Goal: Task Accomplishment & Management: Manage account settings

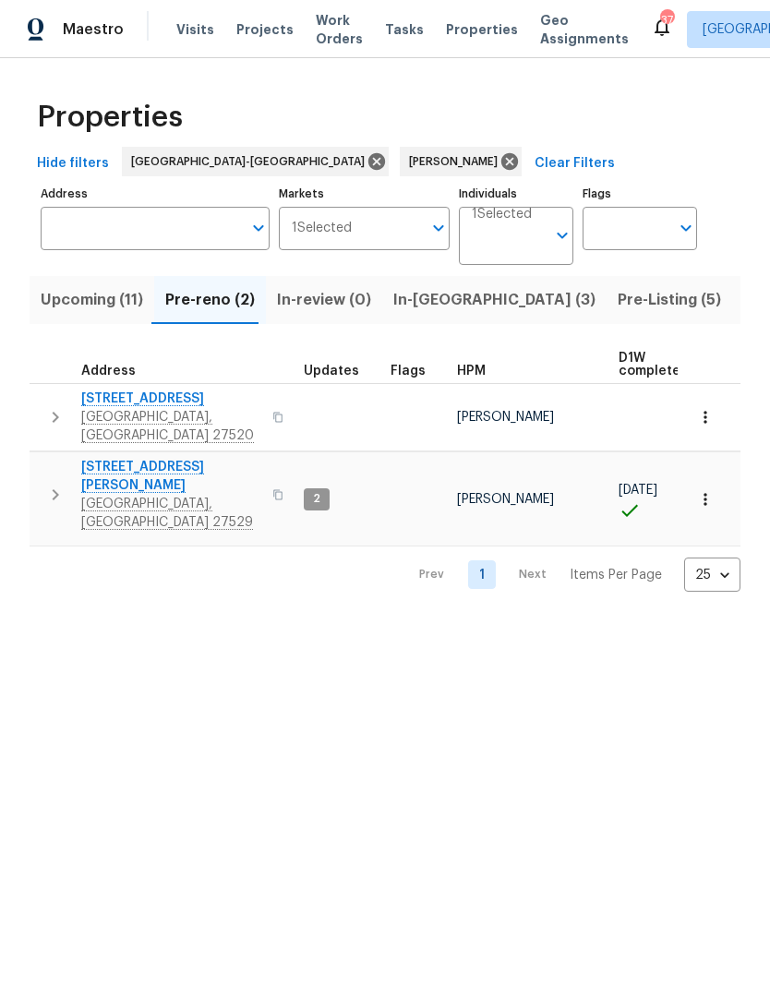
click at [54, 412] on icon "button" at bounding box center [56, 417] width 6 height 11
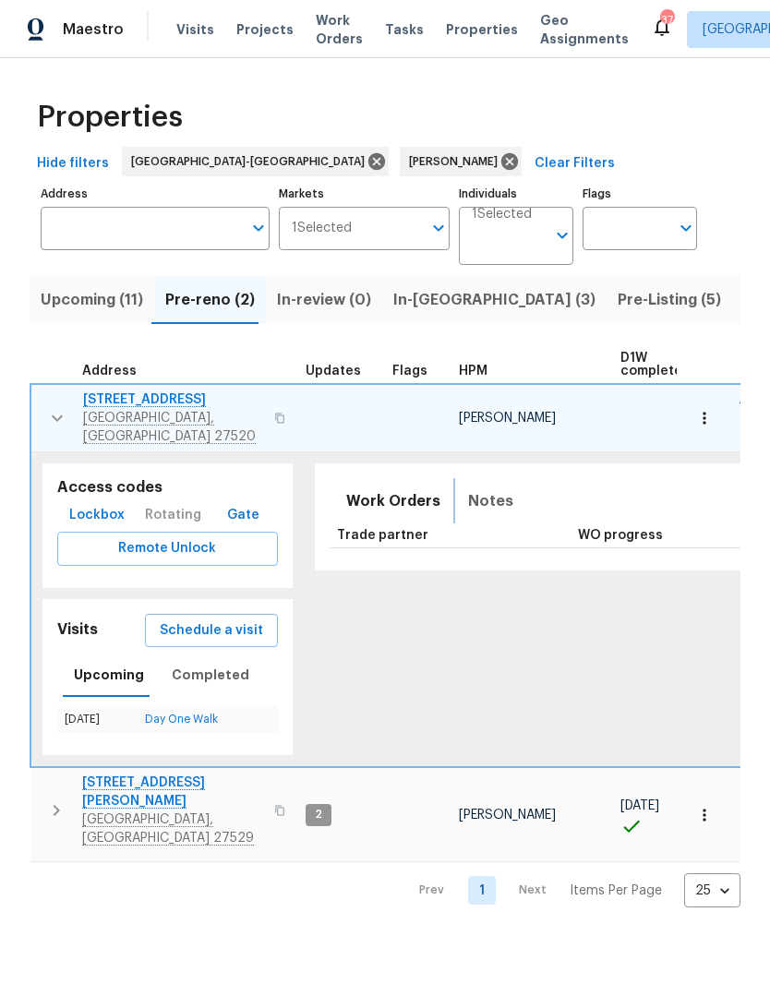
click at [474, 488] on span "Notes" at bounding box center [490, 501] width 45 height 26
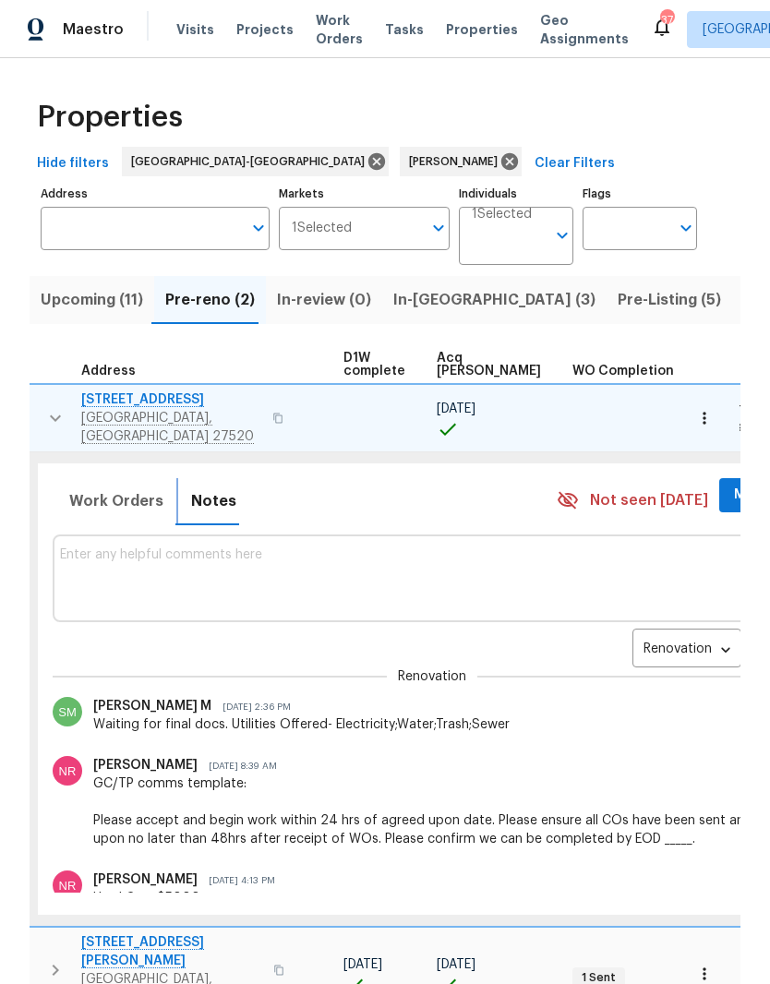
scroll to position [0, 288]
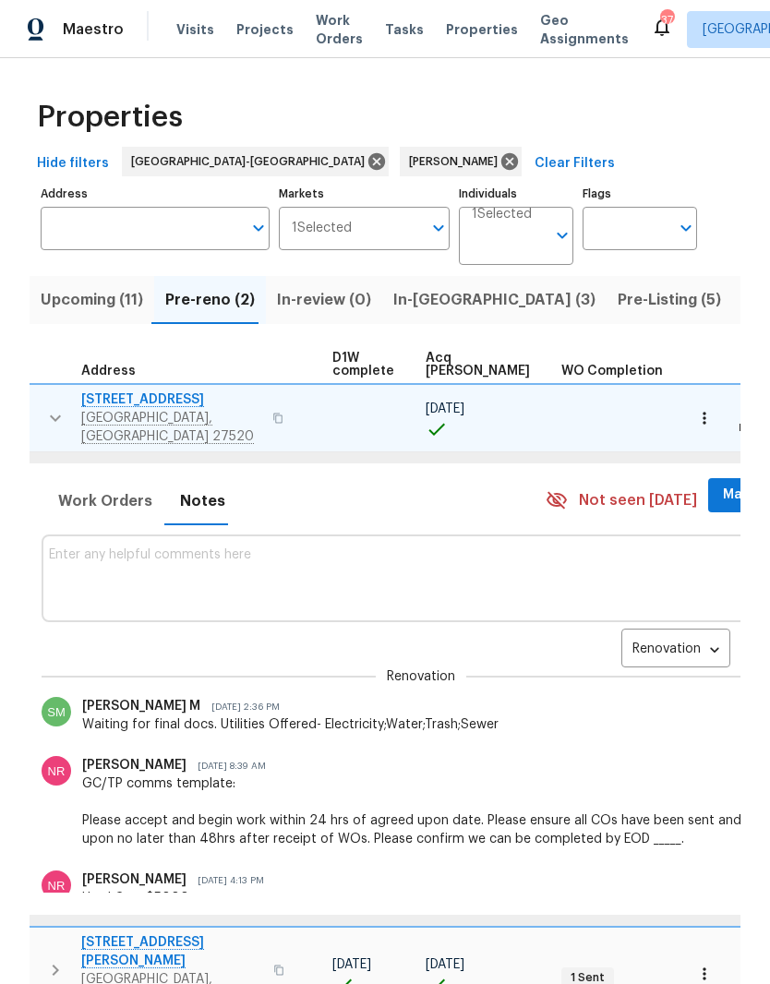
click at [707, 409] on icon "button" at bounding box center [704, 418] width 18 height 18
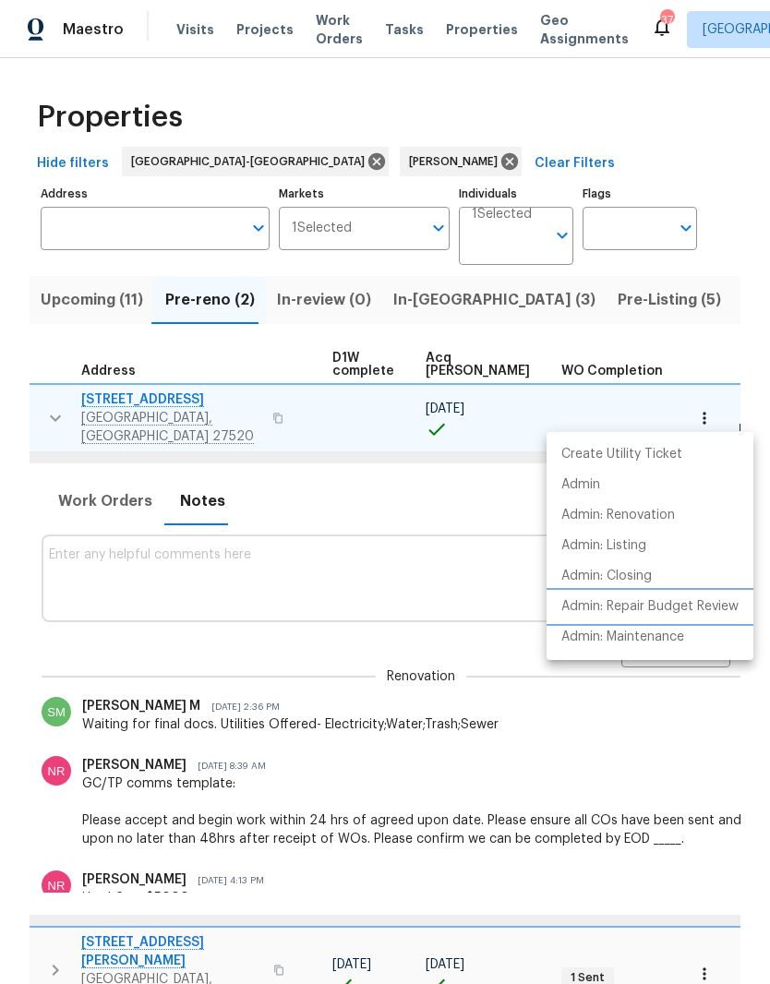
click at [732, 605] on p "Admin: Repair Budget Review" at bounding box center [649, 606] width 177 height 19
click at [436, 300] on div at bounding box center [385, 492] width 770 height 984
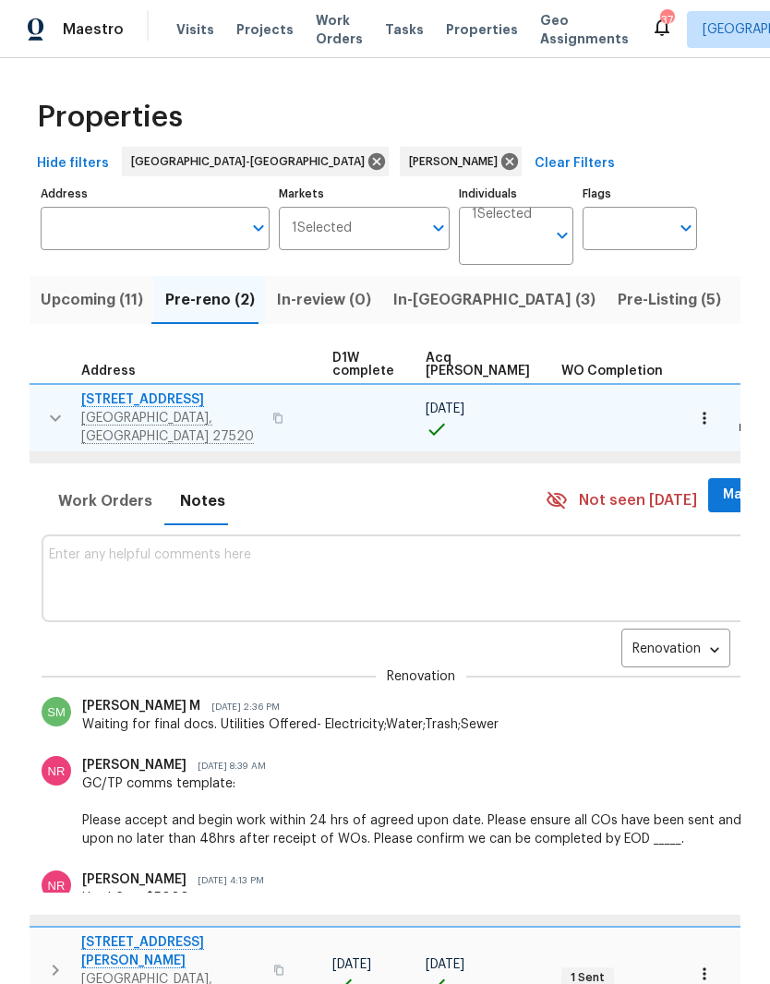
click at [617, 300] on span "Pre-Listing (5)" at bounding box center [668, 300] width 103 height 26
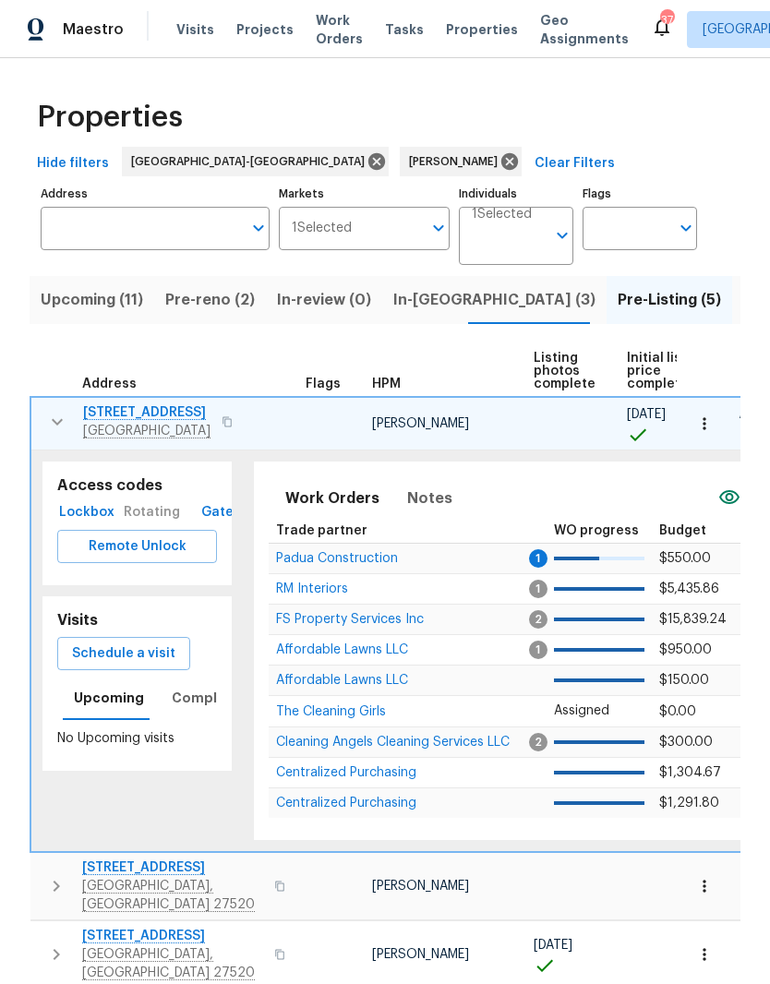
click at [617, 310] on span "Pre-Listing (5)" at bounding box center [668, 300] width 103 height 26
click at [61, 421] on icon "button" at bounding box center [57, 422] width 11 height 6
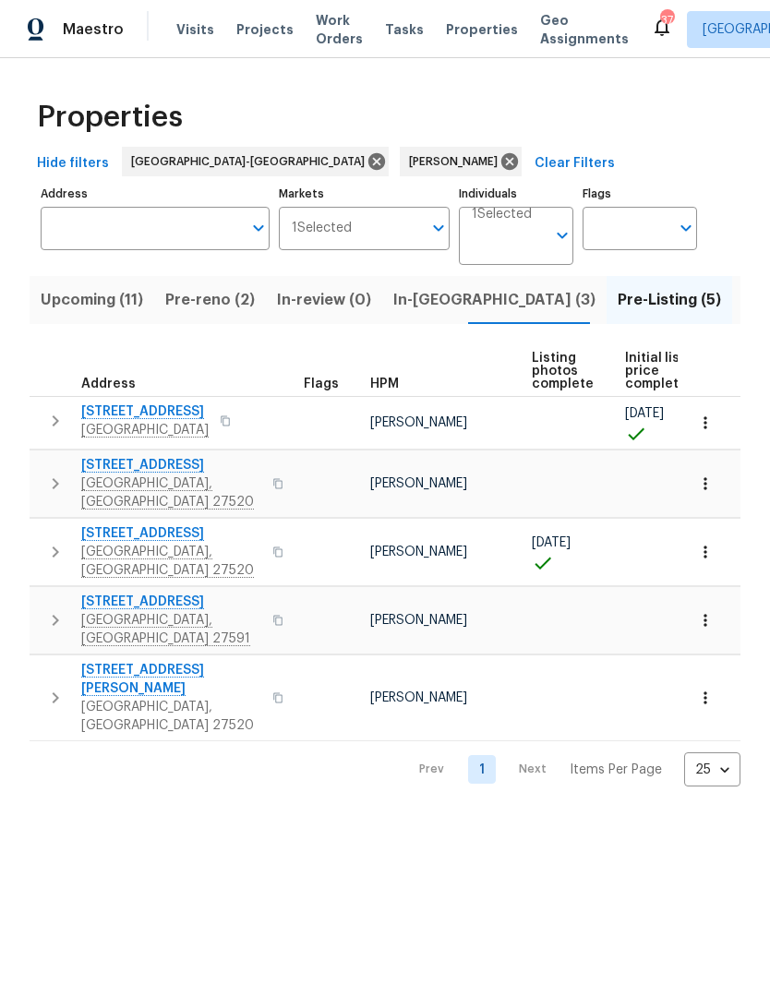
click at [119, 415] on span "125 River Hills Dr" at bounding box center [144, 411] width 127 height 18
click at [109, 467] on span "210 Clearwater Ct" at bounding box center [171, 465] width 180 height 18
click at [135, 543] on span "Clayton, NC 27520" at bounding box center [171, 561] width 180 height 37
click at [96, 593] on span "404 Helleri Ct" at bounding box center [171, 602] width 180 height 18
click at [113, 698] on span "Clayton, NC 27520" at bounding box center [171, 716] width 180 height 37
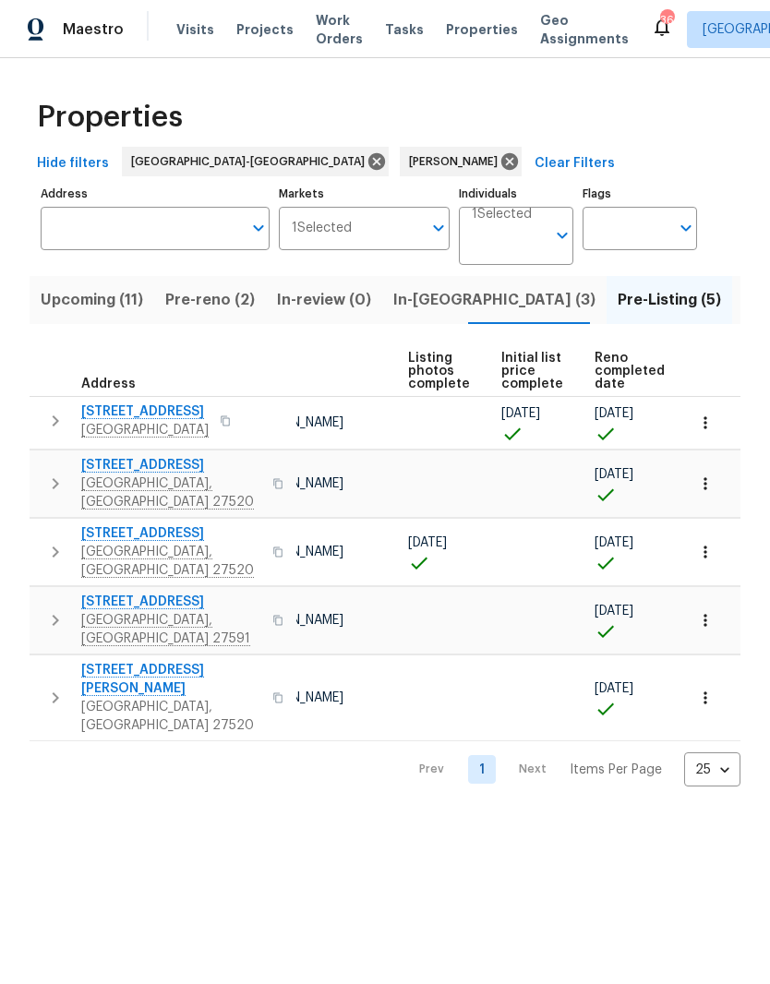
scroll to position [0, 123]
click at [448, 305] on span "In-reno (3)" at bounding box center [494, 300] width 202 height 26
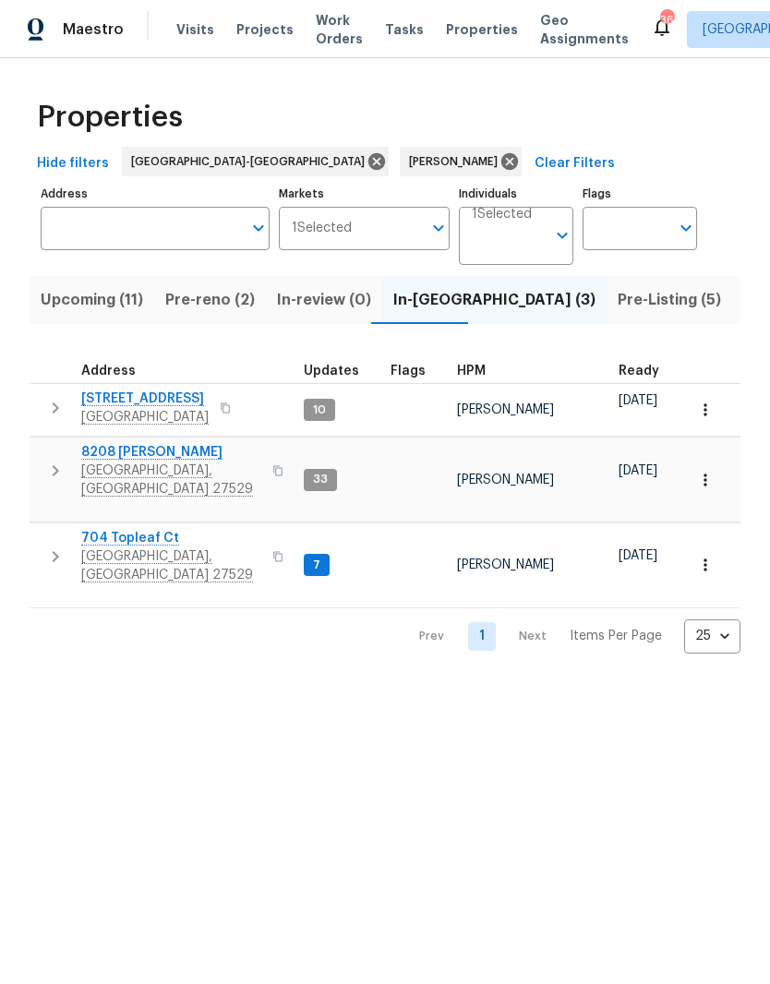
click at [132, 547] on span "Garner, NC 27529" at bounding box center [171, 565] width 180 height 37
click at [120, 407] on span "105 Redbay Ln" at bounding box center [144, 398] width 127 height 18
click at [617, 300] on span "Pre-Listing (5)" at bounding box center [668, 300] width 103 height 26
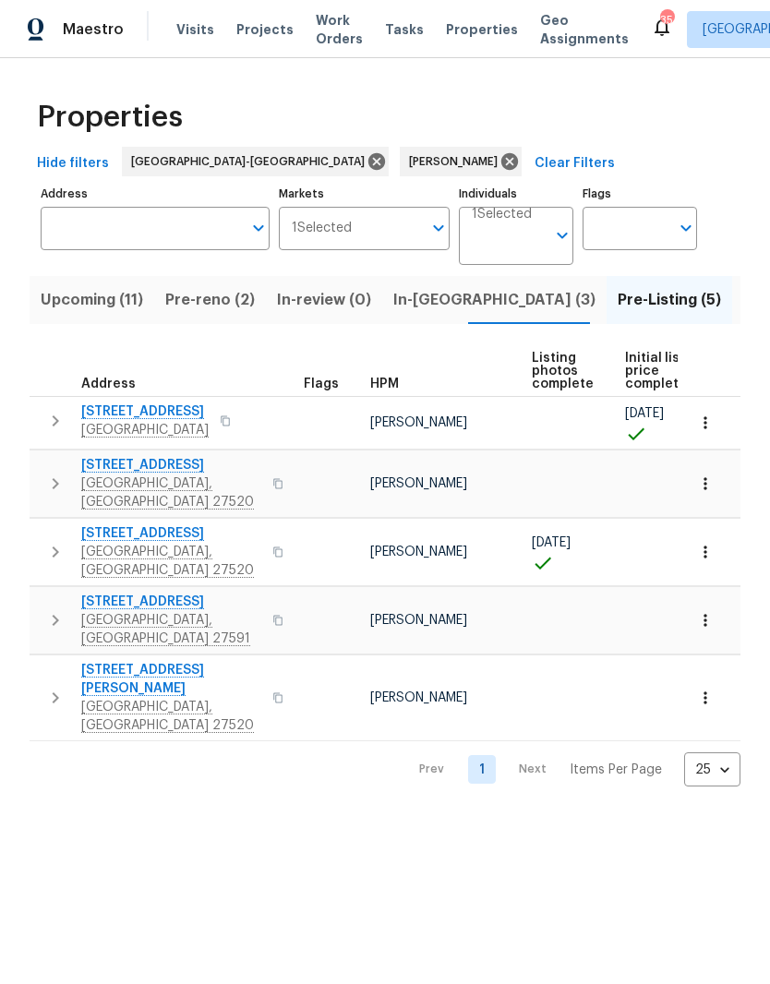
click at [116, 422] on span "Clayton, NC 27527" at bounding box center [144, 430] width 127 height 18
click at [132, 478] on span "Clayton, NC 27520" at bounding box center [171, 492] width 180 height 37
click at [149, 524] on span "116 Government Rd" at bounding box center [171, 533] width 180 height 18
click at [108, 593] on span "404 Helleri Ct" at bounding box center [171, 602] width 180 height 18
click at [119, 698] on span "Clayton, NC 27520" at bounding box center [171, 716] width 180 height 37
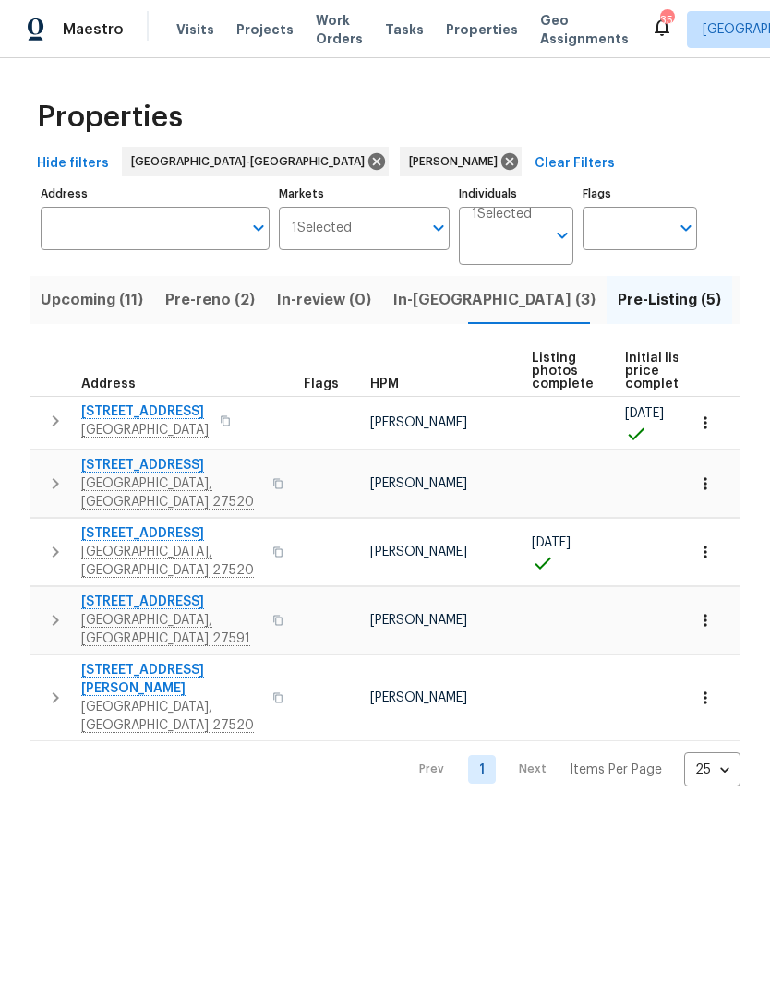
click at [118, 323] on button "Upcoming (11)" at bounding box center [92, 300] width 125 height 48
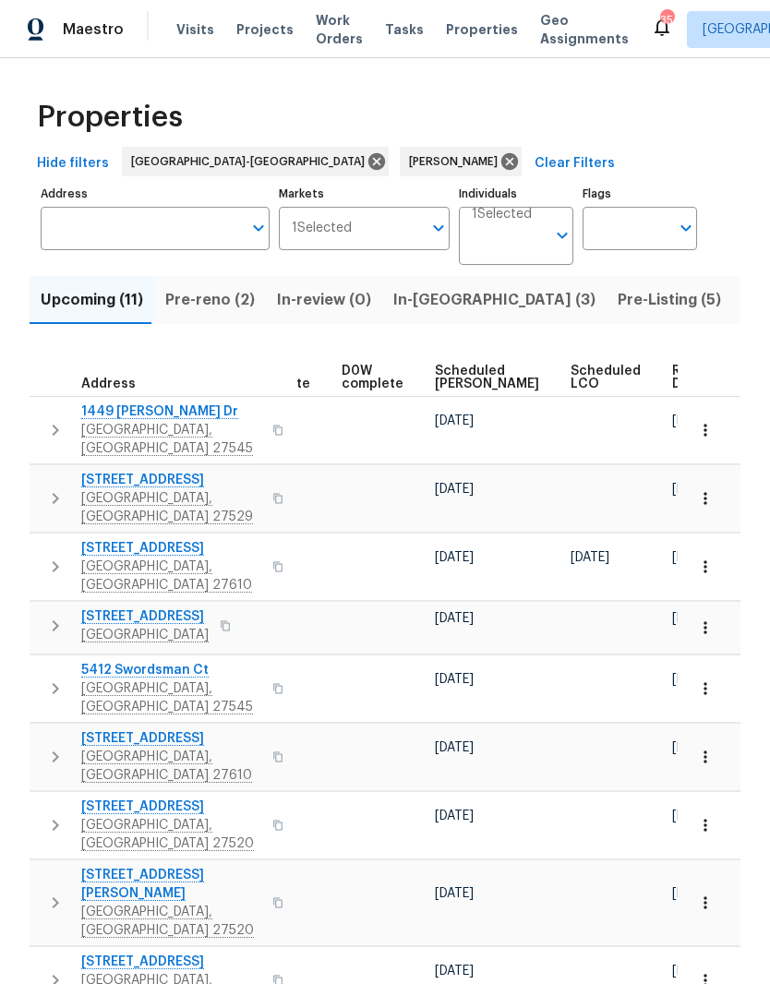
scroll to position [0, 464]
click at [673, 377] on span "Ready Date" at bounding box center [693, 378] width 41 height 26
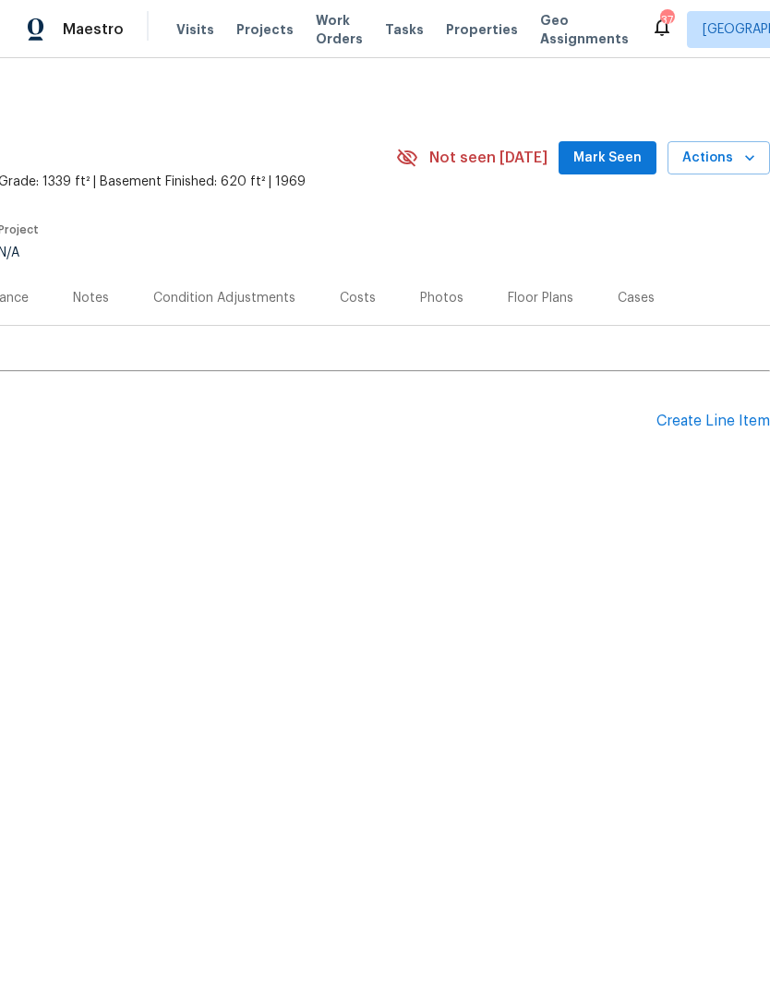
scroll to position [0, 273]
click at [547, 298] on div "Floor Plans" at bounding box center [541, 298] width 66 height 18
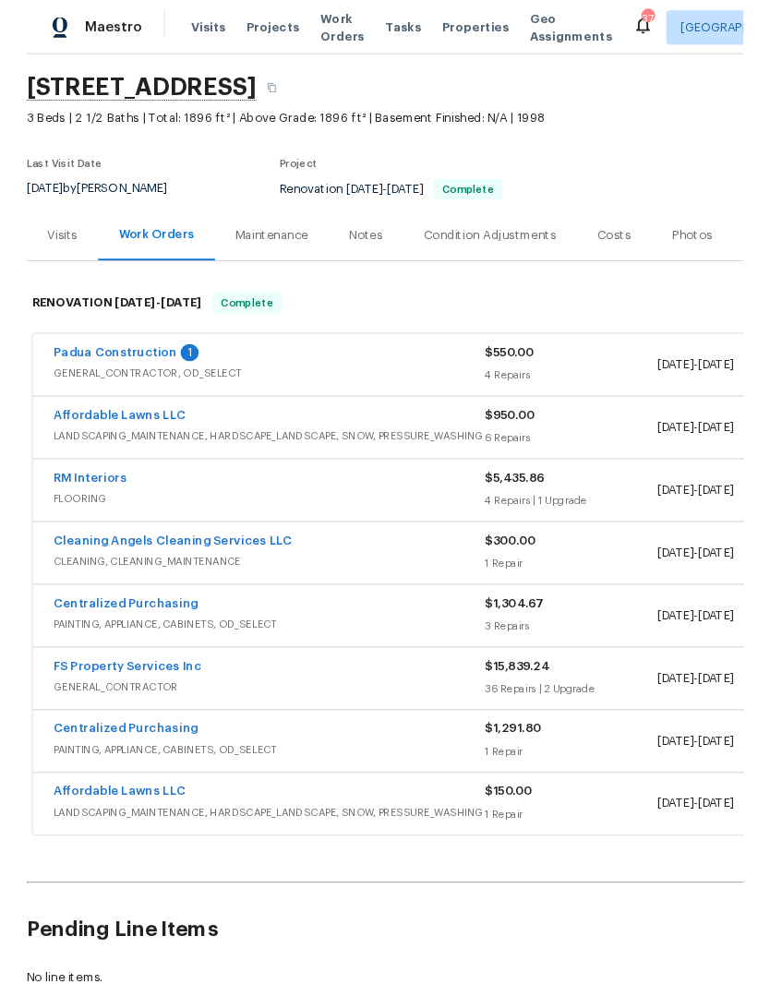
scroll to position [54, 0]
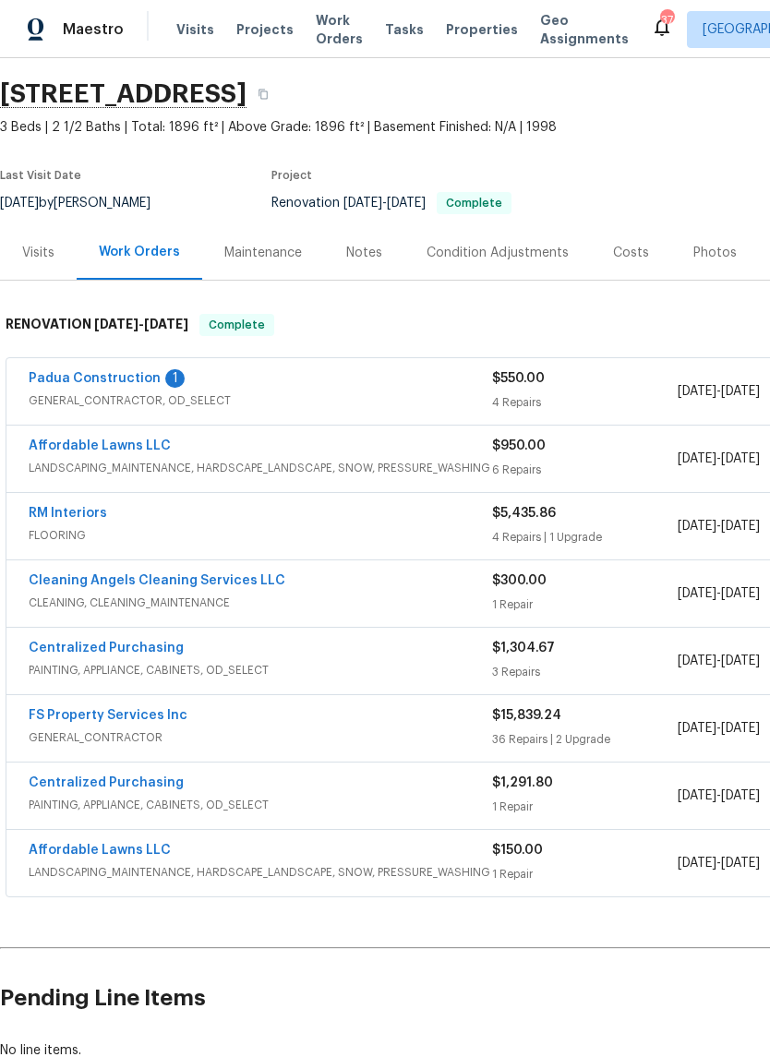
click at [61, 380] on link "Padua Construction" at bounding box center [95, 378] width 132 height 13
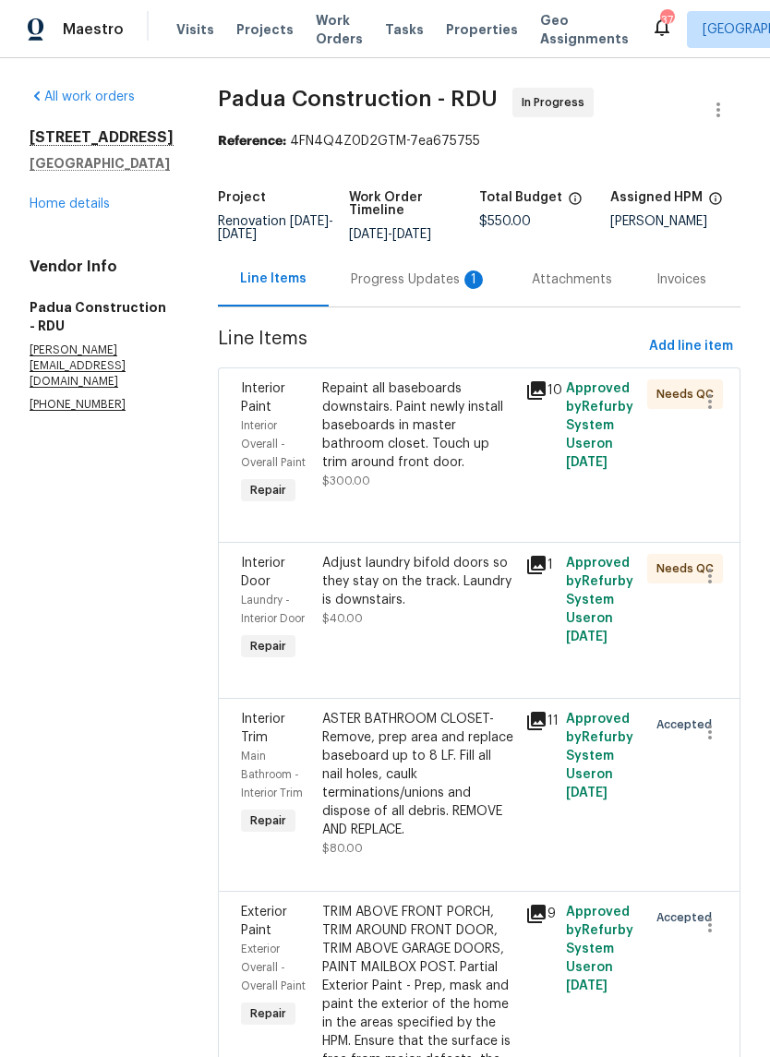
click at [415, 282] on div "Progress Updates 1" at bounding box center [419, 279] width 137 height 18
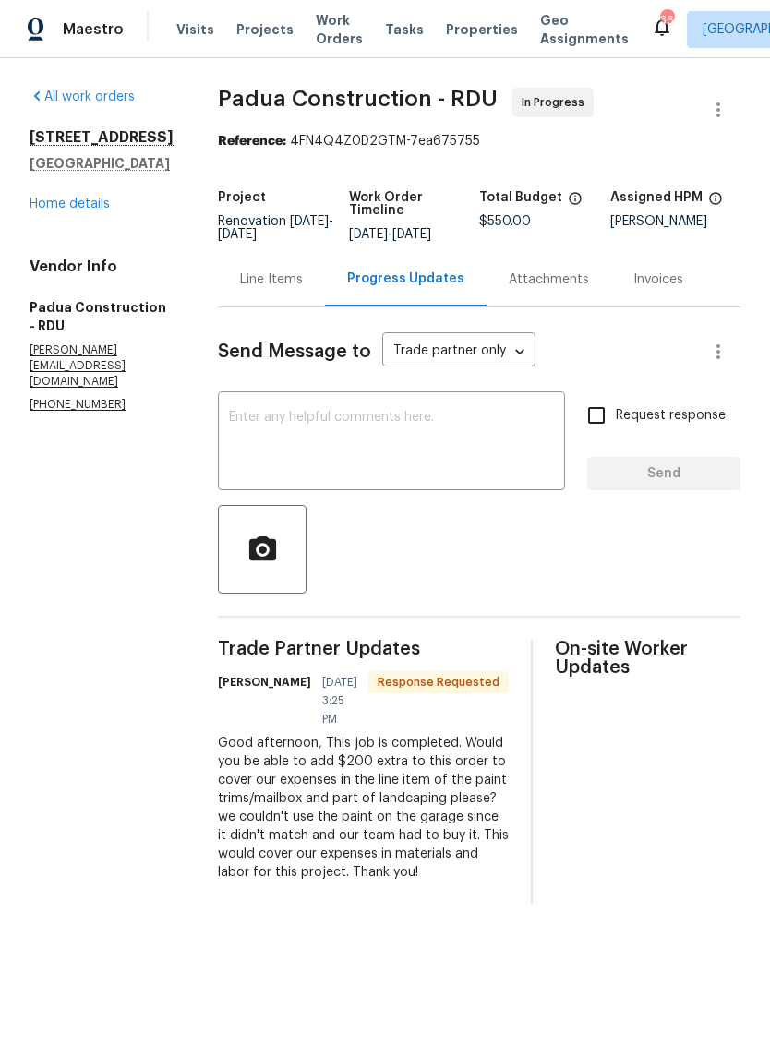
click at [493, 422] on textarea at bounding box center [391, 443] width 325 height 65
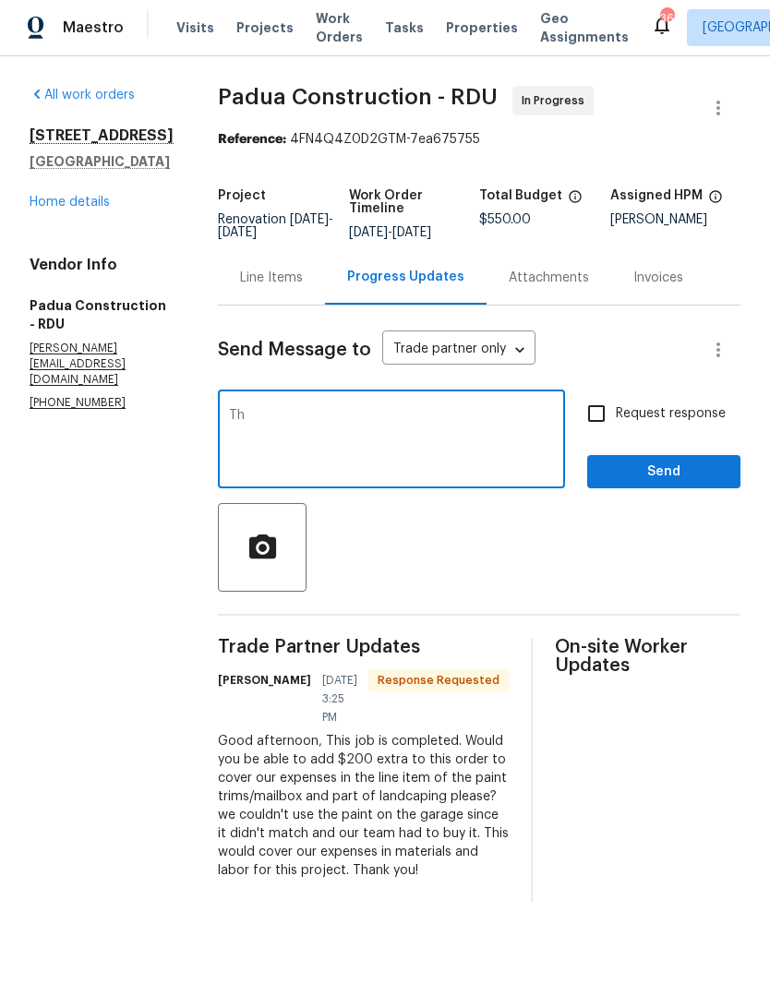
type textarea "T"
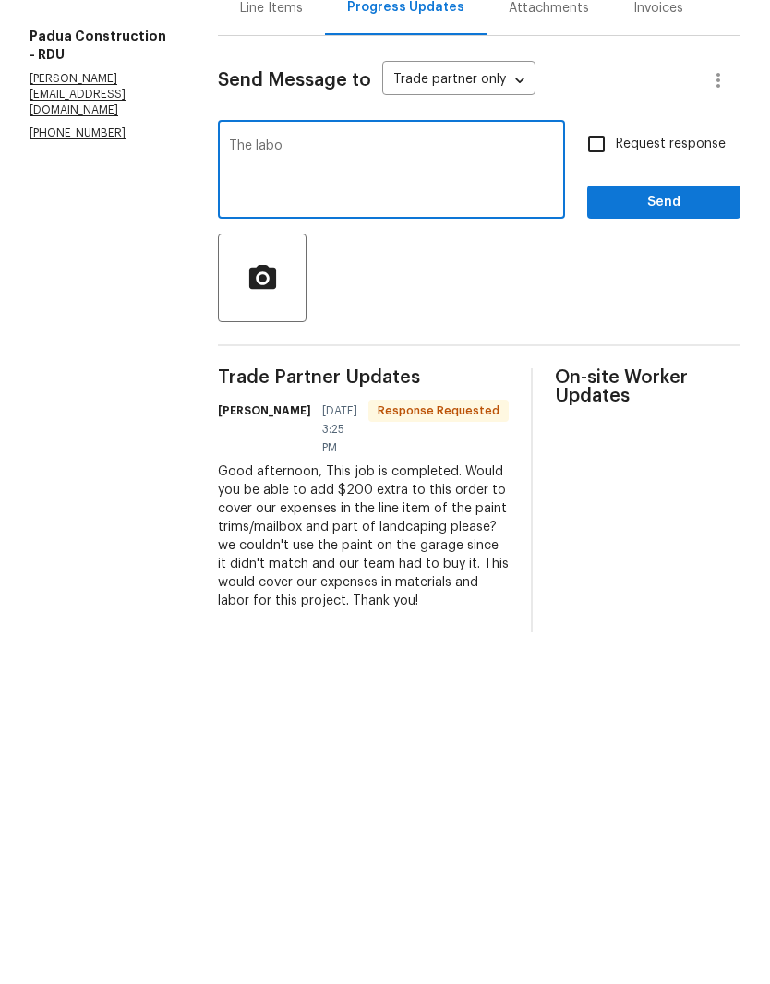
type textarea "The"
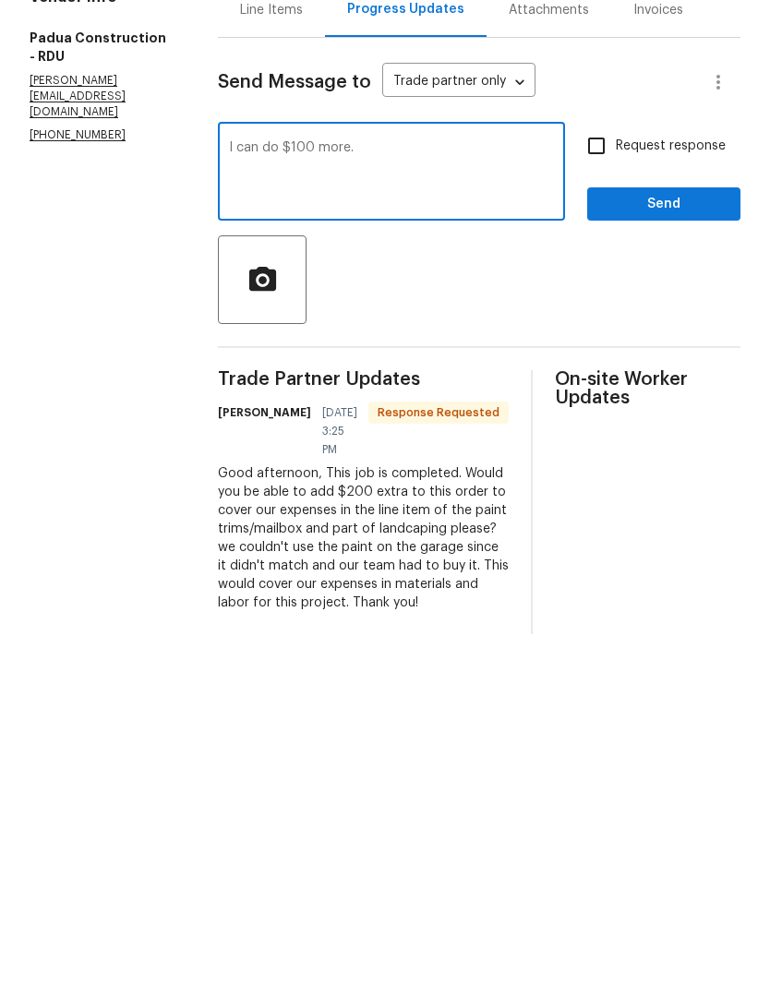
type textarea "I can do $100 more."
click at [604, 396] on input "Request response" at bounding box center [596, 415] width 39 height 39
checkbox input "true"
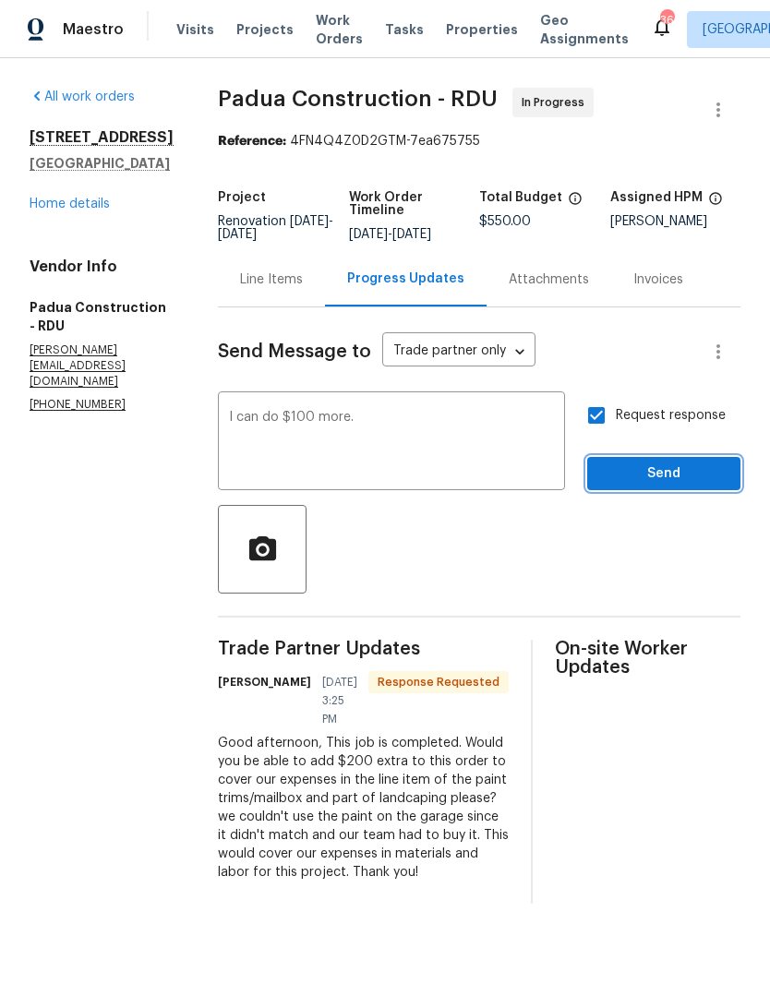
click at [683, 483] on span "Send" at bounding box center [664, 473] width 124 height 23
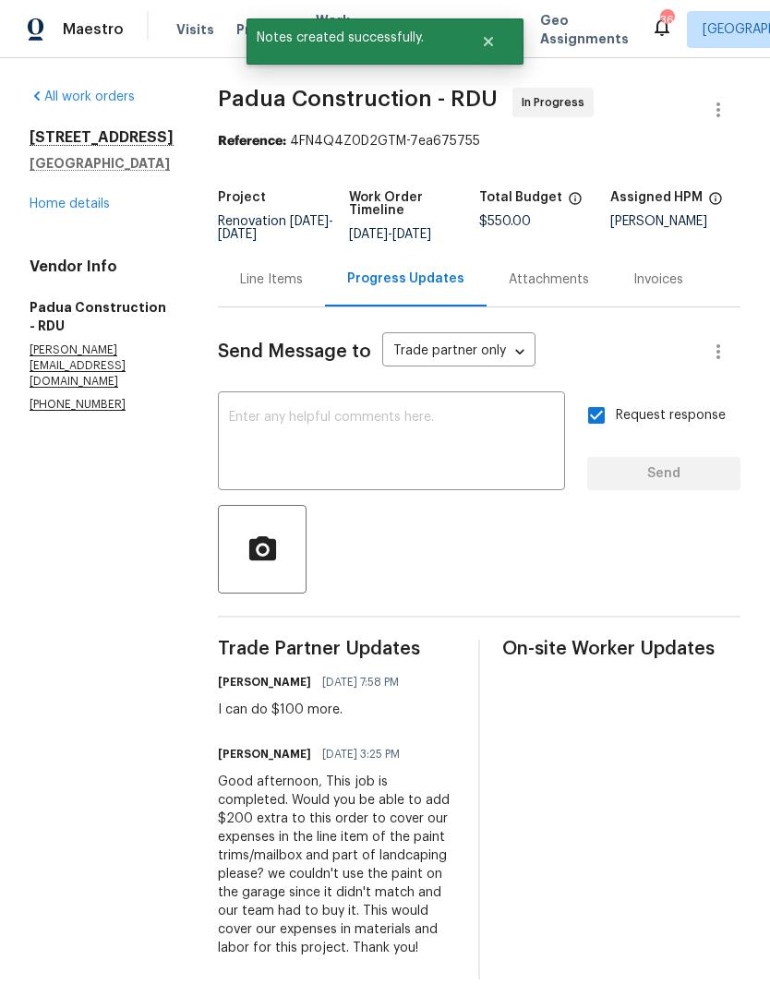
click at [240, 278] on div "Line Items" at bounding box center [271, 279] width 63 height 18
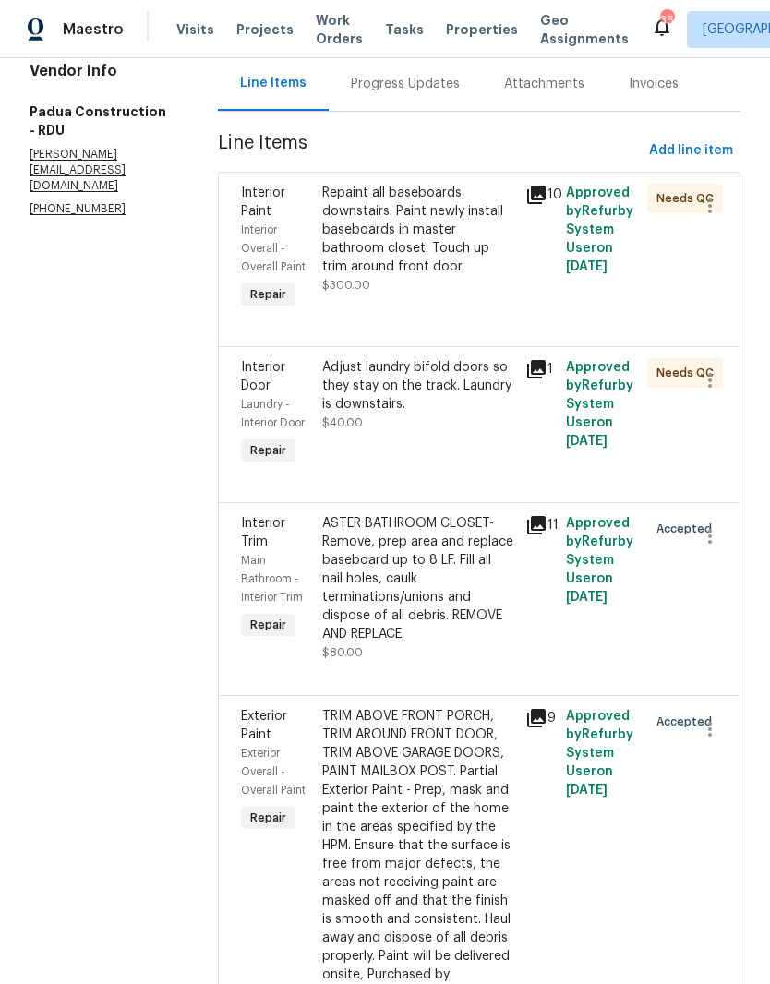
scroll to position [194, 0]
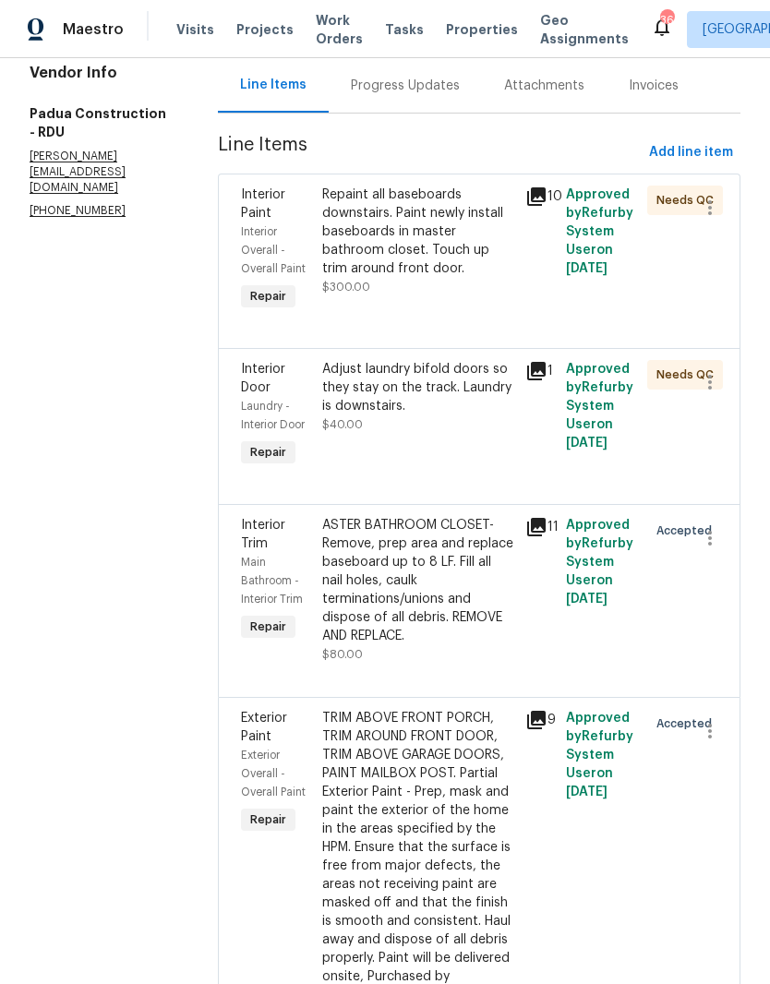
click at [485, 843] on div "TRIM ABOVE FRONT PORCH, TRIM AROUND FRONT DOOR, TRIM ABOVE GARAGE DOORS, PAINT …" at bounding box center [418, 856] width 192 height 295
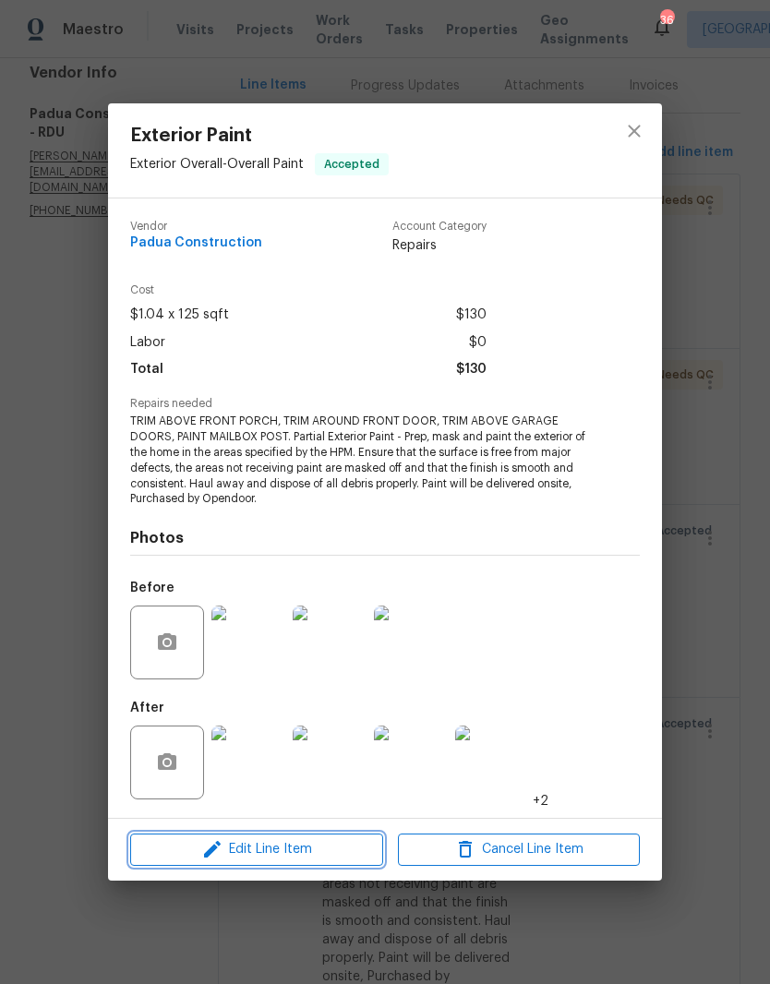
click at [350, 848] on span "Edit Line Item" at bounding box center [257, 849] width 242 height 23
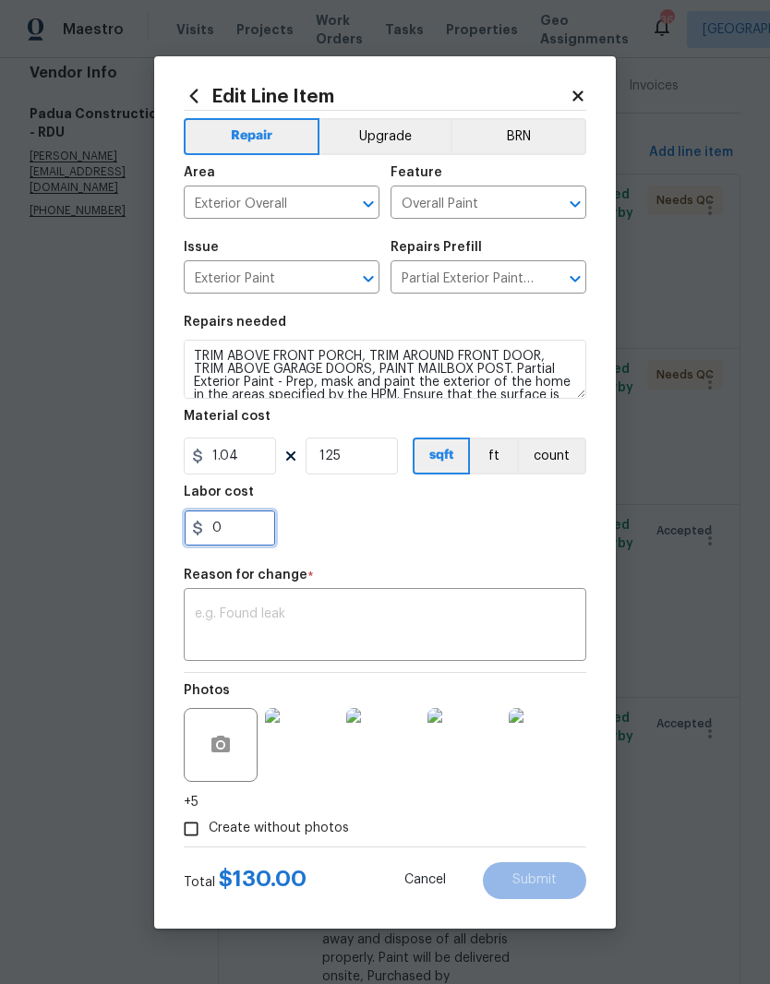
click at [251, 545] on input "0" at bounding box center [230, 527] width 92 height 37
type input "100"
click at [438, 511] on div "100" at bounding box center [385, 527] width 402 height 37
click at [408, 621] on textarea at bounding box center [385, 626] width 380 height 39
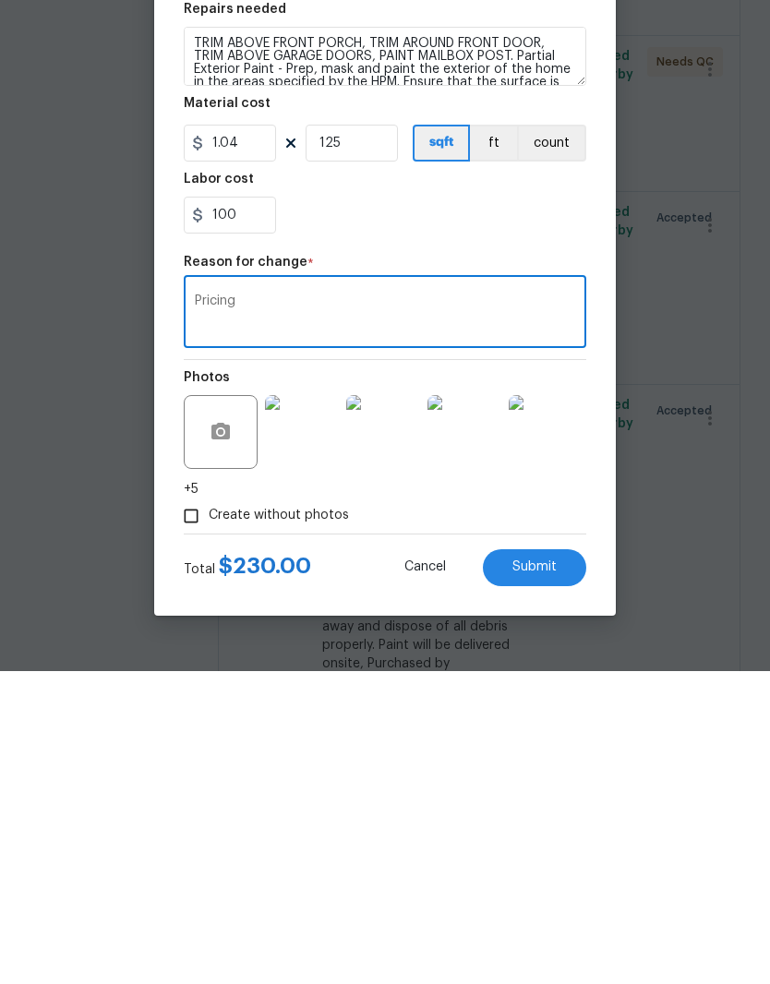
type textarea "Pricing"
click at [559, 862] on button "Submit" at bounding box center [534, 880] width 103 height 37
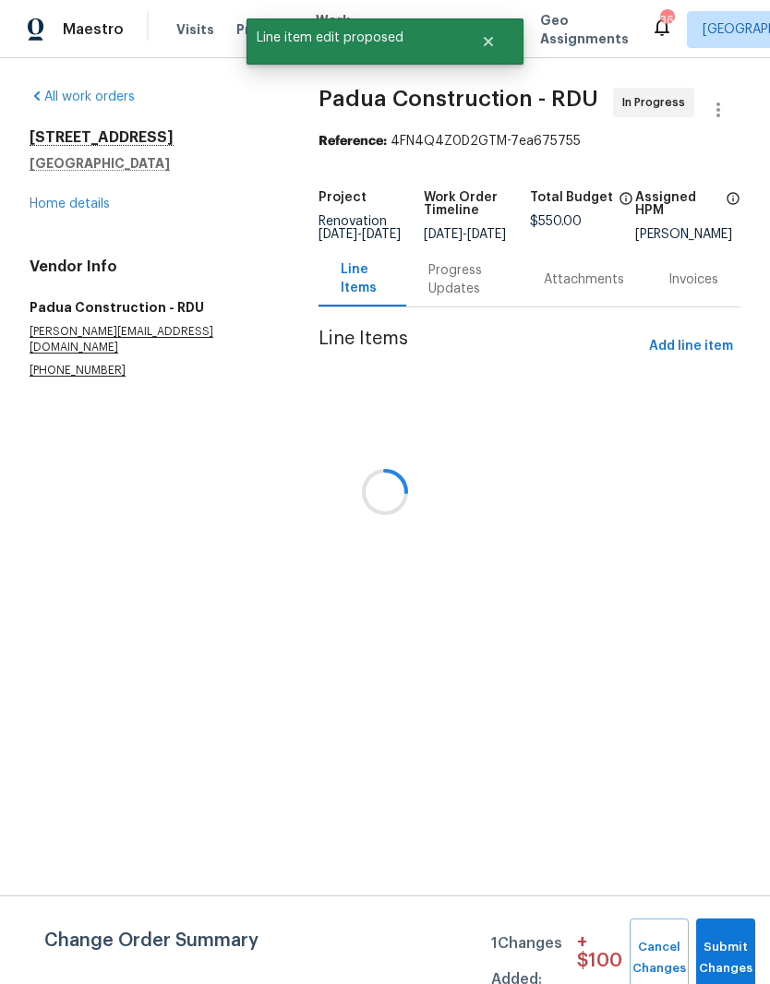
scroll to position [0, 0]
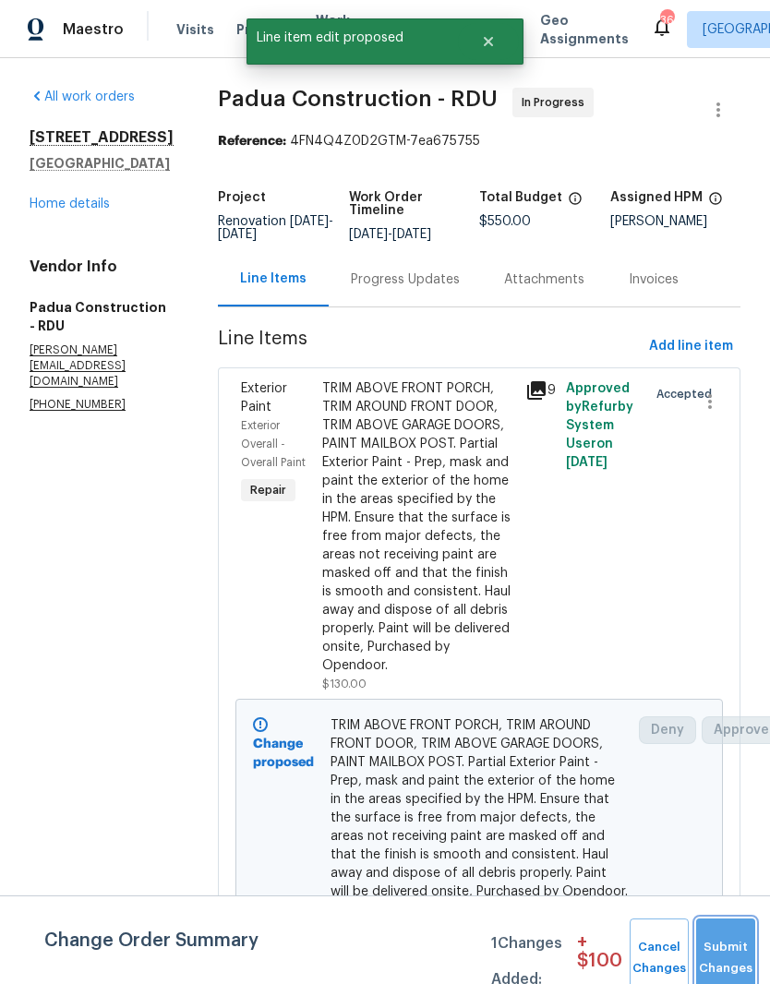
click at [733, 948] on button "Submit Changes" at bounding box center [725, 957] width 59 height 79
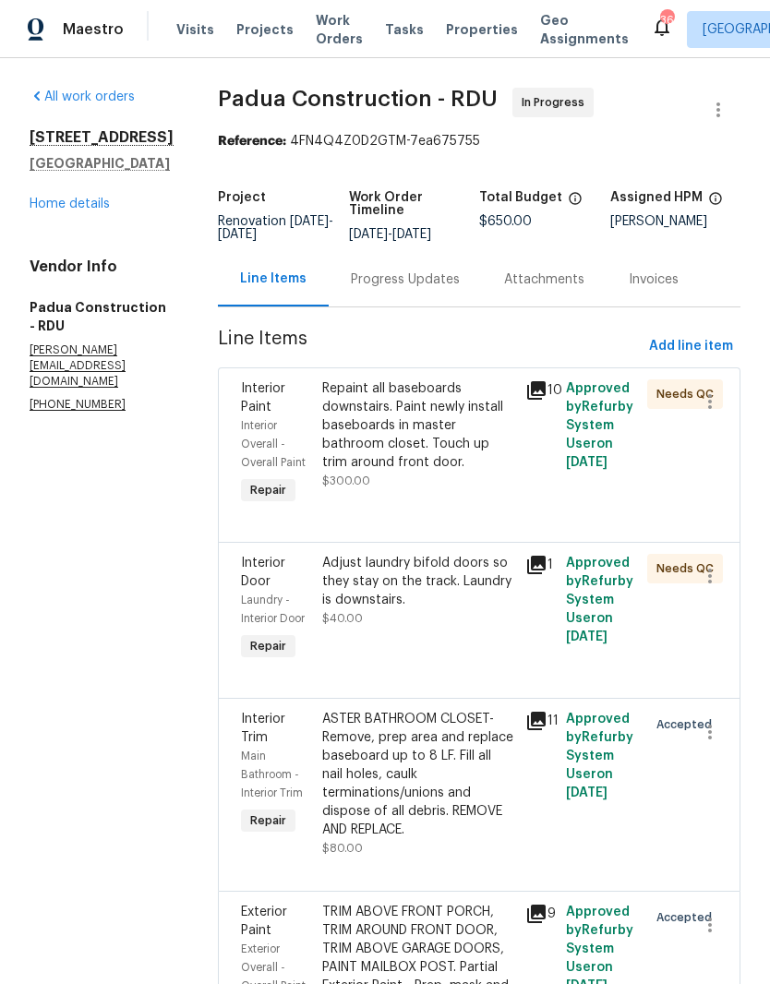
click at [448, 468] on div "Repaint all baseboards downstairs. Paint newly install baseboards in master bat…" at bounding box center [418, 425] width 192 height 92
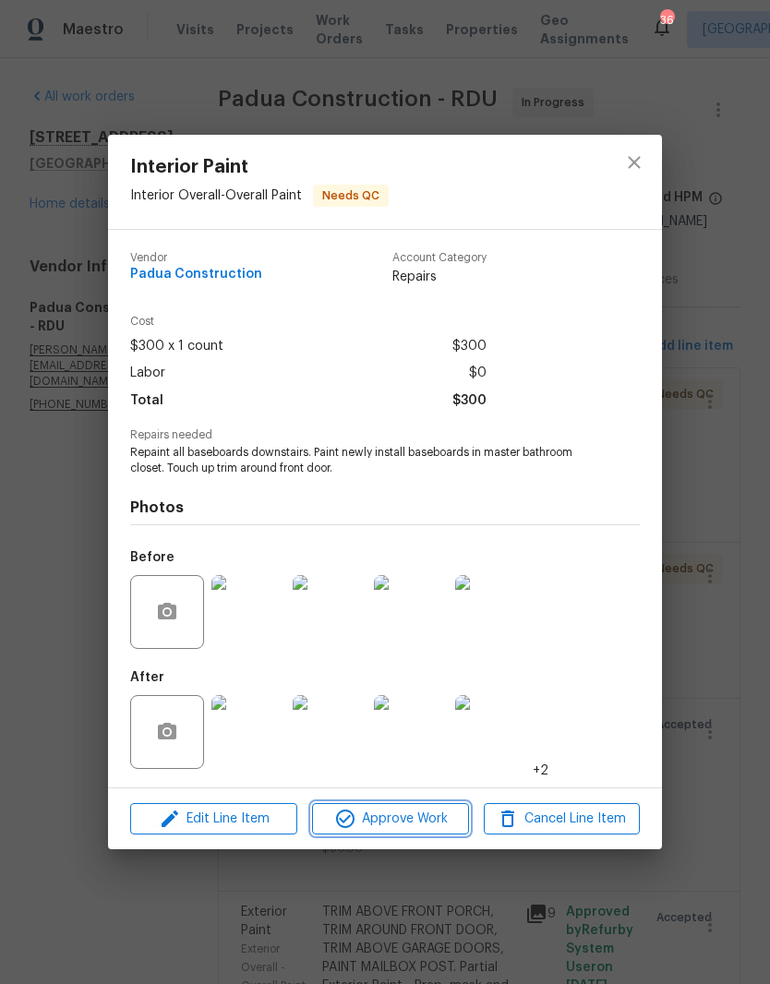
click at [449, 821] on span "Approve Work" at bounding box center [389, 819] width 145 height 23
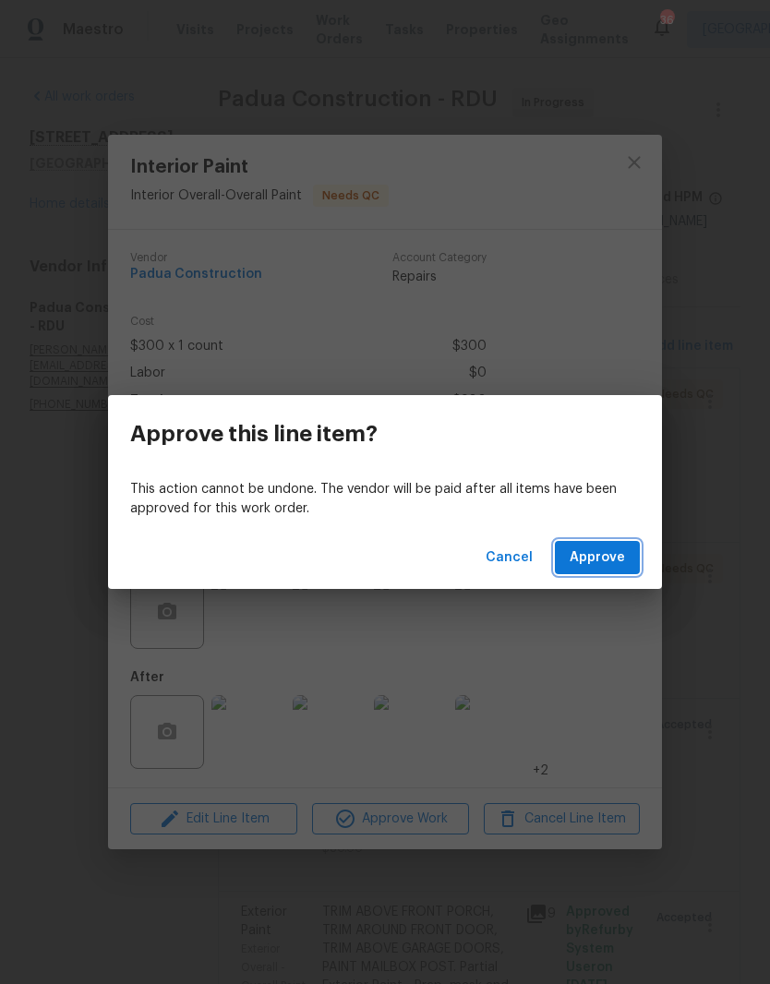
click at [638, 563] on button "Approve" at bounding box center [597, 558] width 85 height 34
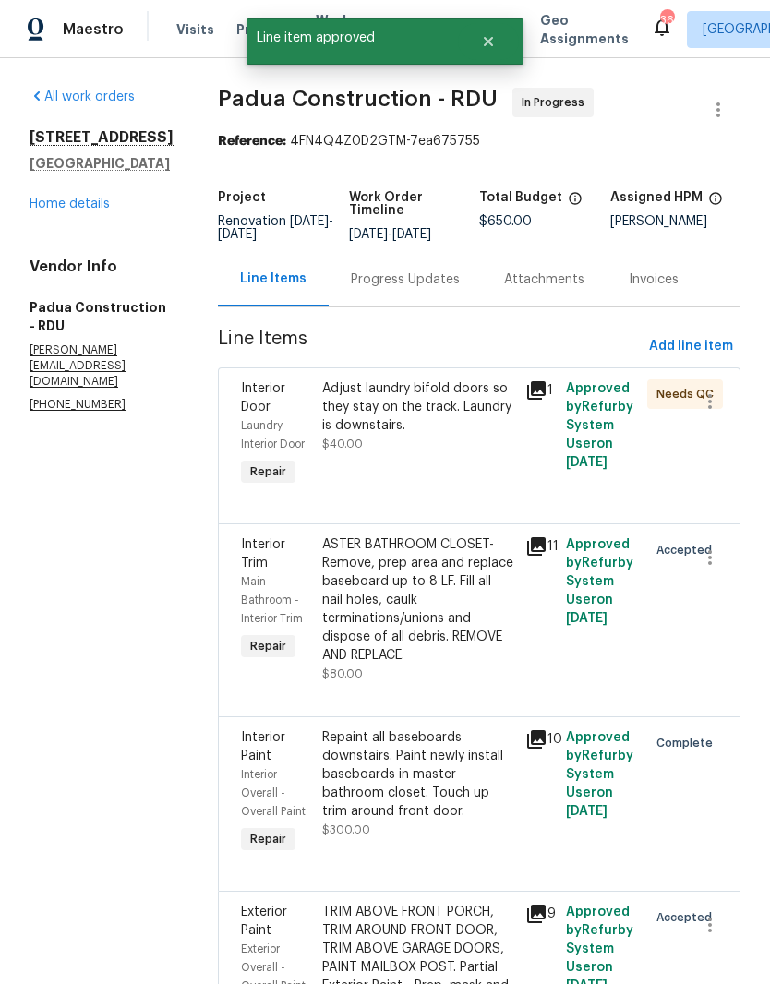
click at [422, 449] on div "Adjust laundry bifold doors so they stay on the track. Laundry is downstairs. $…" at bounding box center [418, 416] width 192 height 74
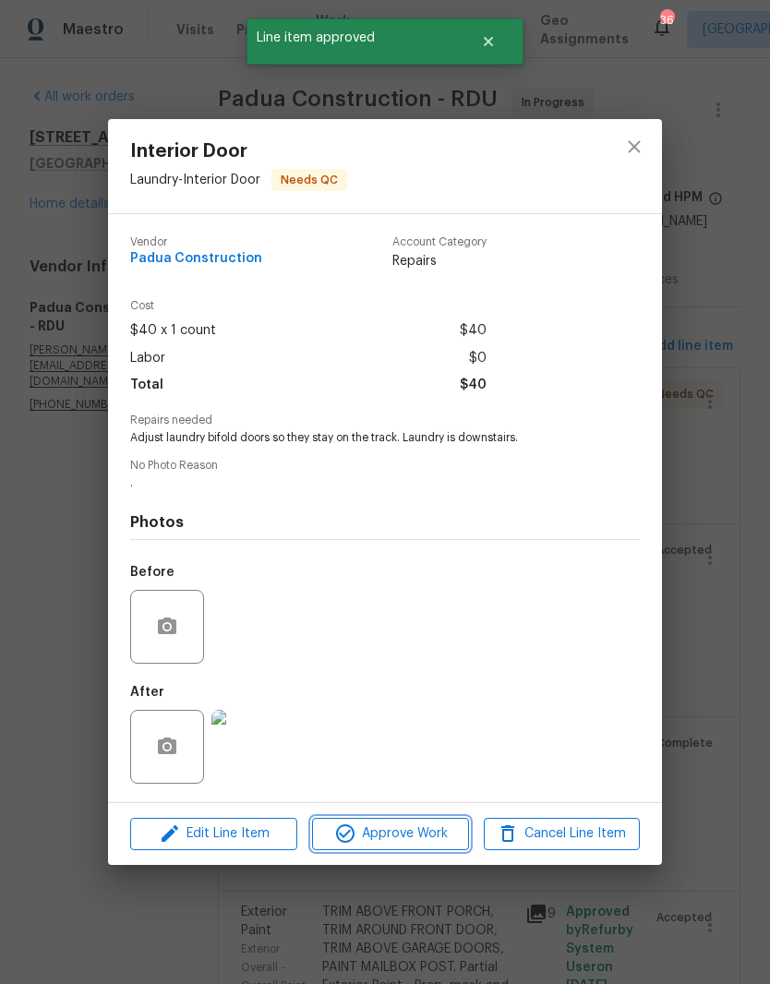
click at [425, 834] on span "Approve Work" at bounding box center [389, 833] width 145 height 23
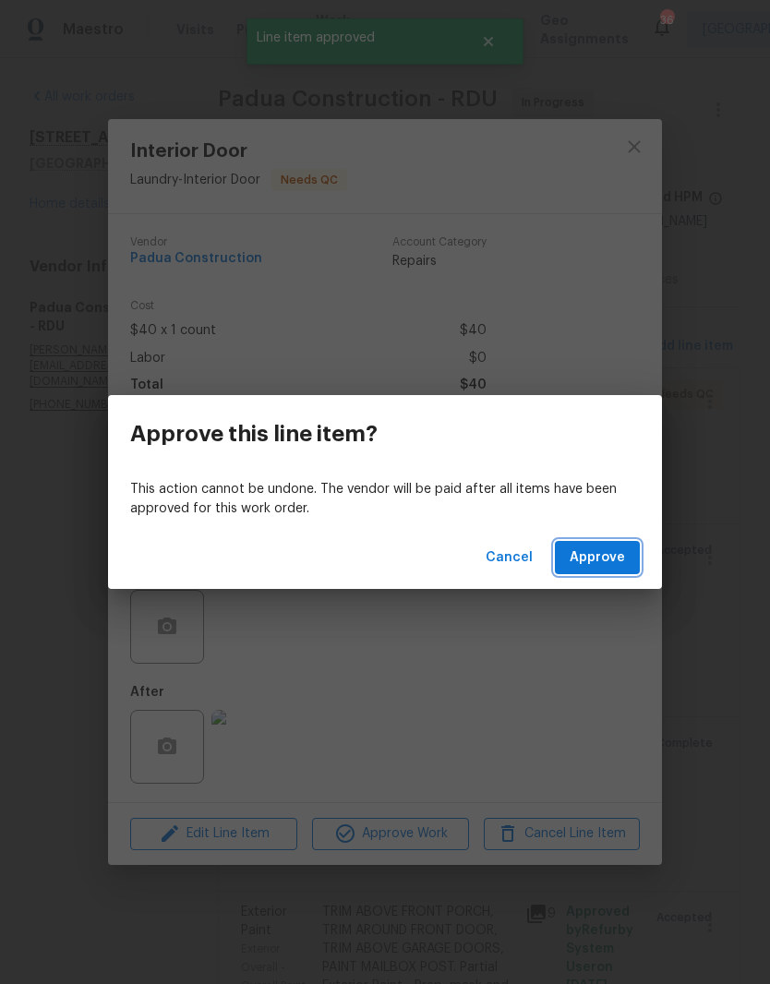
click at [629, 563] on button "Approve" at bounding box center [597, 558] width 85 height 34
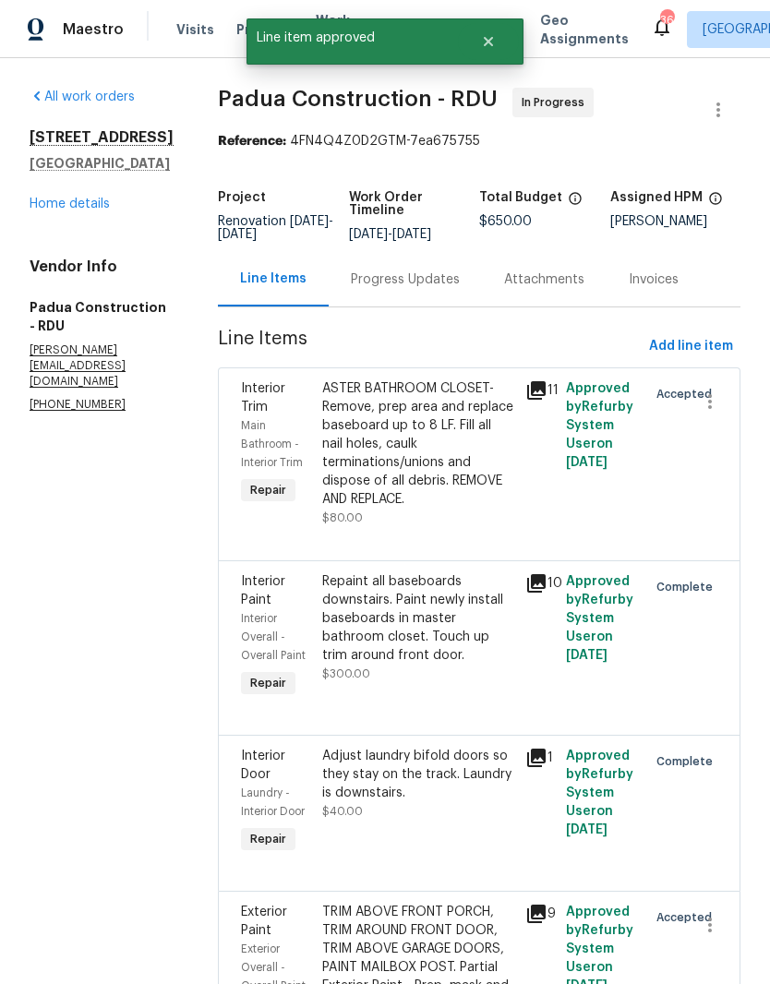
click at [67, 210] on link "Home details" at bounding box center [70, 204] width 80 height 13
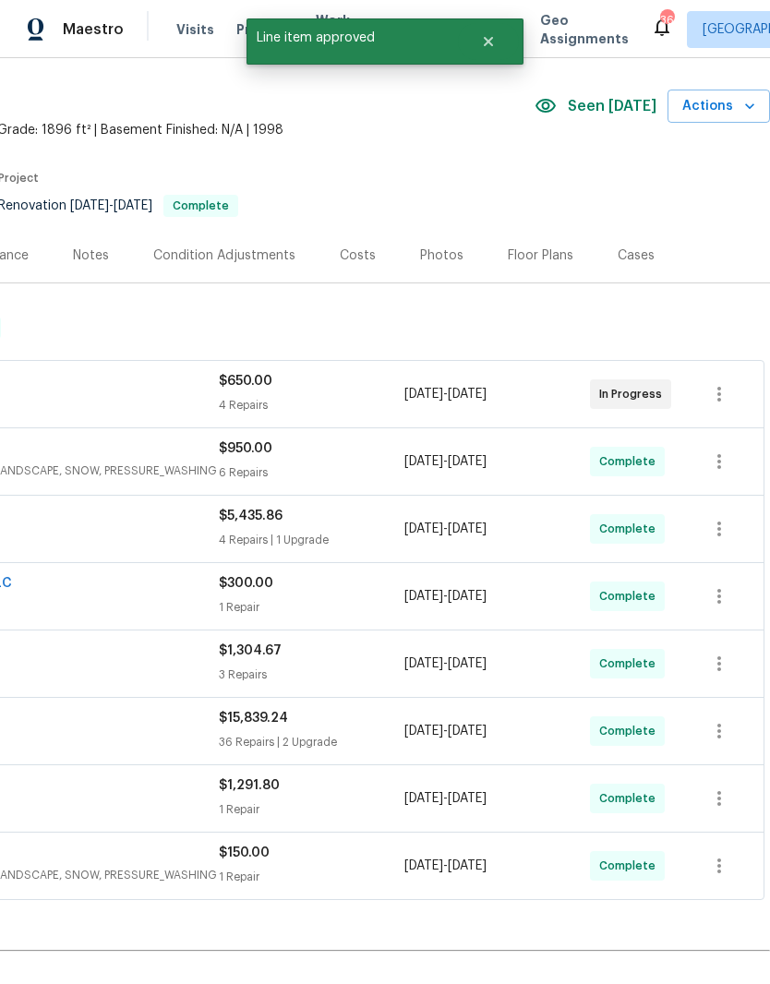
scroll to position [54, 273]
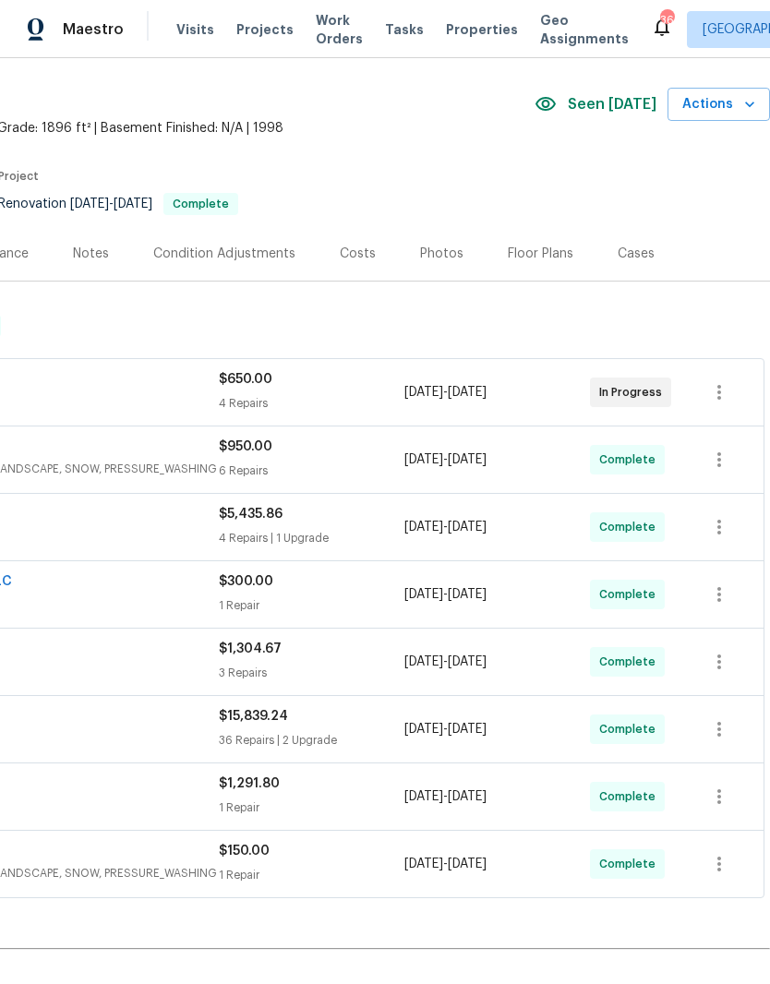
click at [449, 248] on div "Photos" at bounding box center [441, 254] width 43 height 18
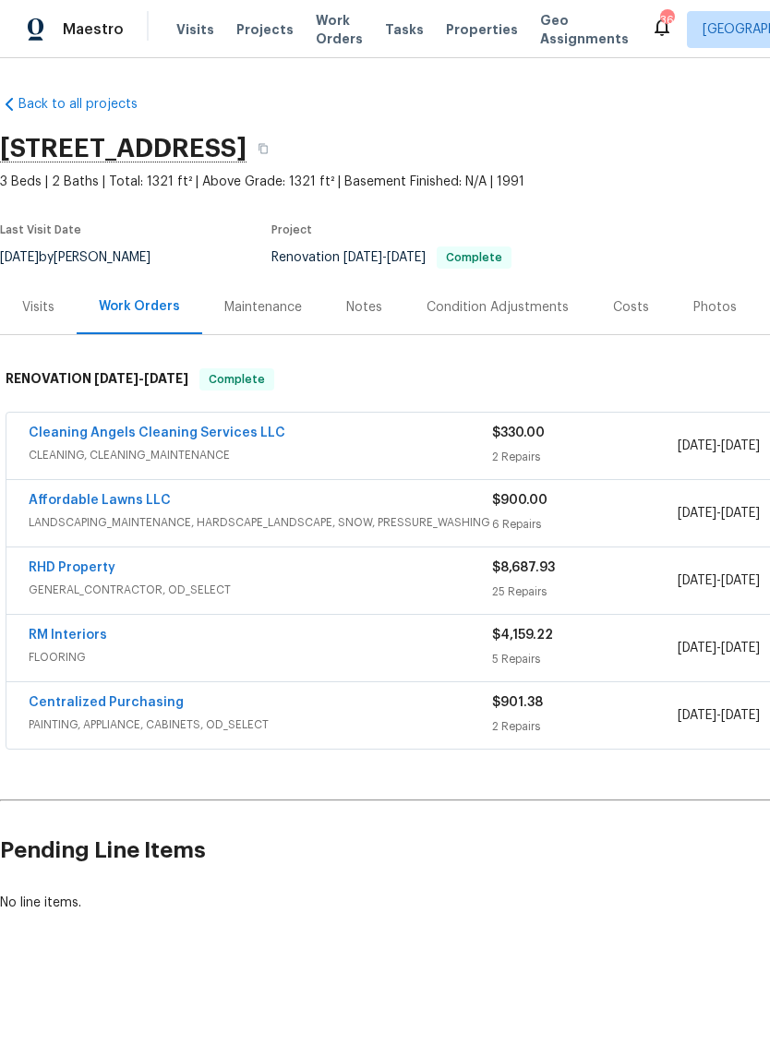
click at [700, 303] on div "Photos" at bounding box center [714, 307] width 43 height 18
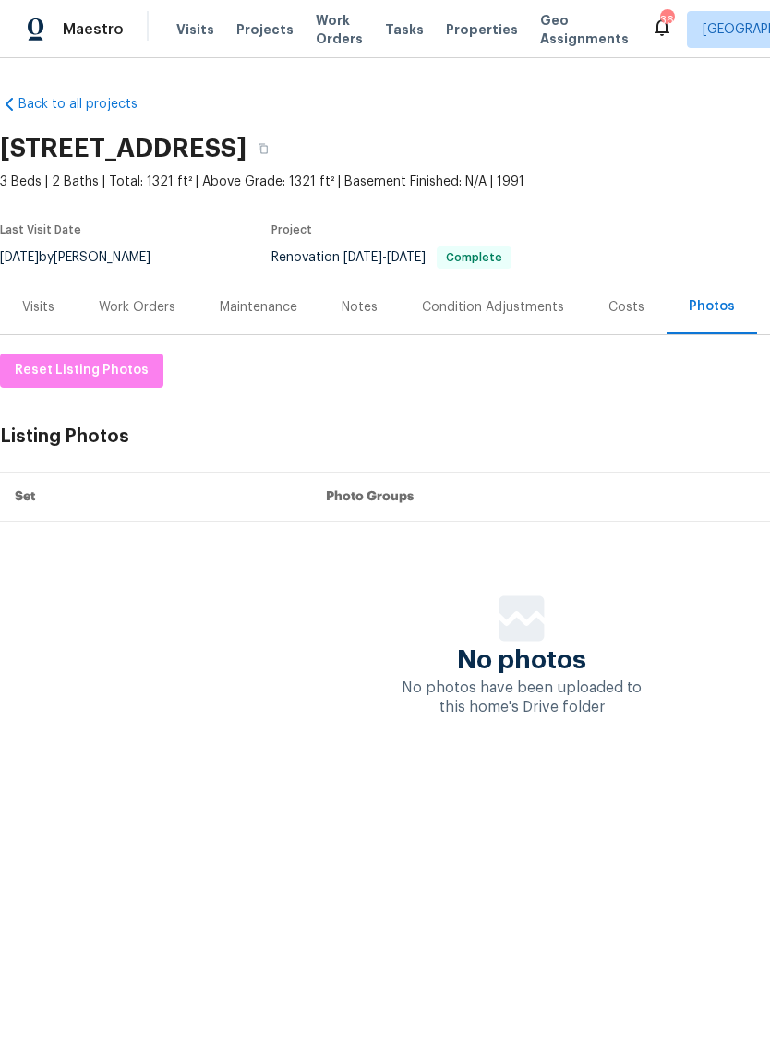
click at [151, 316] on div "Work Orders" at bounding box center [137, 307] width 77 height 18
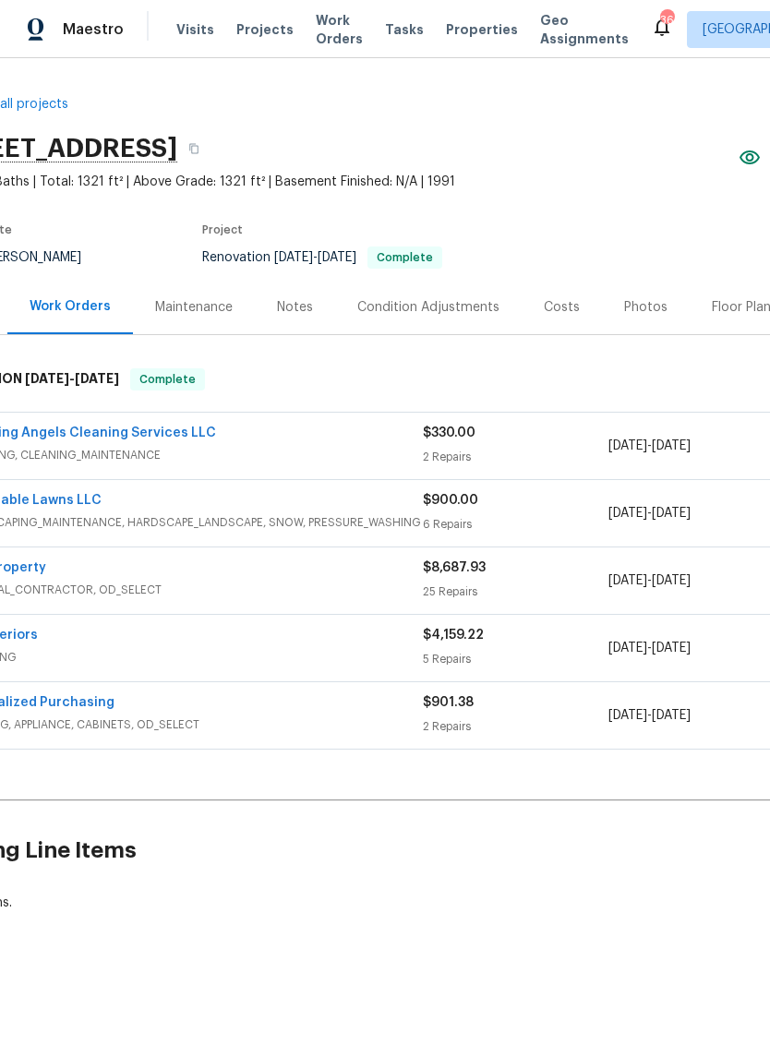
scroll to position [0, 14]
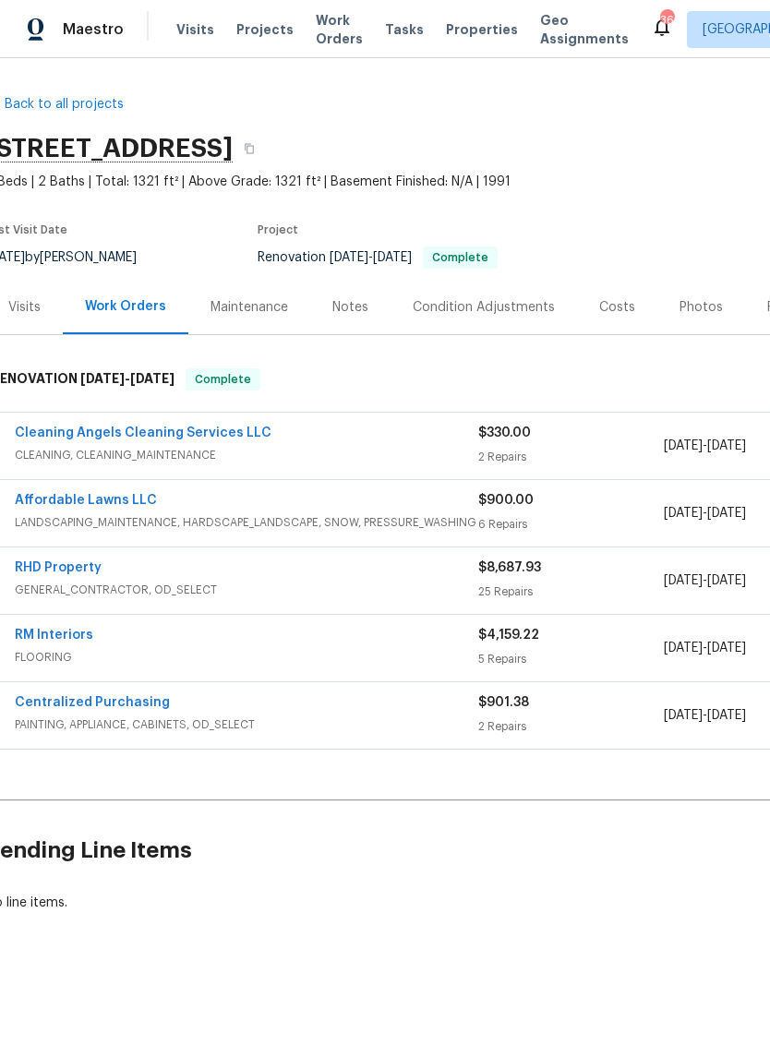
click at [132, 500] on link "Affordable Lawns LLC" at bounding box center [86, 500] width 142 height 13
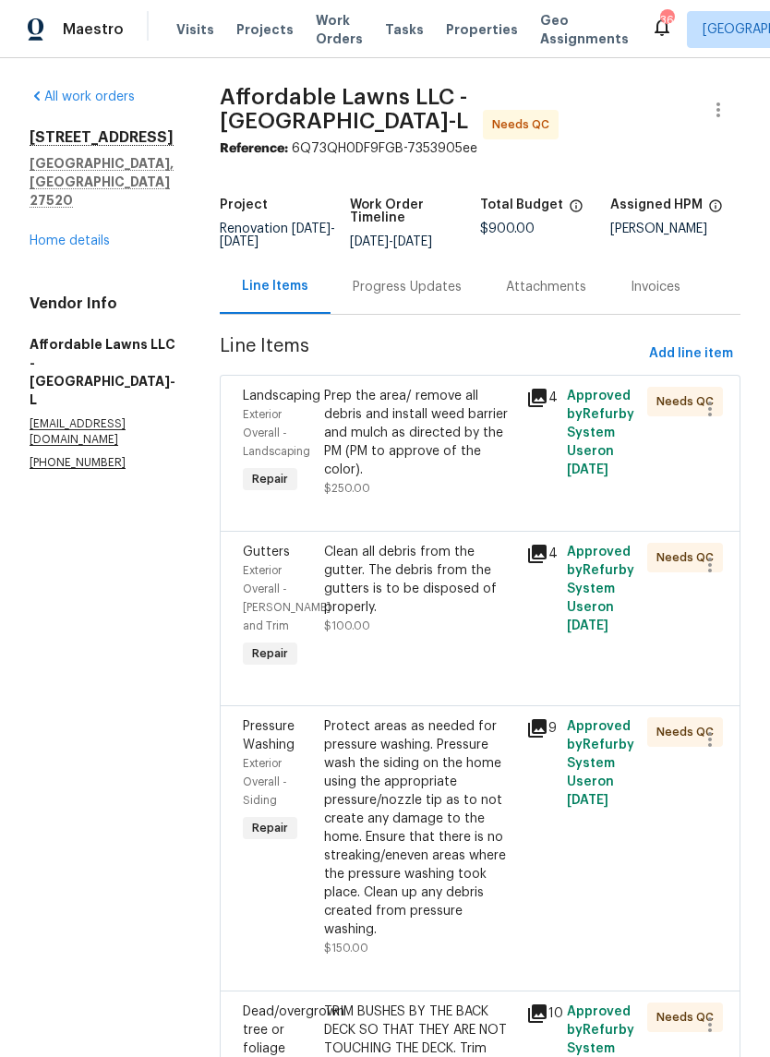
click at [488, 479] on div "Prep the area/ remove all debris and install weed barrier and mulch as directed…" at bounding box center [419, 433] width 191 height 92
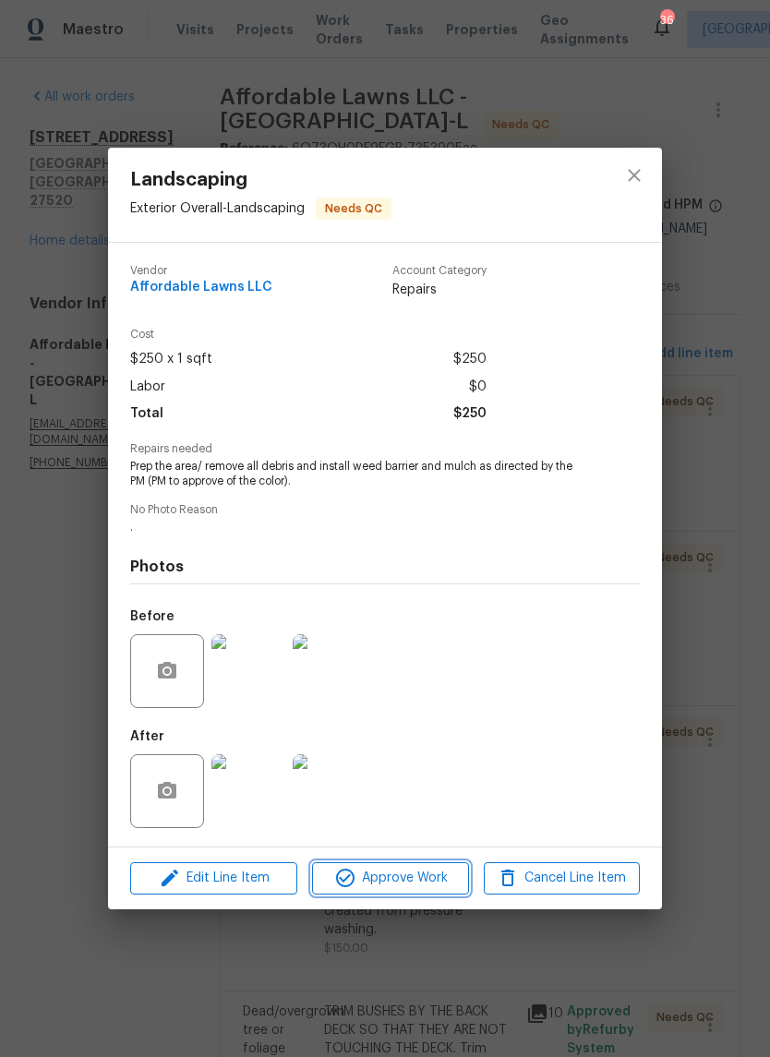
click at [402, 890] on span "Approve Work" at bounding box center [389, 878] width 145 height 23
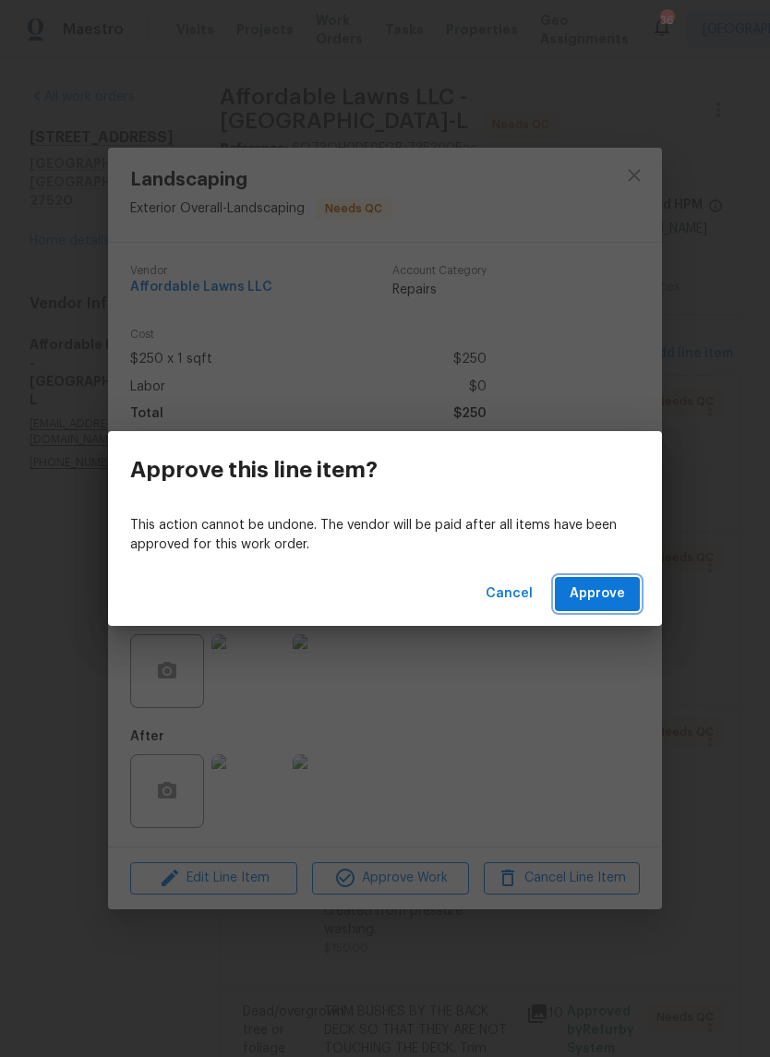
click at [620, 582] on span "Approve" at bounding box center [596, 593] width 55 height 23
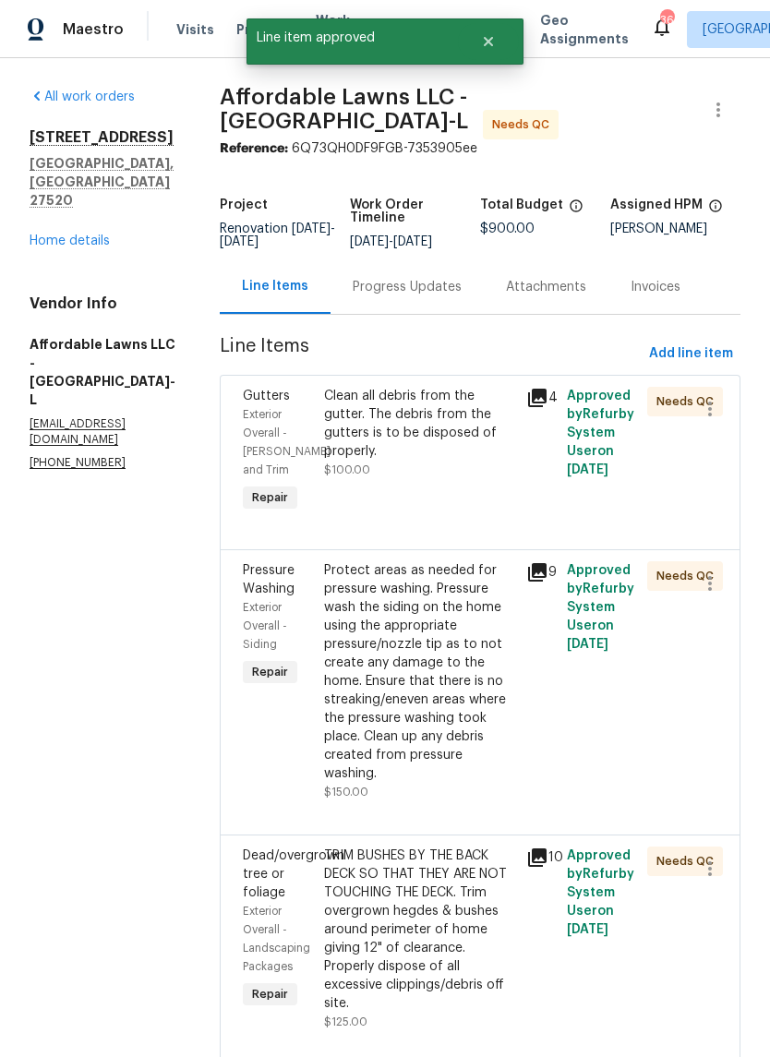
click at [456, 479] on div "Clean all debris from the gutter. The debris from the gutters is to be disposed…" at bounding box center [419, 433] width 191 height 92
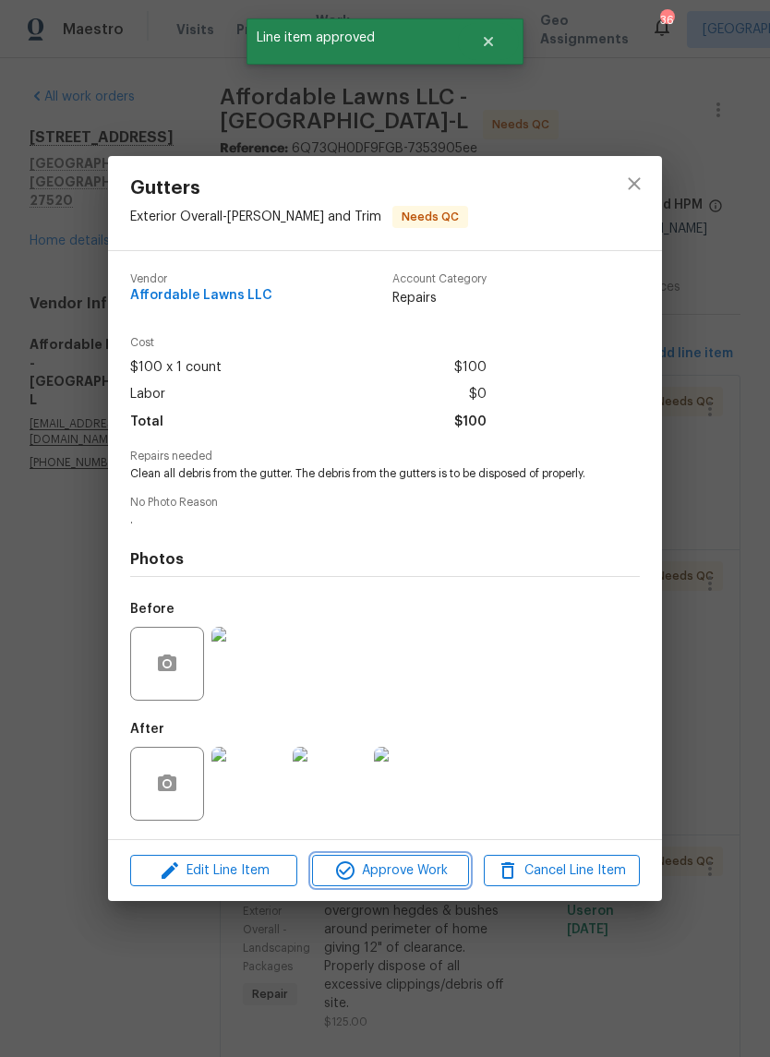
click at [437, 882] on span "Approve Work" at bounding box center [389, 870] width 145 height 23
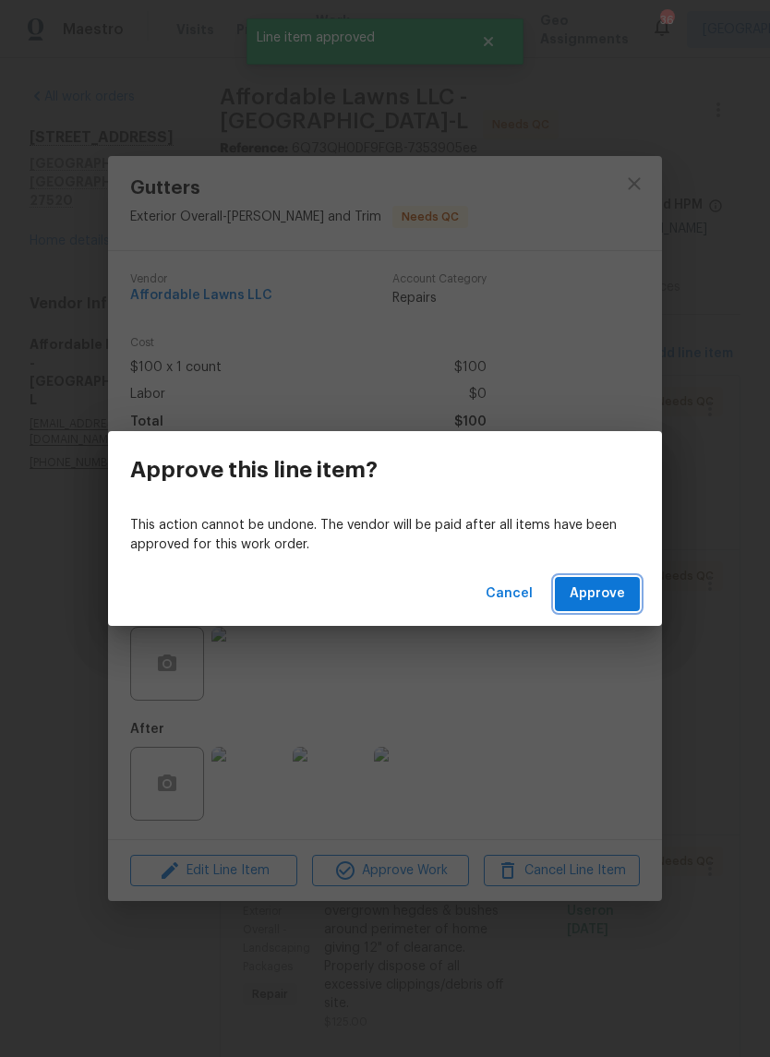
click at [627, 605] on button "Approve" at bounding box center [597, 594] width 85 height 34
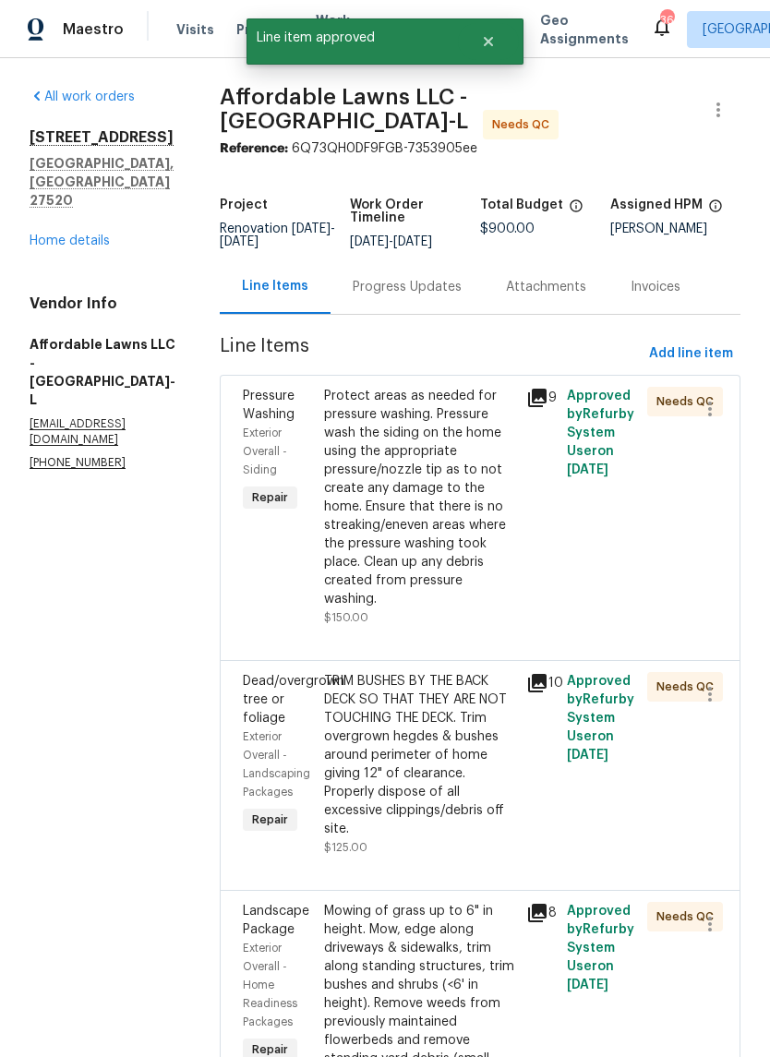
click at [460, 485] on div "Protect areas as needed for pressure washing. Pressure wash the siding on the h…" at bounding box center [419, 498] width 191 height 222
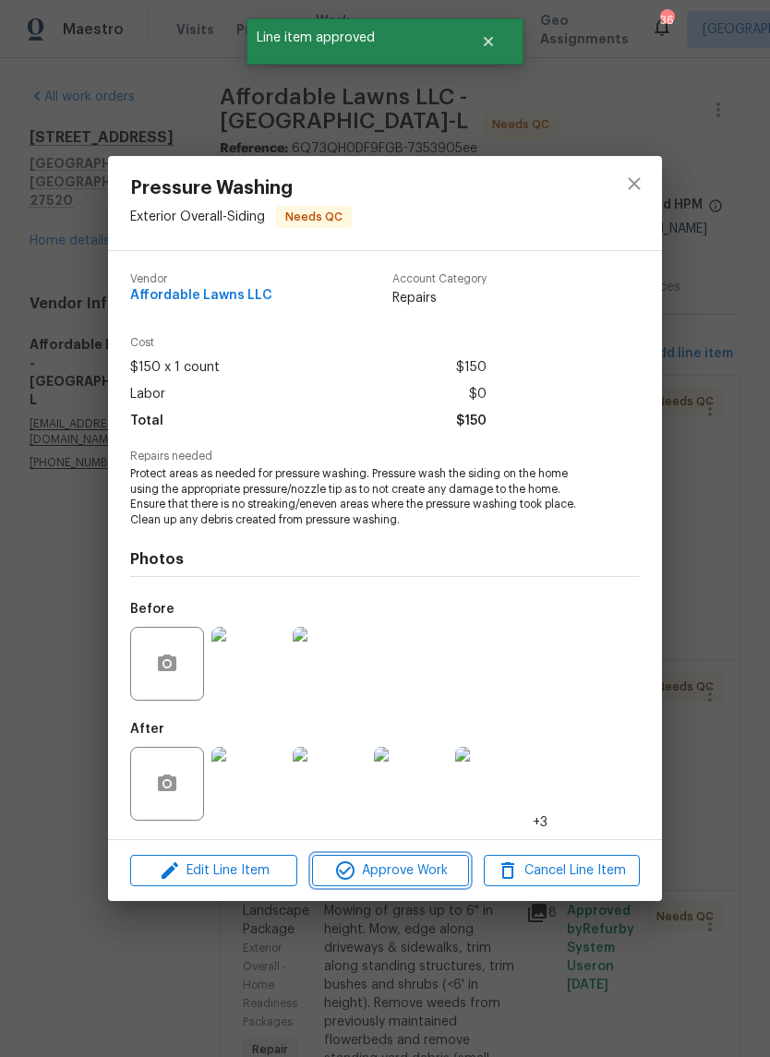
click at [447, 871] on span "Approve Work" at bounding box center [389, 870] width 145 height 23
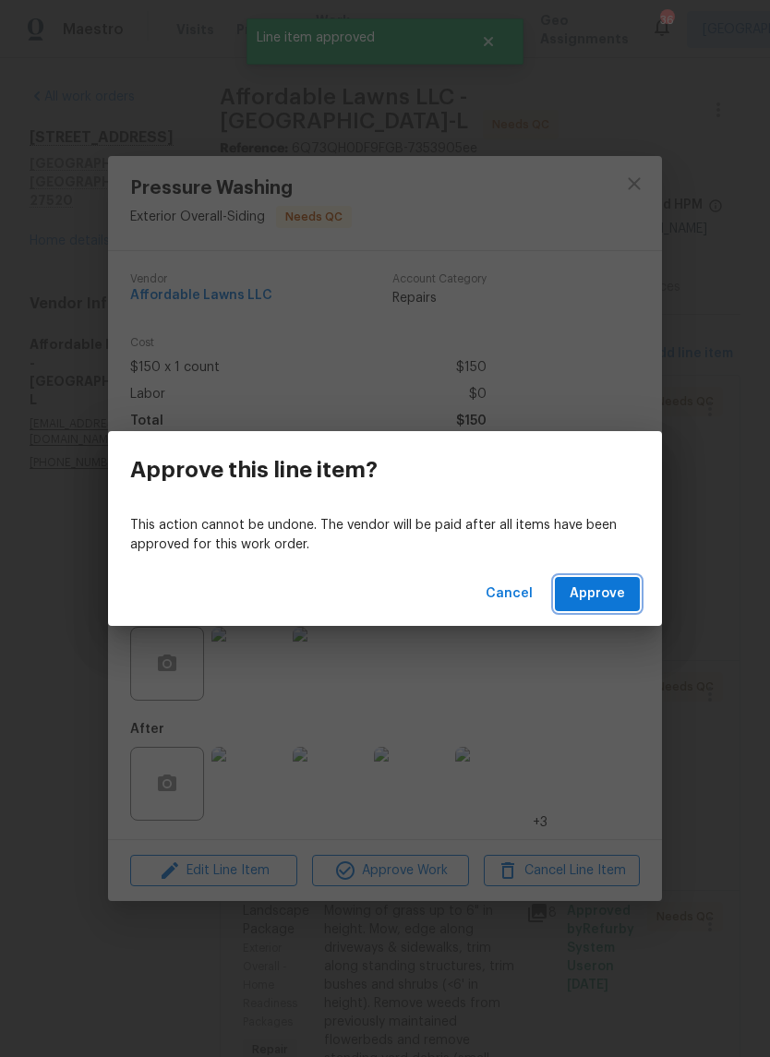
click at [628, 601] on button "Approve" at bounding box center [597, 594] width 85 height 34
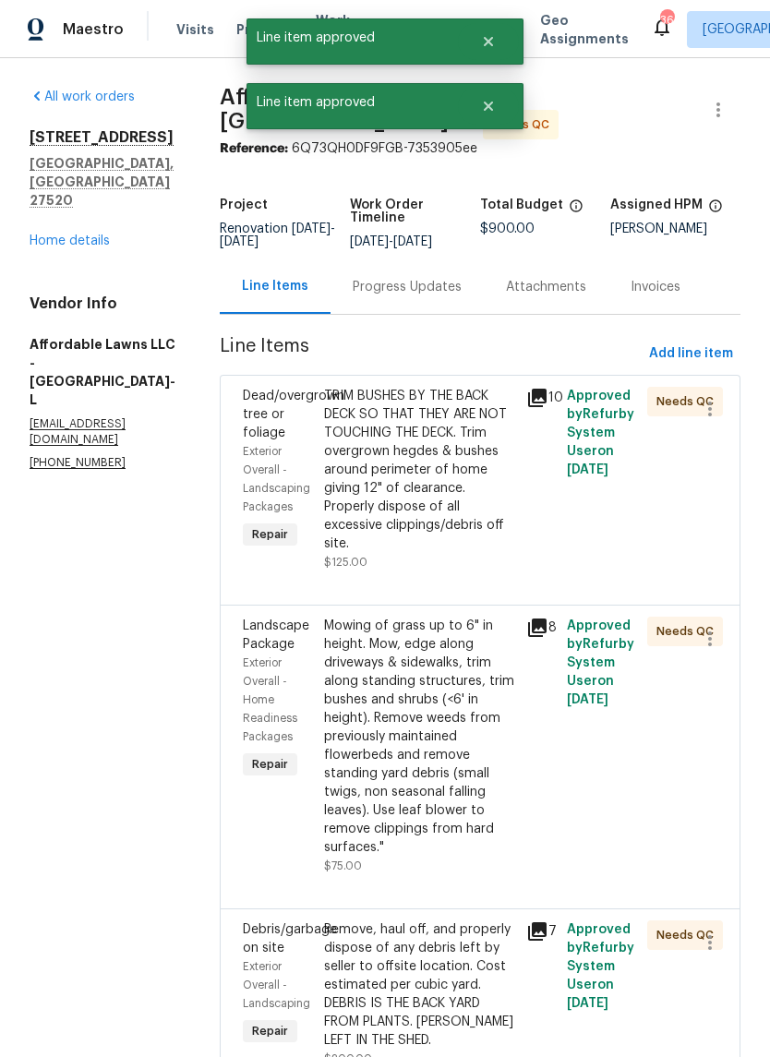
click at [493, 501] on div "TRIM BUSHES BY THE BACK DECK SO THAT THEY ARE NOT TOUCHING THE DECK. Trim overg…" at bounding box center [419, 470] width 191 height 166
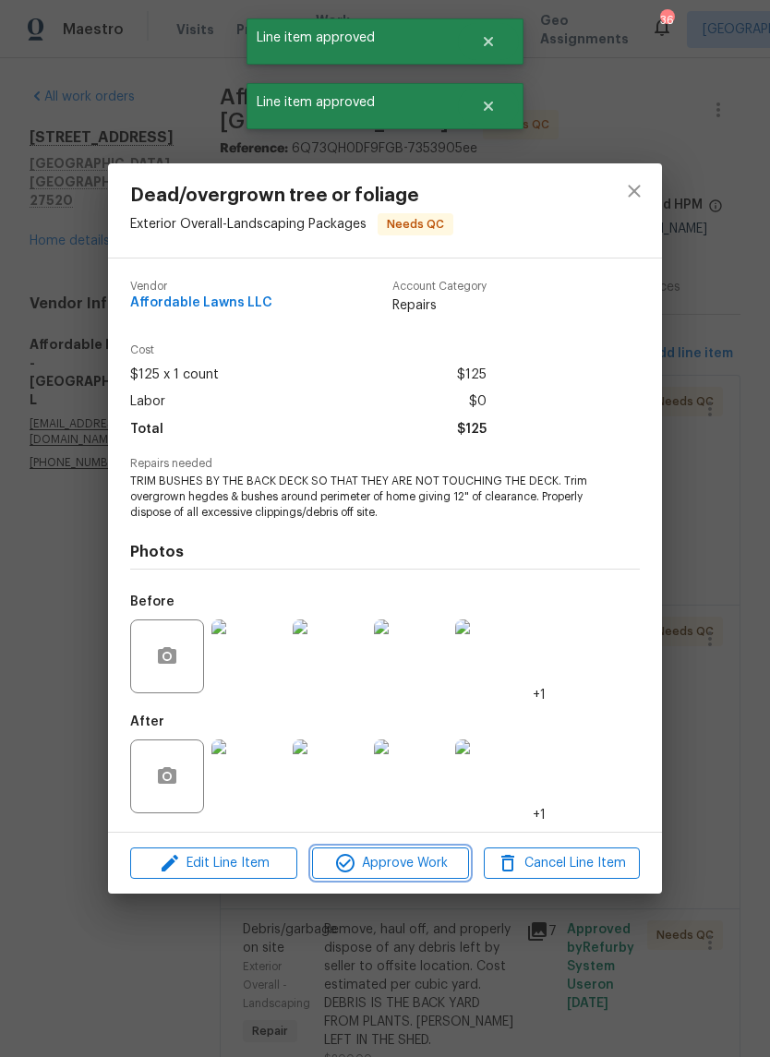
click at [409, 872] on span "Approve Work" at bounding box center [389, 863] width 145 height 23
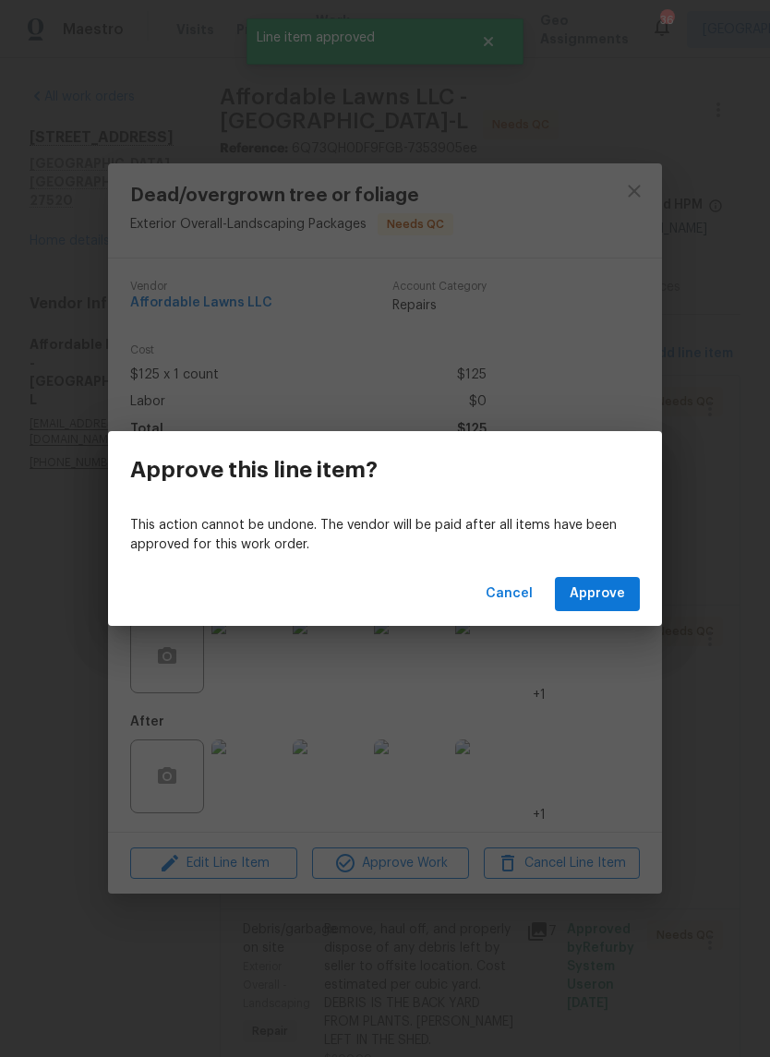
click at [634, 591] on button "Approve" at bounding box center [597, 594] width 85 height 34
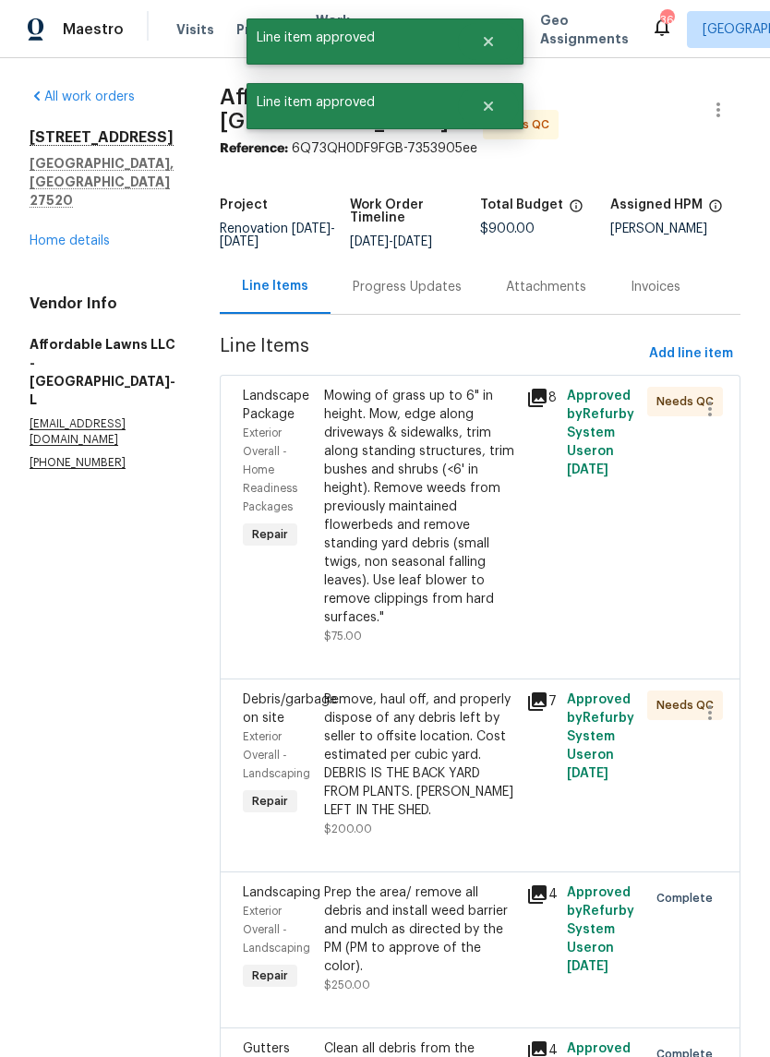
click at [461, 615] on div "Mowing of grass up to 6" in height. Mow, edge along driveways & sidewalks, trim…" at bounding box center [419, 507] width 191 height 240
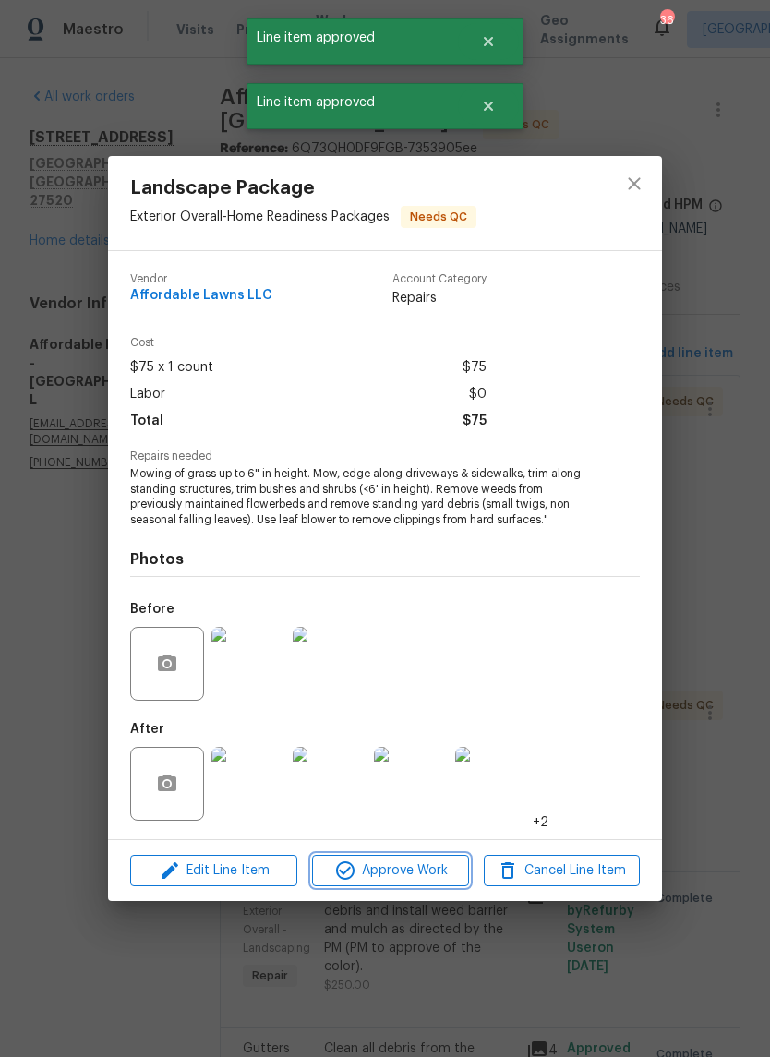
click at [425, 880] on span "Approve Work" at bounding box center [389, 870] width 145 height 23
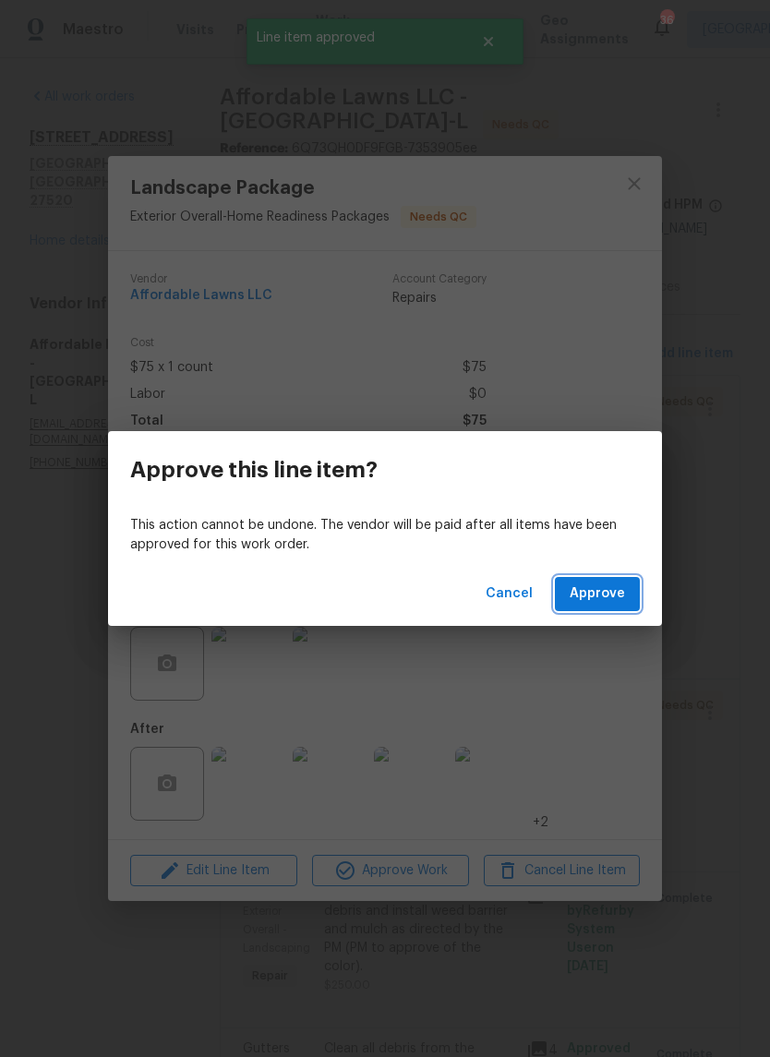
click at [615, 608] on button "Approve" at bounding box center [597, 594] width 85 height 34
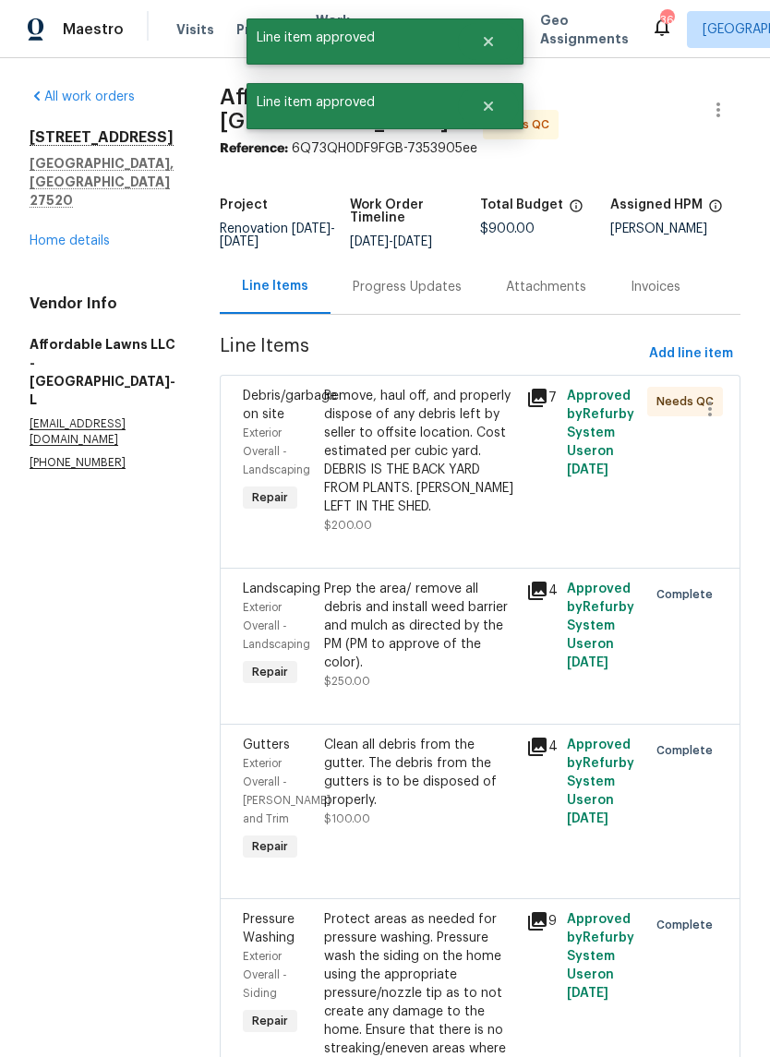
click at [468, 516] on div "Remove, haul off, and properly dispose of any debris left by seller to offsite …" at bounding box center [419, 451] width 191 height 129
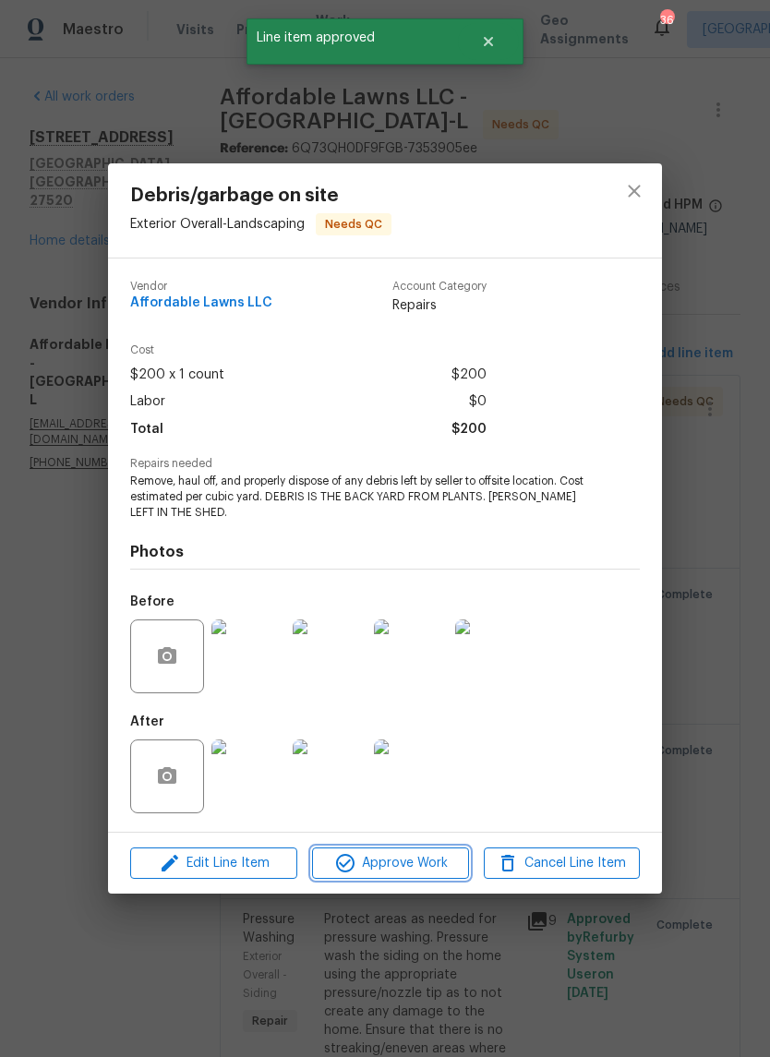
click at [430, 865] on span "Approve Work" at bounding box center [389, 863] width 145 height 23
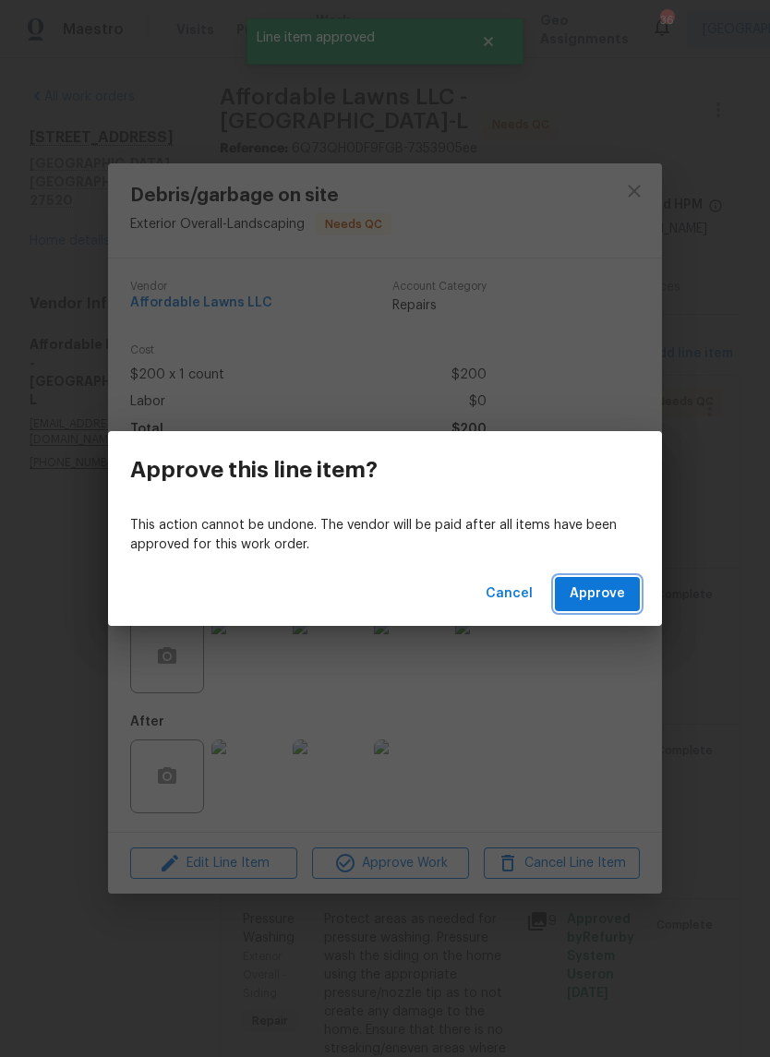
click at [628, 603] on button "Approve" at bounding box center [597, 594] width 85 height 34
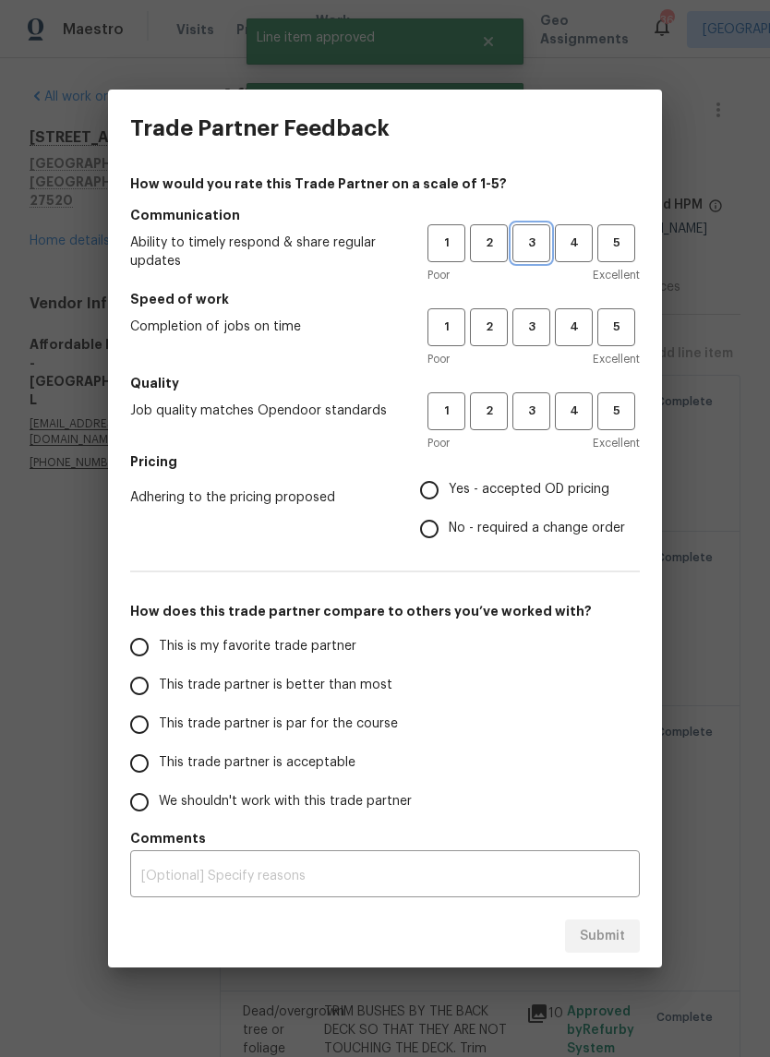
click at [542, 243] on span "3" at bounding box center [531, 243] width 34 height 21
click at [539, 319] on span "3" at bounding box center [531, 327] width 34 height 21
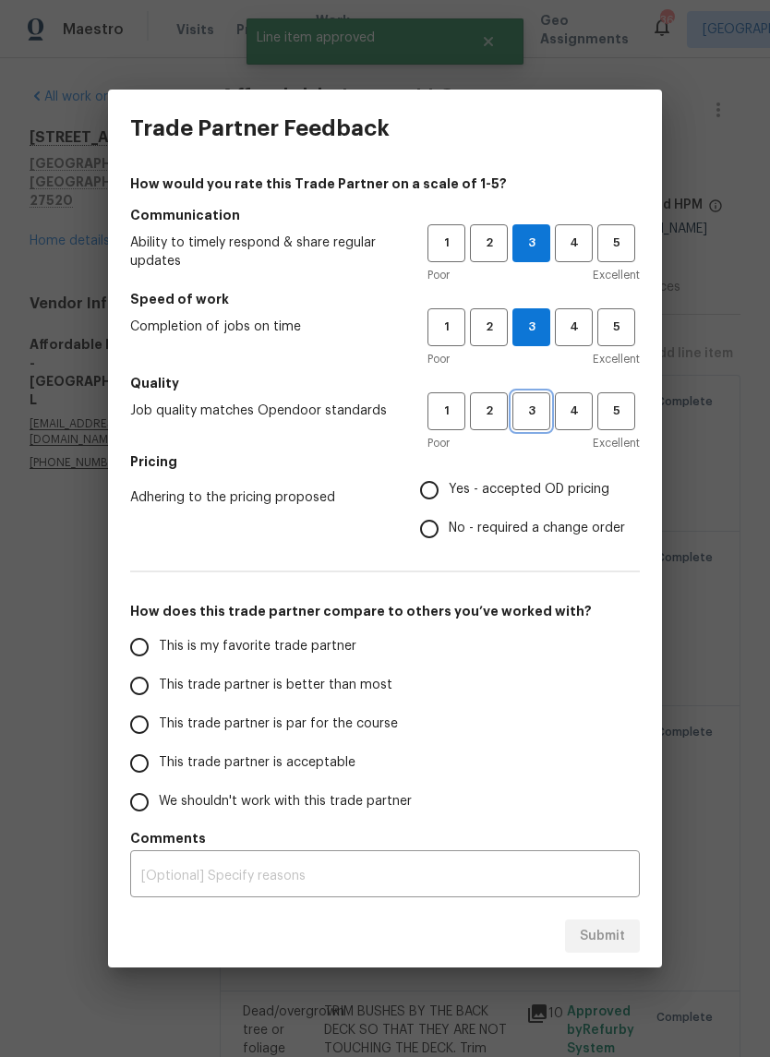
click at [545, 417] on span "3" at bounding box center [531, 411] width 34 height 21
click at [560, 483] on span "Yes - accepted OD pricing" at bounding box center [529, 489] width 161 height 19
click at [449, 483] on input "Yes - accepted OD pricing" at bounding box center [429, 490] width 39 height 39
radio input "true"
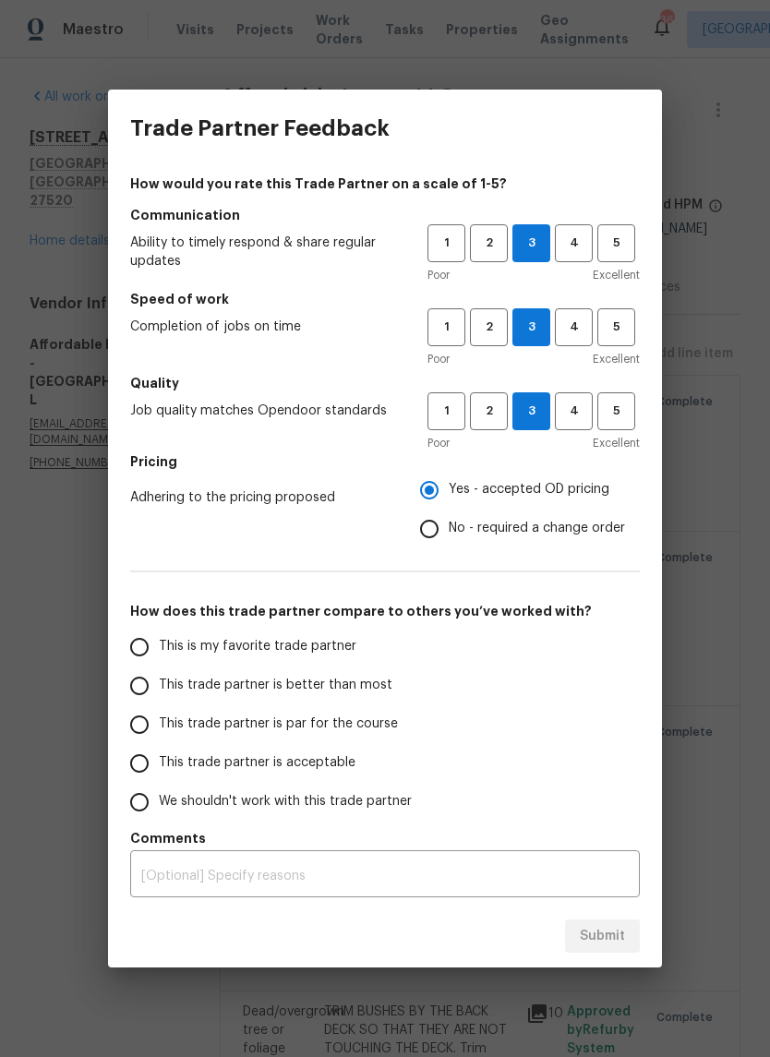
click at [350, 643] on span "This is my favorite trade partner" at bounding box center [258, 646] width 198 height 19
click at [159, 643] on input "This is my favorite trade partner" at bounding box center [139, 647] width 39 height 39
click at [627, 951] on button "Submit" at bounding box center [602, 936] width 75 height 34
radio input "true"
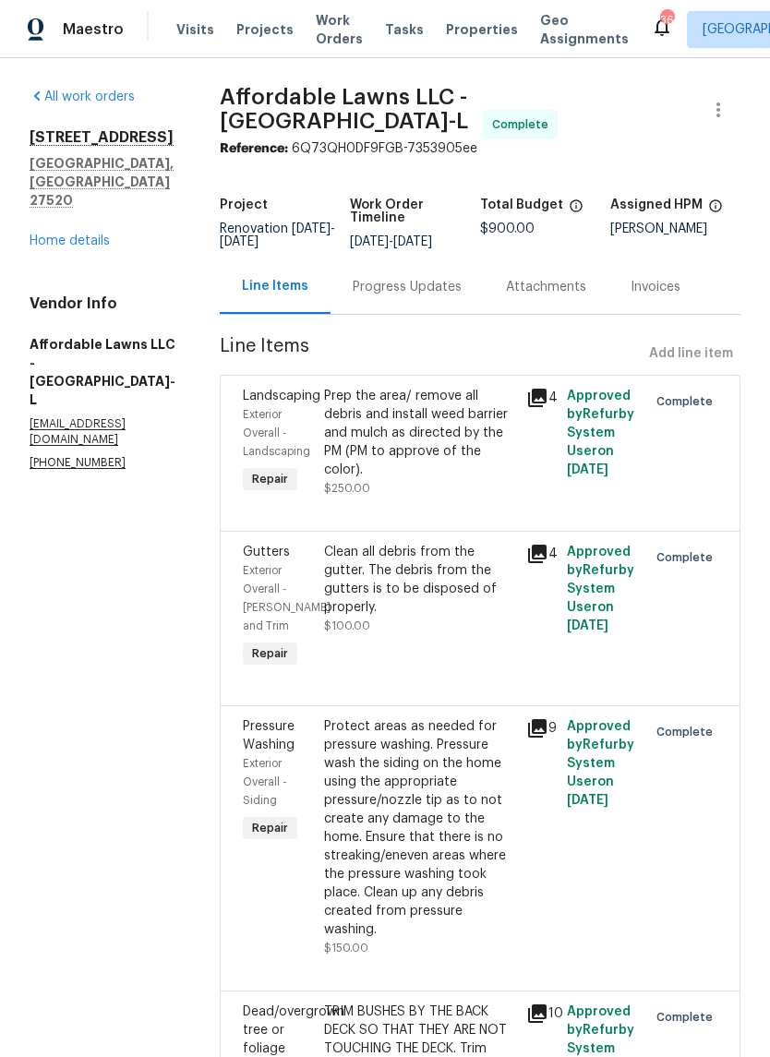
radio input "false"
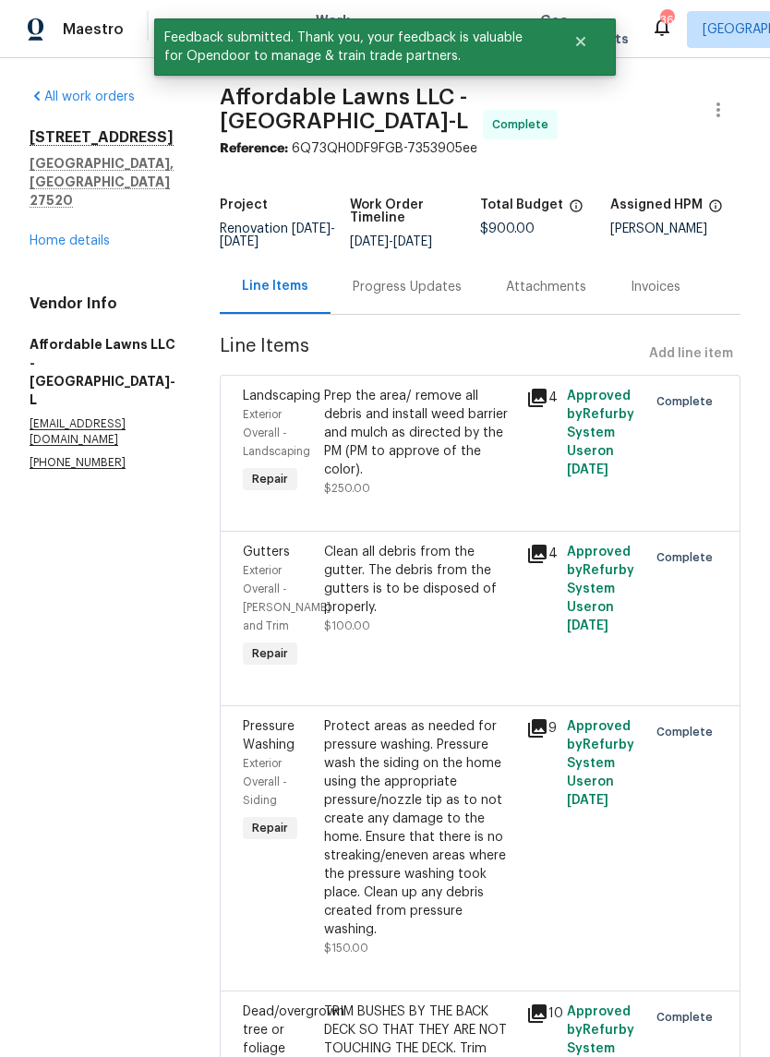
click at [51, 234] on link "Home details" at bounding box center [70, 240] width 80 height 13
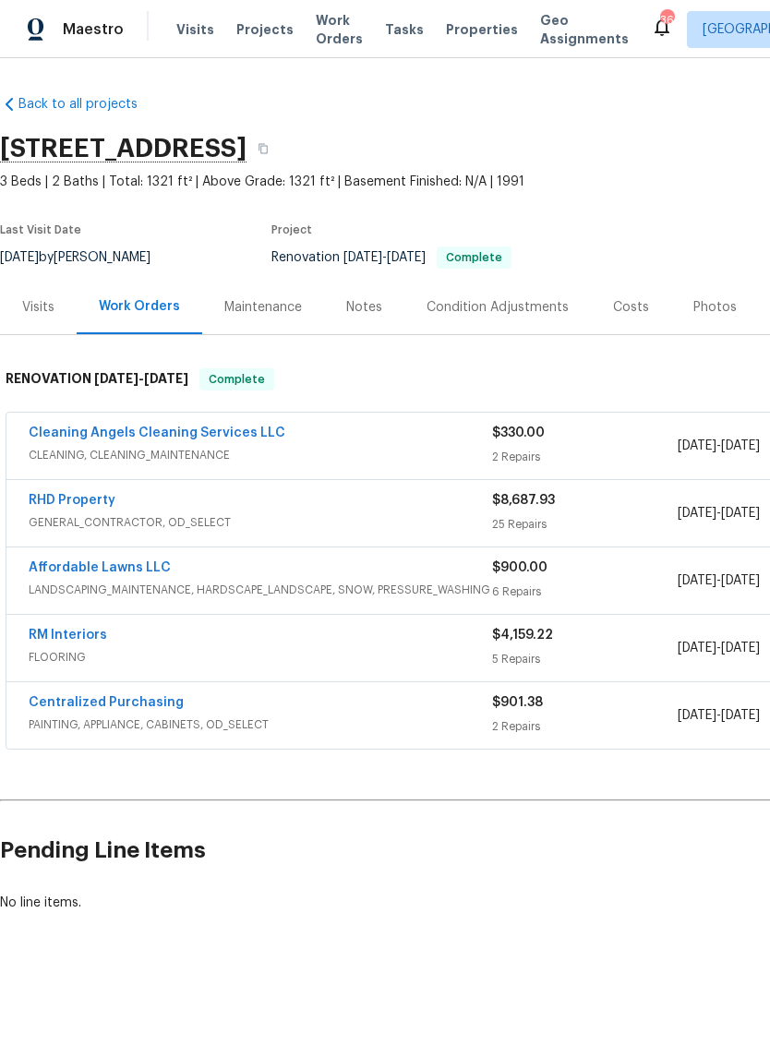
click at [69, 426] on link "Cleaning Angels Cleaning Services LLC" at bounding box center [157, 432] width 257 height 13
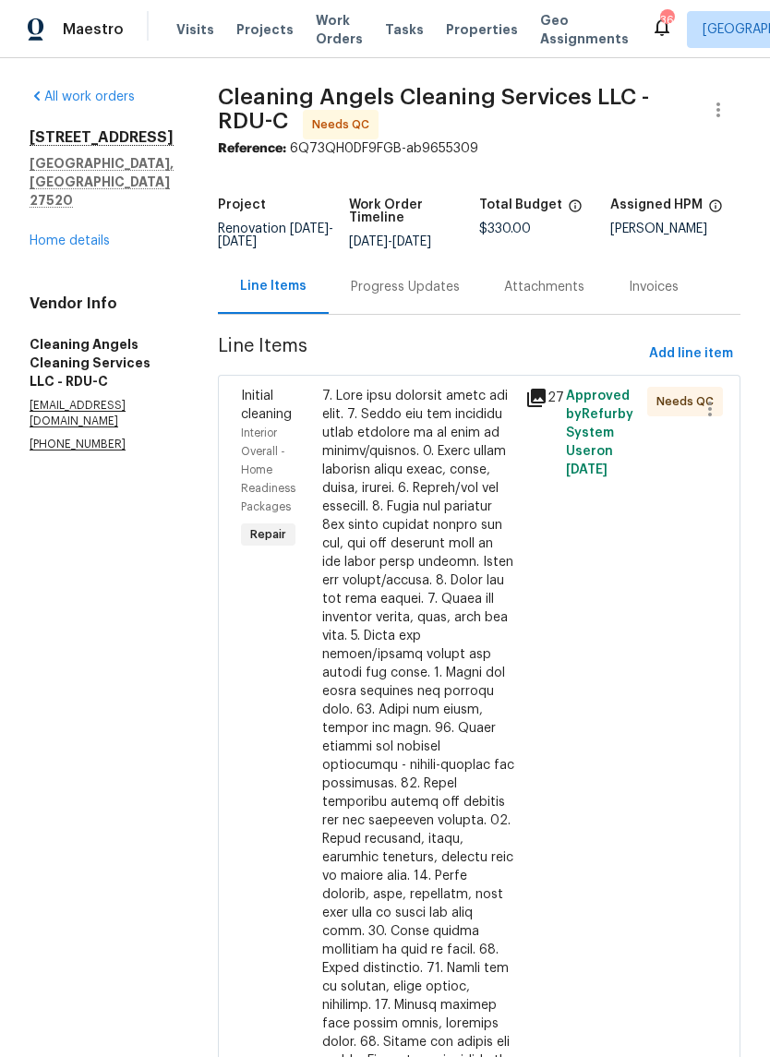
click at [505, 737] on div at bounding box center [418, 830] width 192 height 886
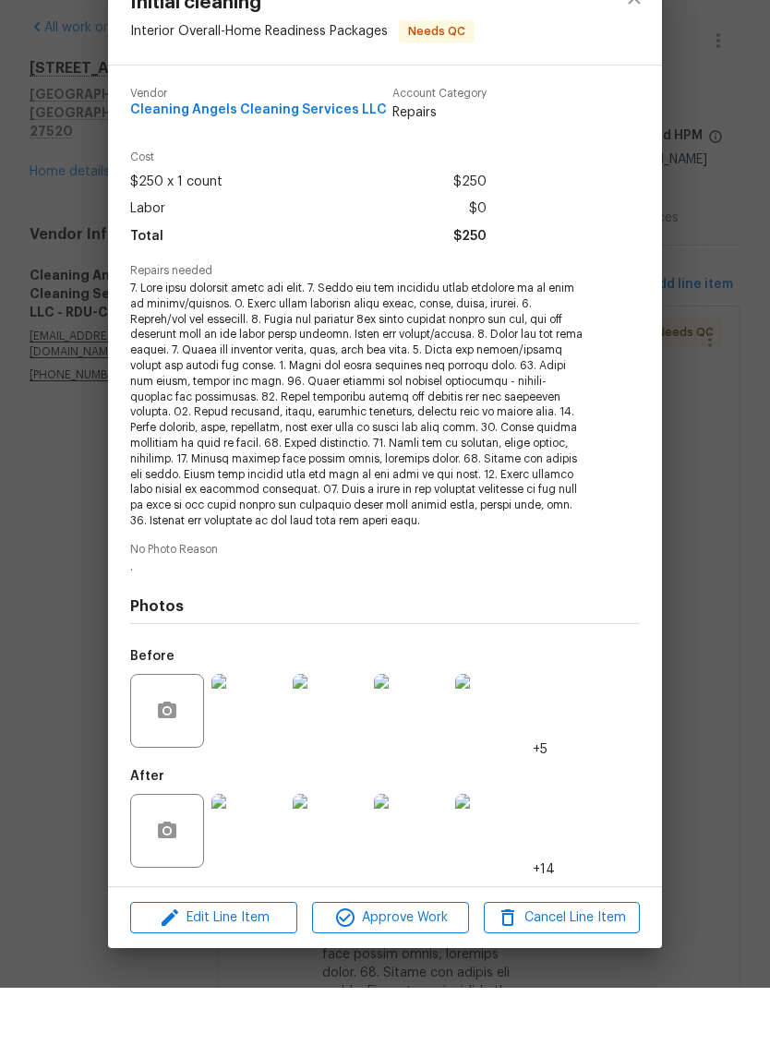
scroll to position [13, 0]
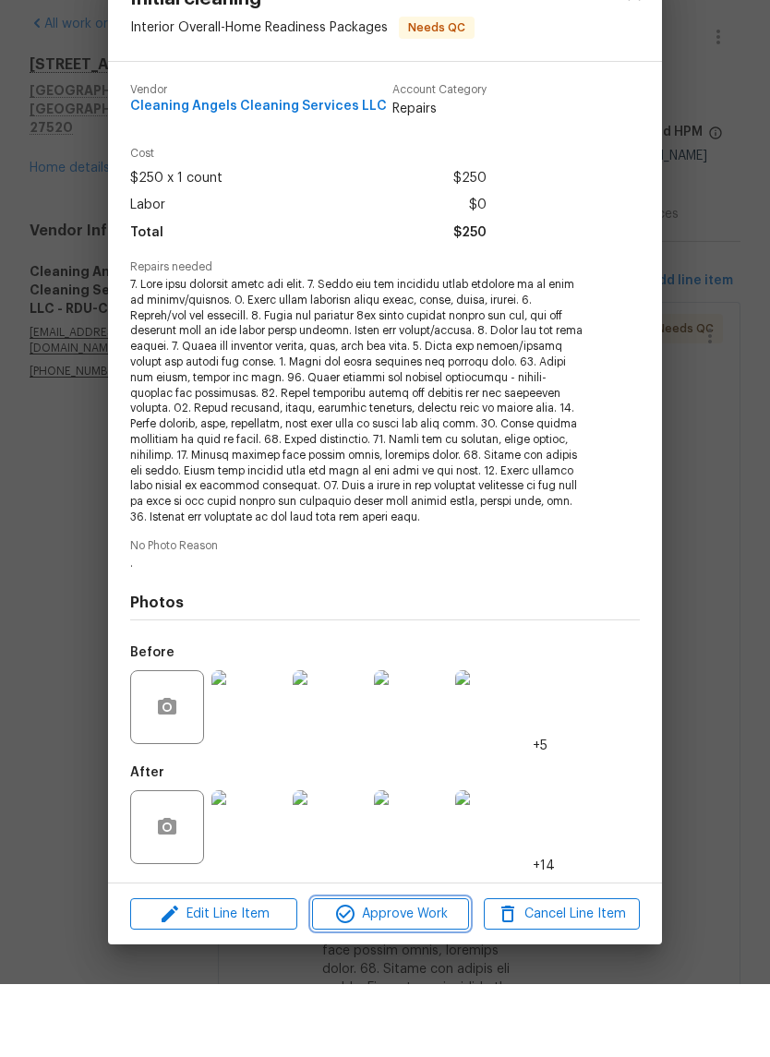
click at [428, 976] on span "Approve Work" at bounding box center [389, 987] width 145 height 23
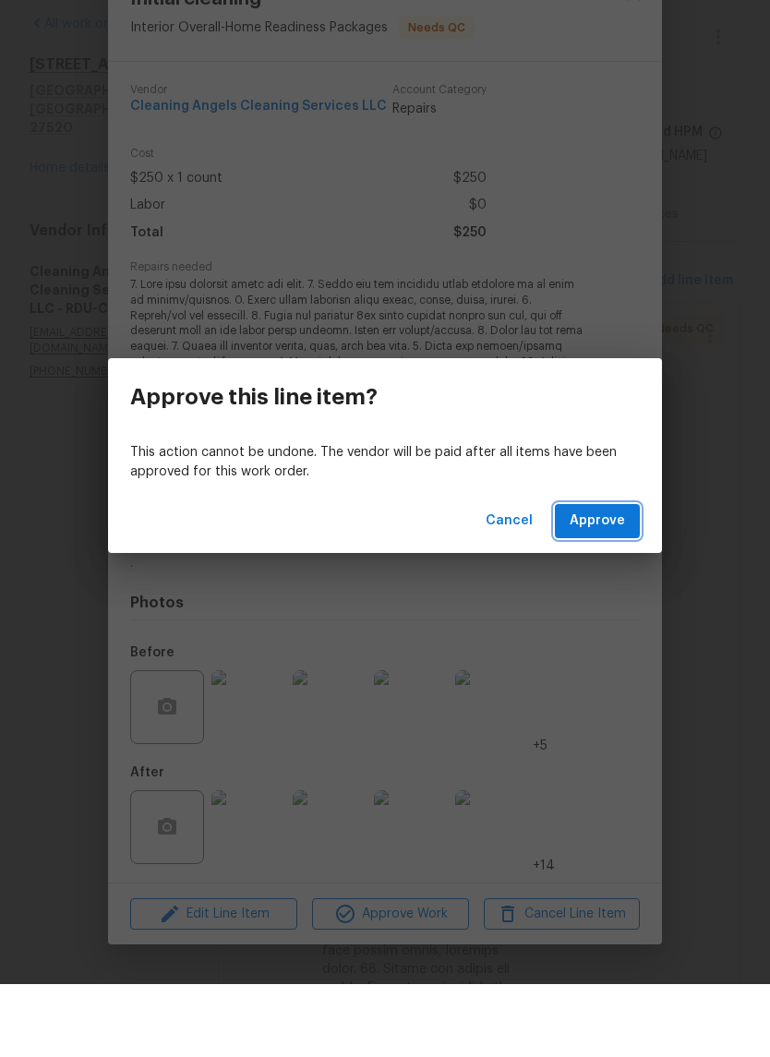
click at [628, 577] on button "Approve" at bounding box center [597, 594] width 85 height 34
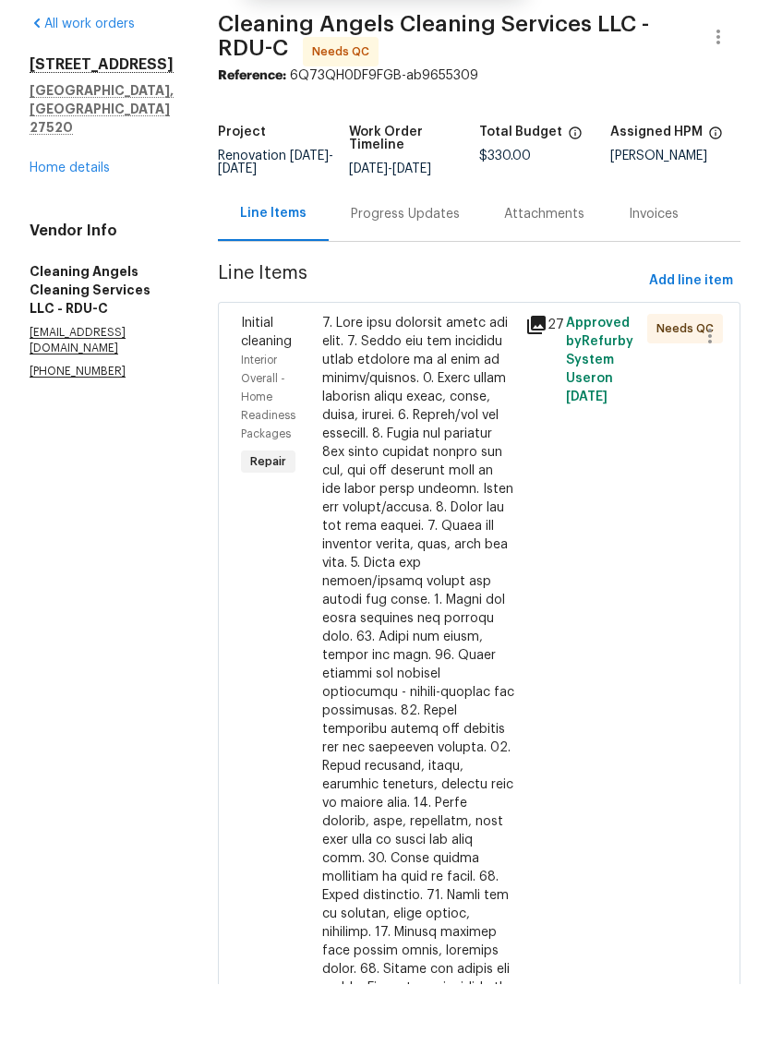
scroll to position [0, 0]
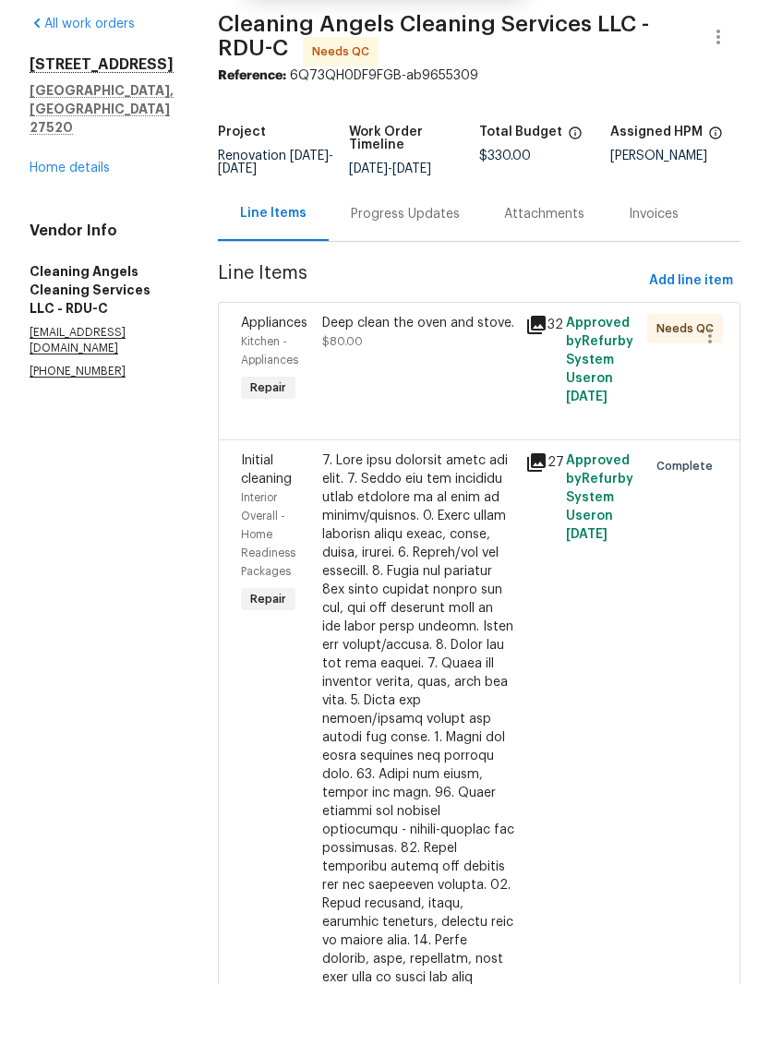
click at [471, 387] on div "Deep clean the oven and stove. $80.00" at bounding box center [418, 432] width 203 height 103
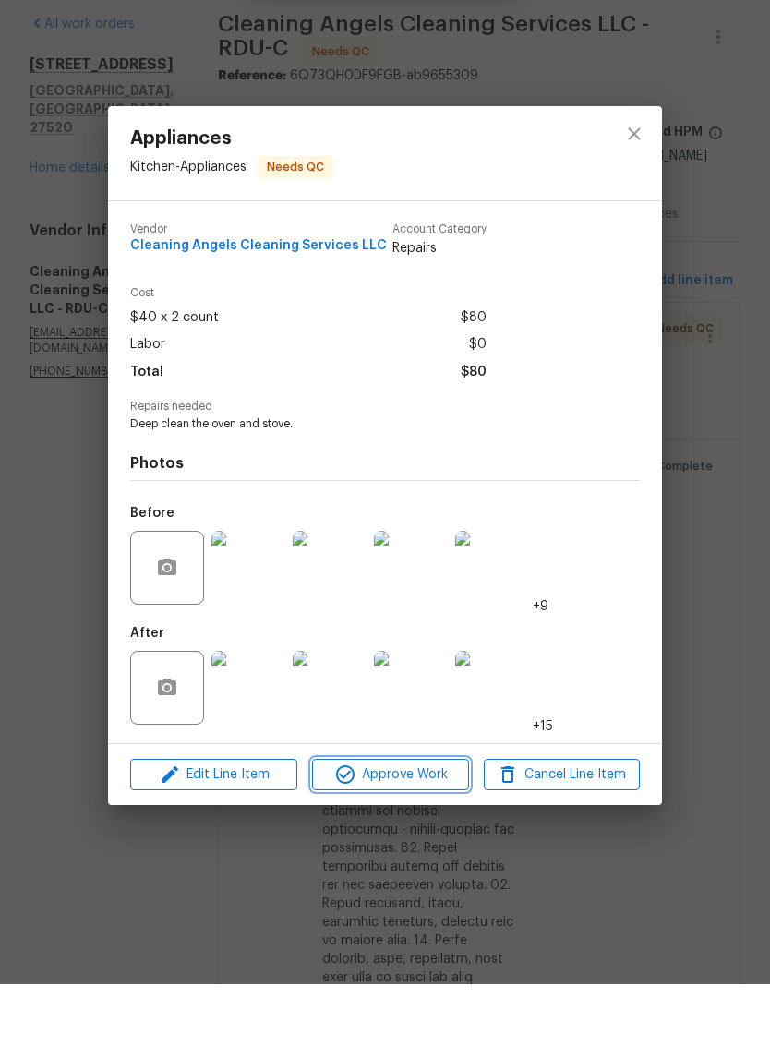
click at [436, 836] on span "Approve Work" at bounding box center [389, 847] width 145 height 23
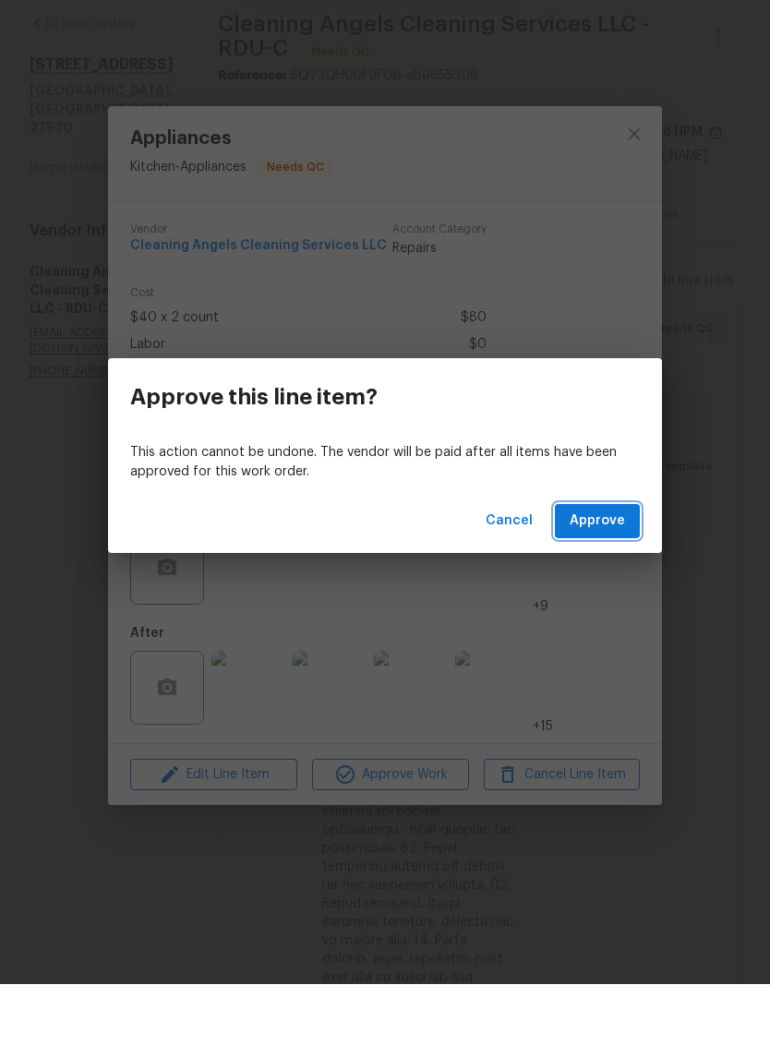
click at [628, 577] on button "Approve" at bounding box center [597, 594] width 85 height 34
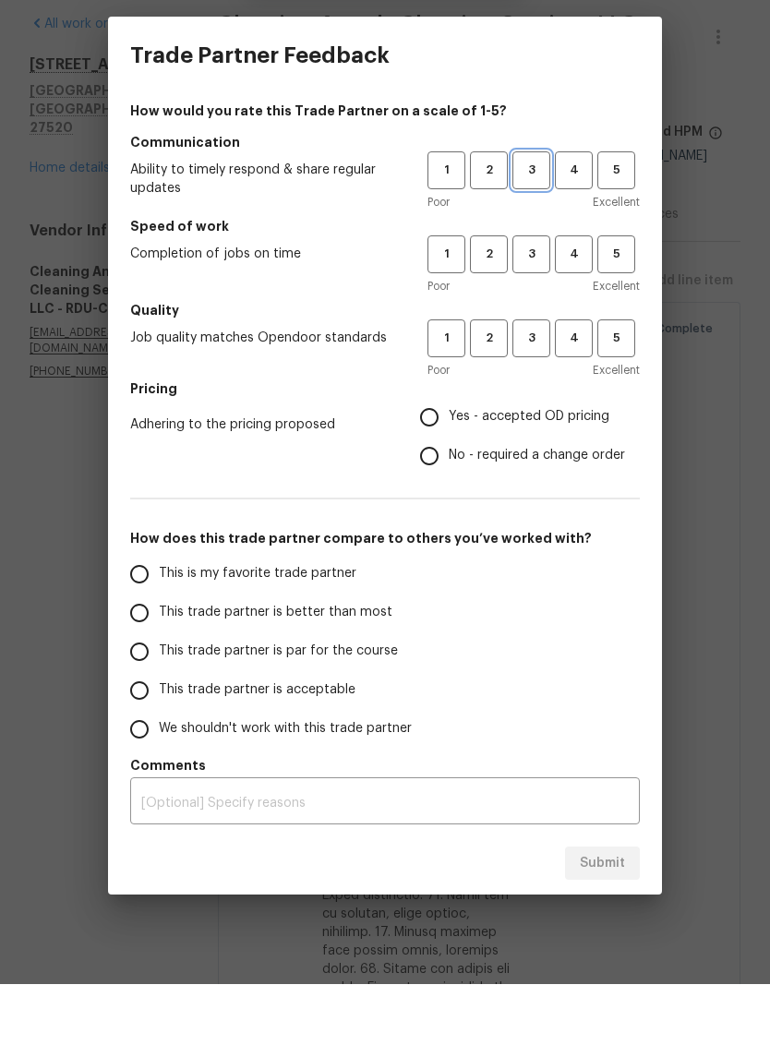
click at [537, 233] on span "3" at bounding box center [531, 243] width 34 height 21
click at [537, 317] on span "3" at bounding box center [531, 327] width 34 height 21
click at [544, 401] on span "3" at bounding box center [531, 411] width 34 height 21
click at [564, 480] on span "Yes - accepted OD pricing" at bounding box center [529, 489] width 161 height 19
click at [449, 471] on input "Yes - accepted OD pricing" at bounding box center [429, 490] width 39 height 39
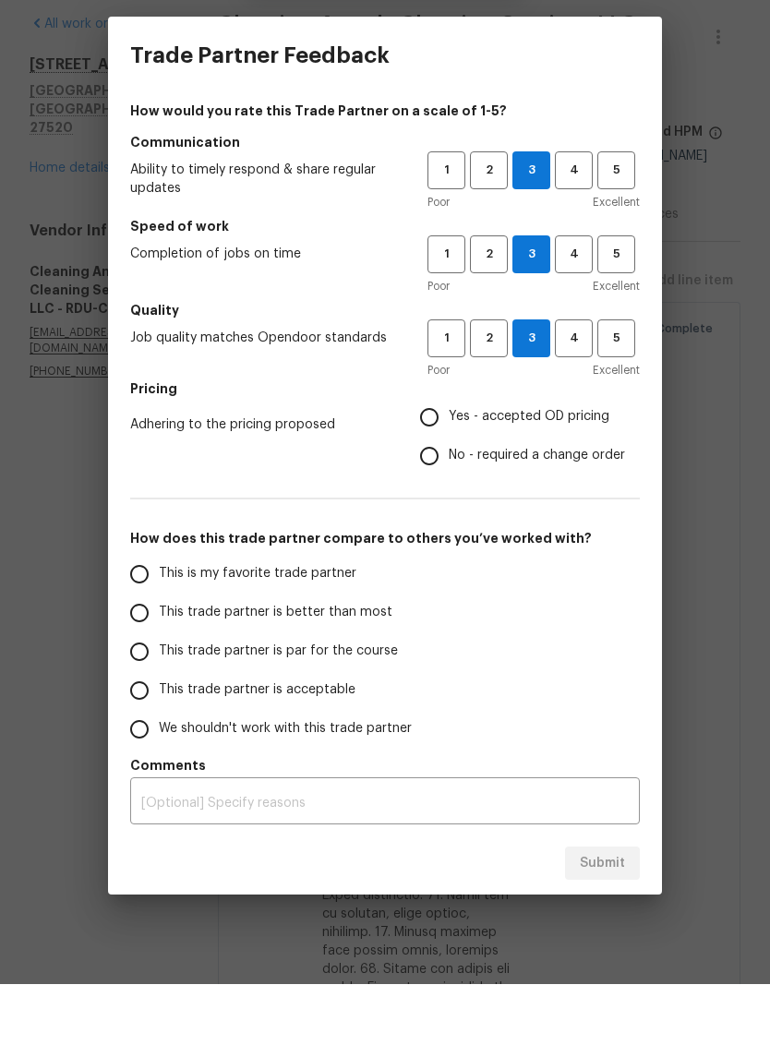
radio input "true"
click at [153, 744] on input "This trade partner is acceptable" at bounding box center [139, 763] width 39 height 39
click at [613, 925] on span "Submit" at bounding box center [602, 936] width 45 height 23
radio input "true"
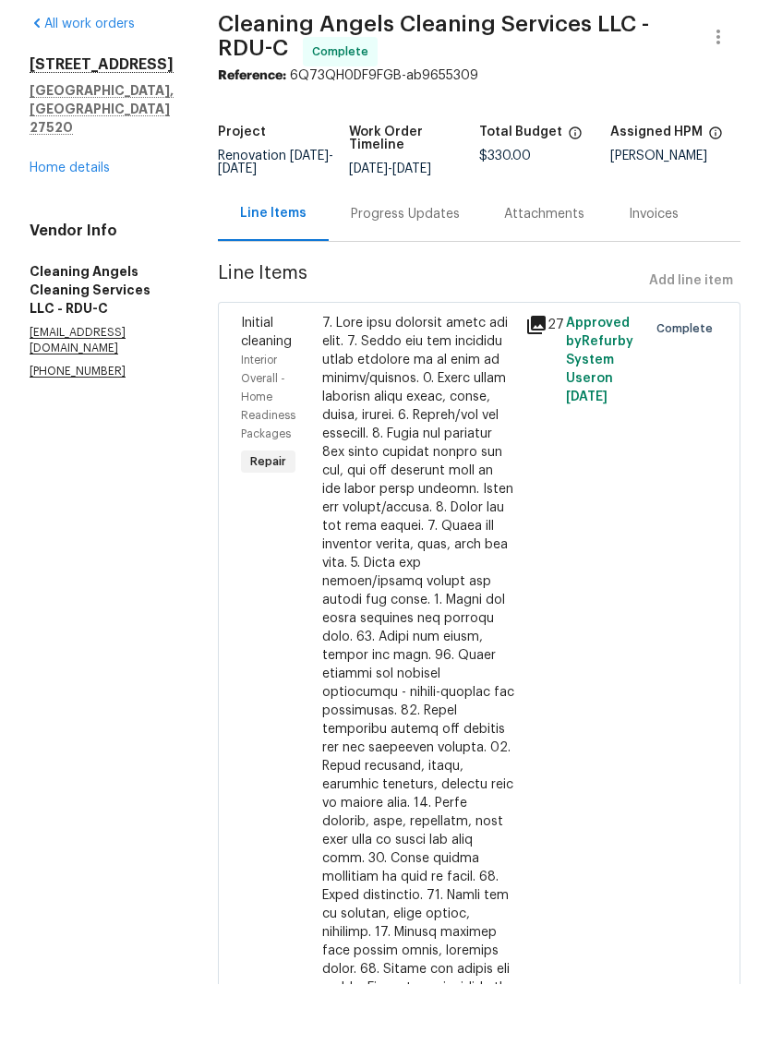
radio input "false"
click at [69, 234] on link "Home details" at bounding box center [70, 240] width 80 height 13
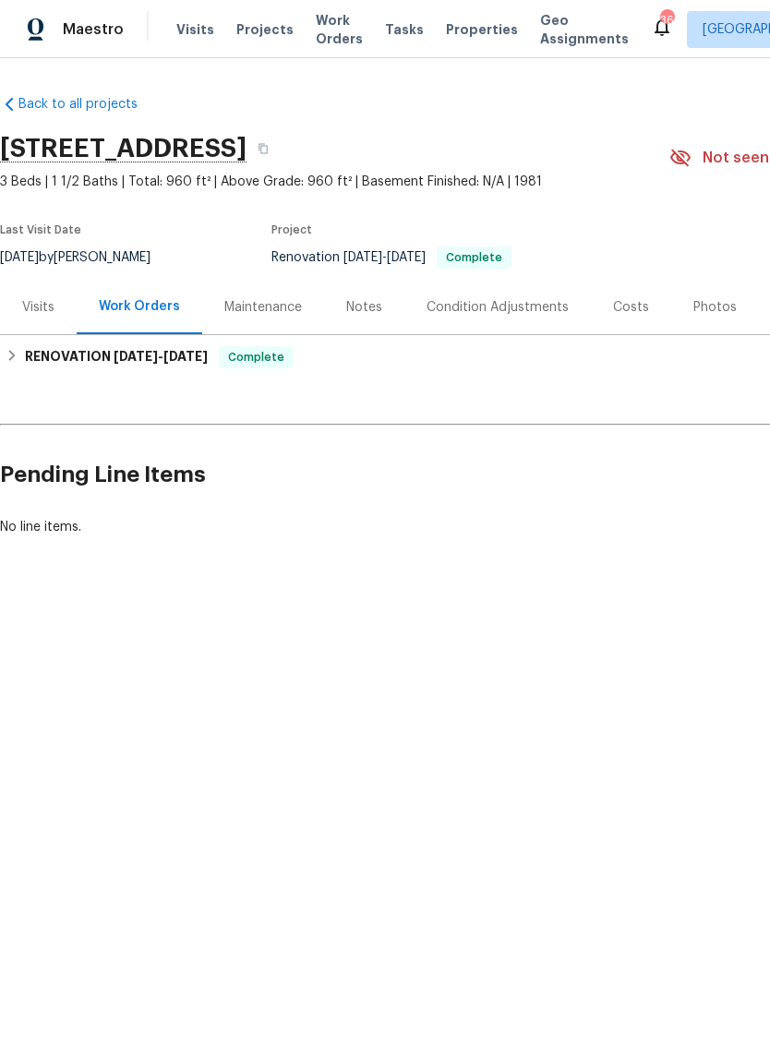
click at [720, 307] on div "Photos" at bounding box center [714, 307] width 43 height 18
click at [632, 312] on div "Costs" at bounding box center [631, 307] width 36 height 18
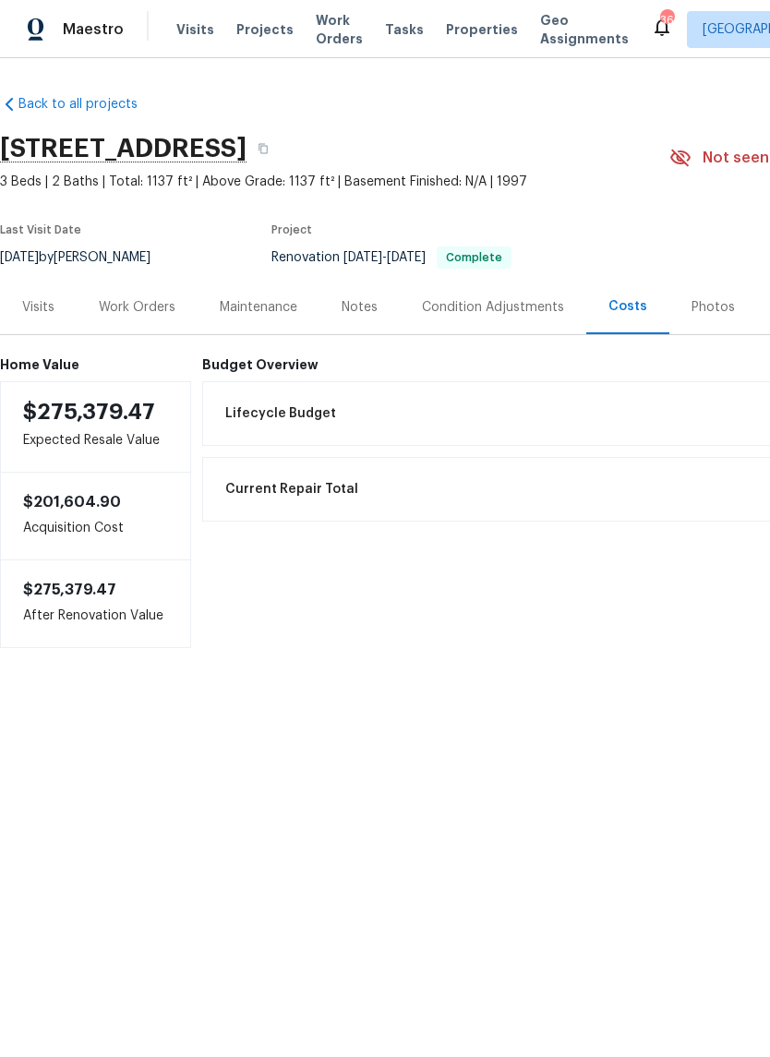
click at [713, 301] on div "Photos" at bounding box center [712, 307] width 43 height 18
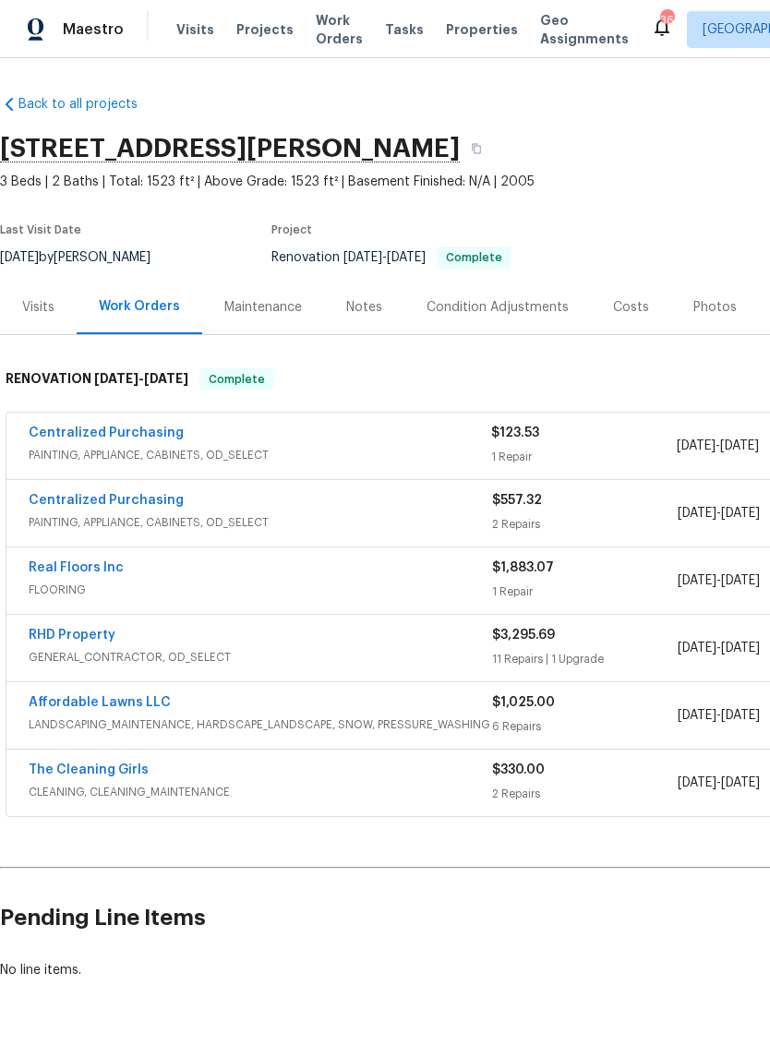
click at [713, 316] on div "Photos" at bounding box center [714, 307] width 43 height 18
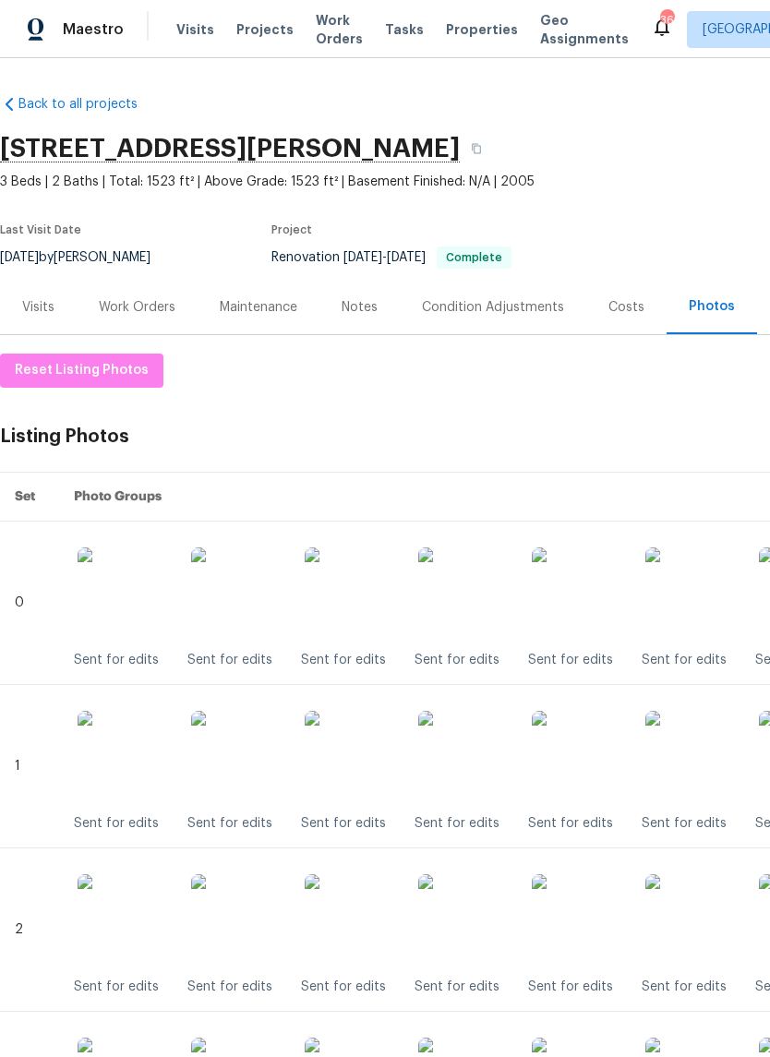
click at [153, 312] on div "Work Orders" at bounding box center [137, 307] width 77 height 18
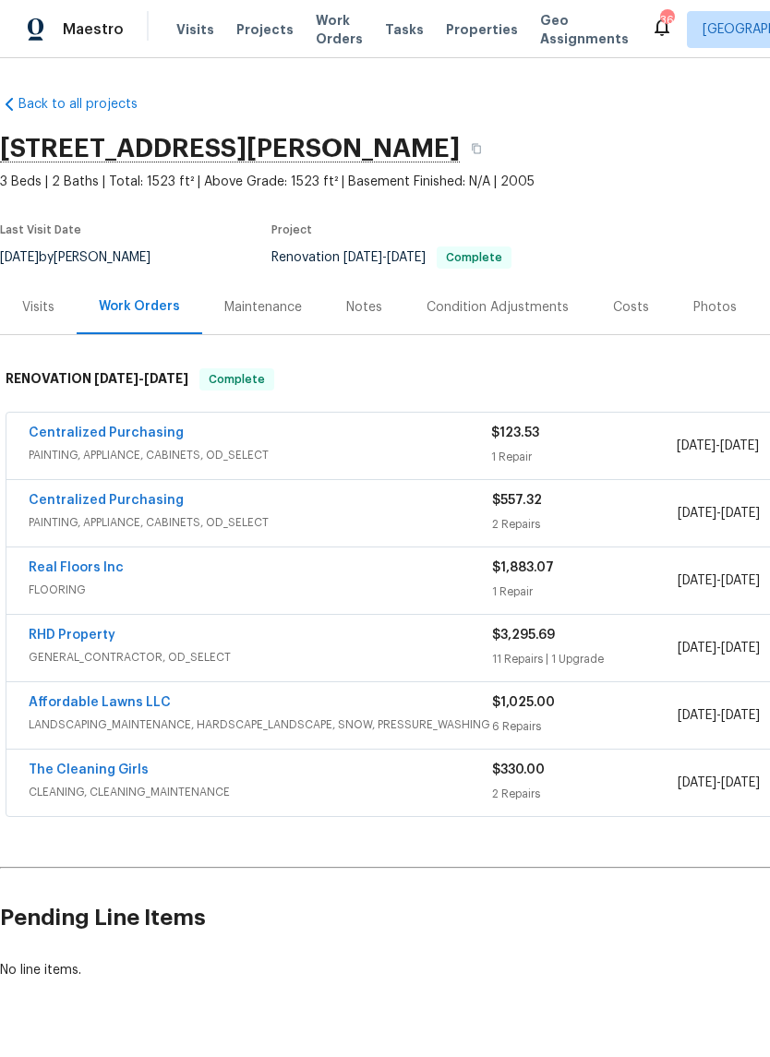
click at [82, 437] on link "Centralized Purchasing" at bounding box center [106, 432] width 155 height 13
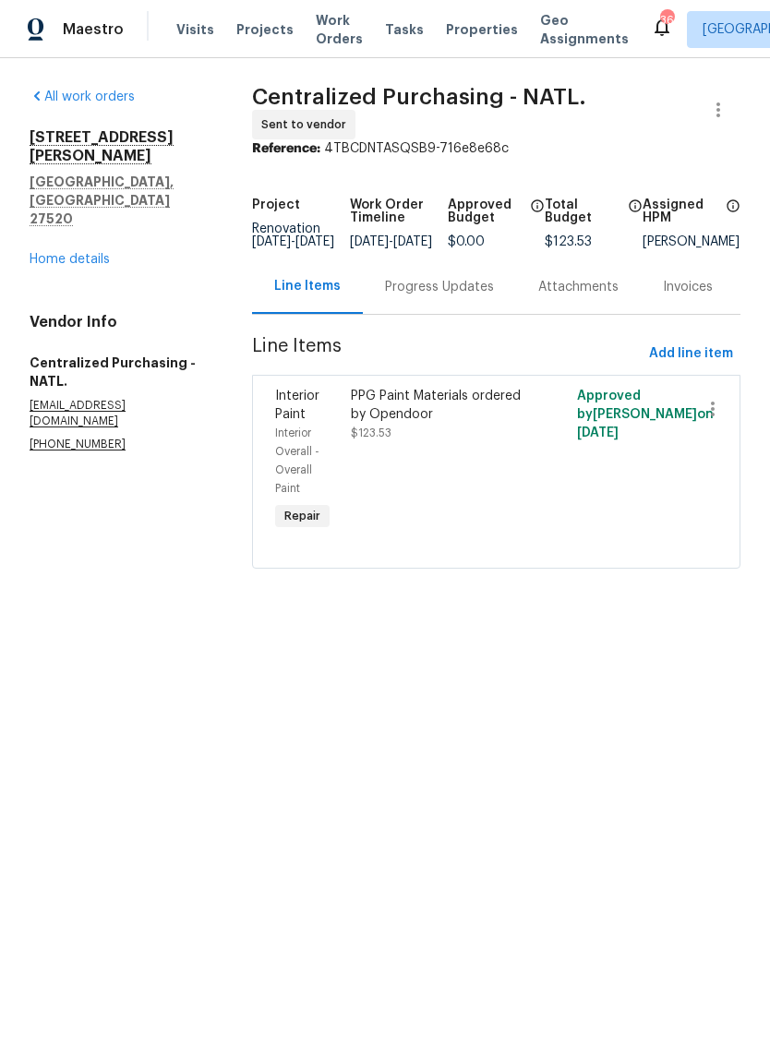
click at [509, 494] on div "PPG Paint Materials ordered by Opendoor $123.53" at bounding box center [439, 460] width 189 height 159
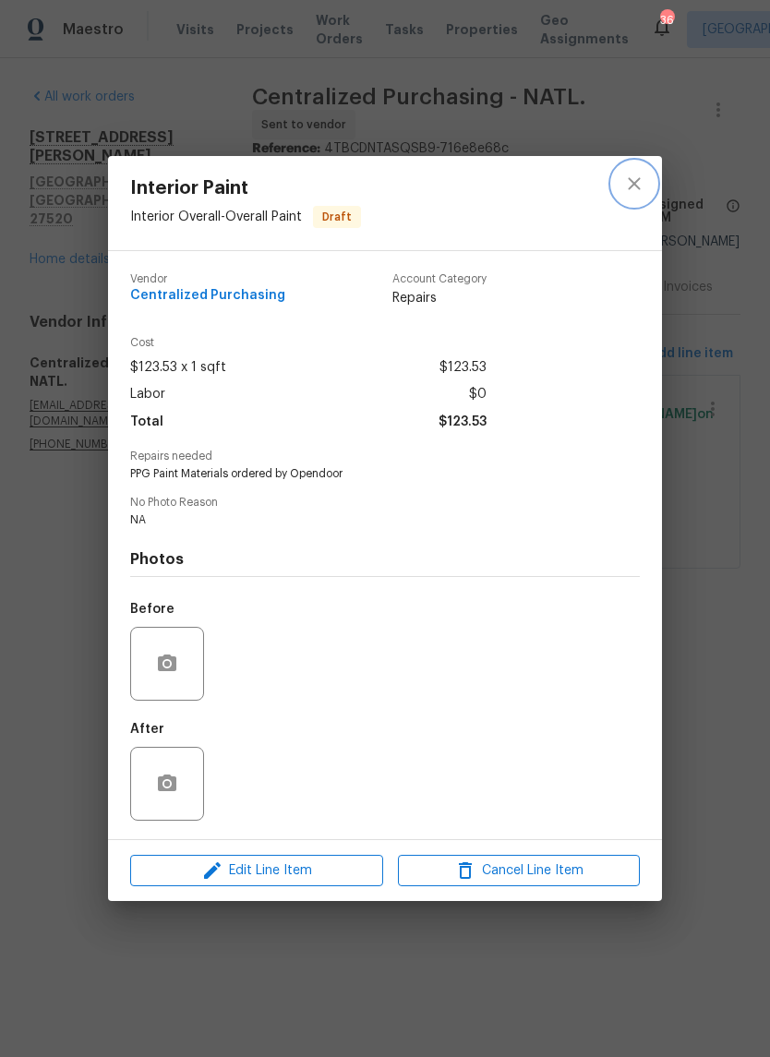
click at [652, 178] on button "close" at bounding box center [634, 184] width 44 height 44
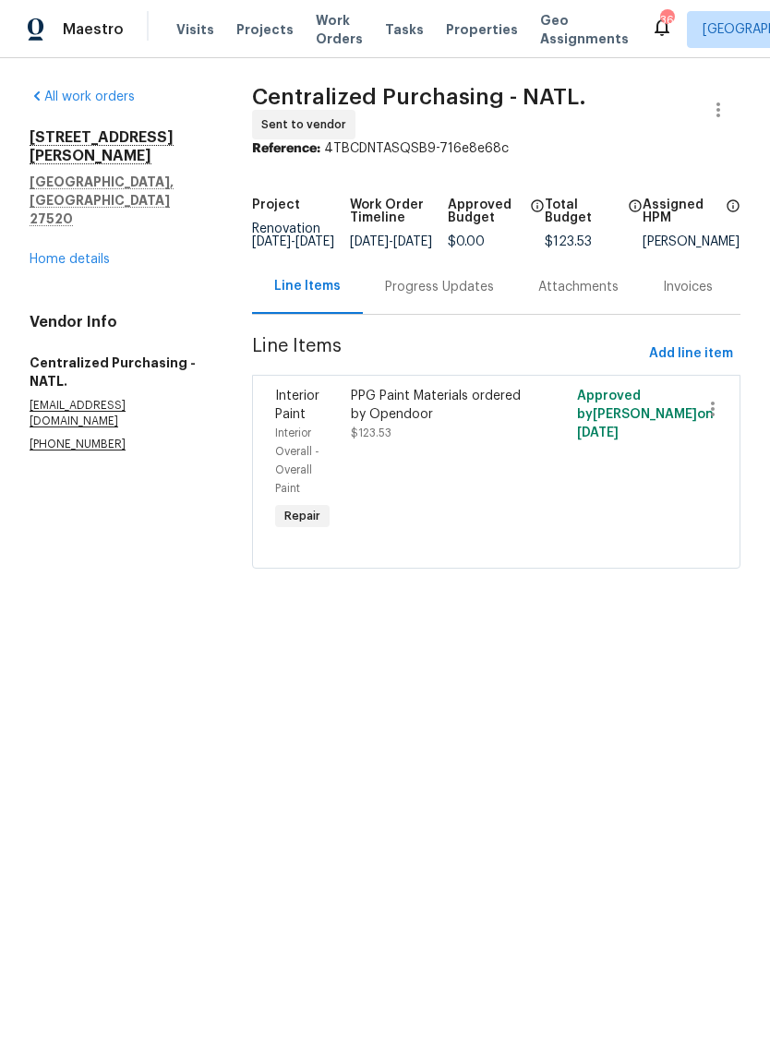
click at [85, 253] on link "Home details" at bounding box center [70, 259] width 80 height 13
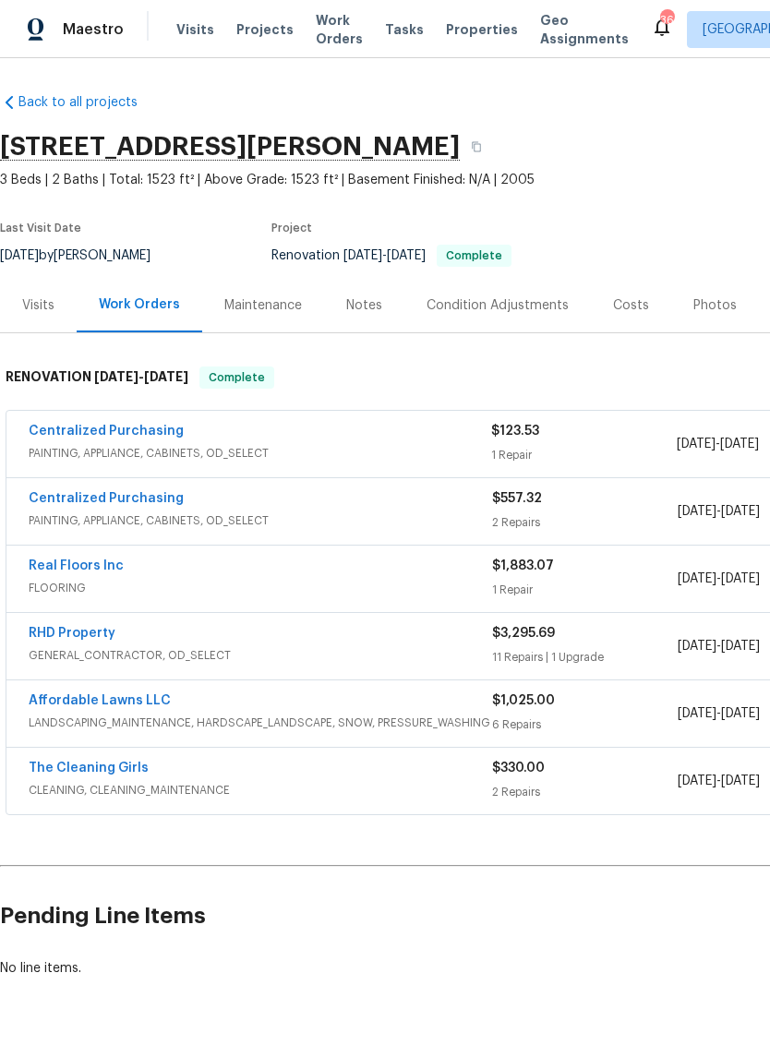
scroll to position [2, 0]
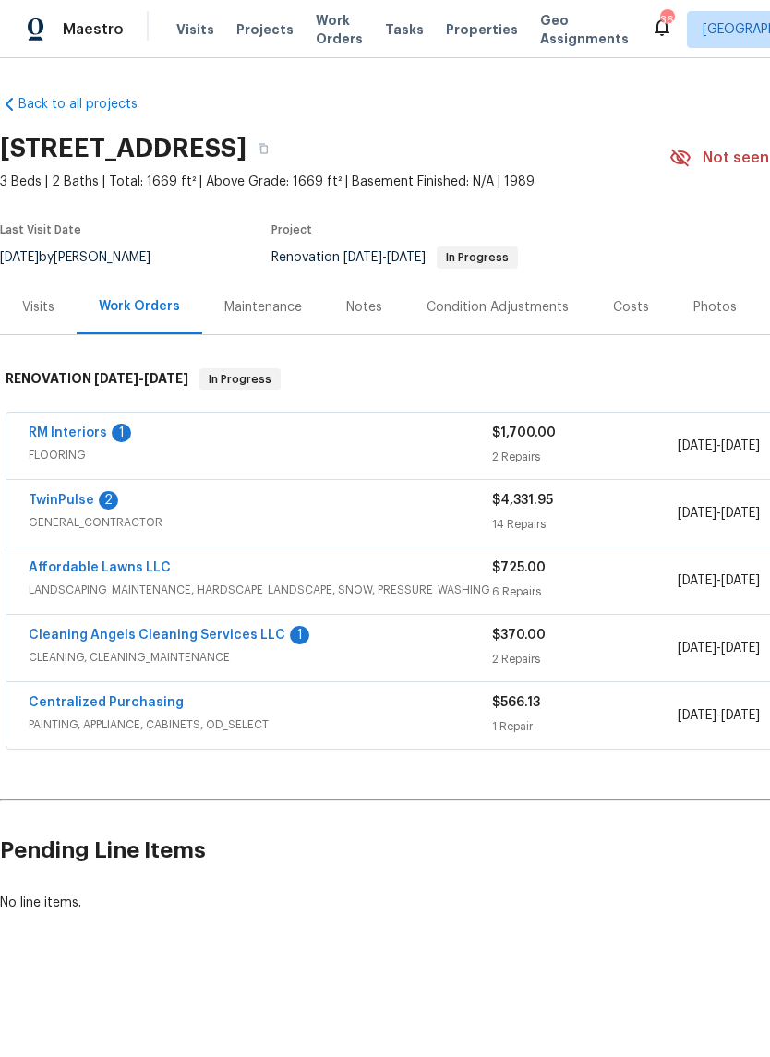
click at [61, 435] on link "RM Interiors" at bounding box center [68, 432] width 78 height 13
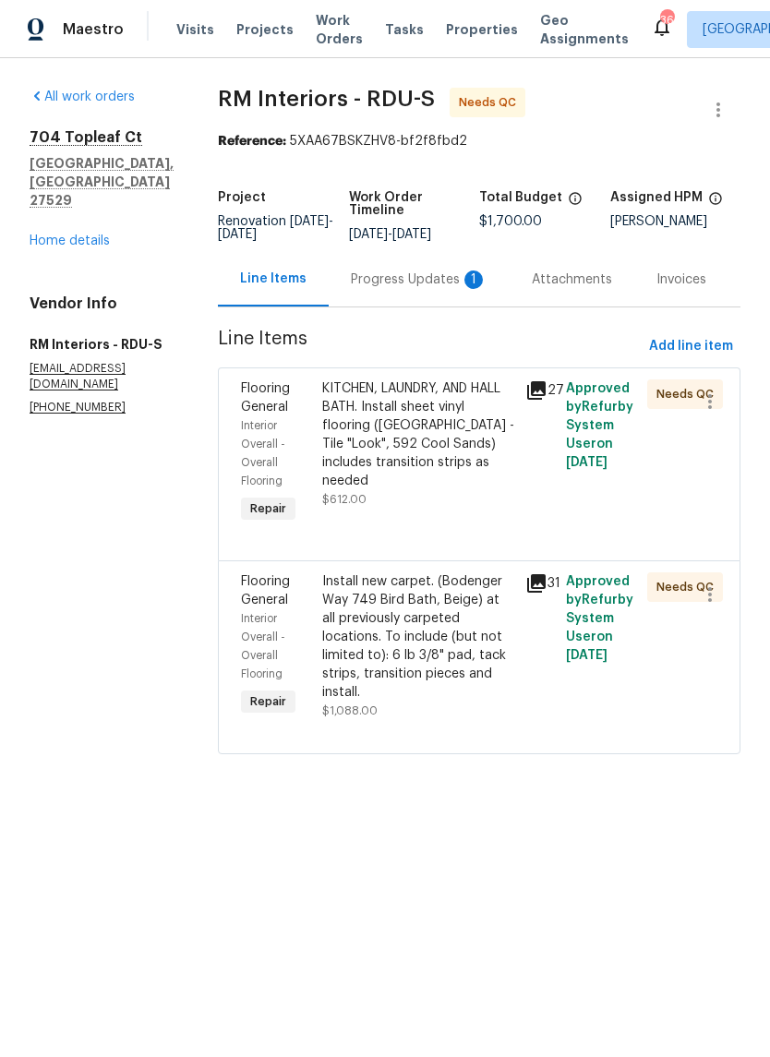
click at [426, 275] on div "Progress Updates 1" at bounding box center [419, 279] width 137 height 18
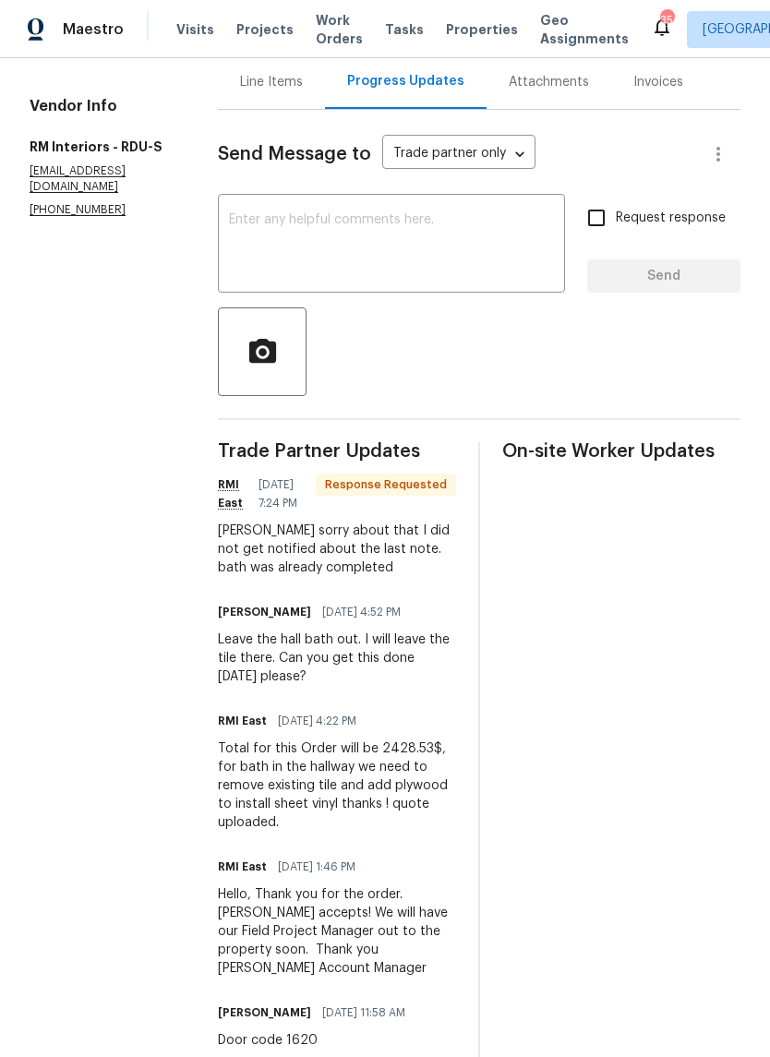
click at [372, 554] on div "[PERSON_NAME] sorry about that I did not get notified about the last note. bath…" at bounding box center [337, 548] width 238 height 55
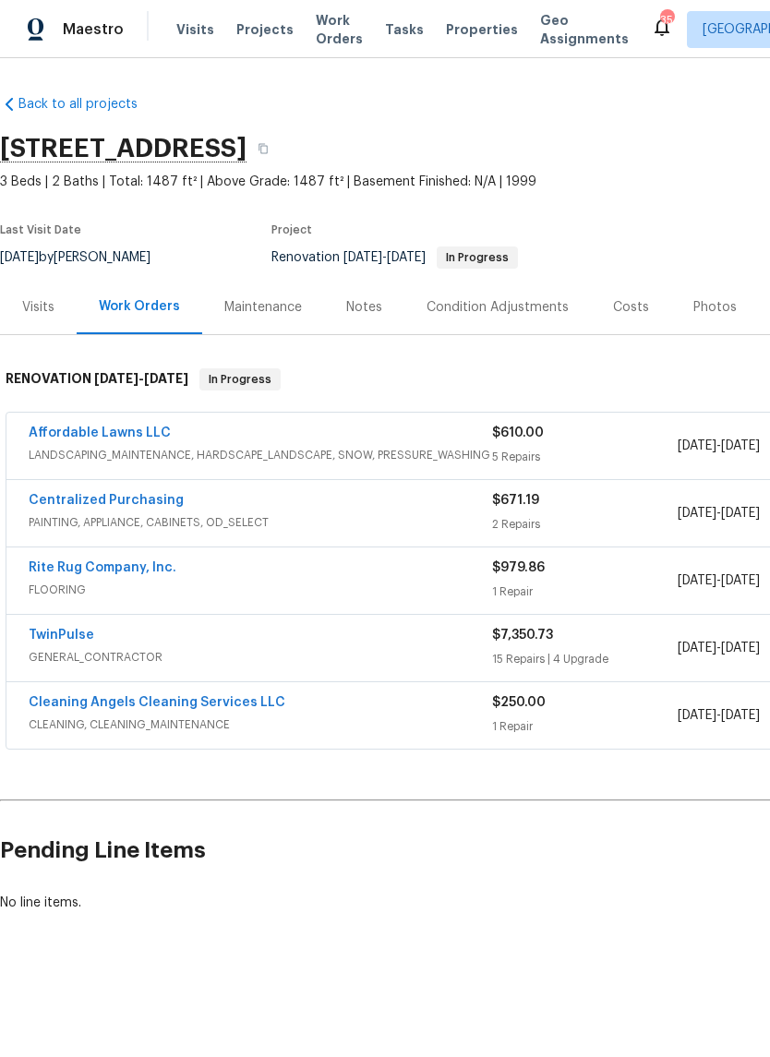
click at [54, 434] on link "Affordable Lawns LLC" at bounding box center [100, 432] width 142 height 13
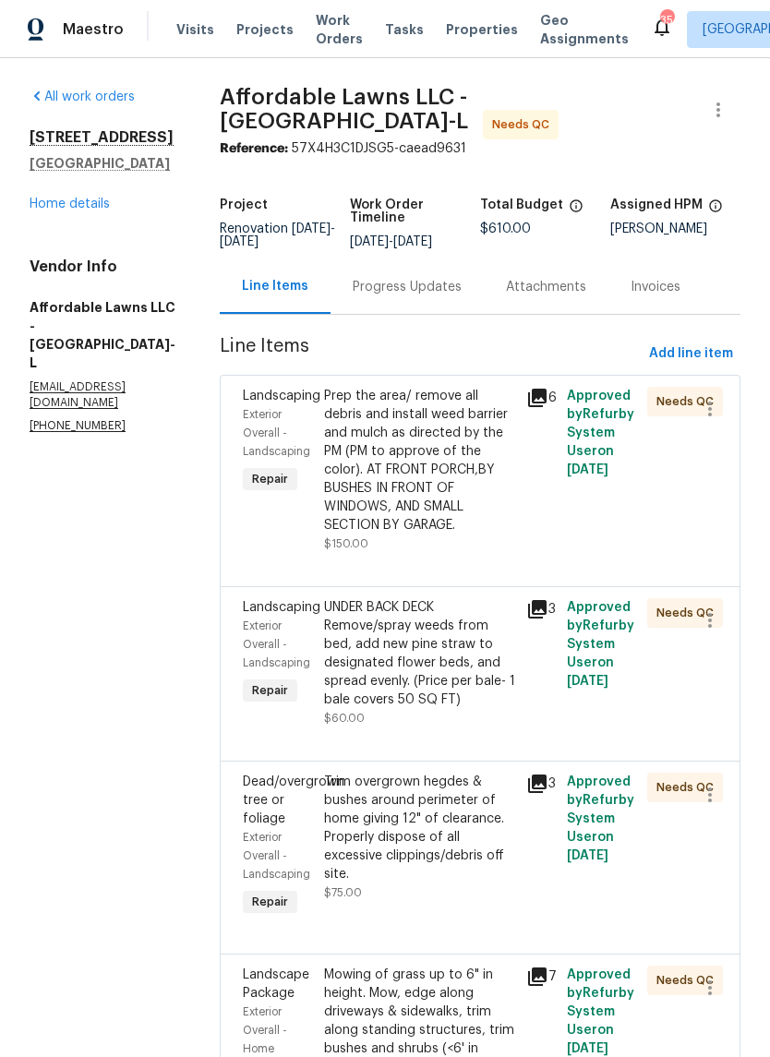
click at [498, 534] on div "Prep the area/ remove all debris and install weed barrier and mulch as directed…" at bounding box center [419, 461] width 191 height 148
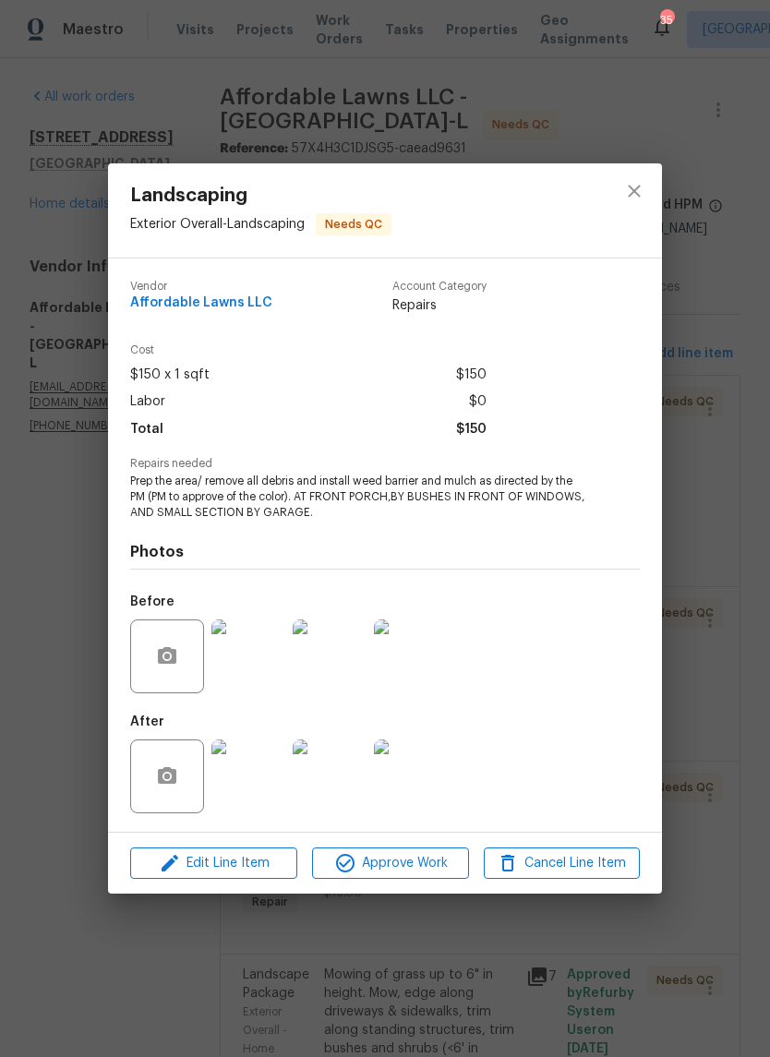
click at [355, 665] on img at bounding box center [330, 656] width 74 height 74
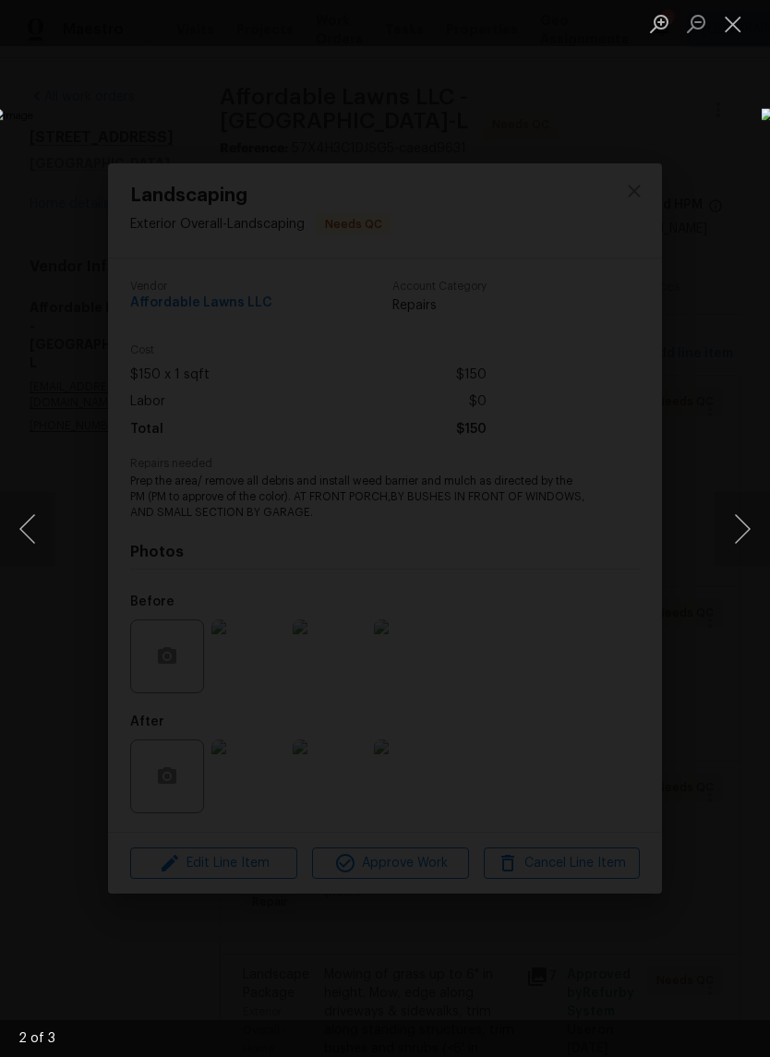
click at [740, 30] on button "Close lightbox" at bounding box center [732, 23] width 37 height 32
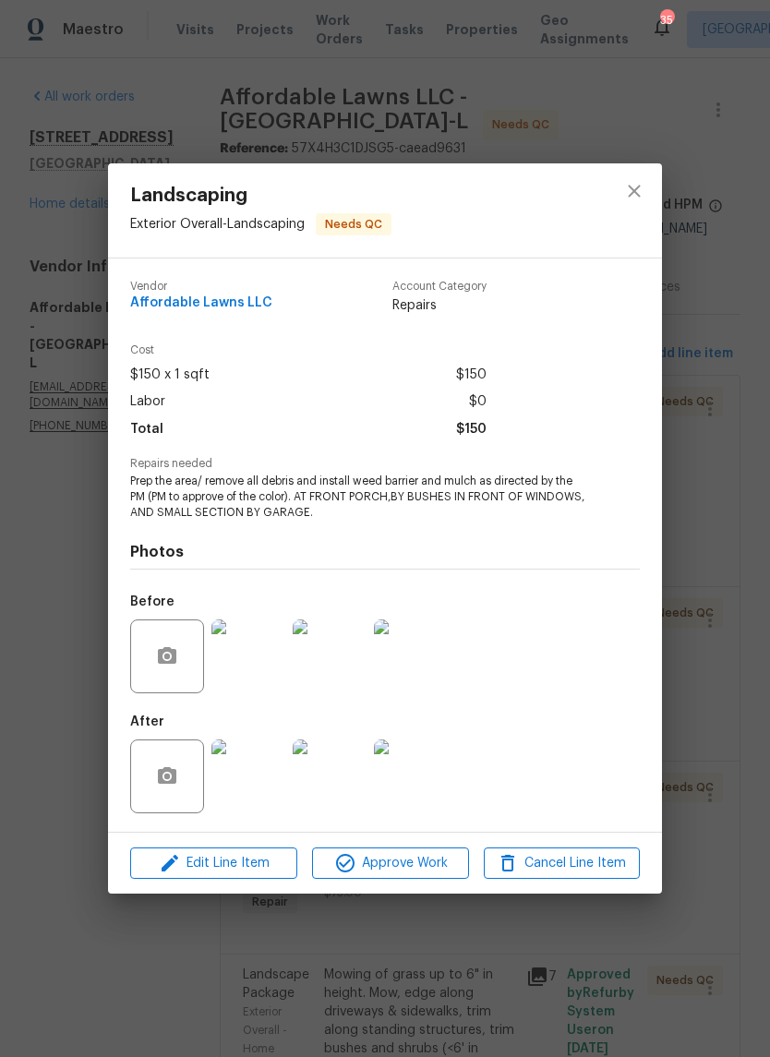
click at [362, 796] on img at bounding box center [330, 776] width 74 height 74
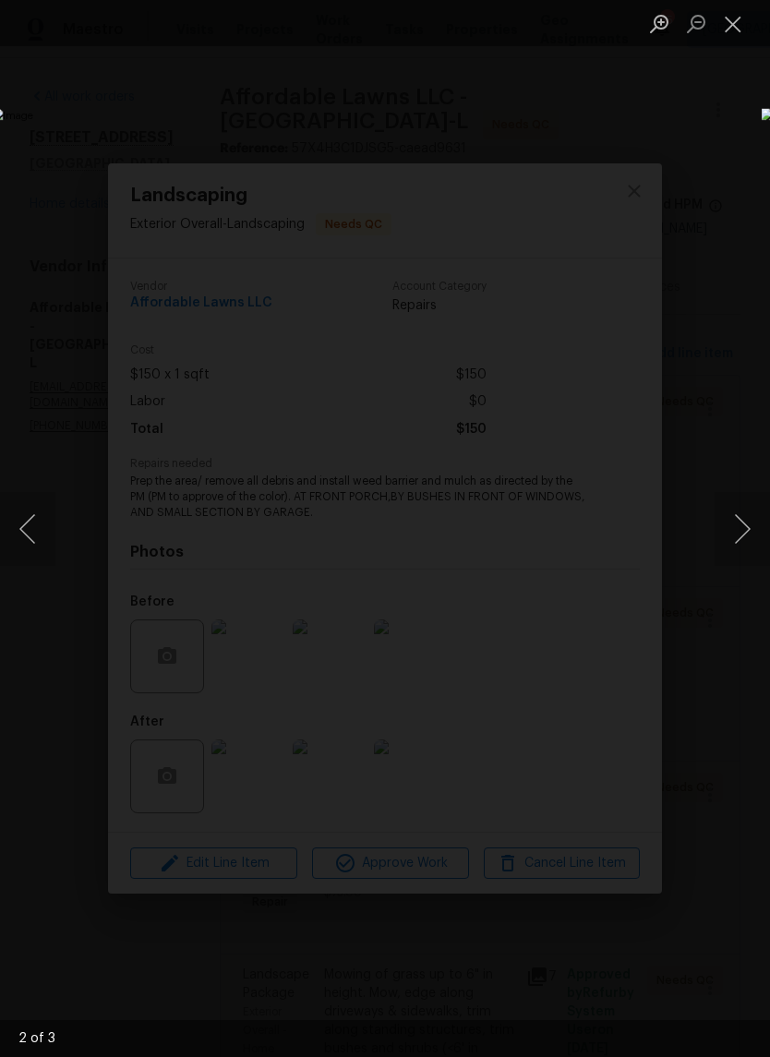
click at [730, 23] on button "Close lightbox" at bounding box center [732, 23] width 37 height 32
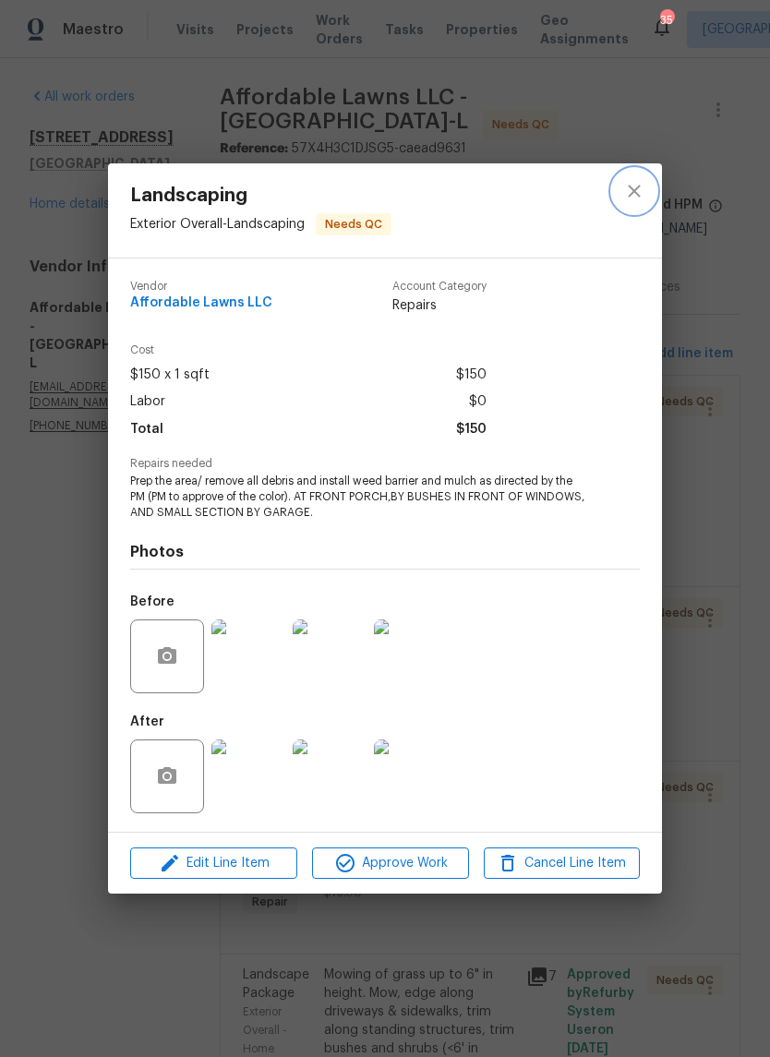
click at [643, 201] on button "close" at bounding box center [634, 191] width 44 height 44
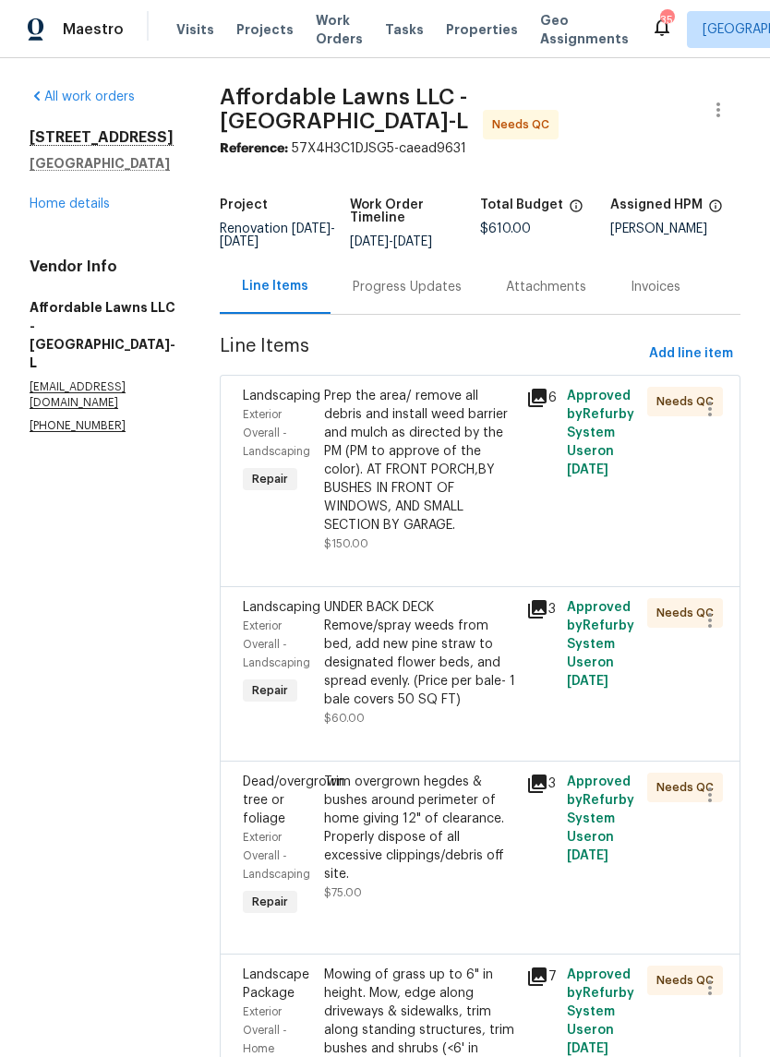
click at [491, 513] on div "Prep the area/ remove all debris and install weed barrier and mulch as directed…" at bounding box center [419, 461] width 191 height 148
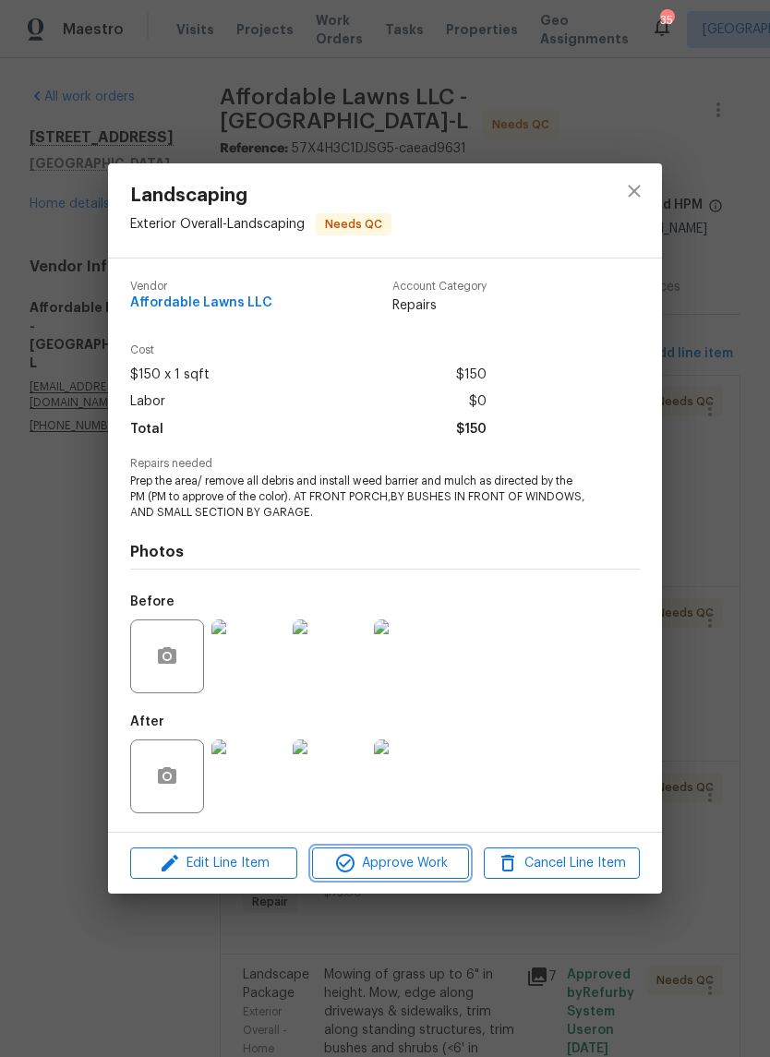
click at [423, 876] on button "Approve Work" at bounding box center [390, 863] width 156 height 32
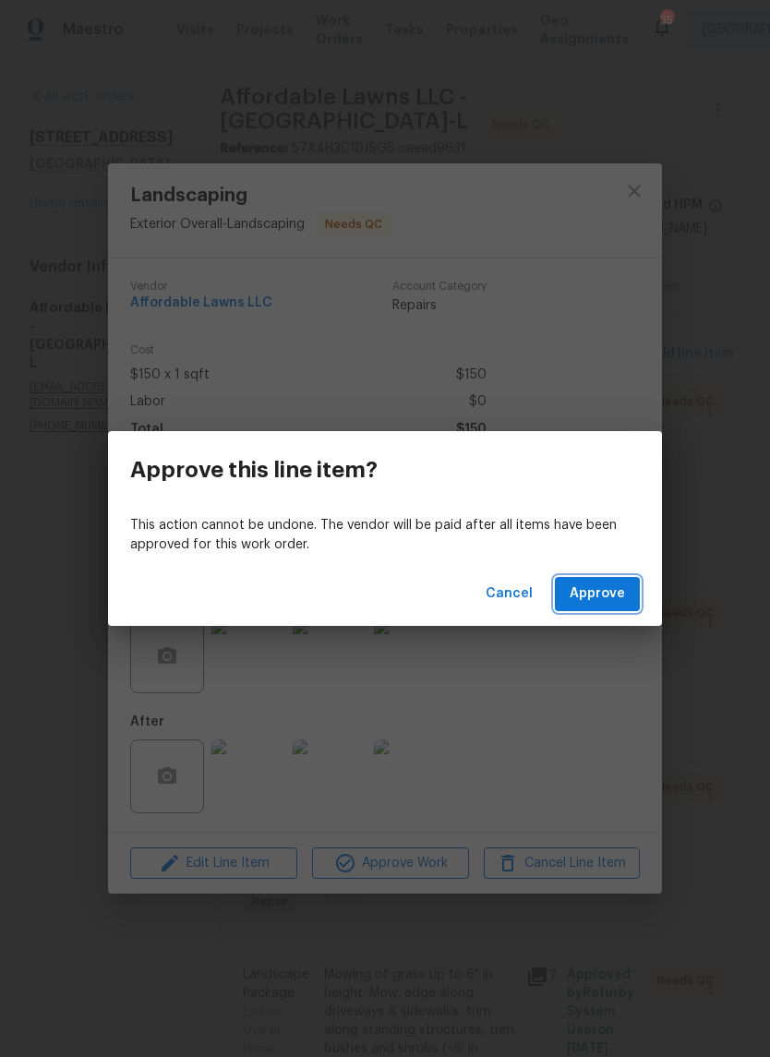
click at [637, 600] on button "Approve" at bounding box center [597, 594] width 85 height 34
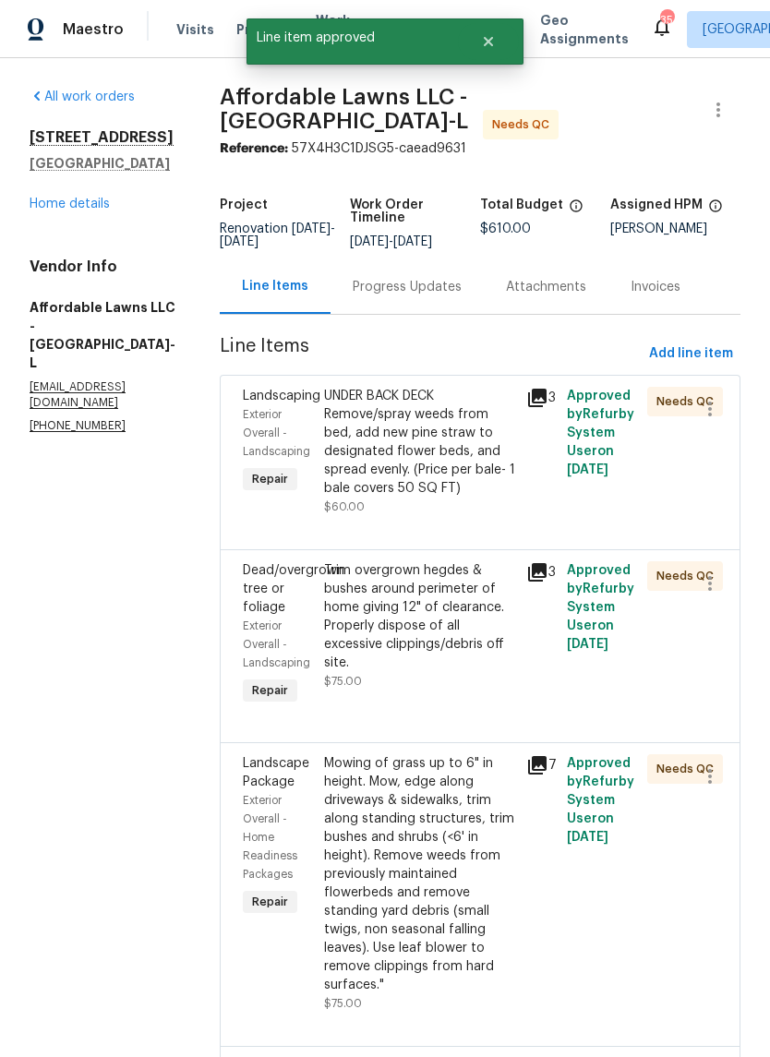
click at [474, 477] on div "UNDER BACK DECK Remove/spray weeds from bed, add new pine straw to designated f…" at bounding box center [419, 442] width 191 height 111
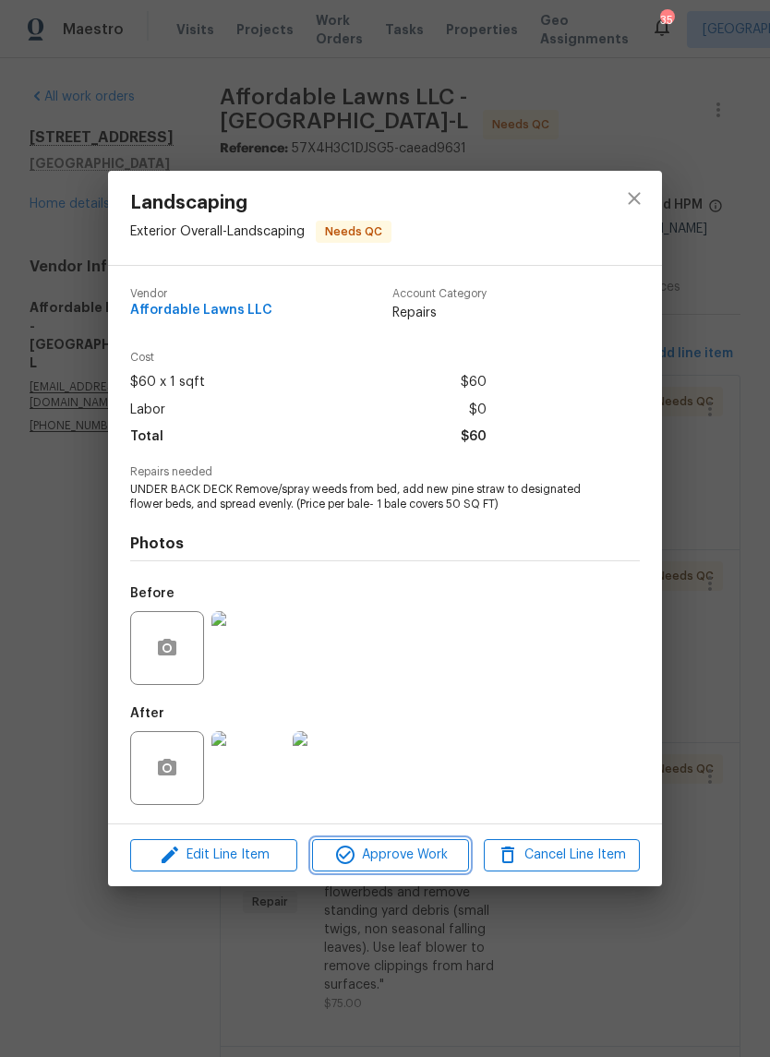
click at [438, 854] on span "Approve Work" at bounding box center [389, 855] width 145 height 23
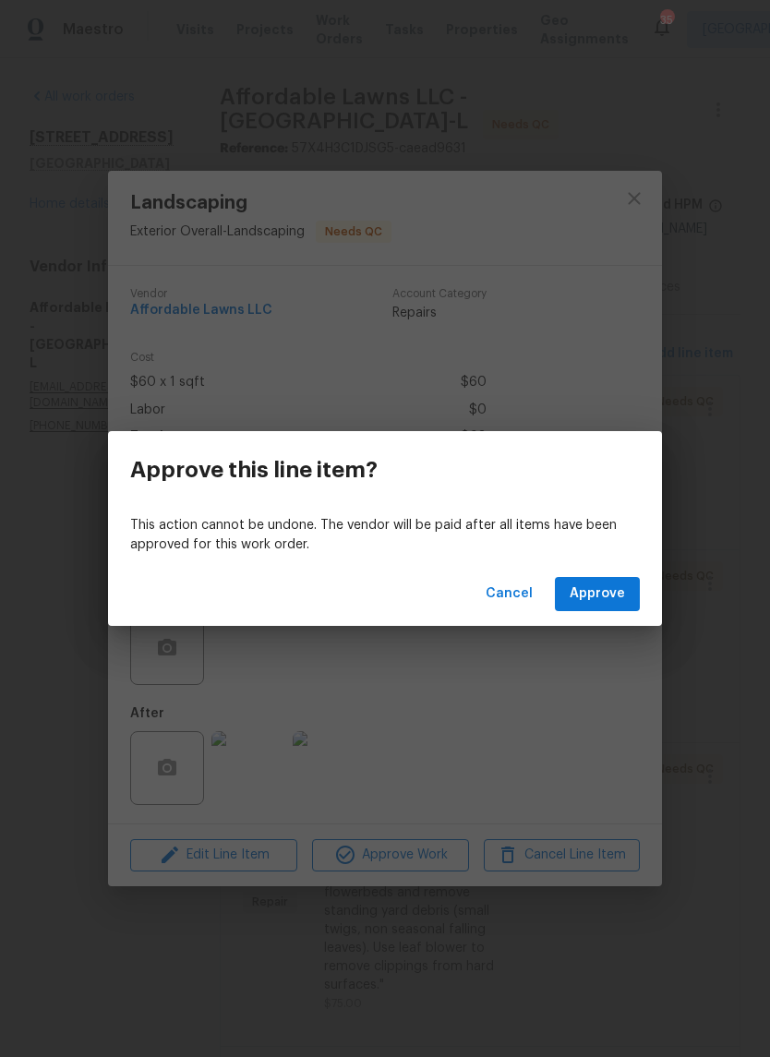
click at [630, 597] on button "Approve" at bounding box center [597, 594] width 85 height 34
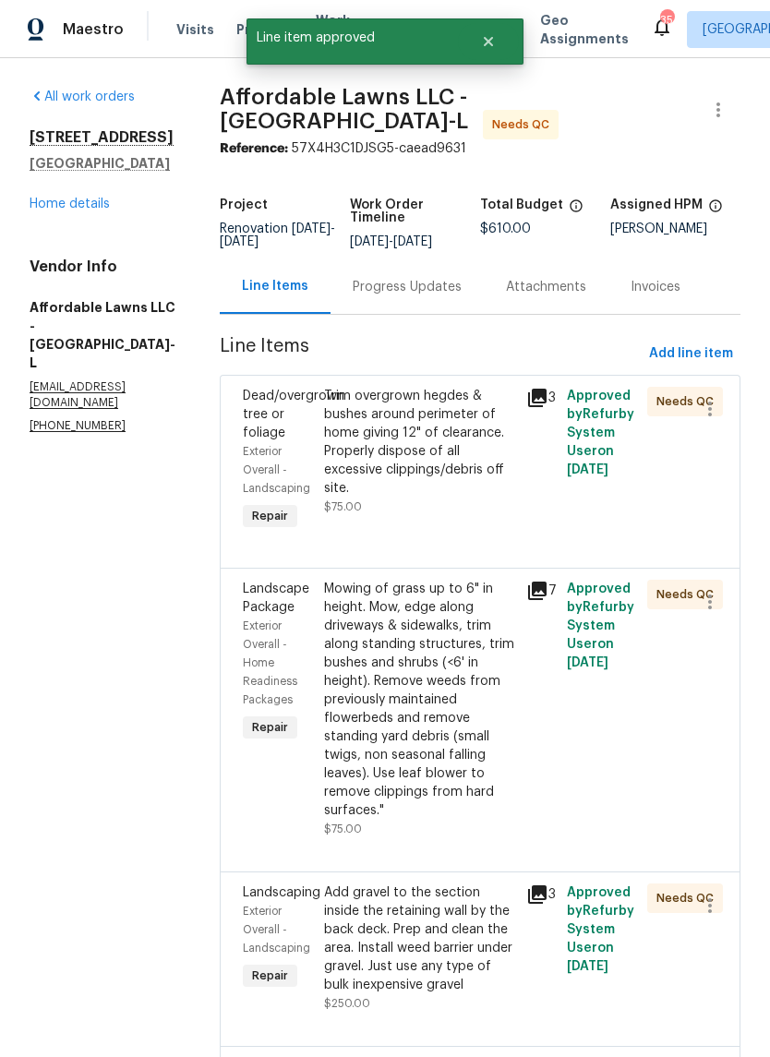
click at [484, 472] on div "Trim overgrown hegdes & bushes around perimeter of home giving 12" of clearance…" at bounding box center [419, 442] width 191 height 111
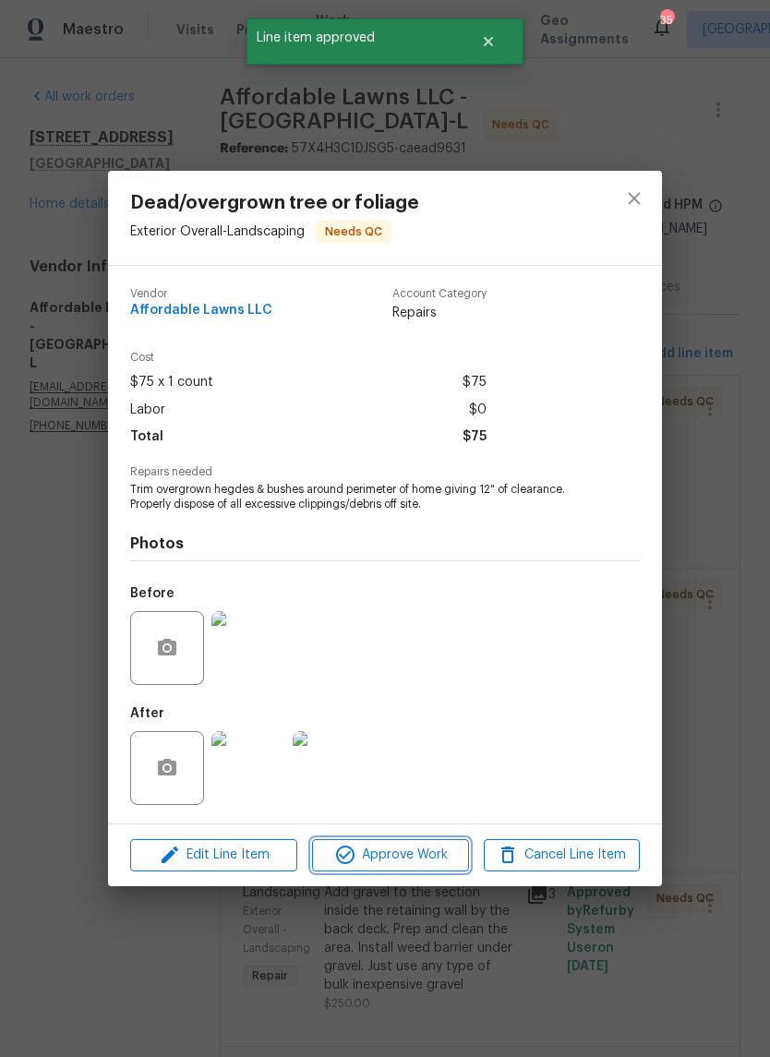
click at [455, 860] on span "Approve Work" at bounding box center [389, 855] width 145 height 23
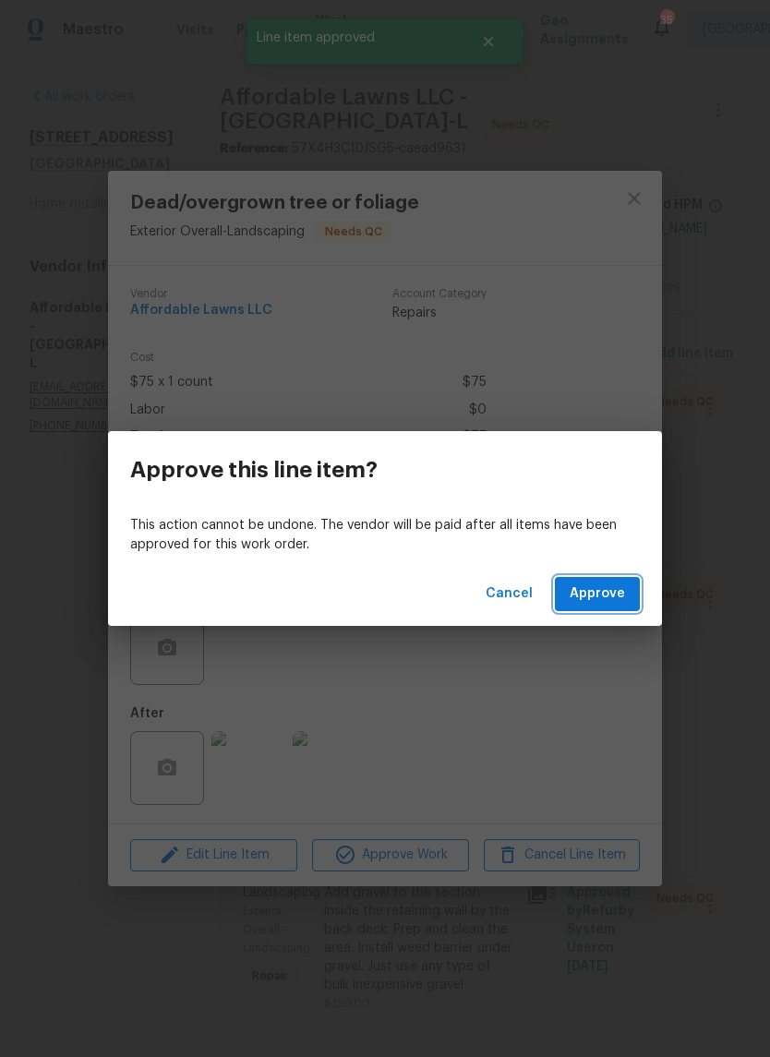
click at [639, 603] on button "Approve" at bounding box center [597, 594] width 85 height 34
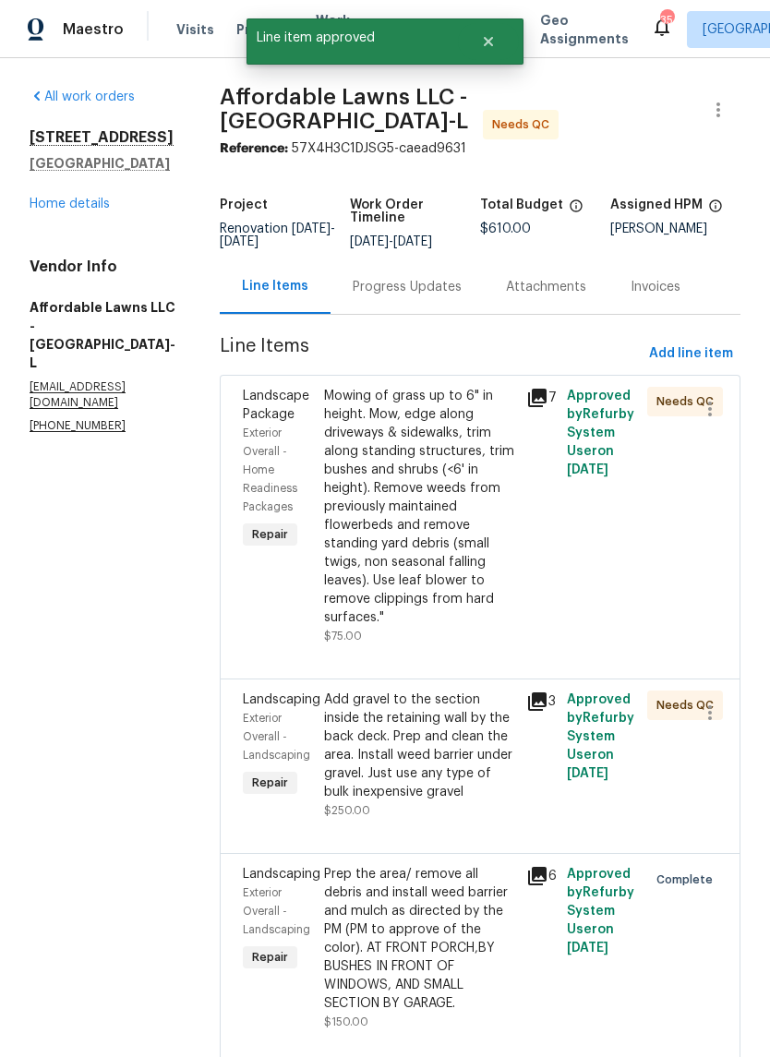
click at [473, 493] on div "Mowing of grass up to 6" in height. Mow, edge along driveways & sidewalks, trim…" at bounding box center [419, 507] width 191 height 240
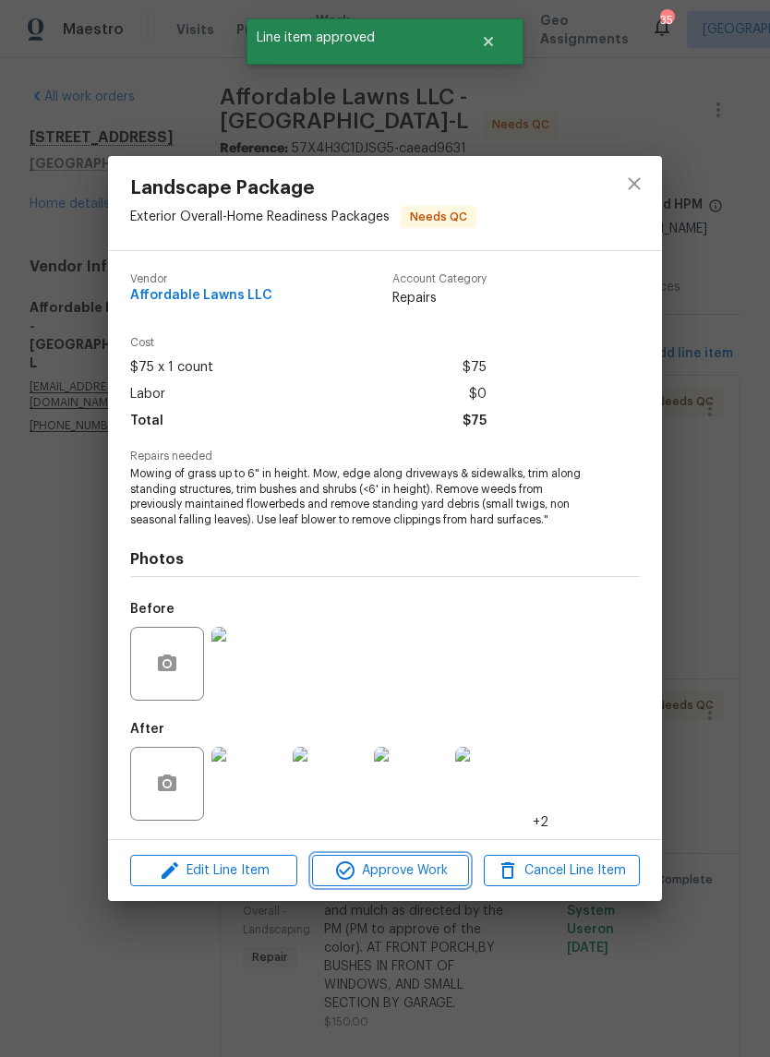
click at [423, 872] on span "Approve Work" at bounding box center [389, 870] width 145 height 23
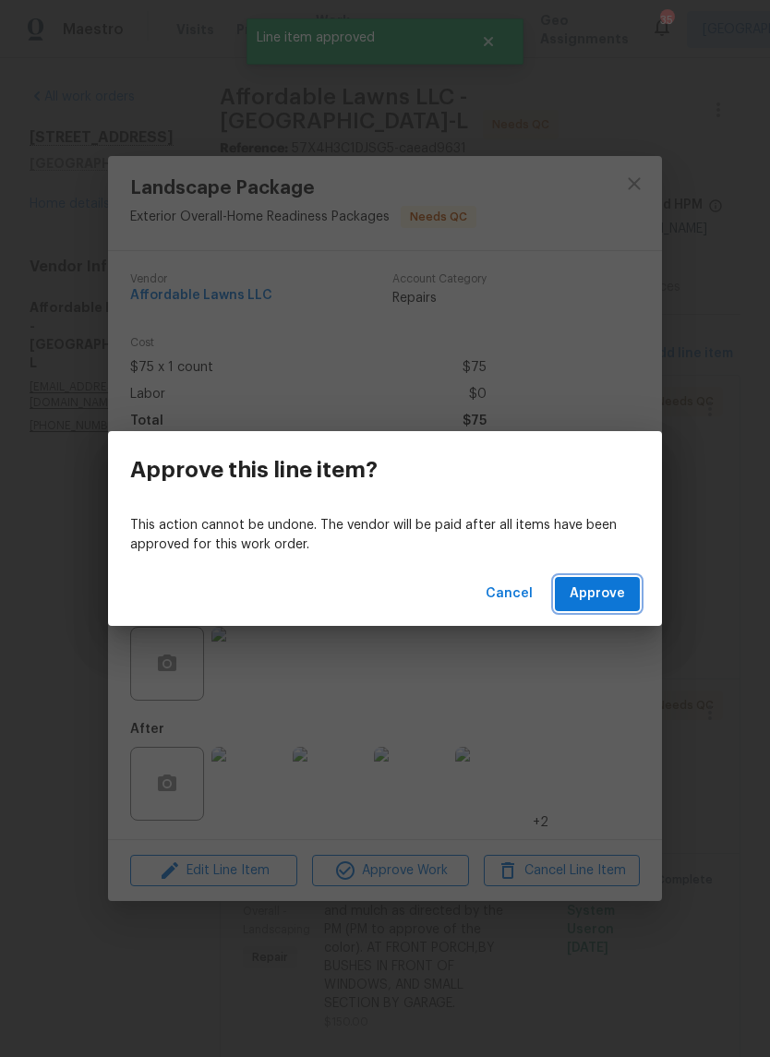
click at [638, 585] on button "Approve" at bounding box center [597, 594] width 85 height 34
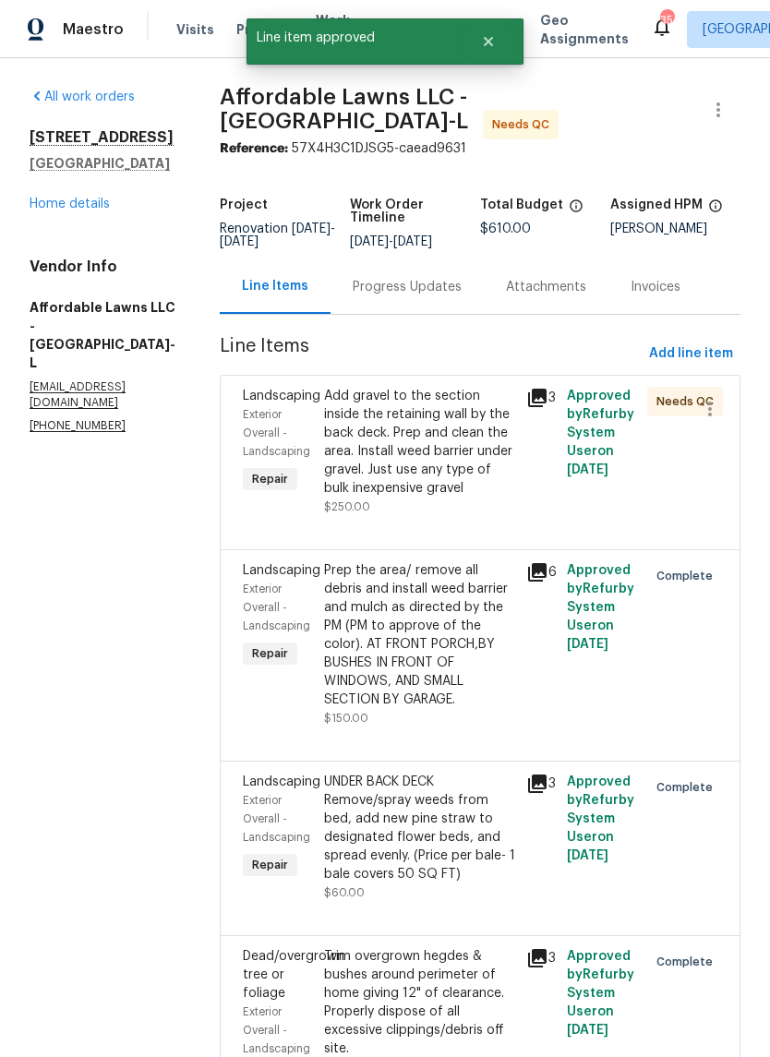
click at [474, 497] on div "Add gravel to the section inside the retaining wall by the back deck. Prep and …" at bounding box center [419, 442] width 191 height 111
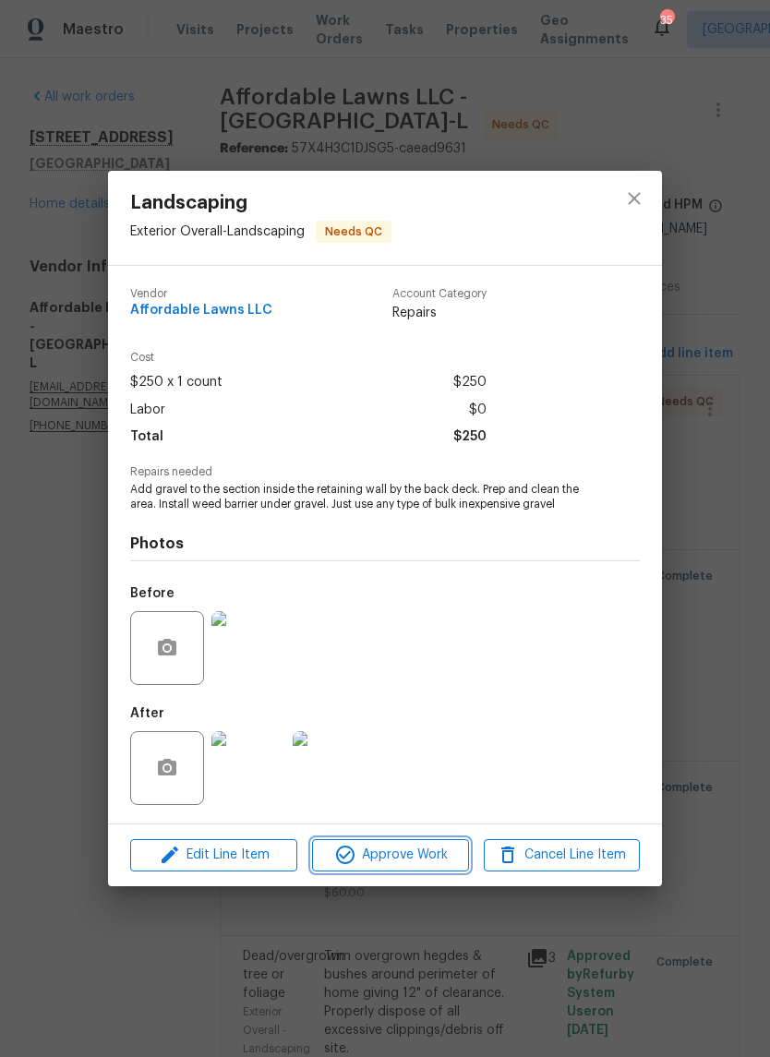
click at [435, 868] on button "Approve Work" at bounding box center [390, 855] width 156 height 32
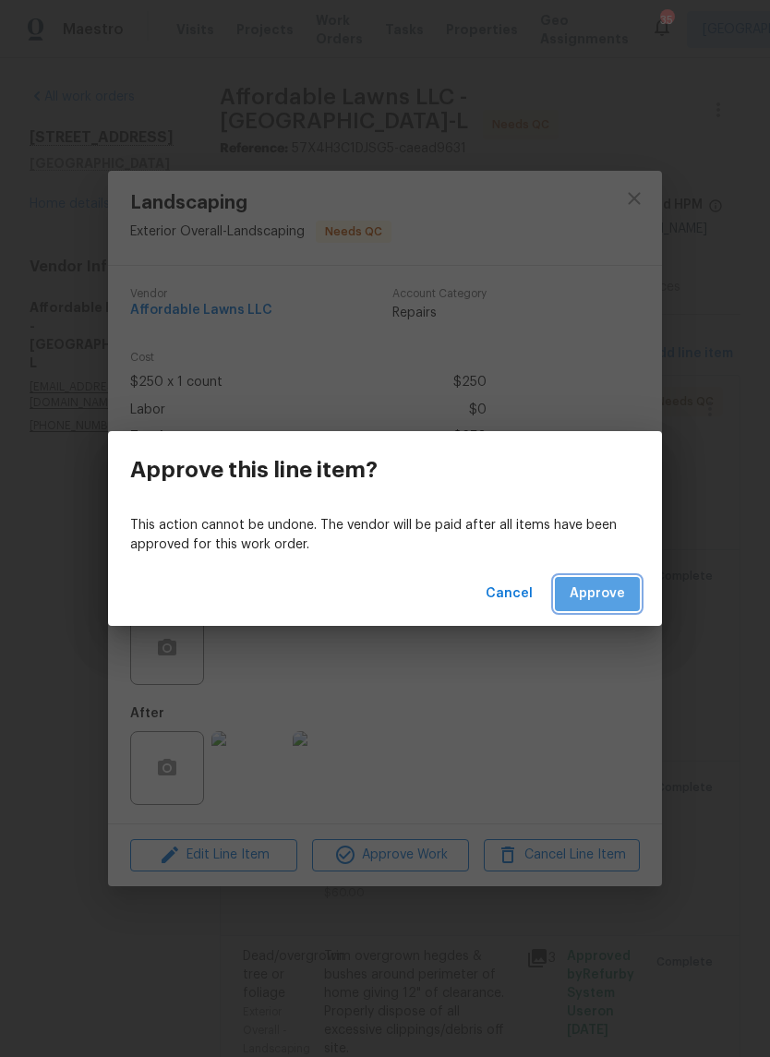
click at [639, 603] on button "Approve" at bounding box center [597, 594] width 85 height 34
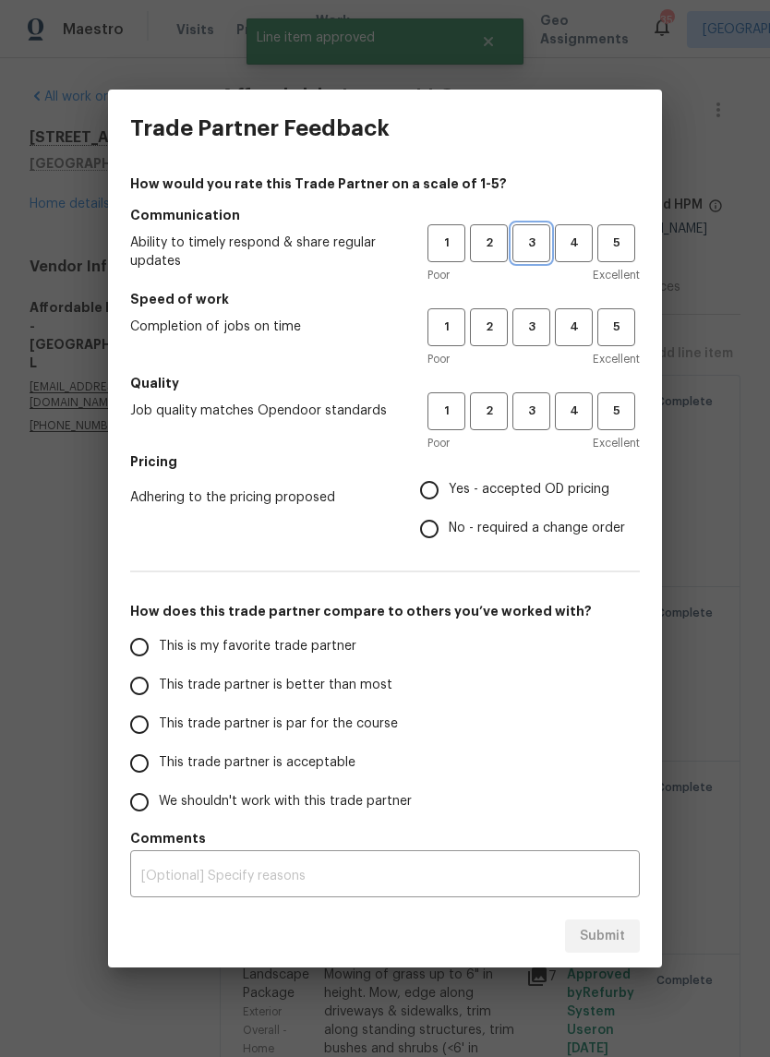
click at [538, 240] on span "3" at bounding box center [531, 243] width 34 height 21
click at [539, 321] on span "3" at bounding box center [531, 327] width 34 height 21
click at [546, 419] on span "3" at bounding box center [531, 411] width 34 height 21
click at [557, 491] on span "Yes - accepted OD pricing" at bounding box center [529, 489] width 161 height 19
click at [449, 491] on input "Yes - accepted OD pricing" at bounding box center [429, 490] width 39 height 39
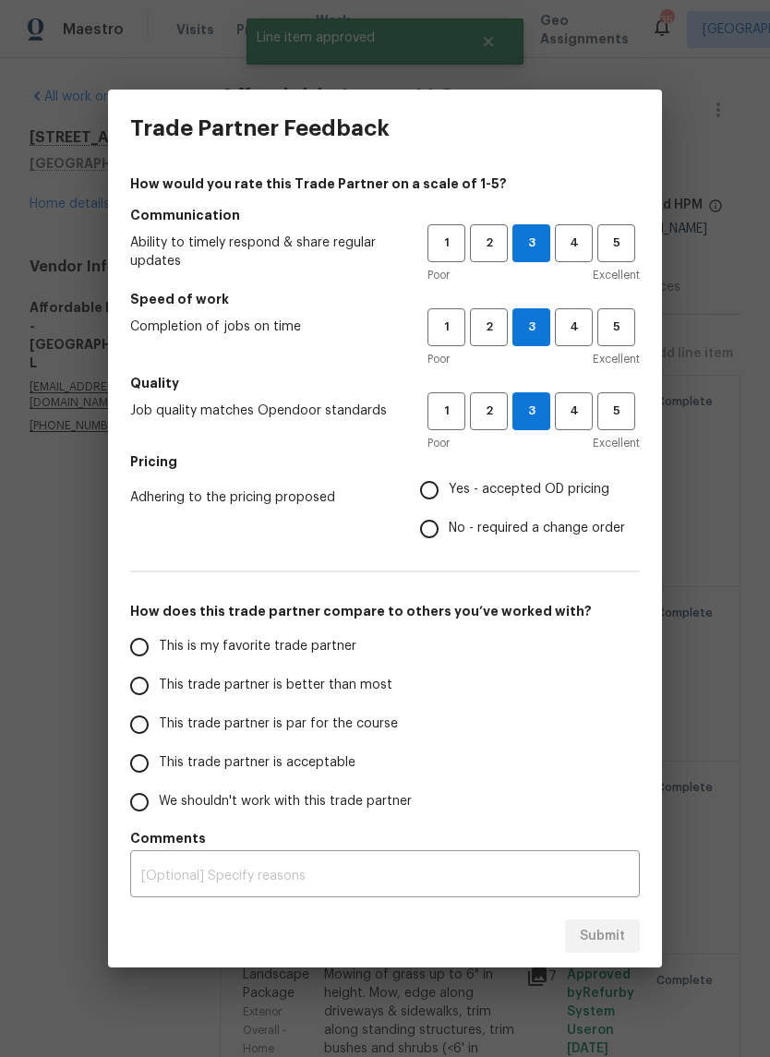
radio input "true"
click at [347, 644] on span "This is my favorite trade partner" at bounding box center [258, 646] width 198 height 19
click at [159, 644] on input "This is my favorite trade partner" at bounding box center [139, 647] width 39 height 39
click at [627, 938] on button "Submit" at bounding box center [602, 936] width 75 height 34
radio input "true"
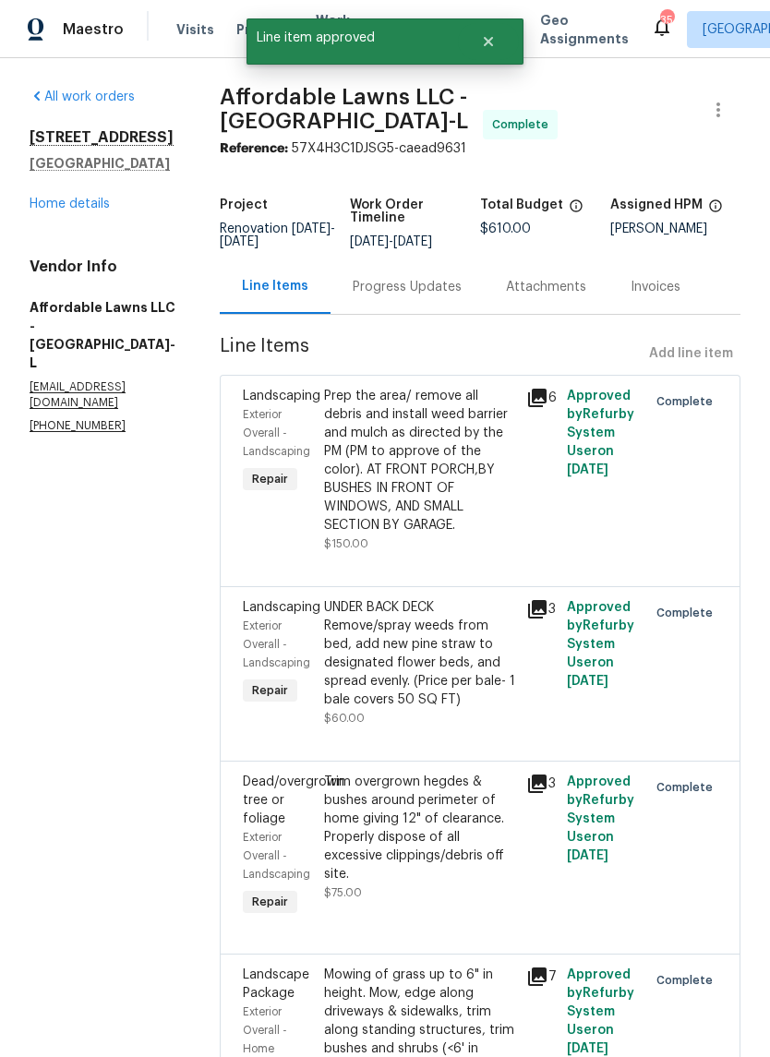
radio input "false"
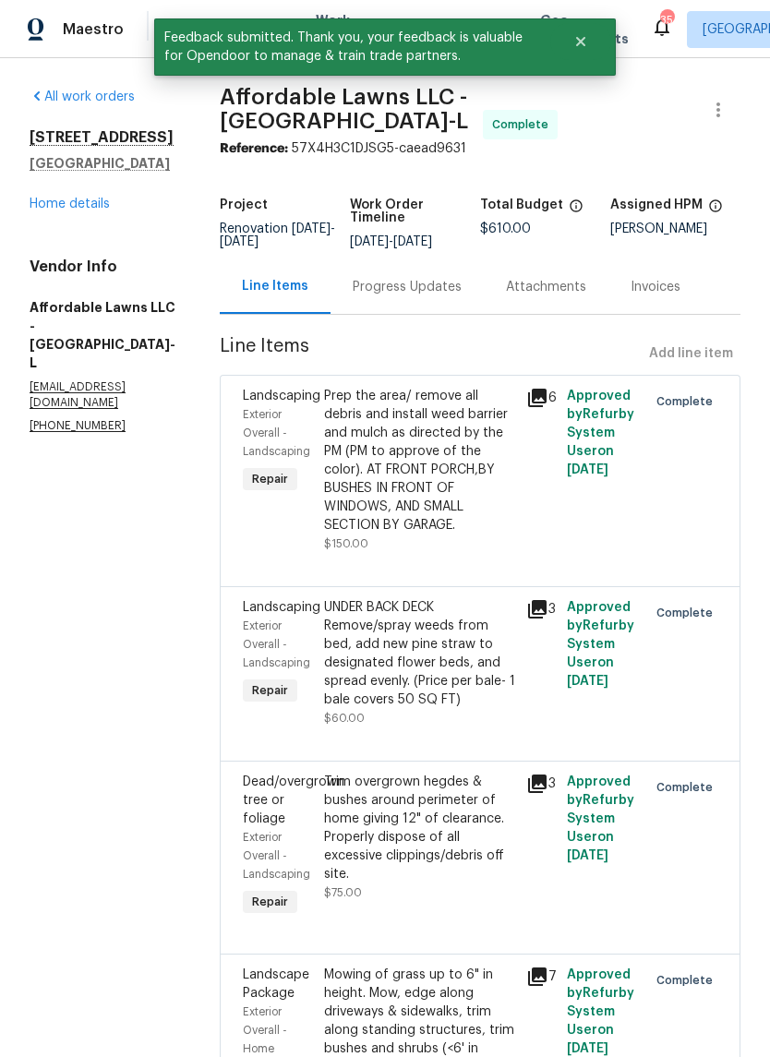
click at [67, 205] on link "Home details" at bounding box center [70, 204] width 80 height 13
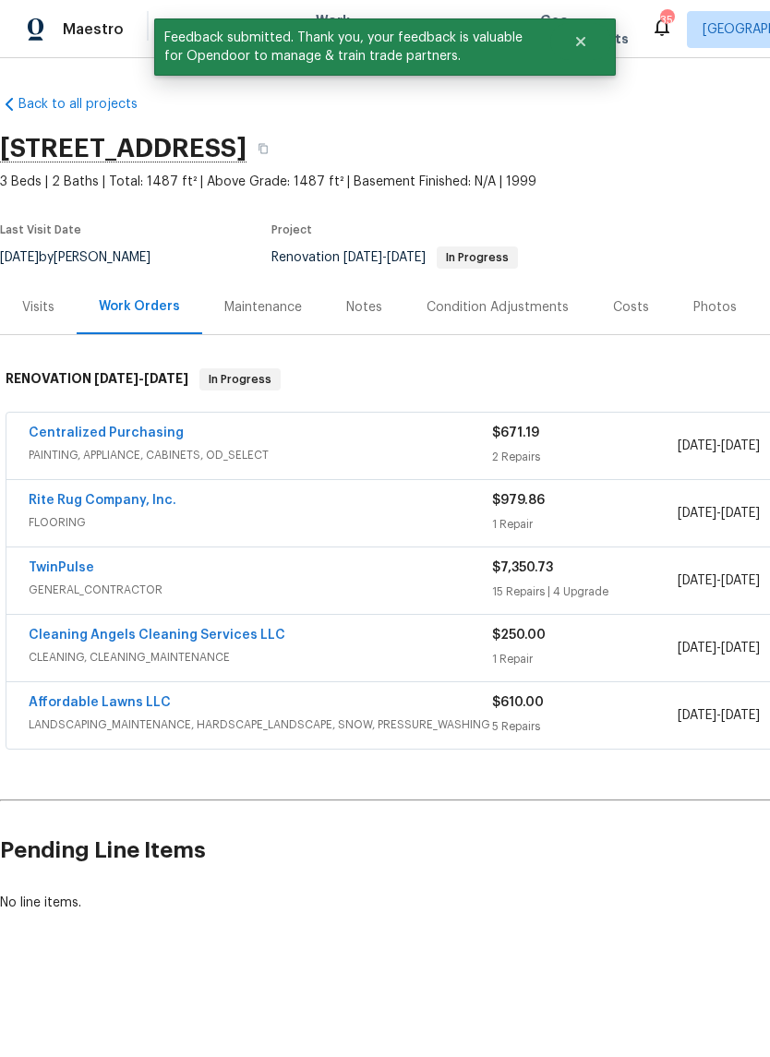
click at [29, 506] on link "Rite Rug Company, Inc." at bounding box center [103, 500] width 148 height 13
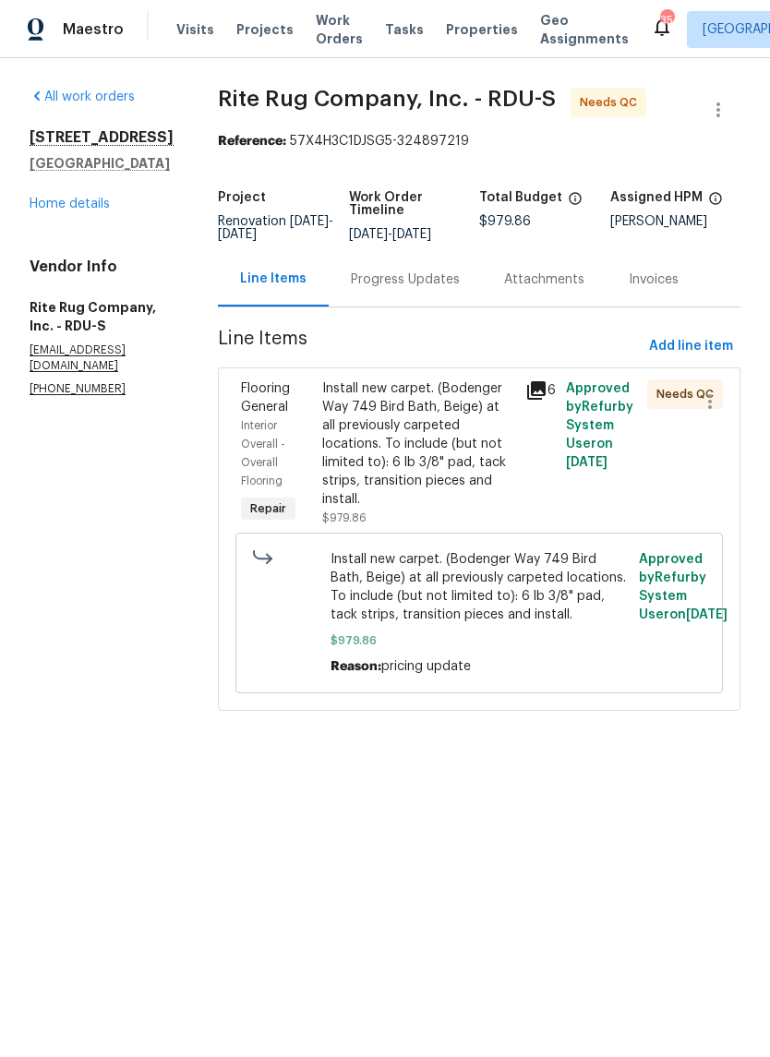
click at [491, 454] on div "Install new carpet. (Bodenger Way 749 Bird Bath, Beige) at all previously carpe…" at bounding box center [418, 443] width 192 height 129
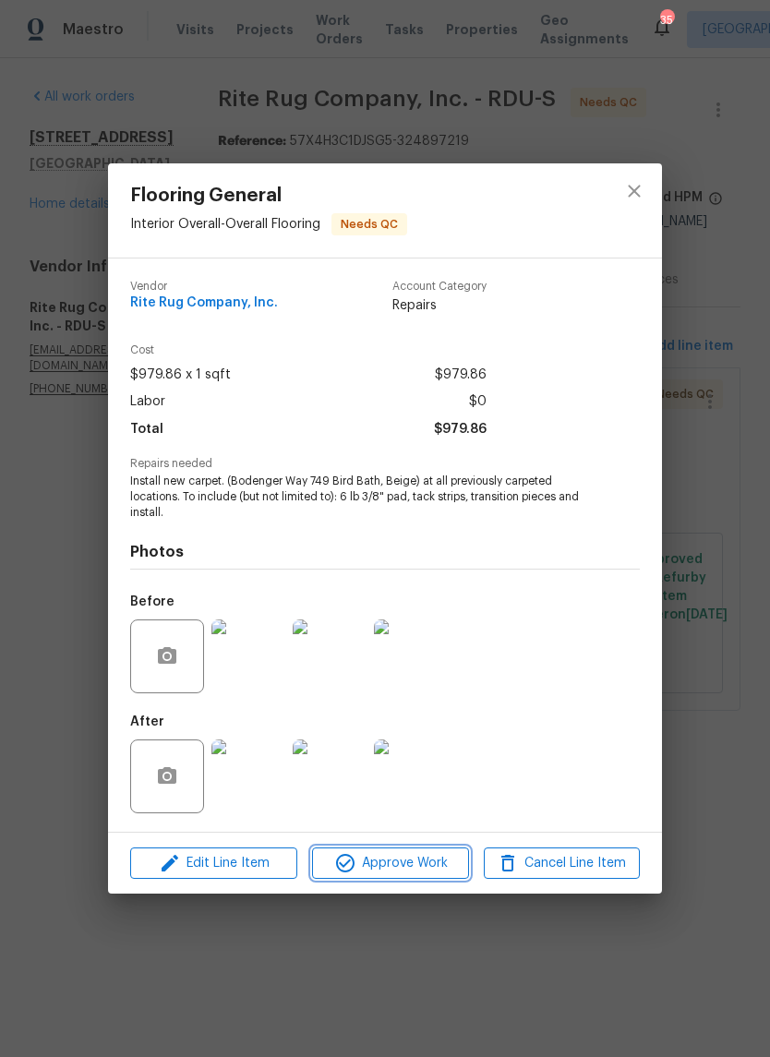
click at [428, 878] on button "Approve Work" at bounding box center [390, 863] width 156 height 32
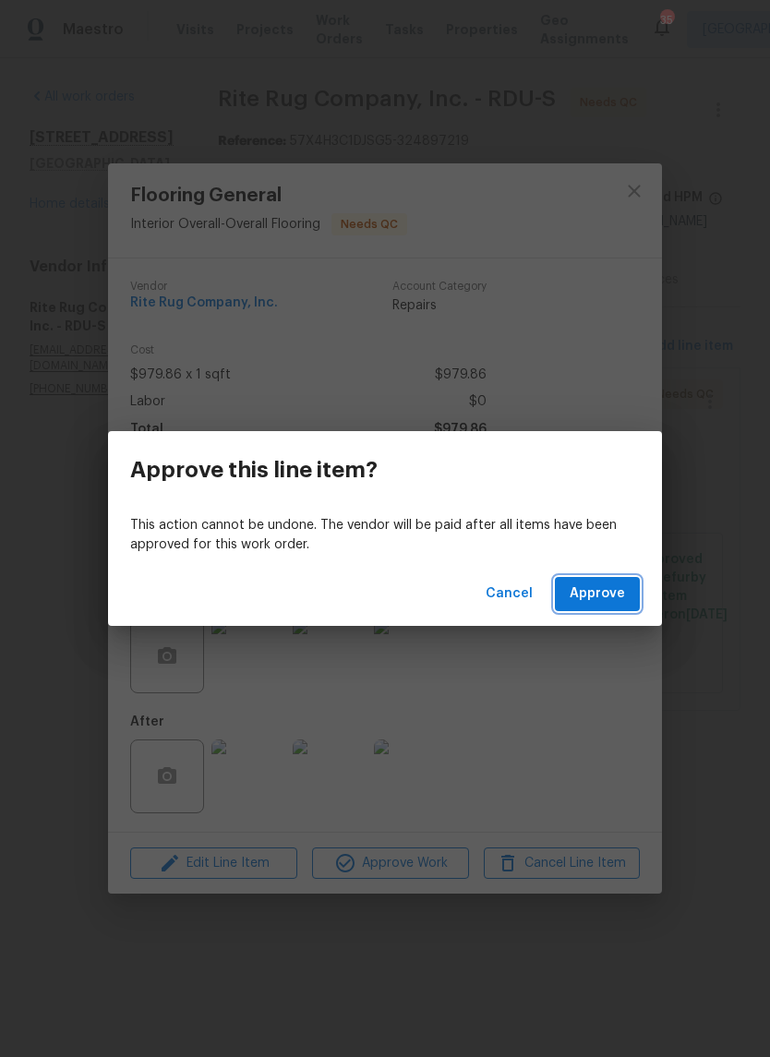
click at [625, 593] on button "Approve" at bounding box center [597, 594] width 85 height 34
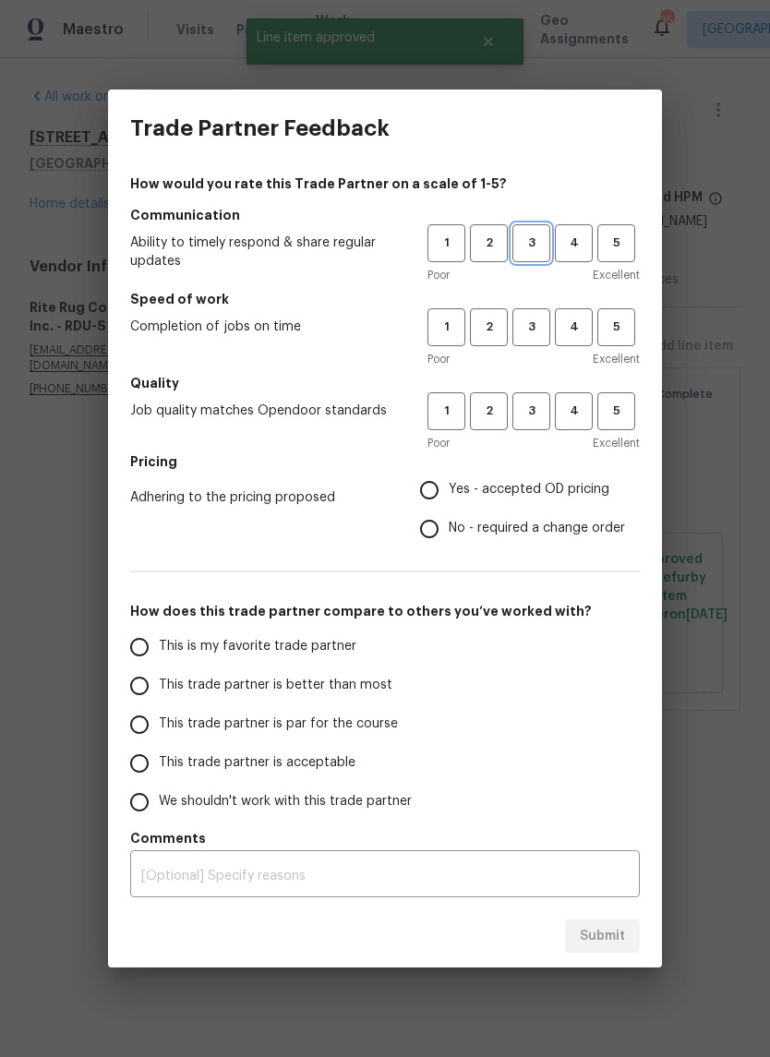
click at [537, 249] on span "3" at bounding box center [531, 243] width 34 height 21
click at [534, 321] on span "3" at bounding box center [531, 327] width 34 height 21
click at [547, 410] on span "3" at bounding box center [531, 411] width 34 height 21
click at [593, 493] on span "Yes - accepted OD pricing" at bounding box center [529, 489] width 161 height 19
click at [449, 493] on input "Yes - accepted OD pricing" at bounding box center [429, 490] width 39 height 39
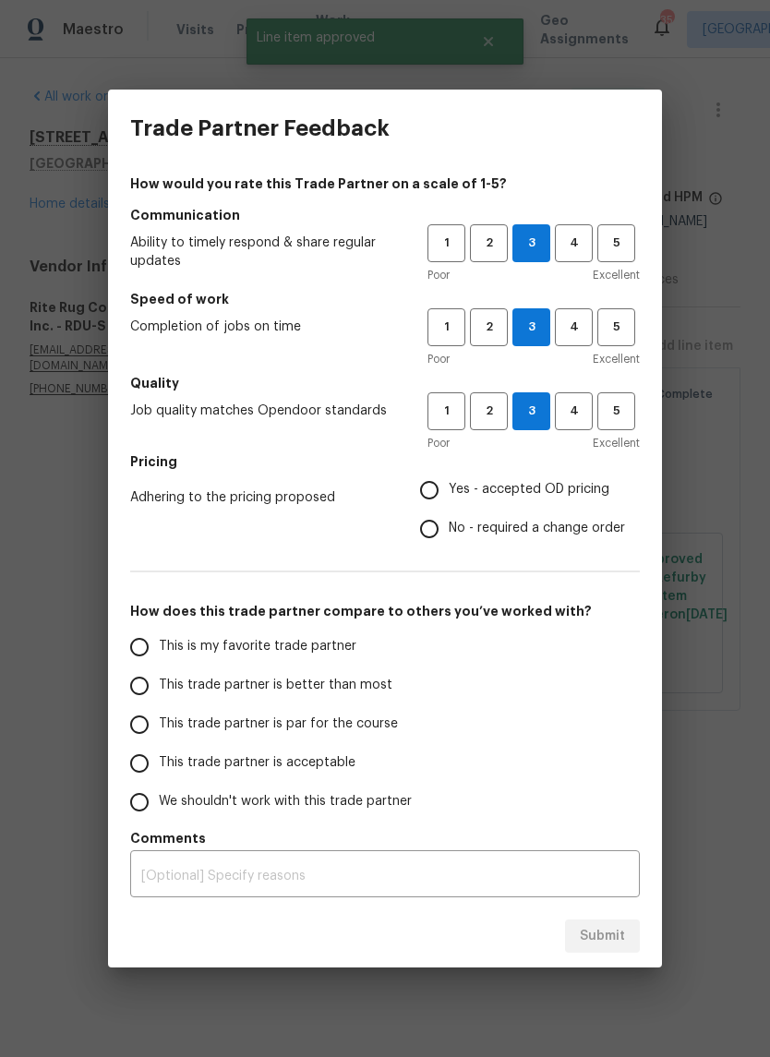
radio input "true"
click at [150, 768] on input "This trade partner is acceptable" at bounding box center [139, 763] width 39 height 39
click at [617, 921] on button "Submit" at bounding box center [602, 936] width 75 height 34
radio input "true"
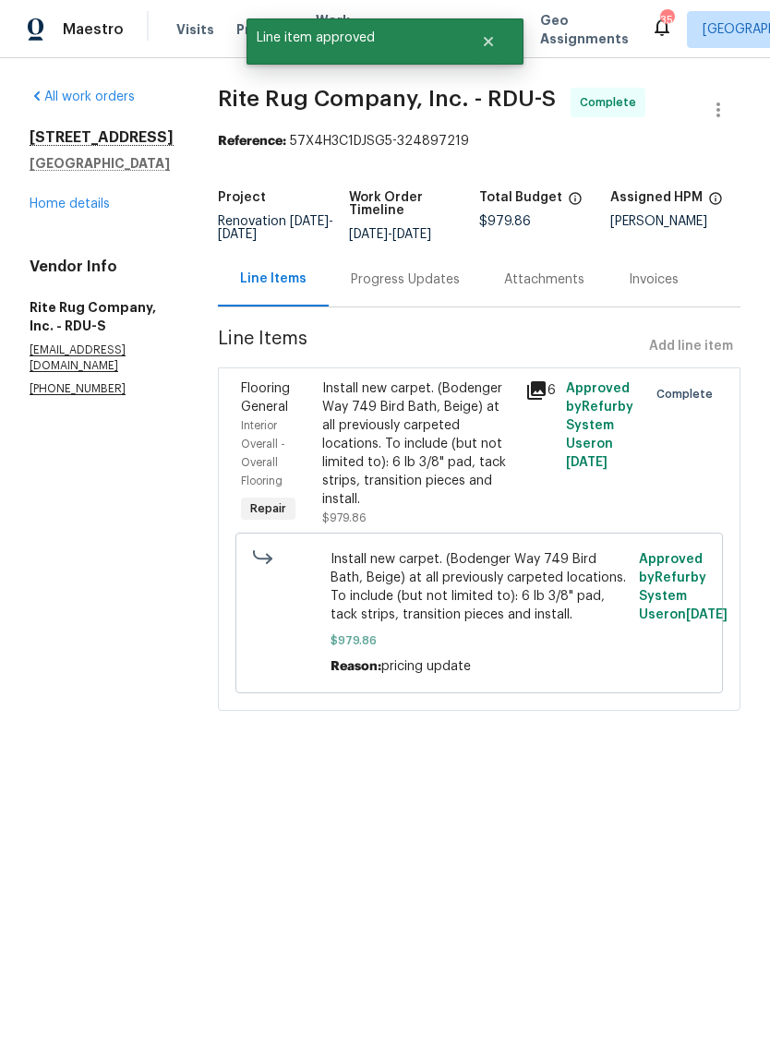
radio input "false"
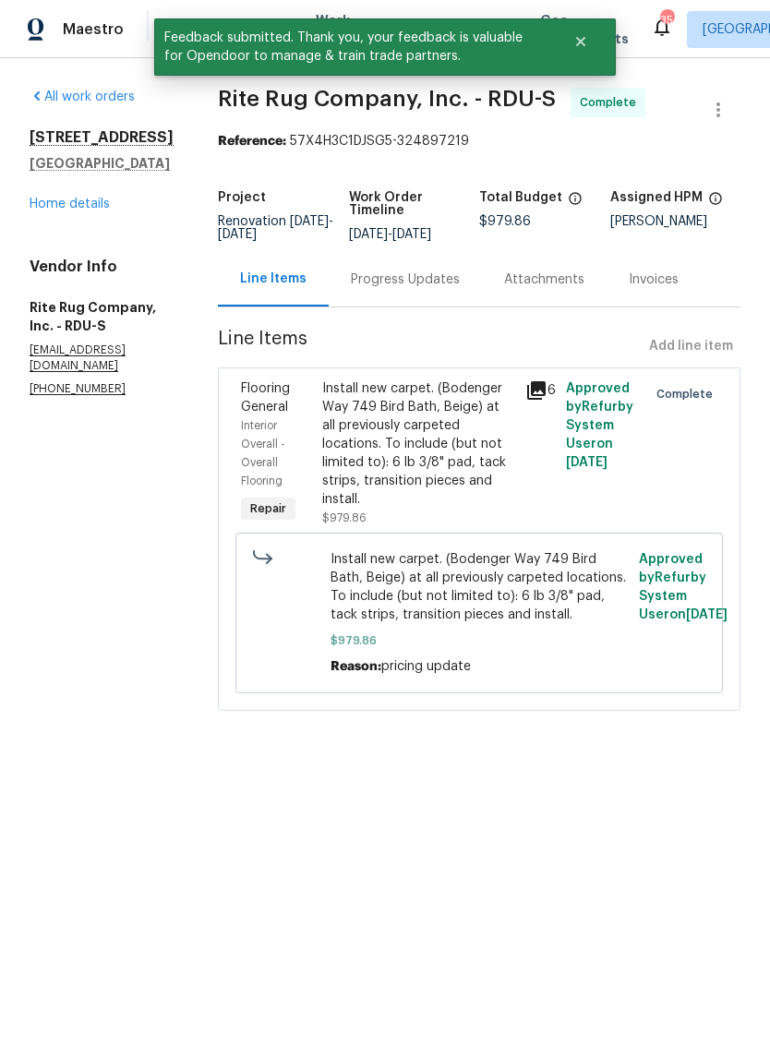
click at [86, 210] on link "Home details" at bounding box center [70, 204] width 80 height 13
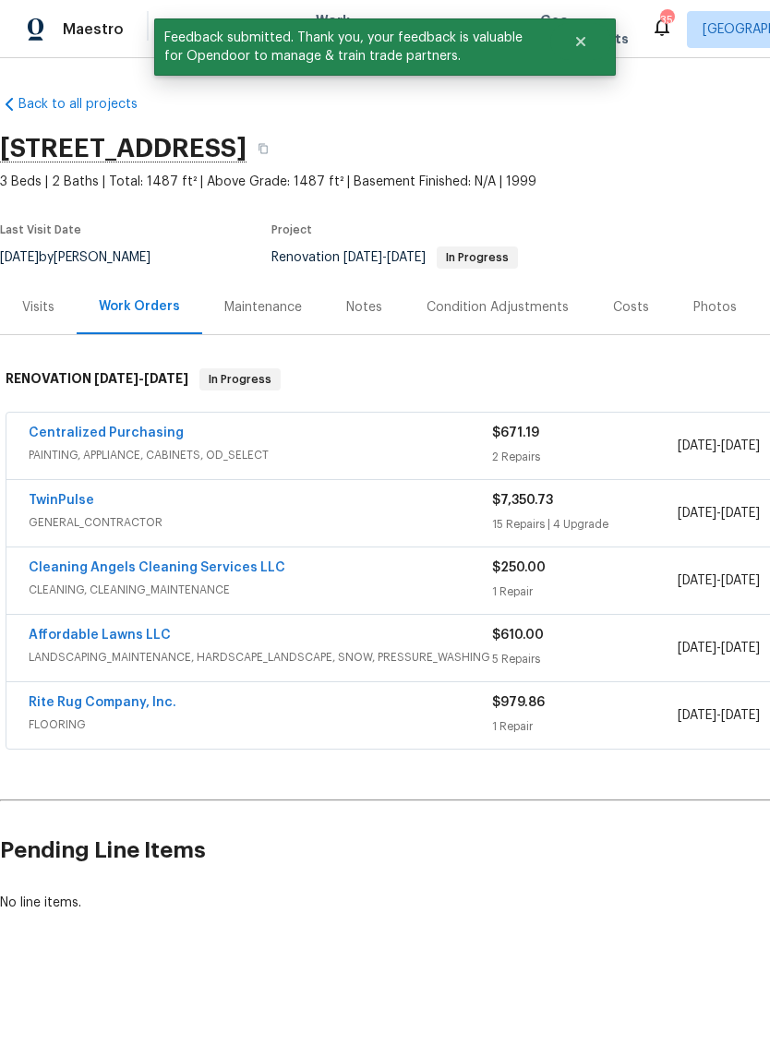
click at [81, 504] on link "TwinPulse" at bounding box center [62, 500] width 66 height 13
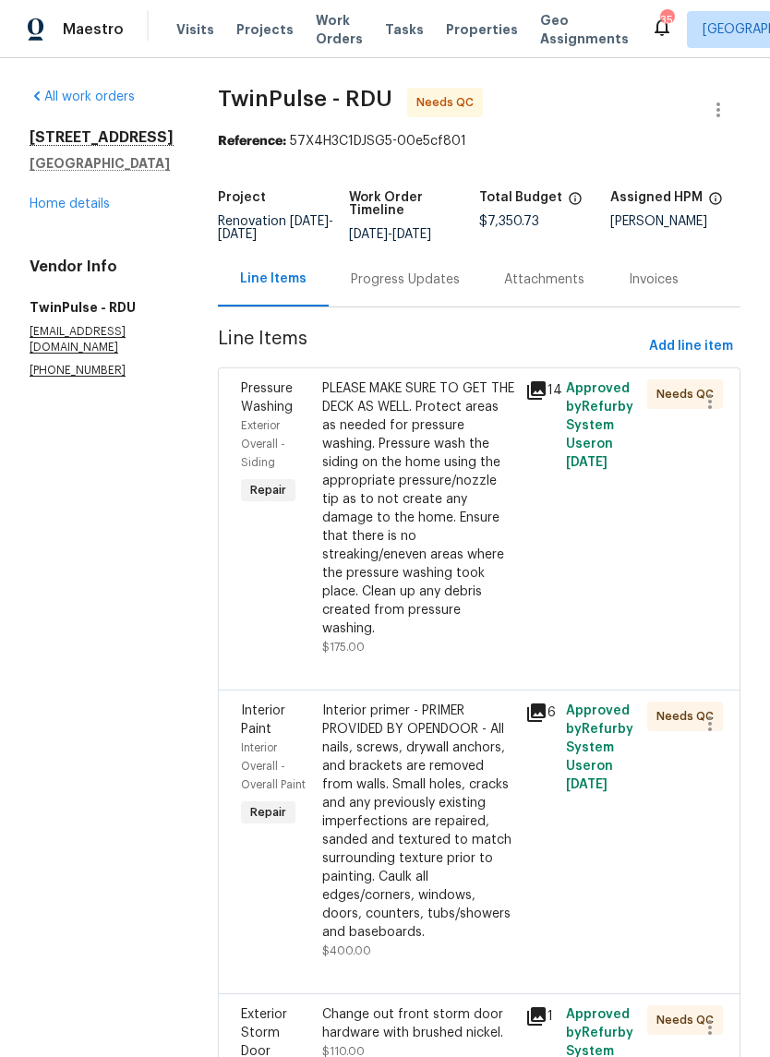
click at [457, 520] on div "PLEASE MAKE SURE TO GET THE DECK AS WELL. Protect areas as needed for pressure …" at bounding box center [418, 508] width 192 height 258
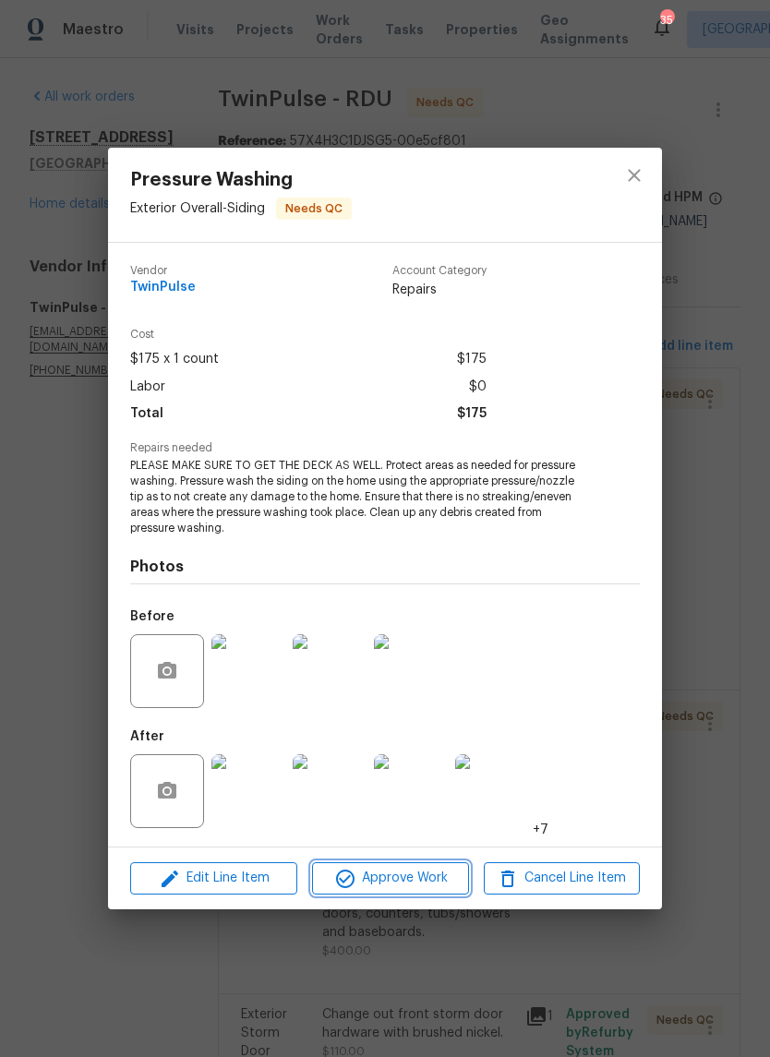
click at [426, 891] on button "Approve Work" at bounding box center [390, 878] width 156 height 32
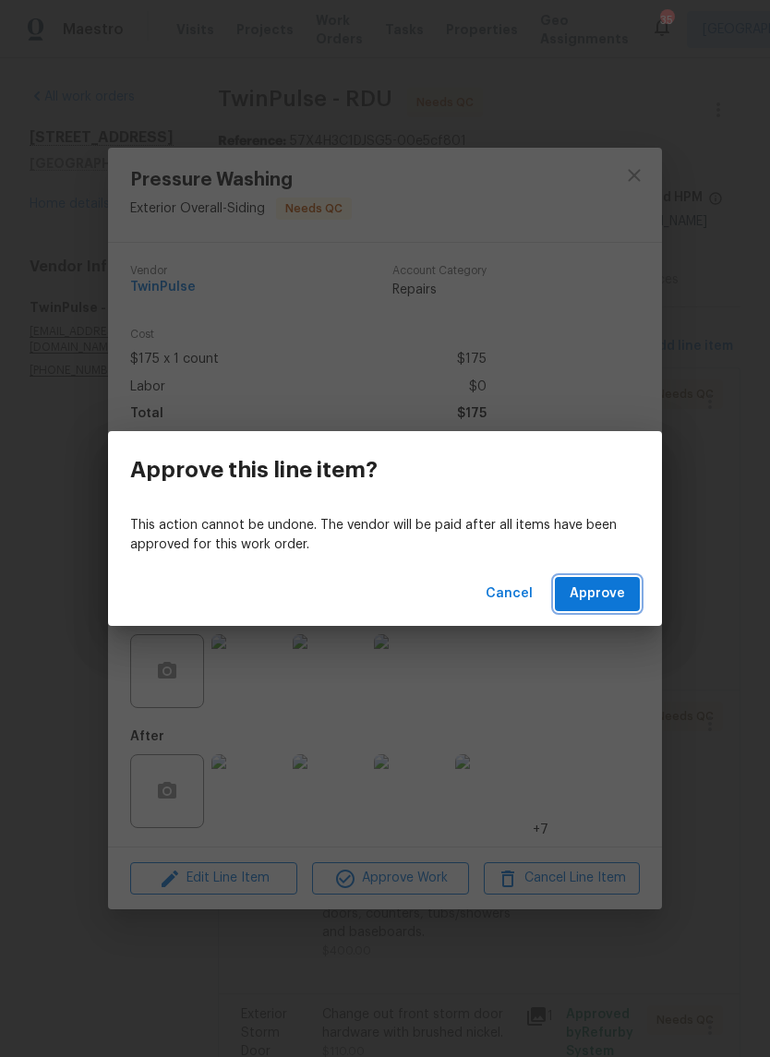
click at [635, 608] on button "Approve" at bounding box center [597, 594] width 85 height 34
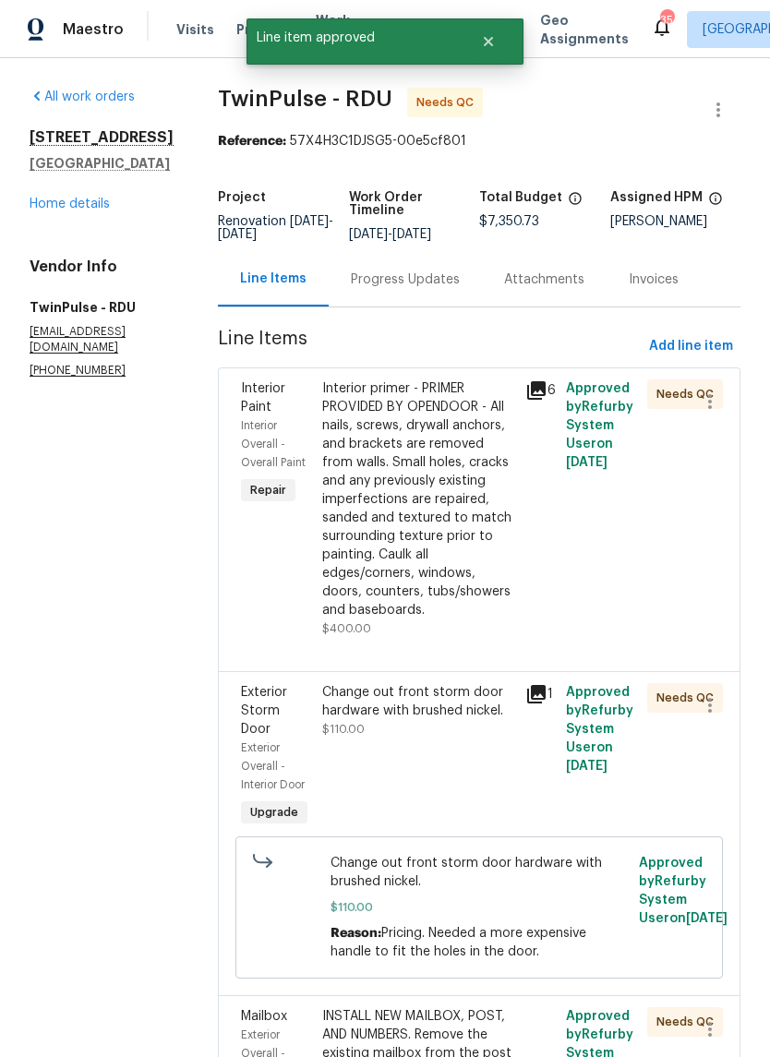
click at [464, 556] on div "Interior primer - PRIMER PROVIDED BY OPENDOOR - All nails, screws, drywall anch…" at bounding box center [418, 499] width 192 height 240
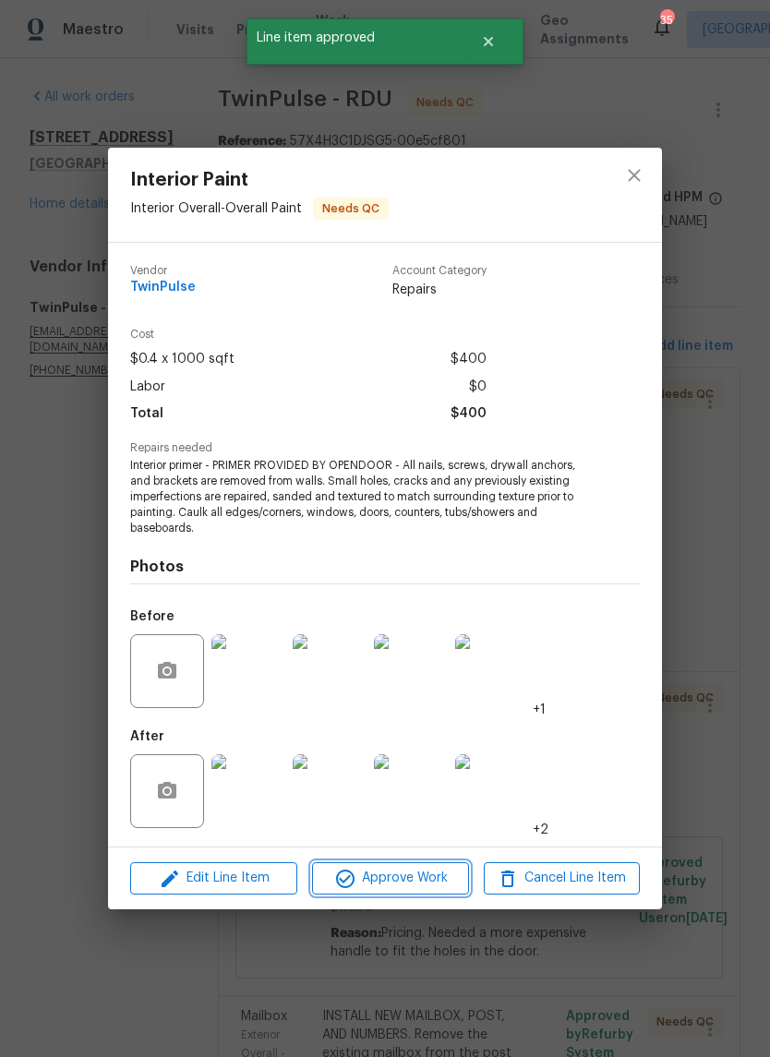
click at [431, 885] on span "Approve Work" at bounding box center [389, 878] width 145 height 23
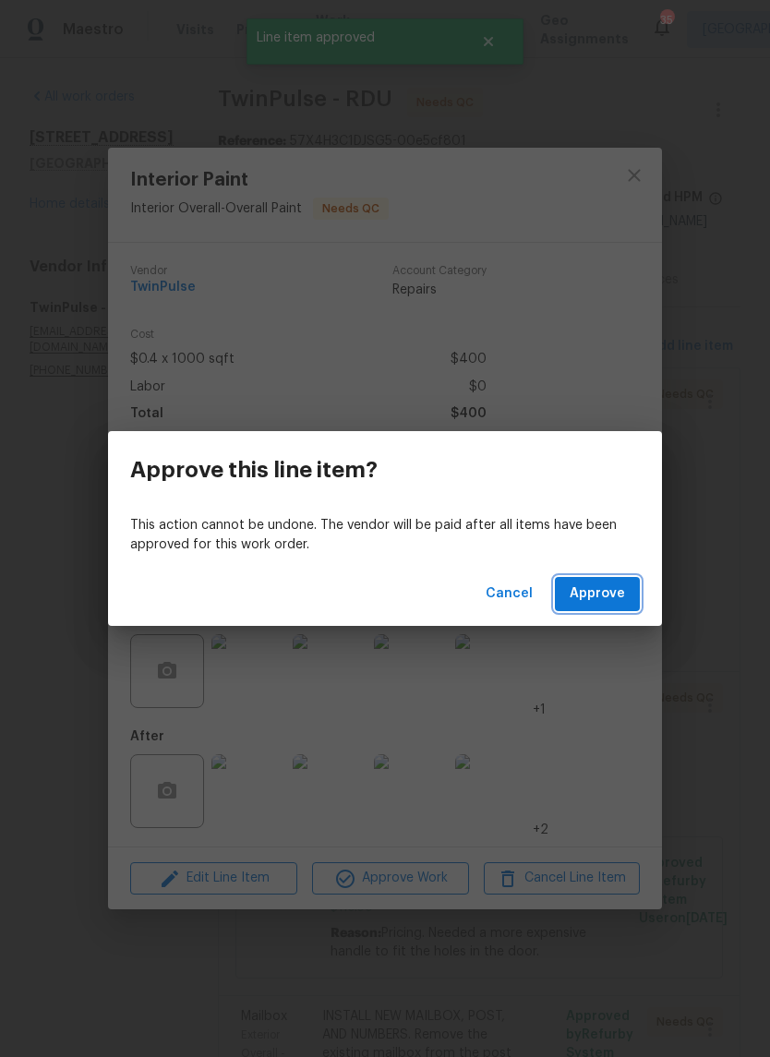
click at [637, 605] on button "Approve" at bounding box center [597, 594] width 85 height 34
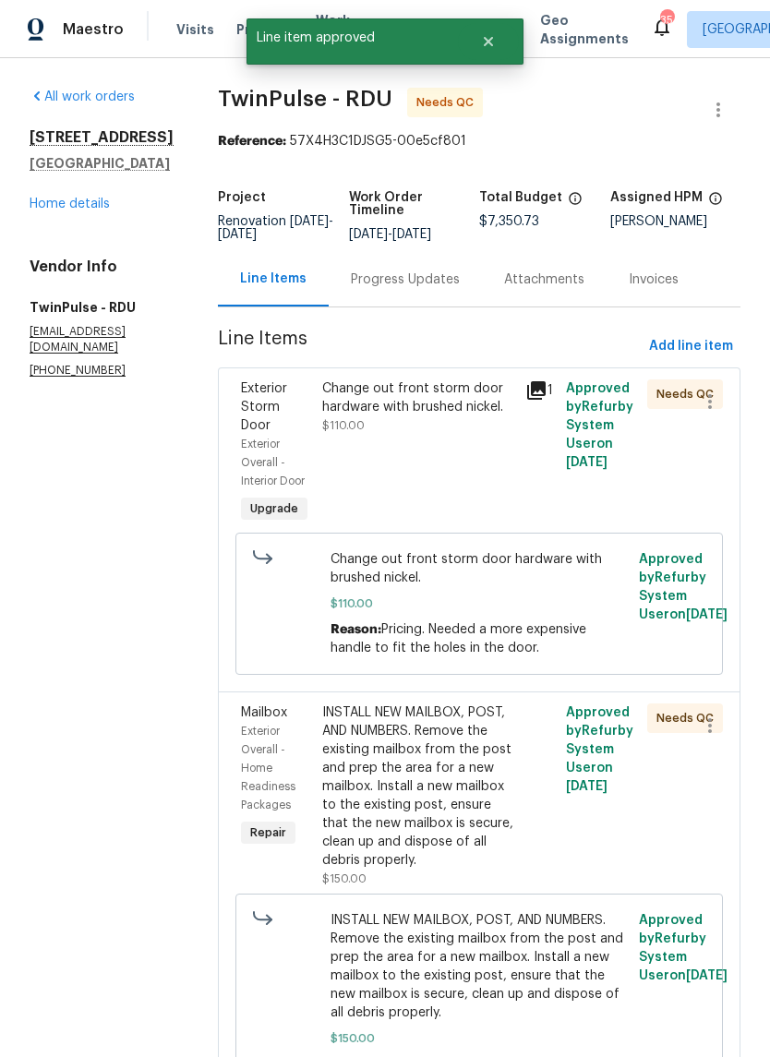
click at [468, 465] on div "Change out front storm door hardware with brushed nickel. $110.00" at bounding box center [418, 453] width 203 height 159
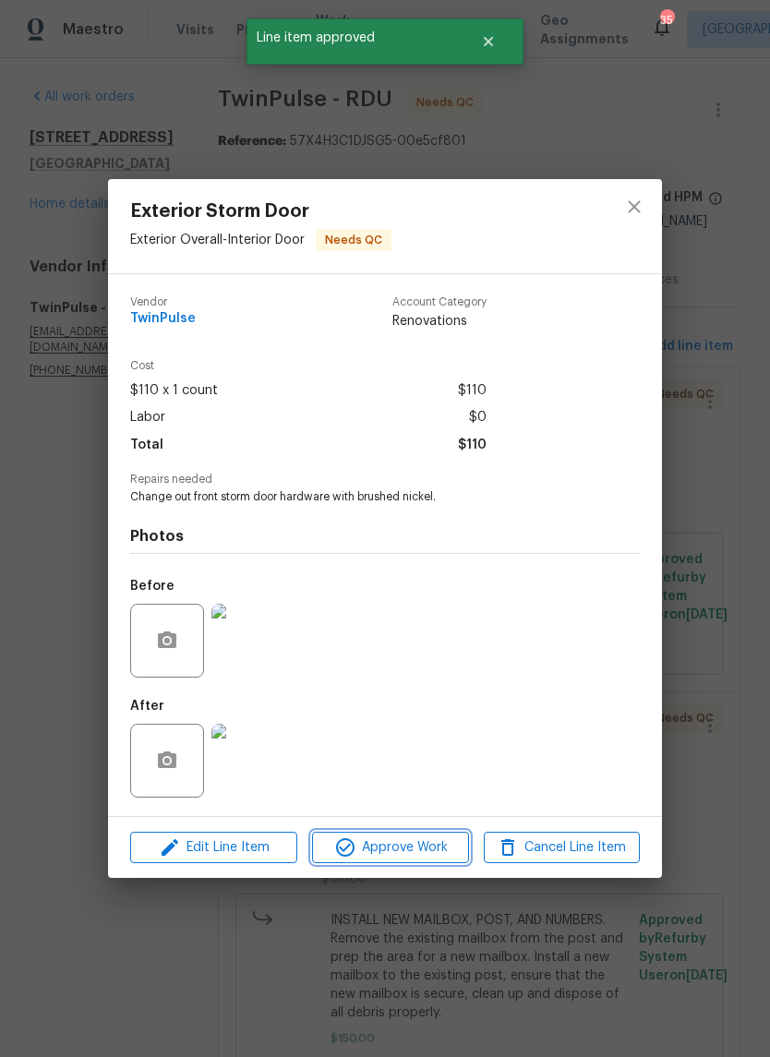
click at [425, 864] on button "Approve Work" at bounding box center [390, 848] width 156 height 32
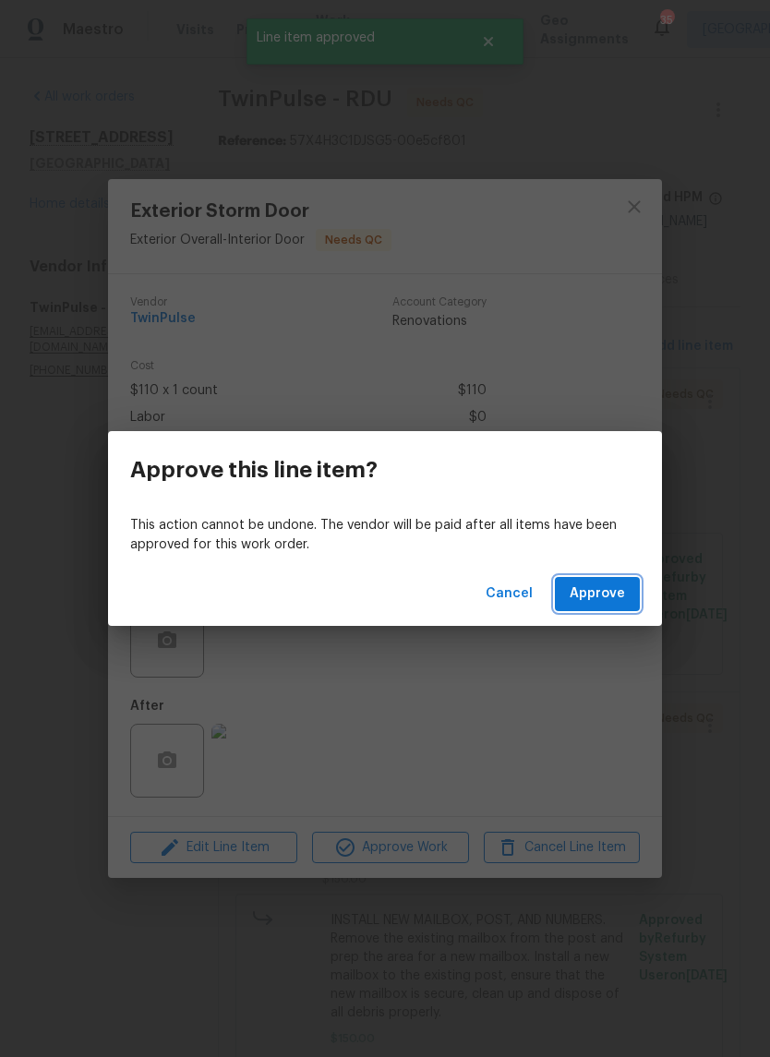
click at [634, 596] on button "Approve" at bounding box center [597, 594] width 85 height 34
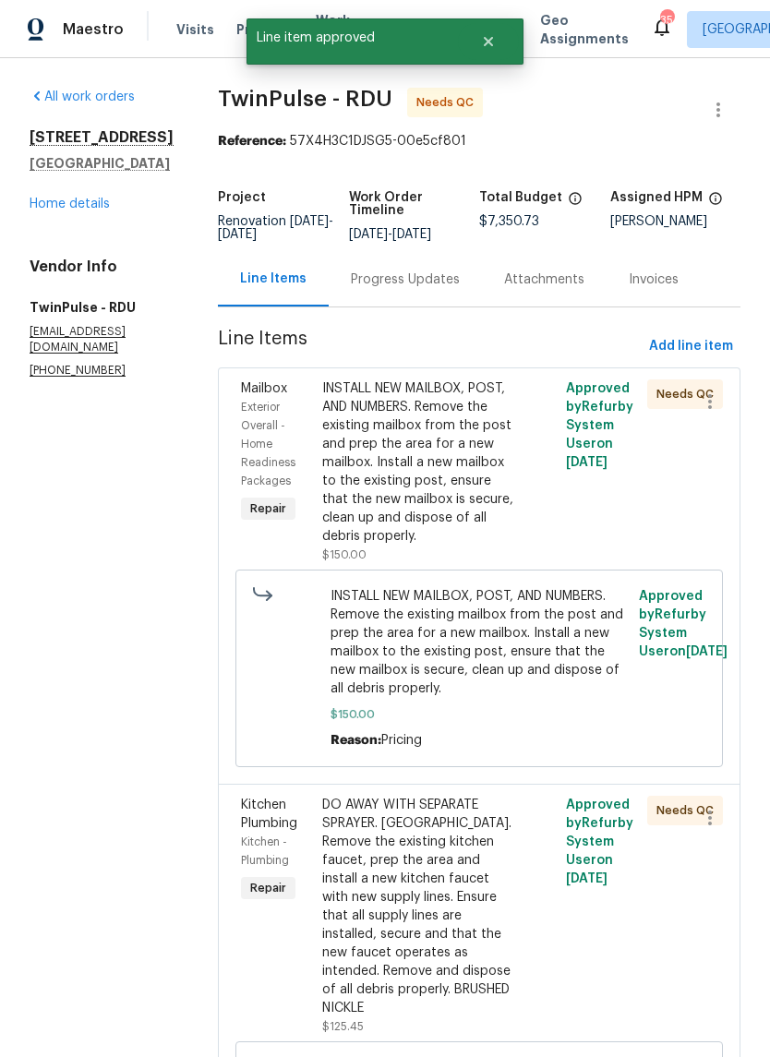
click at [473, 515] on div "INSTALL NEW MAILBOX, POST, AND NUMBERS. Remove the existing mailbox from the po…" at bounding box center [418, 462] width 192 height 166
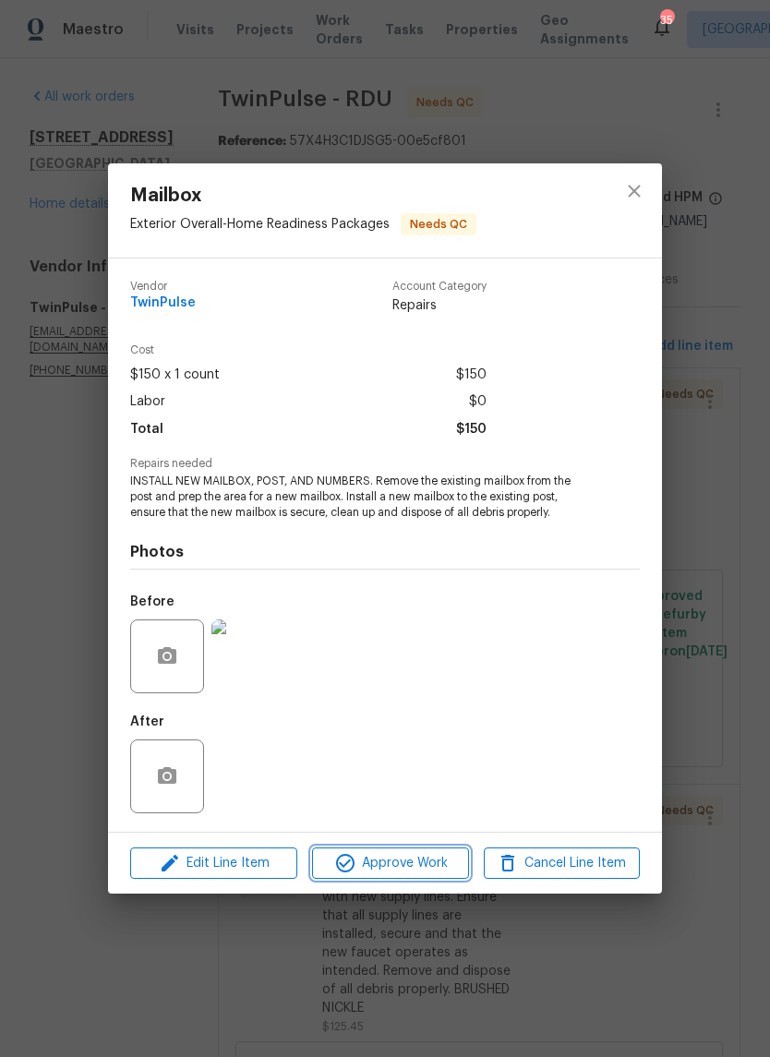
click at [437, 869] on span "Approve Work" at bounding box center [389, 863] width 145 height 23
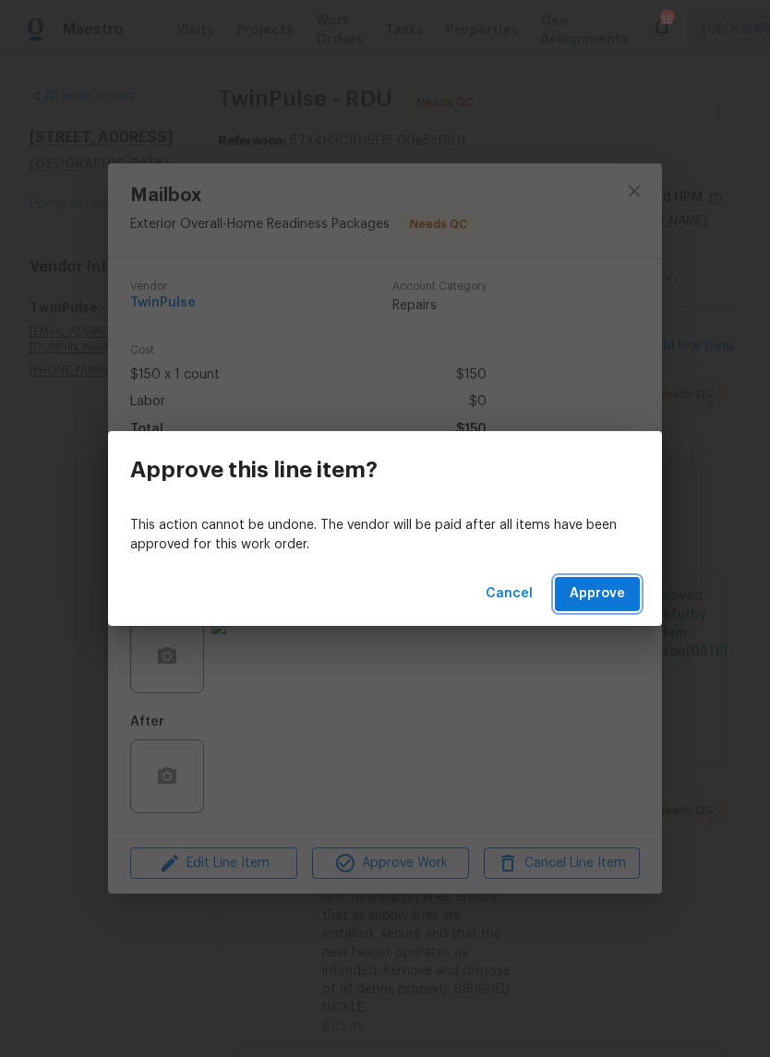
click at [639, 597] on button "Approve" at bounding box center [597, 594] width 85 height 34
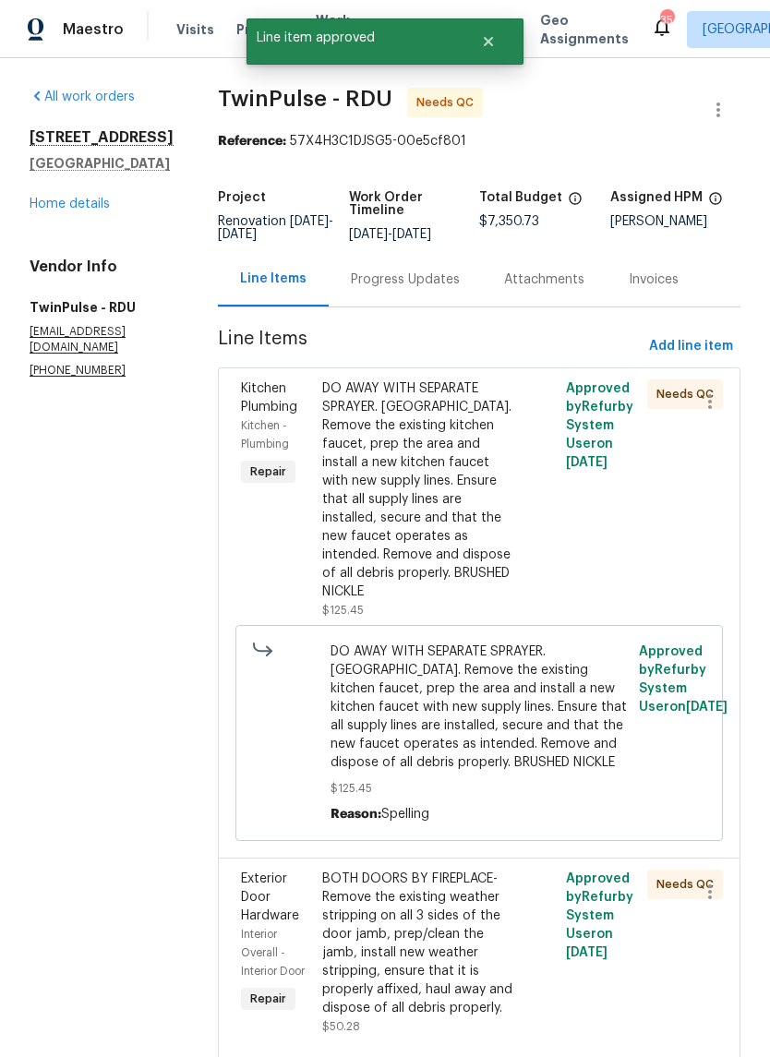
click at [447, 541] on div "DO AWAY WITH SEPARATE SPRAYER. CAP HOLE. Remove the existing kitchen faucet, pr…" at bounding box center [418, 490] width 192 height 222
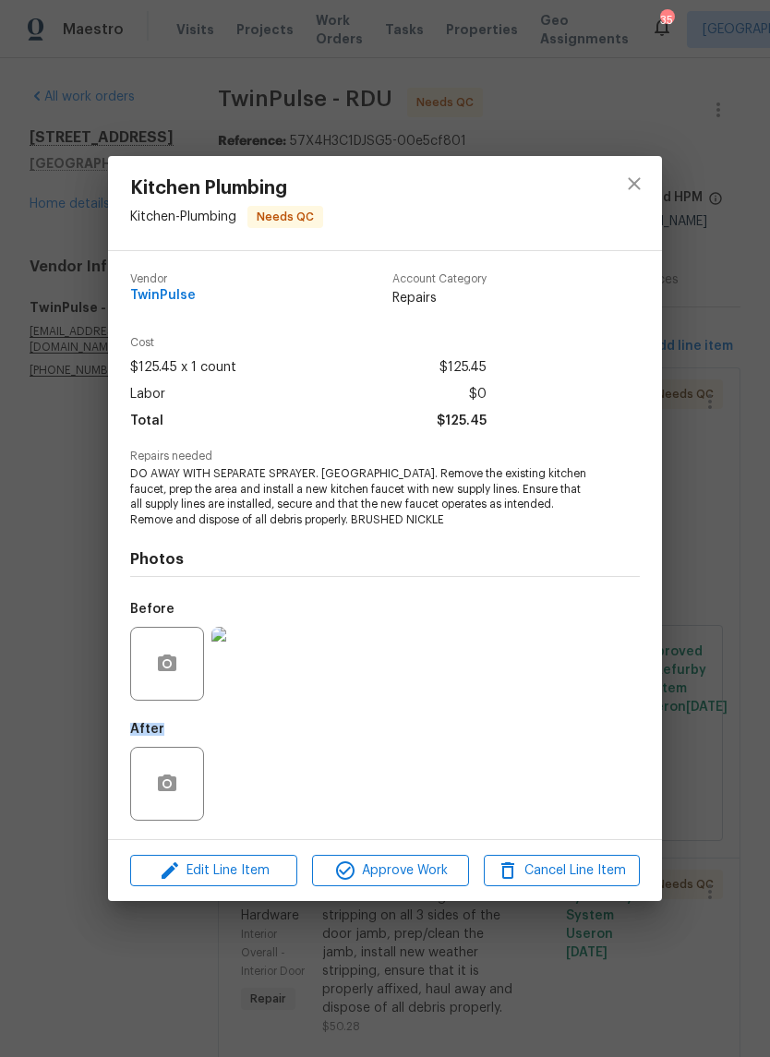
click at [594, 597] on div "Before" at bounding box center [384, 652] width 509 height 120
click at [629, 182] on icon "close" at bounding box center [634, 184] width 22 height 22
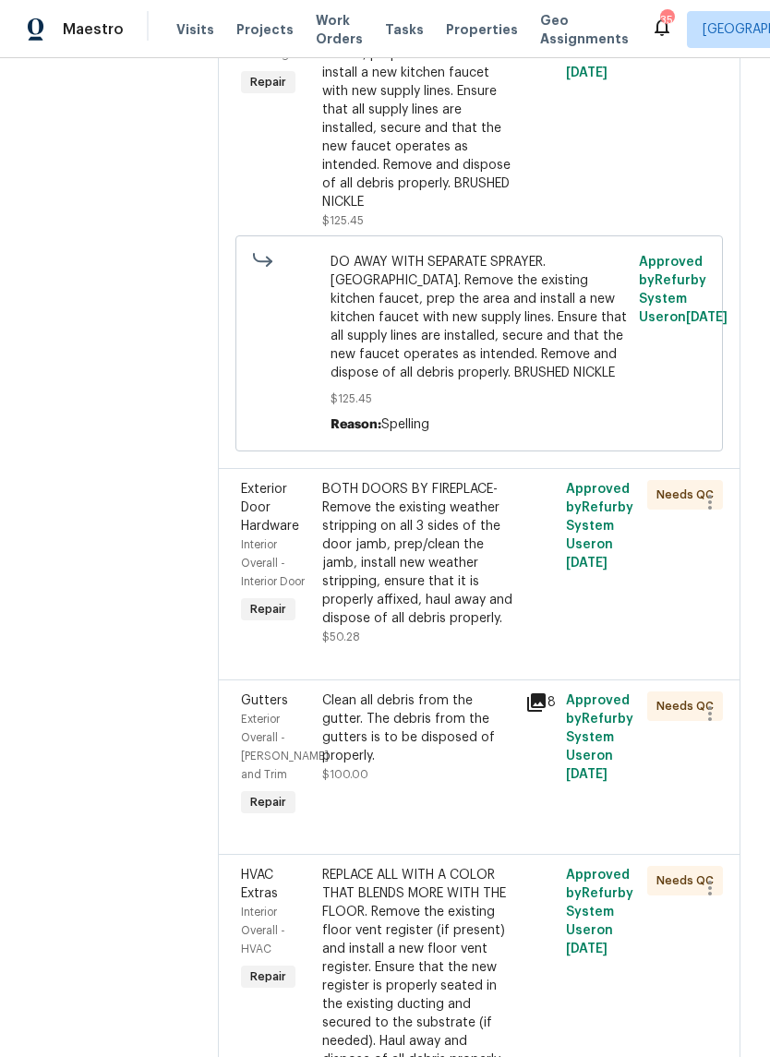
scroll to position [391, 0]
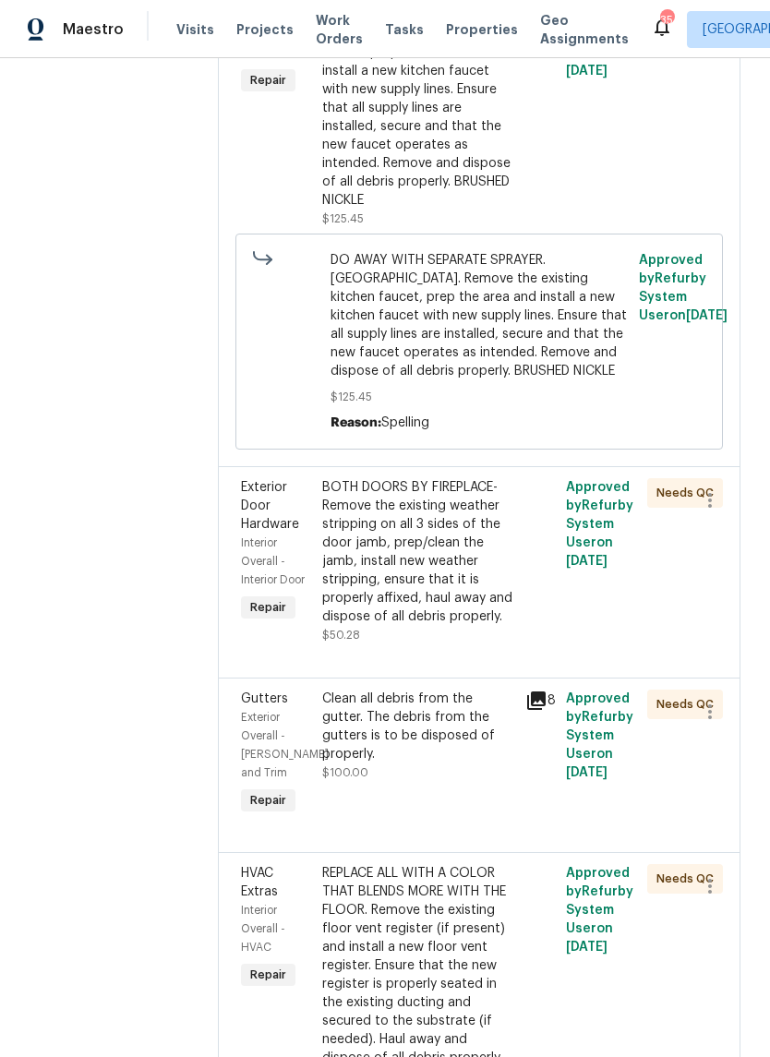
click at [422, 586] on div "BOTH DOORS BY FIREPLACE- Remove the existing weather stripping on all 3 sides o…" at bounding box center [418, 552] width 192 height 148
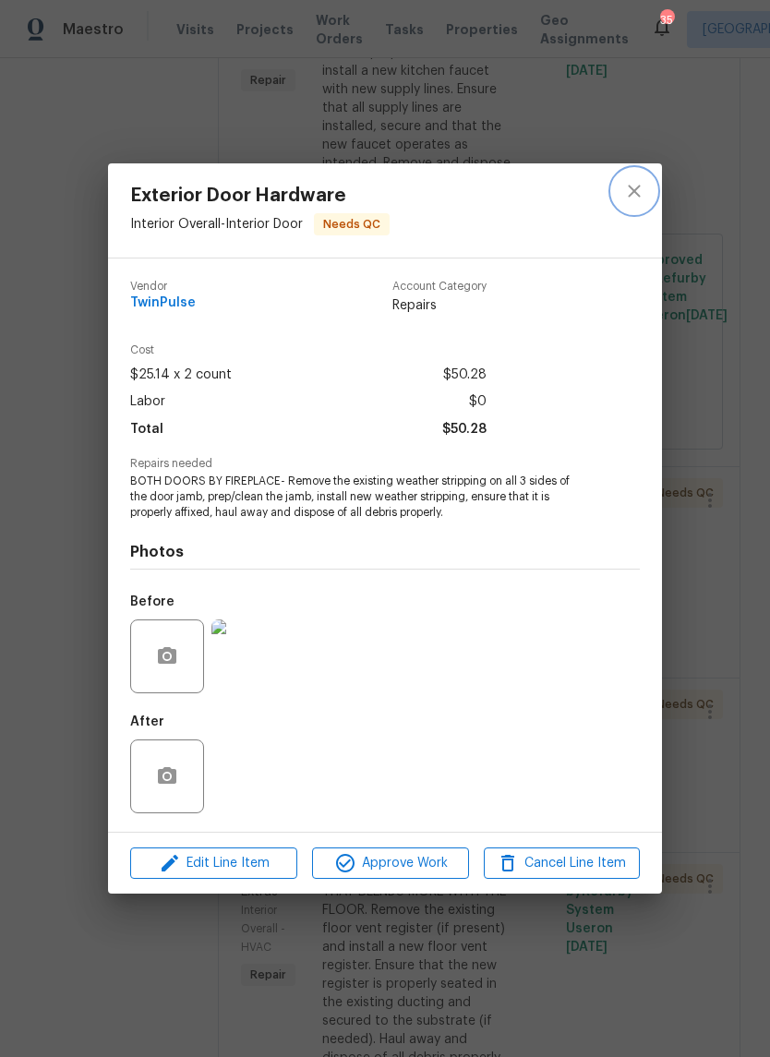
click at [631, 186] on icon "close" at bounding box center [634, 191] width 12 height 12
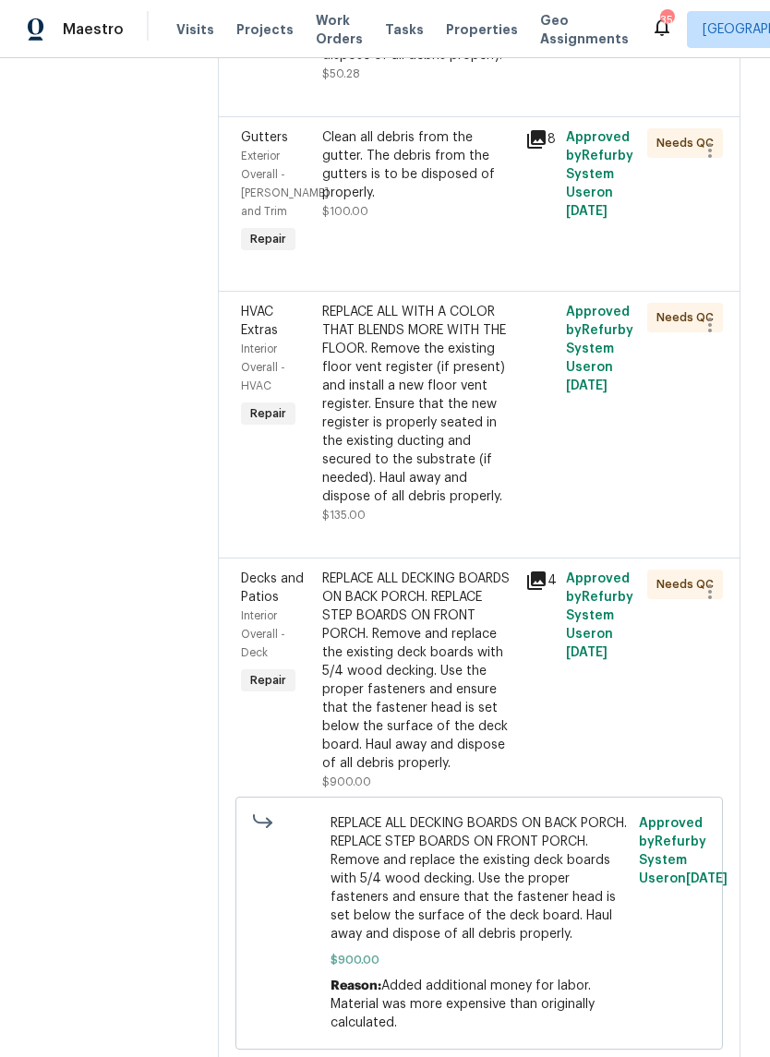
scroll to position [963, 0]
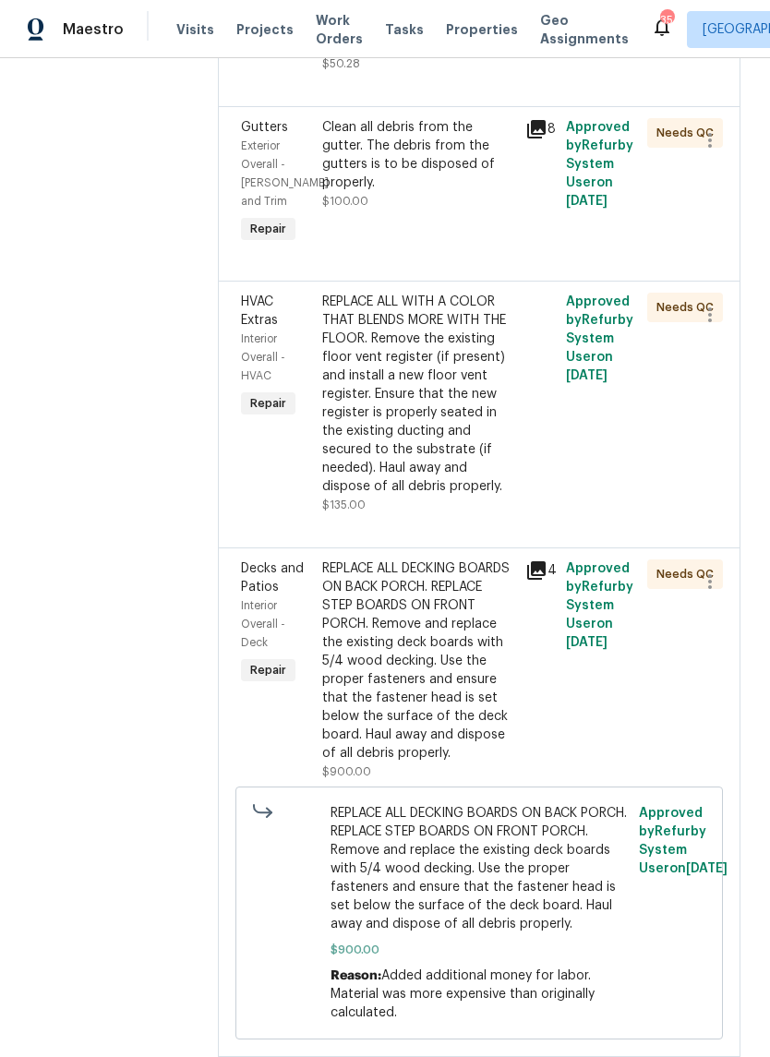
click at [452, 701] on div "REPLACE ALL DECKING BOARDS ON BACK PORCH. REPLACE STEP BOARDS ON FRONT PORCH. R…" at bounding box center [418, 660] width 192 height 203
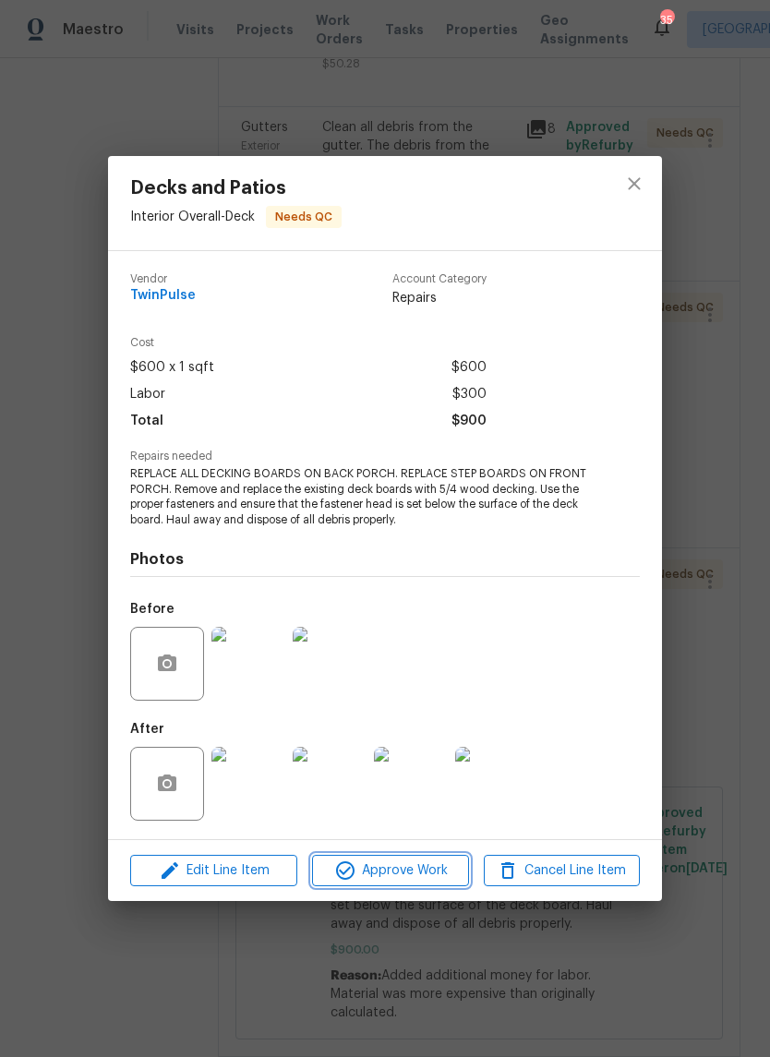
click at [428, 875] on span "Approve Work" at bounding box center [389, 870] width 145 height 23
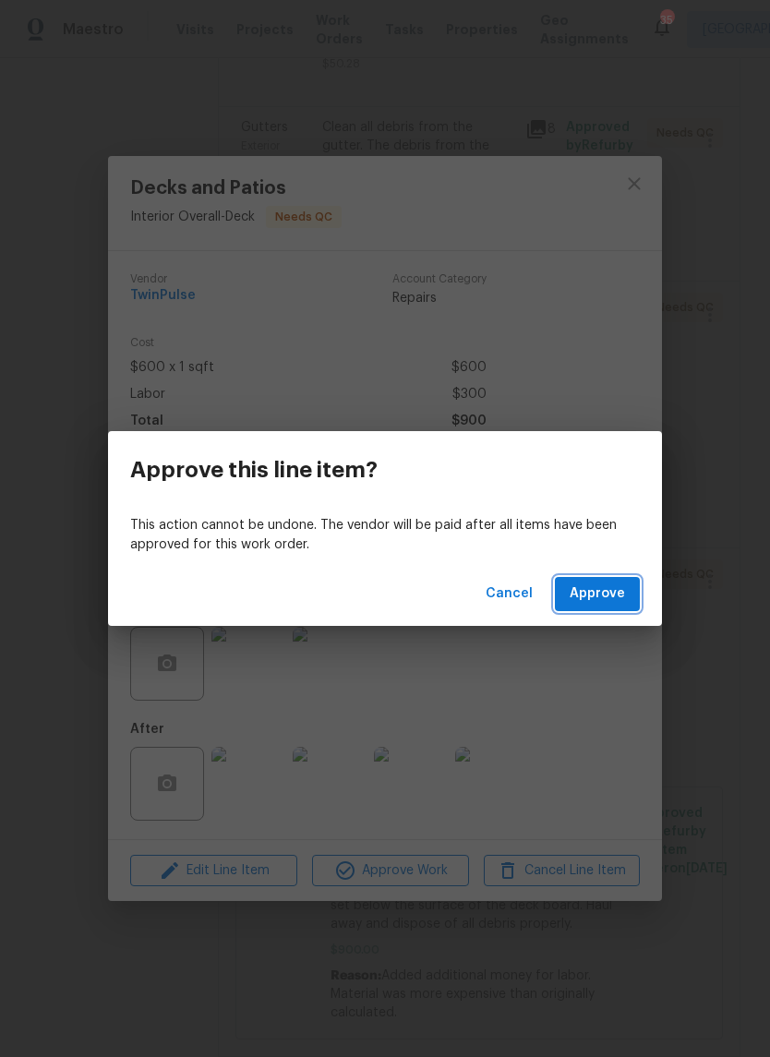
click at [613, 599] on span "Approve" at bounding box center [596, 593] width 55 height 23
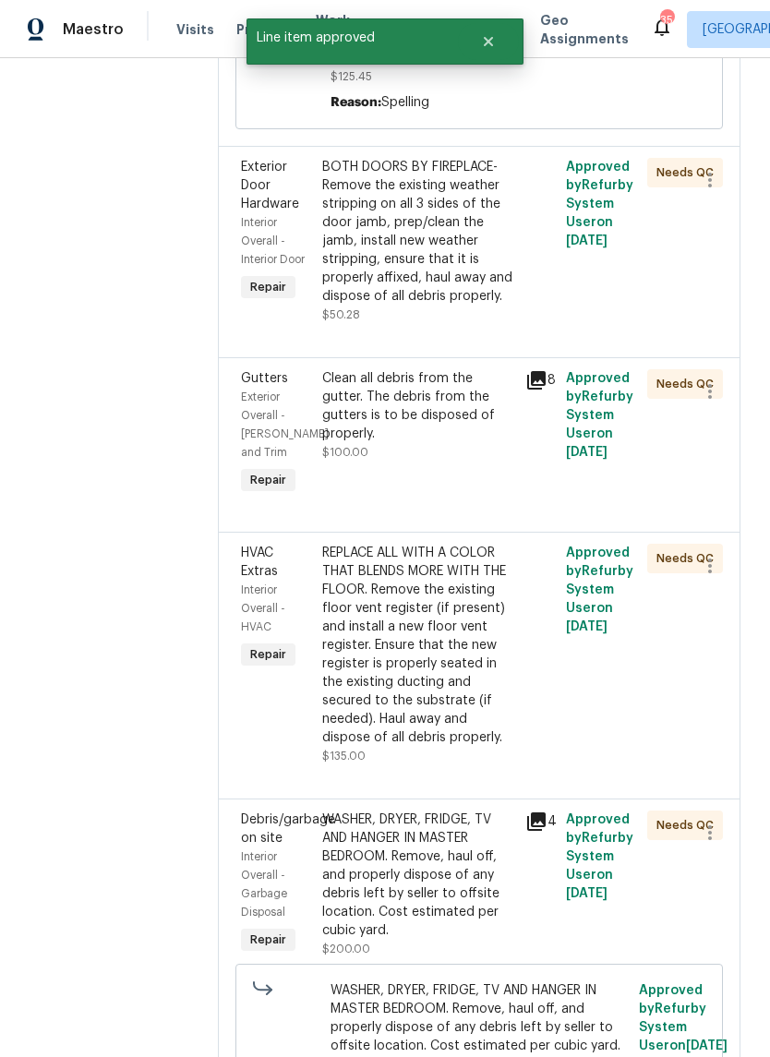
scroll to position [784, 0]
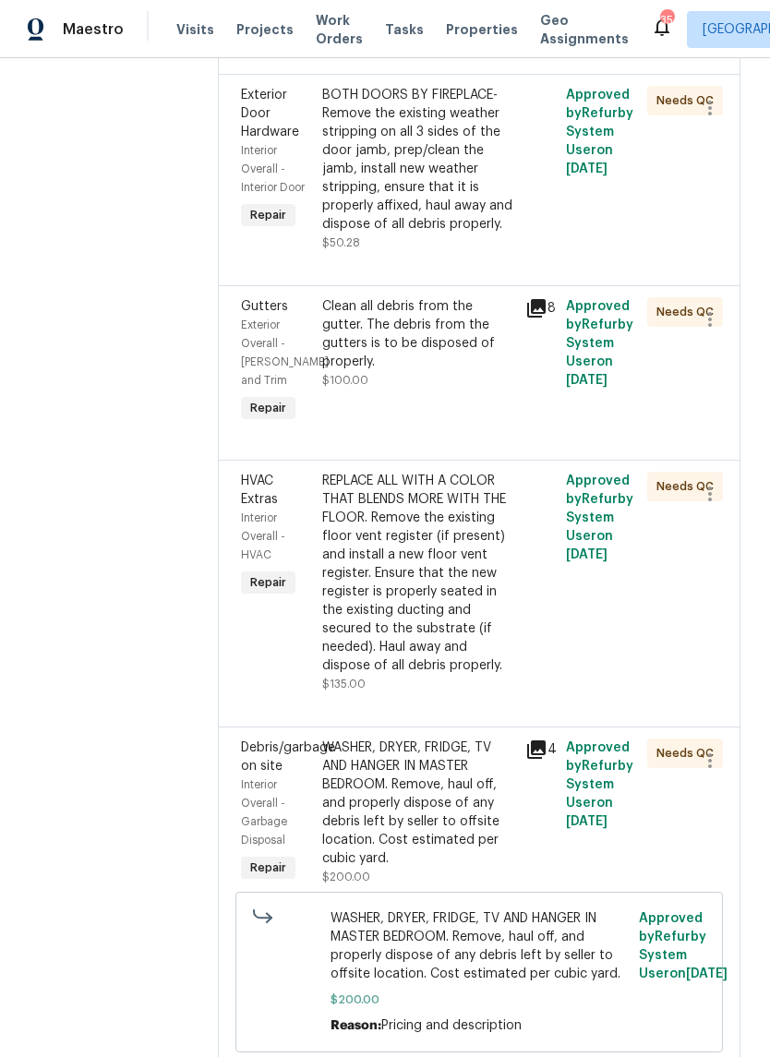
click at [457, 376] on div "Clean all debris from the gutter. The debris from the gutters is to be disposed…" at bounding box center [418, 362] width 203 height 140
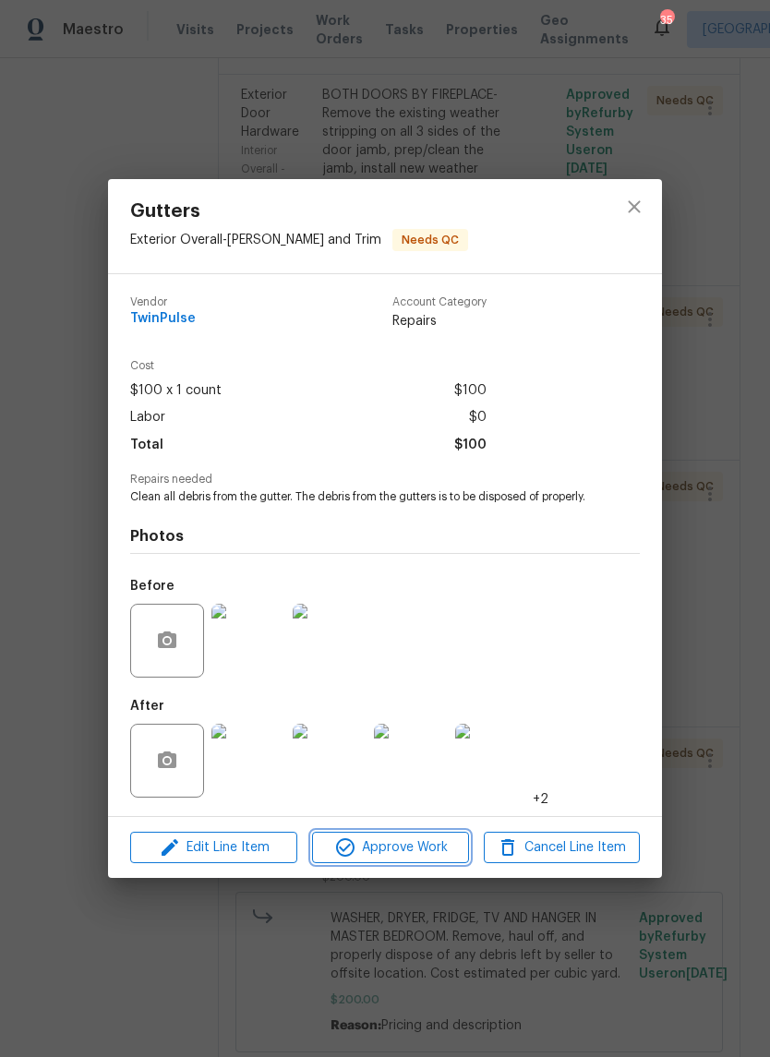
click at [431, 859] on span "Approve Work" at bounding box center [389, 847] width 145 height 23
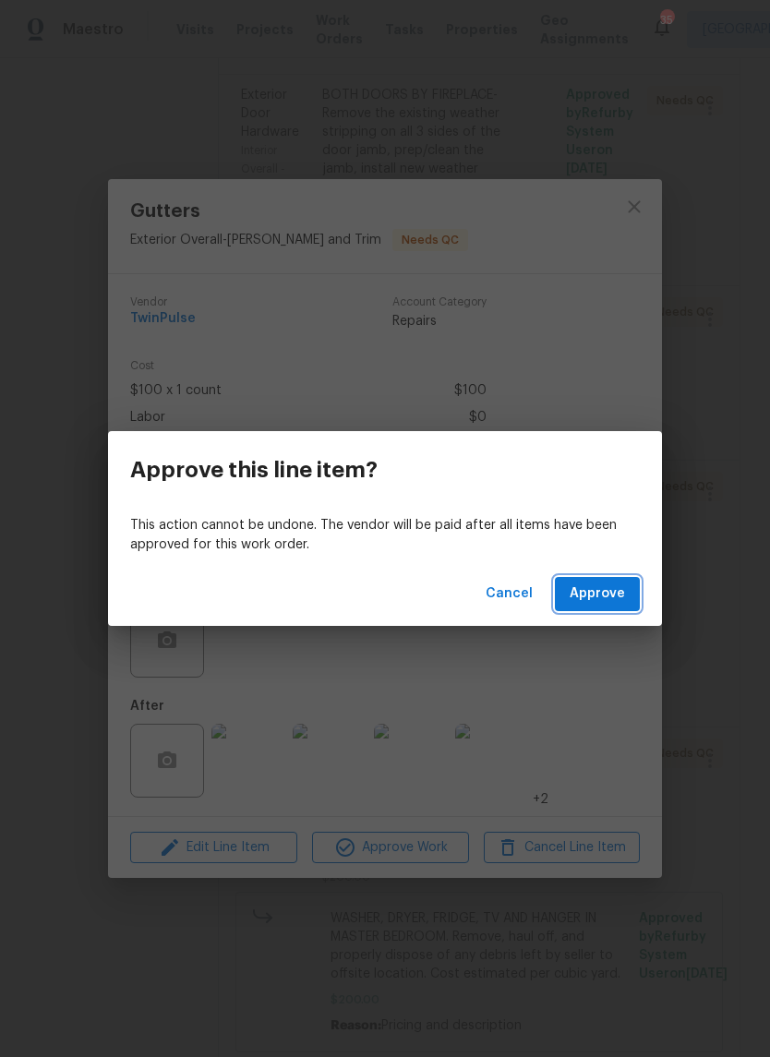
click at [638, 603] on button "Approve" at bounding box center [597, 594] width 85 height 34
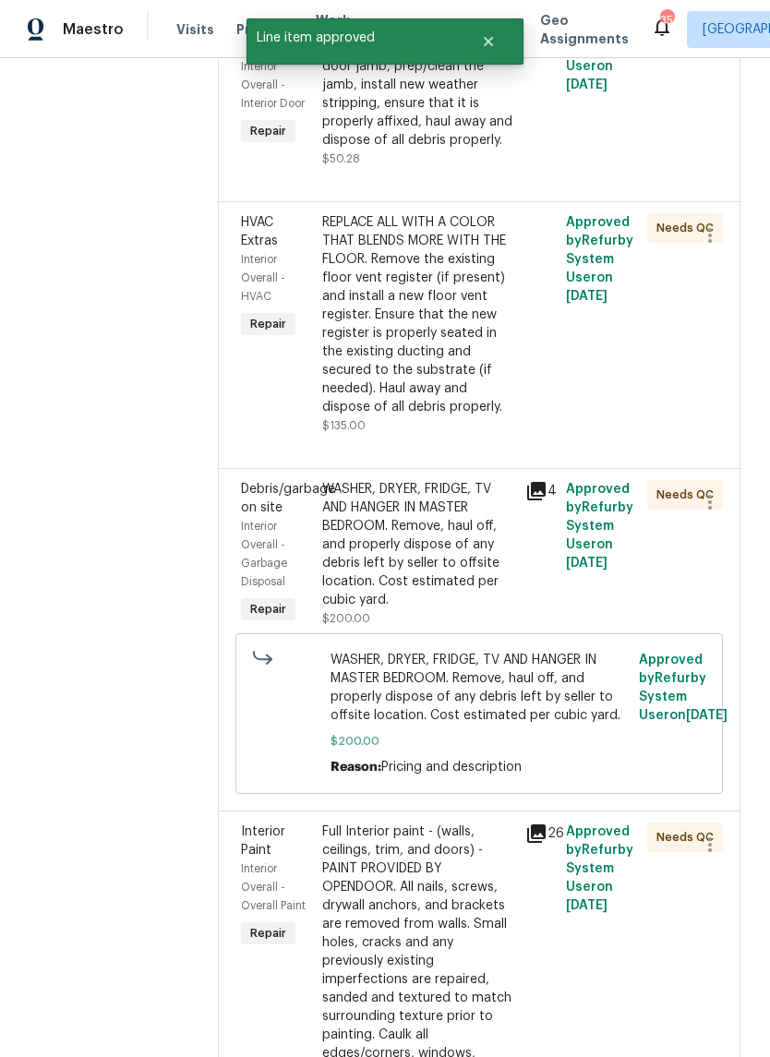
scroll to position [873, 0]
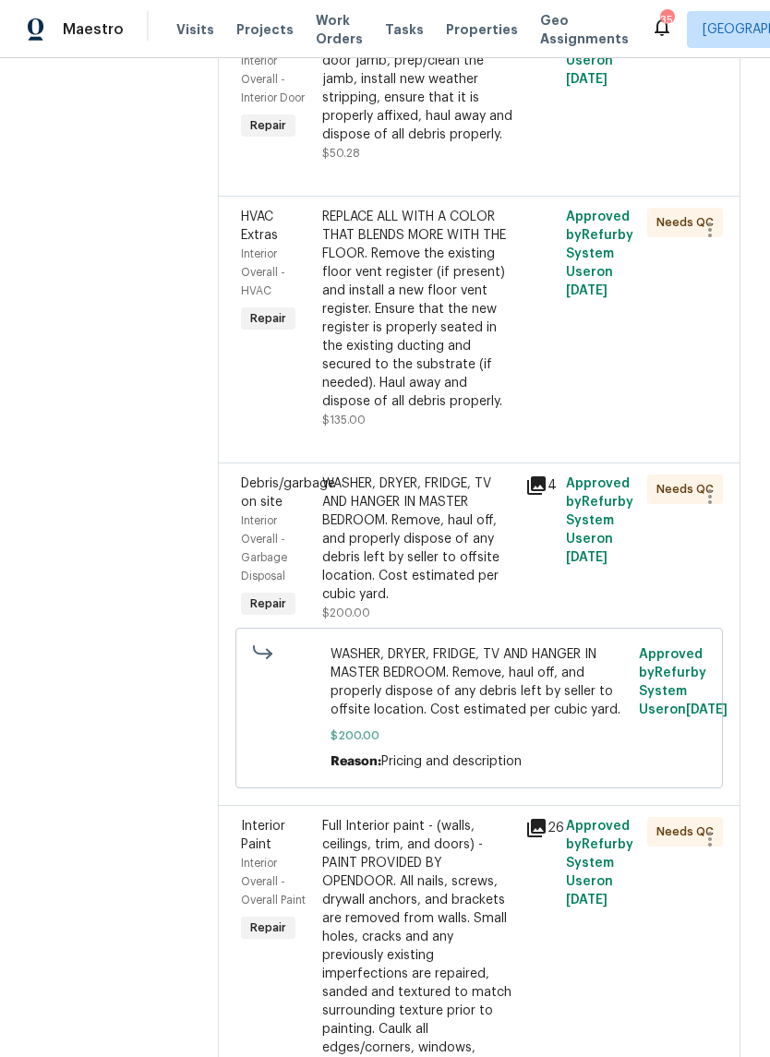
click at [461, 583] on div "WASHER, DRYER, FRIDGE, TV AND HANGER IN MASTER BEDROOM. Remove, haul off, and p…" at bounding box center [418, 538] width 192 height 129
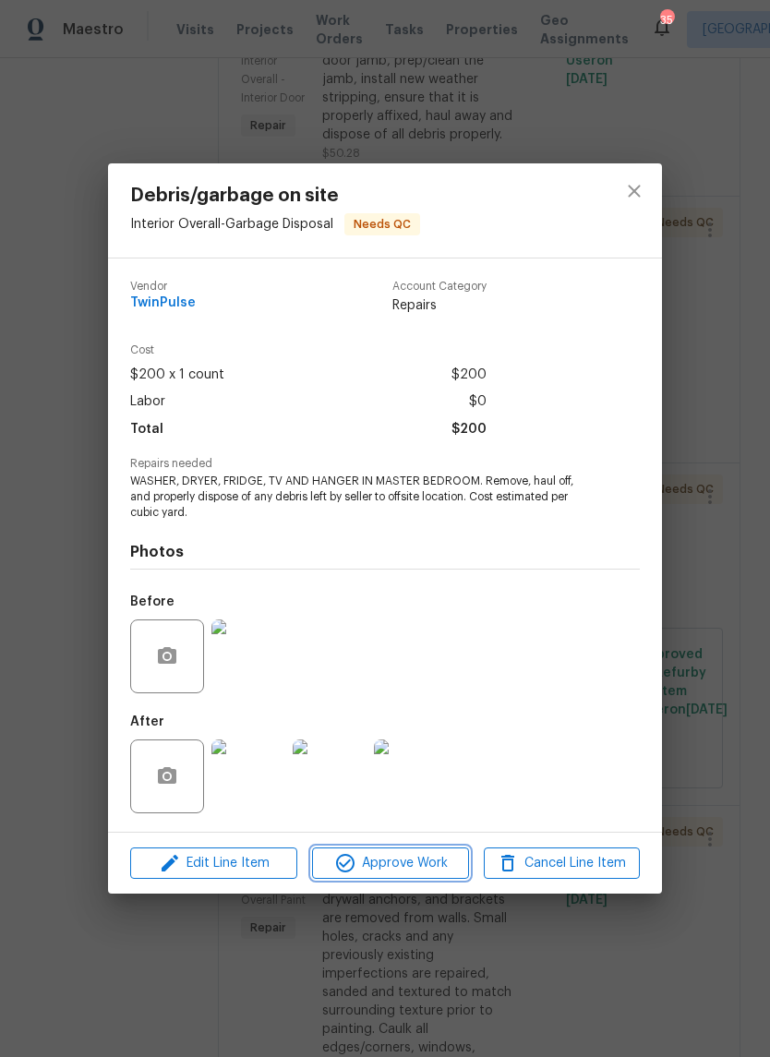
click at [412, 864] on span "Approve Work" at bounding box center [389, 863] width 145 height 23
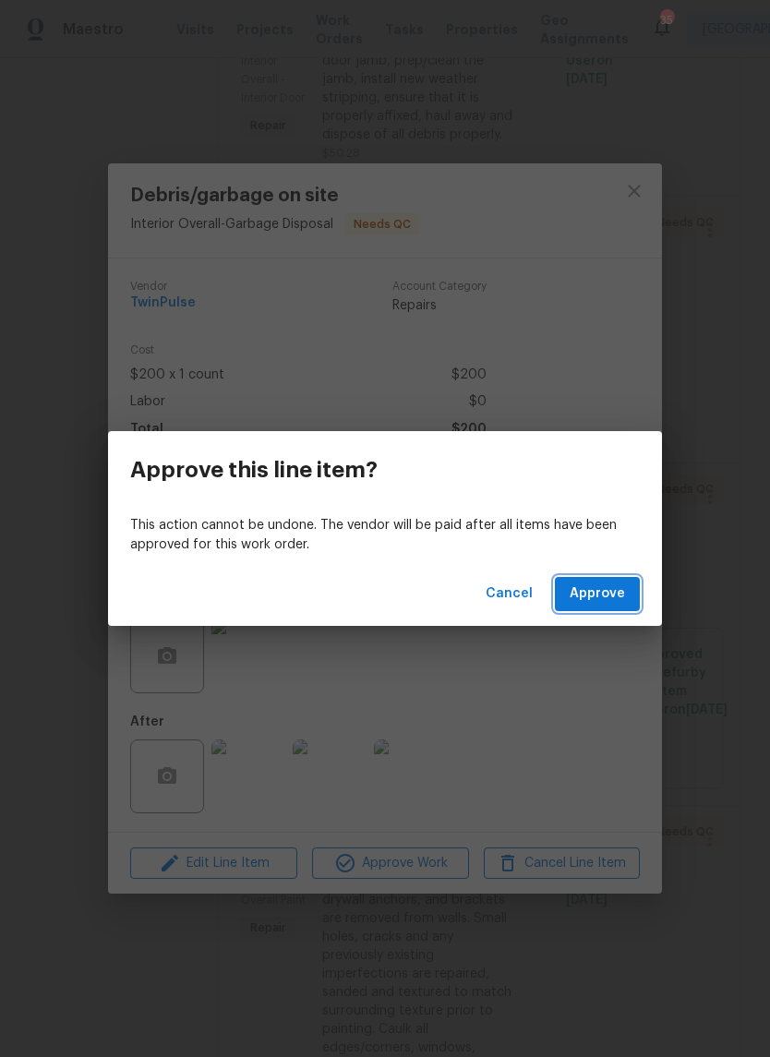
click at [630, 601] on button "Approve" at bounding box center [597, 594] width 85 height 34
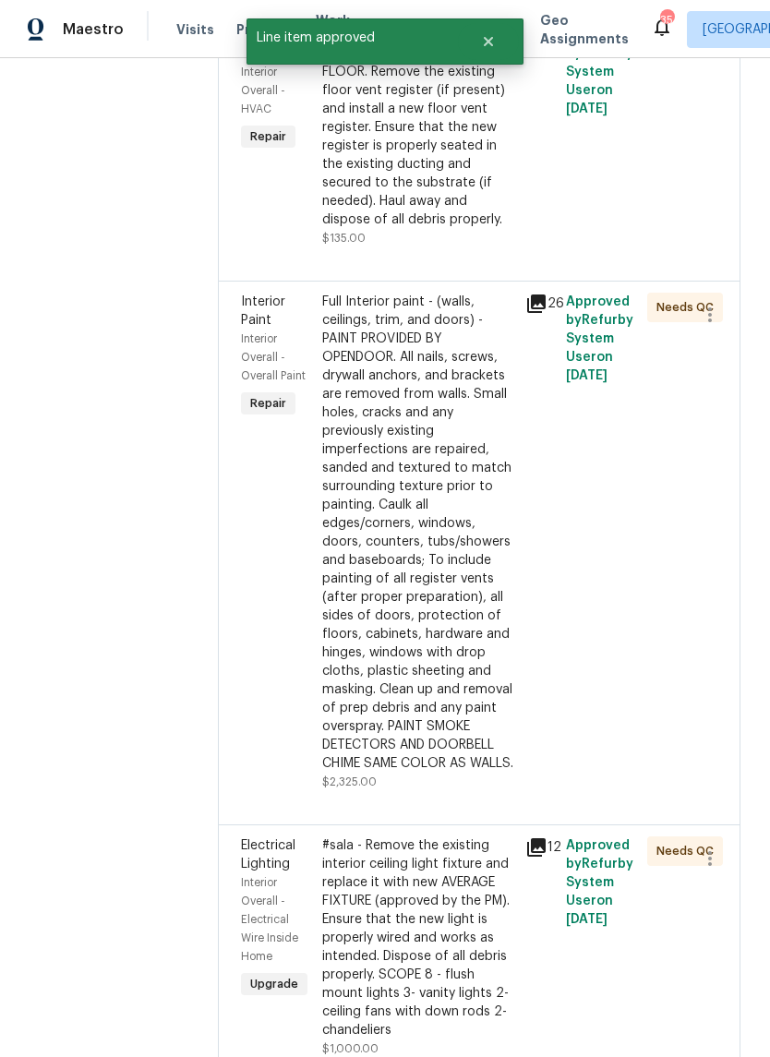
scroll to position [1056, 0]
click at [461, 638] on div "Full Interior paint - (walls, ceilings, trim, and doors) - PAINT PROVIDED BY OP…" at bounding box center [418, 532] width 192 height 480
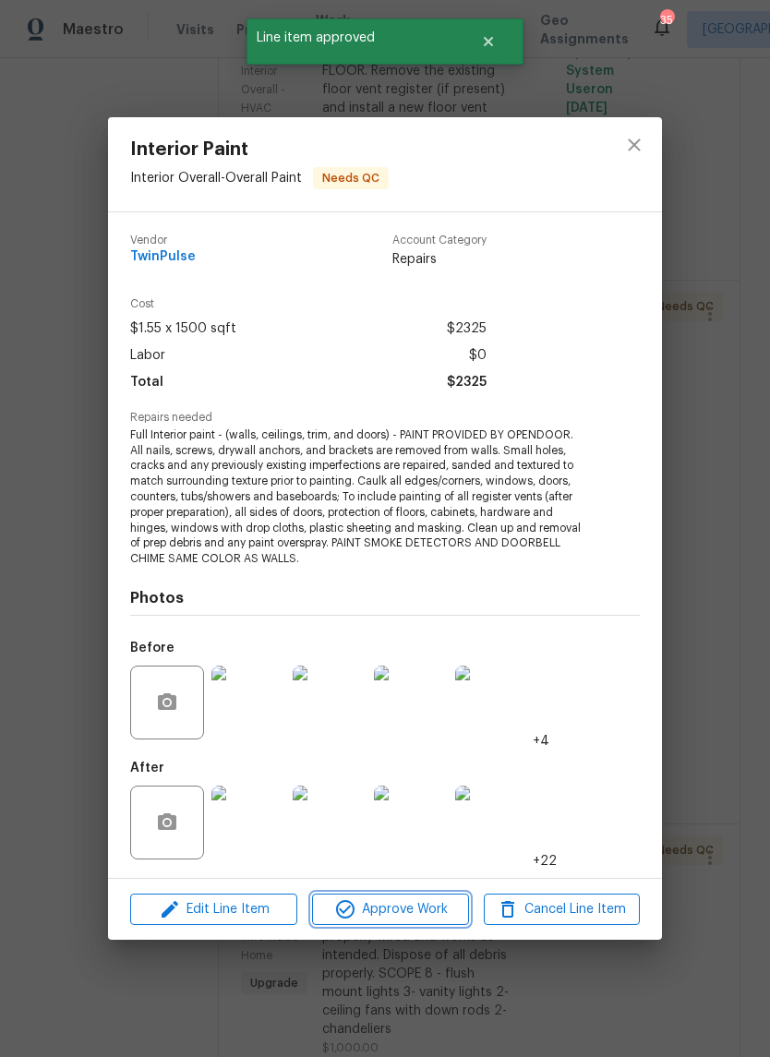
click at [446, 914] on span "Approve Work" at bounding box center [389, 909] width 145 height 23
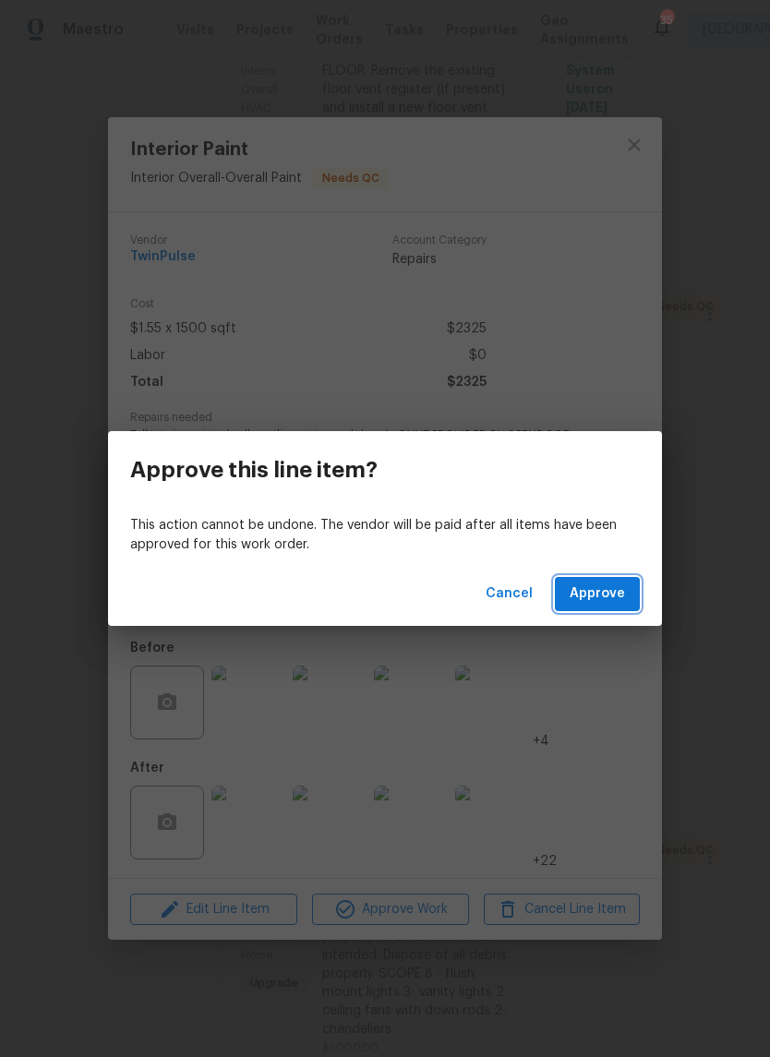
click at [639, 600] on button "Approve" at bounding box center [597, 594] width 85 height 34
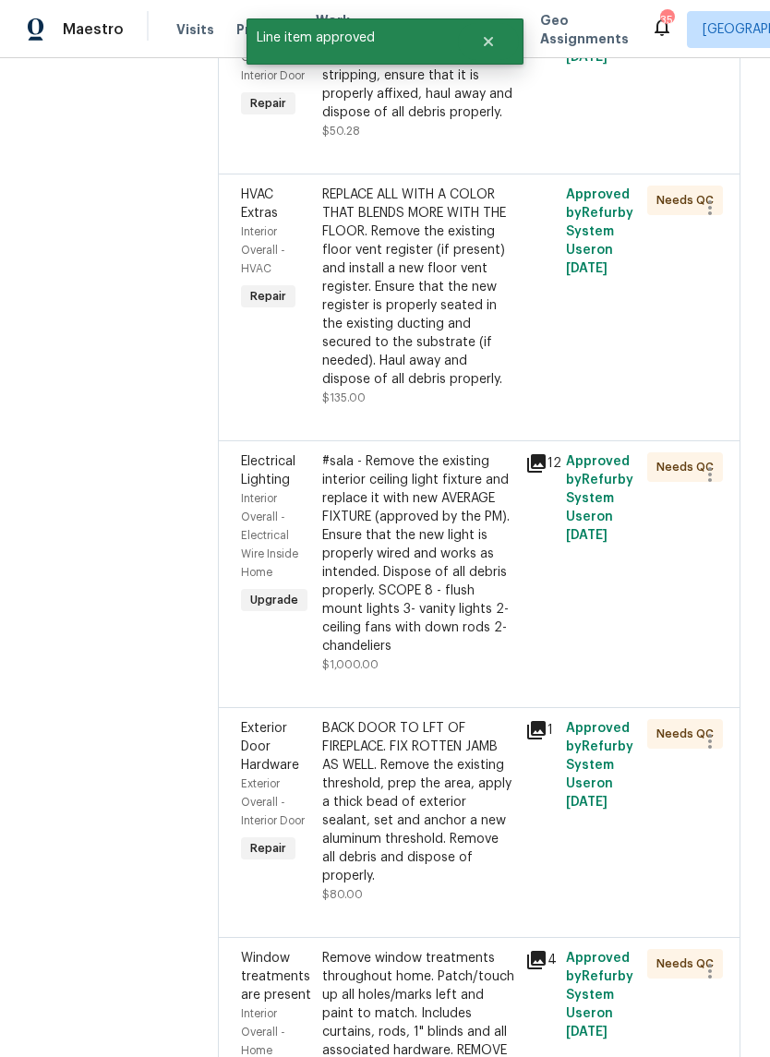
scroll to position [894, 0]
click at [442, 559] on div "#sala - Remove the existing interior ceiling light fixture and replace it with …" at bounding box center [418, 554] width 192 height 203
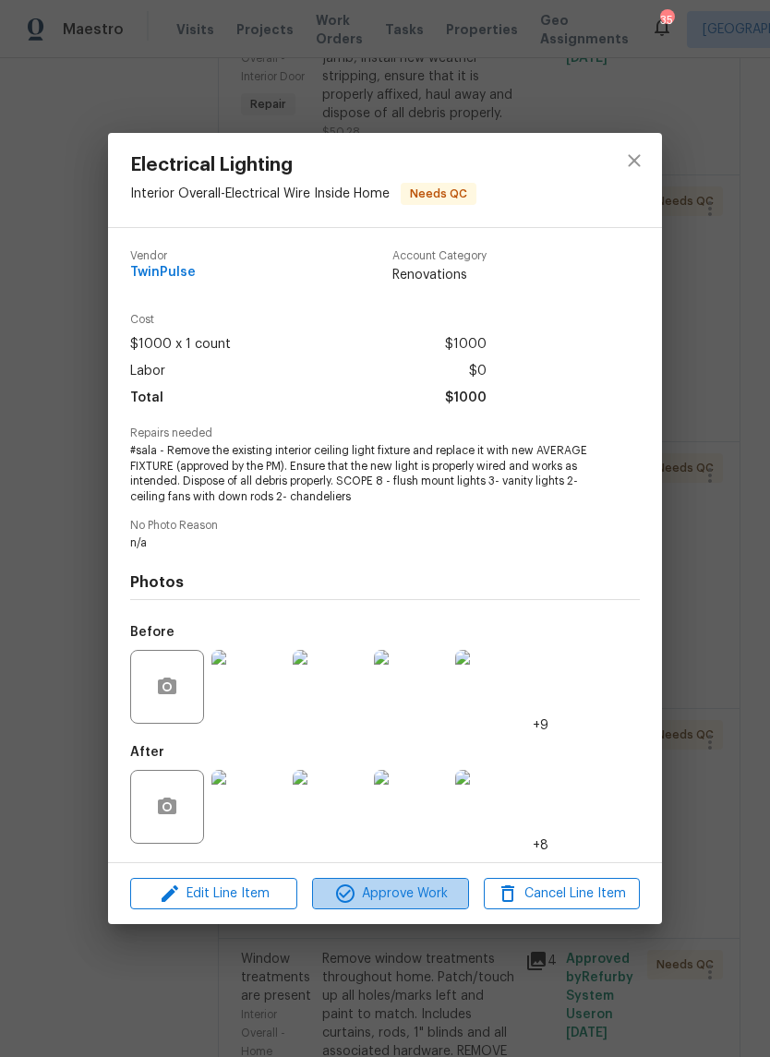
click at [438, 898] on span "Approve Work" at bounding box center [389, 893] width 145 height 23
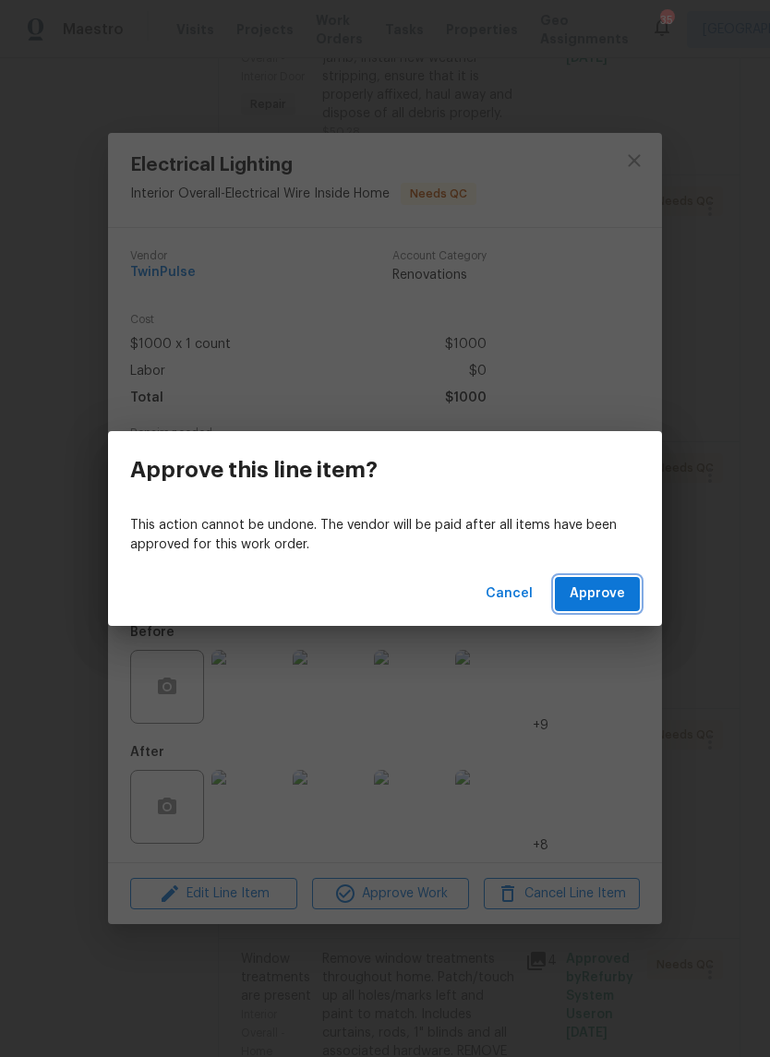
click at [635, 603] on button "Approve" at bounding box center [597, 594] width 85 height 34
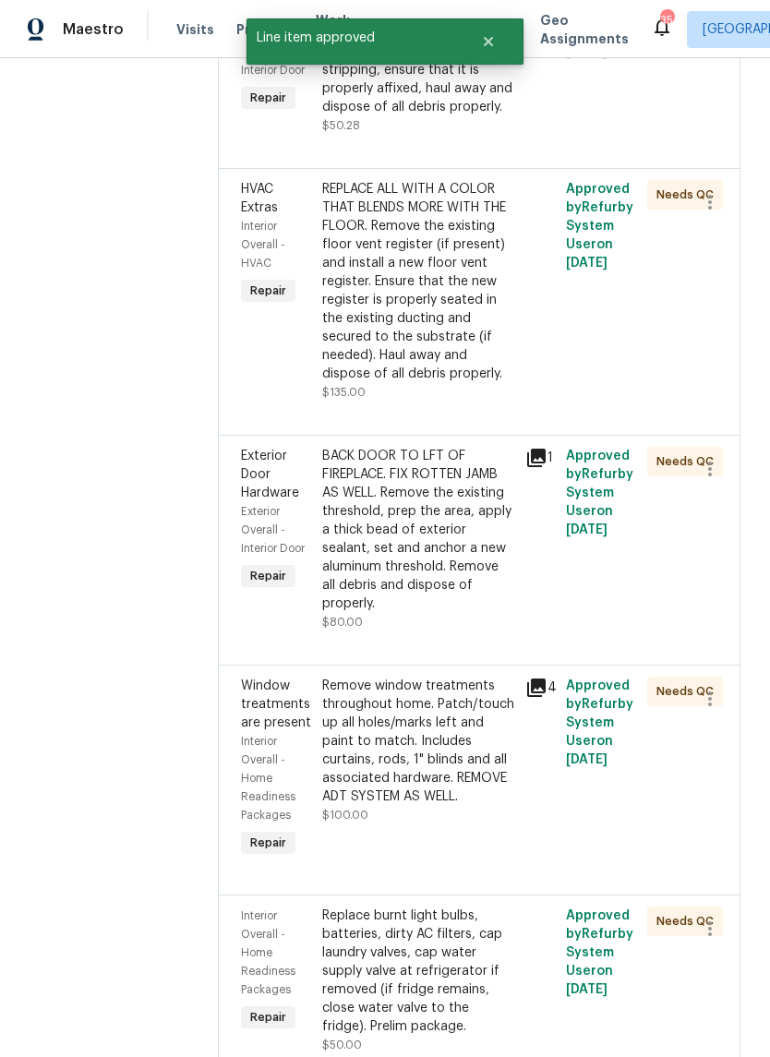
scroll to position [902, 0]
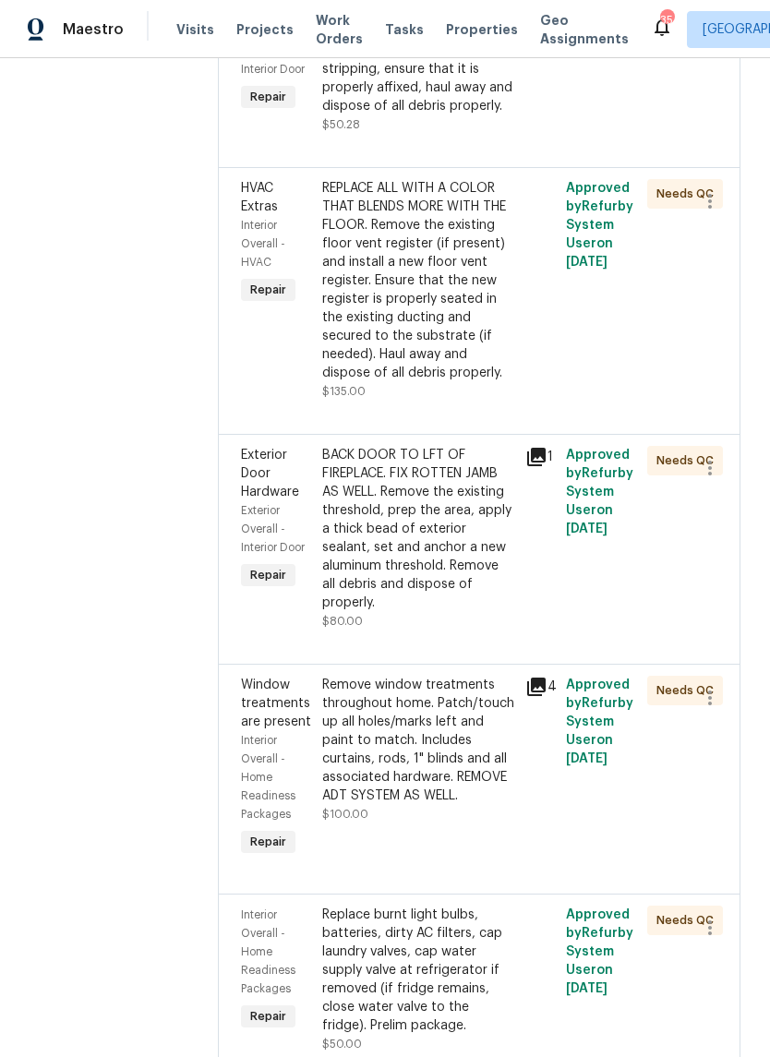
click at [438, 556] on div "BACK DOOR TO LFT OF FIREPLACE. FIX ROTTEN JAMB AS WELL. Remove the existing thr…" at bounding box center [418, 529] width 192 height 166
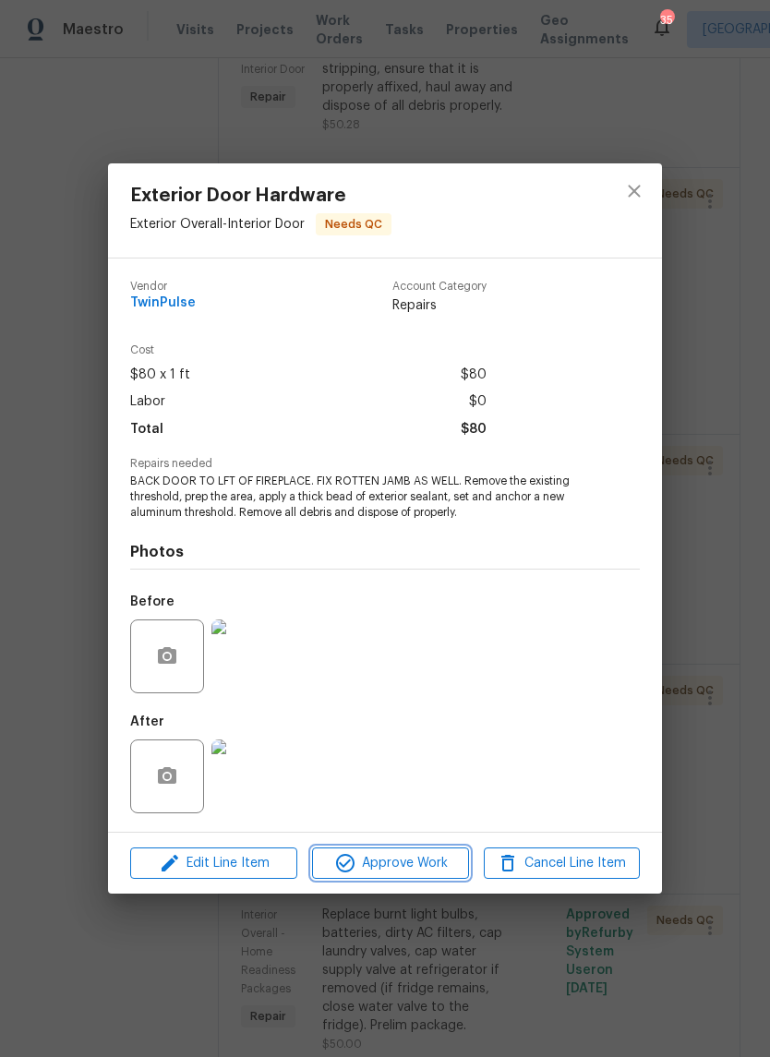
click at [434, 864] on span "Approve Work" at bounding box center [389, 863] width 145 height 23
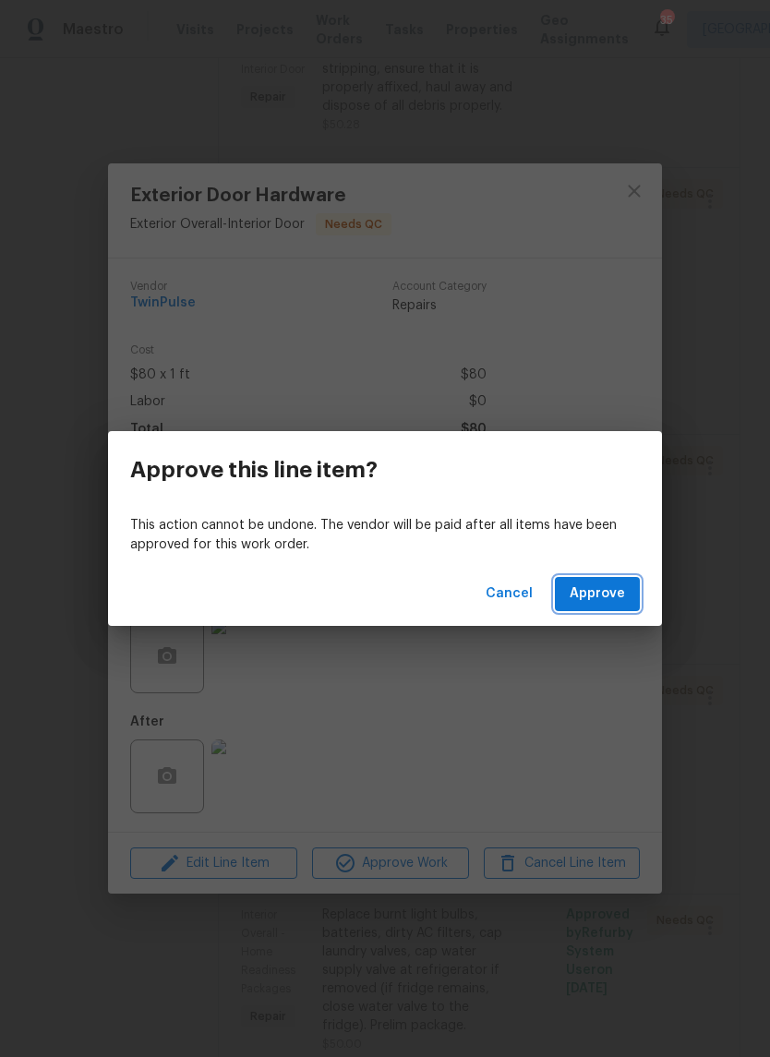
click at [629, 593] on button "Approve" at bounding box center [597, 594] width 85 height 34
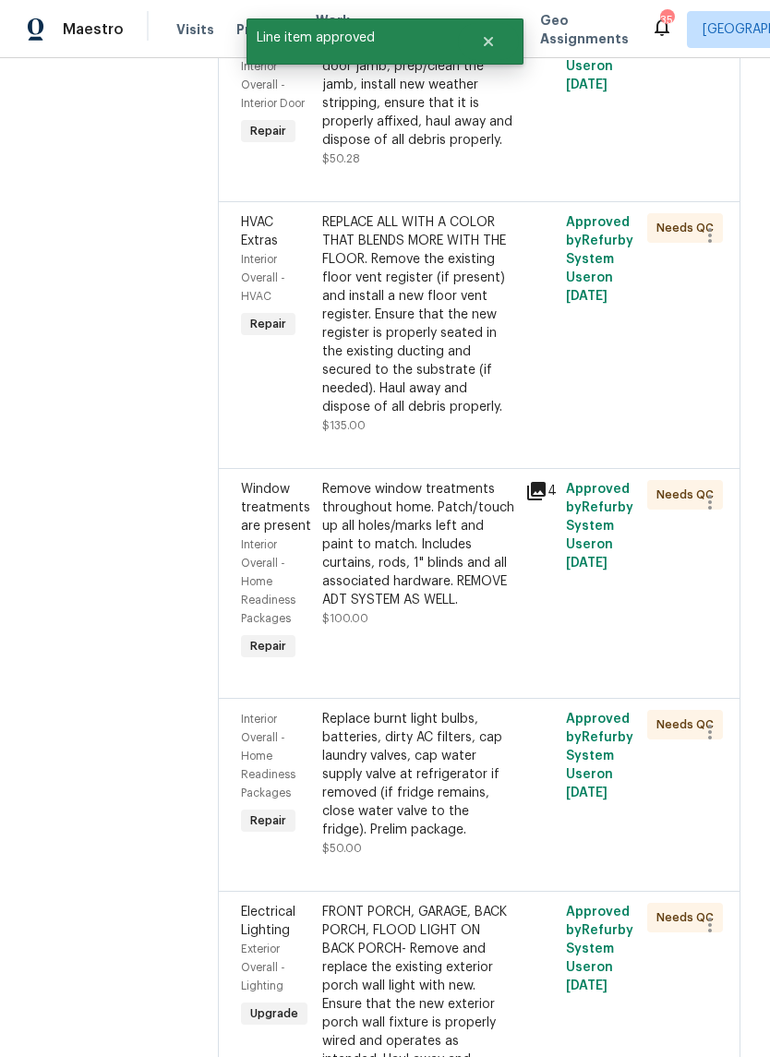
scroll to position [867, 0]
click at [459, 558] on div "Remove window treatments throughout home. Patch/touch up all holes/marks left a…" at bounding box center [418, 545] width 192 height 129
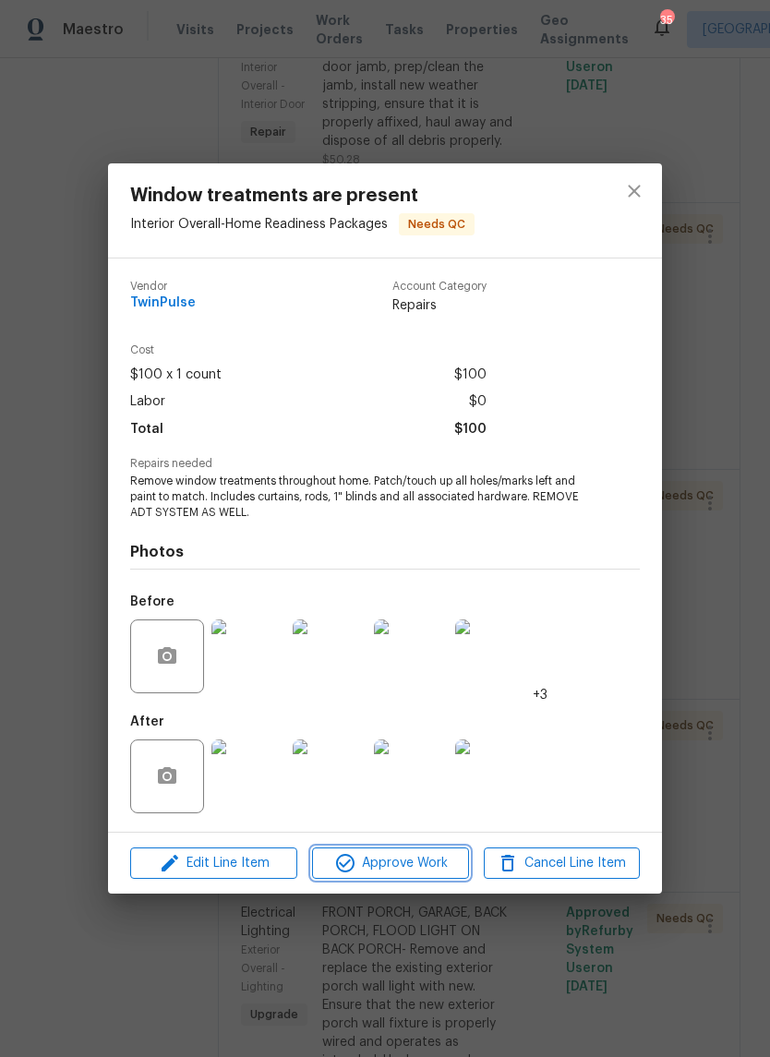
click at [439, 862] on span "Approve Work" at bounding box center [389, 863] width 145 height 23
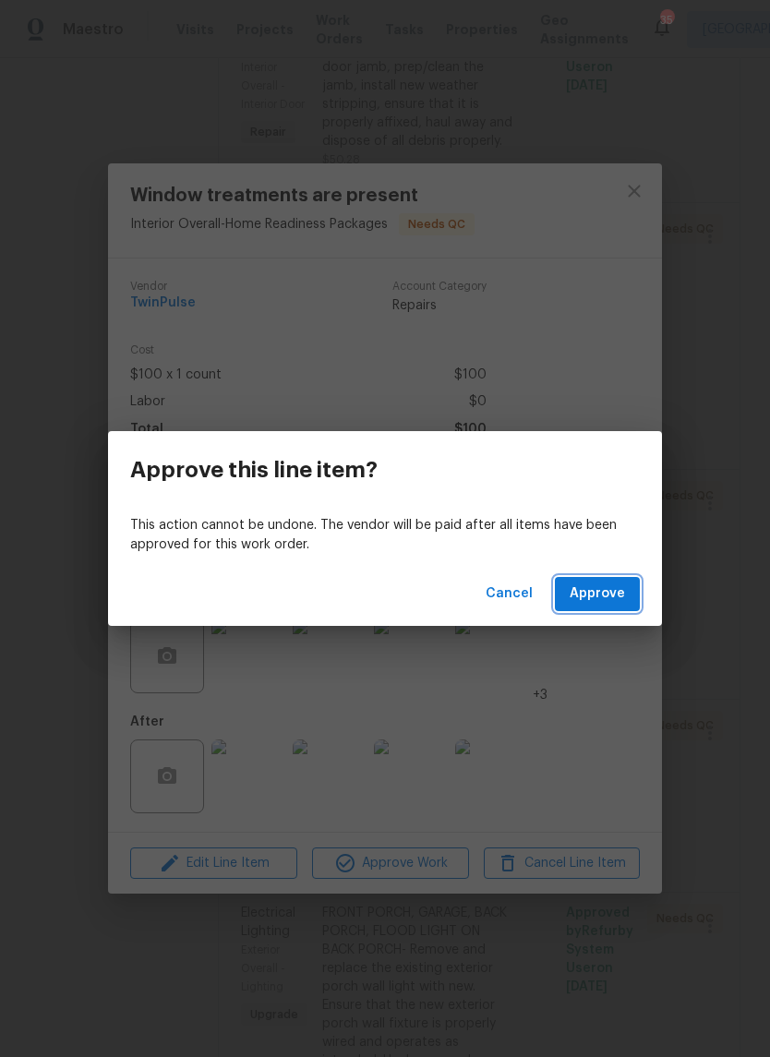
click at [633, 605] on button "Approve" at bounding box center [597, 594] width 85 height 34
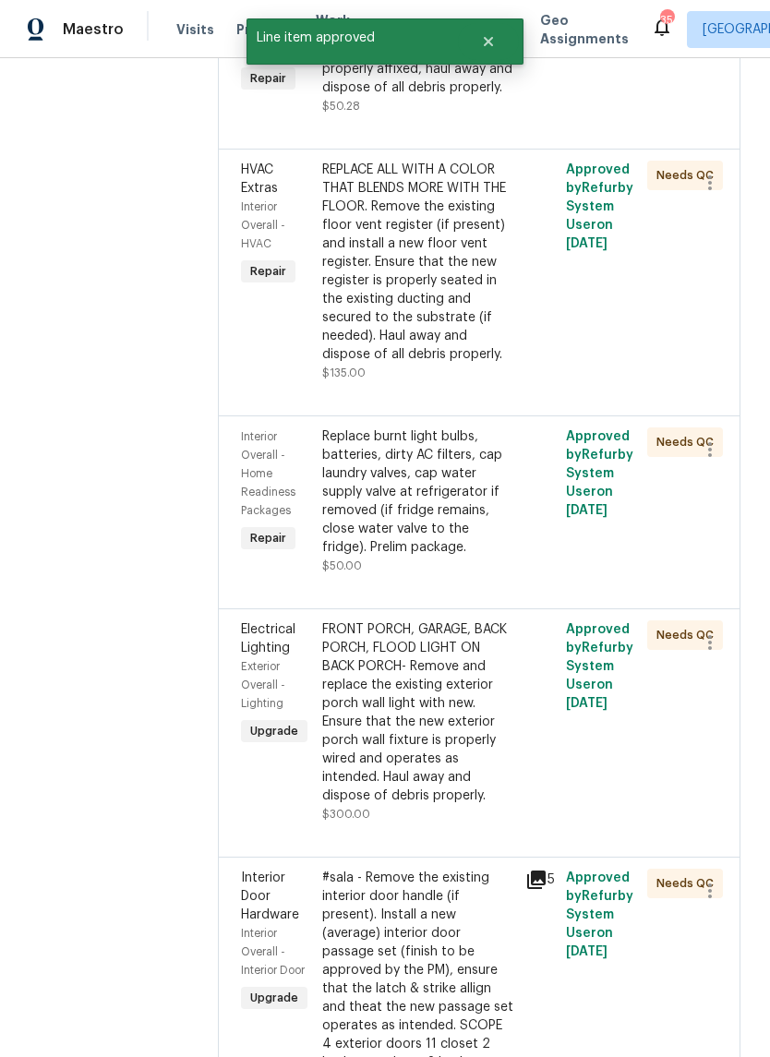
scroll to position [920, 0]
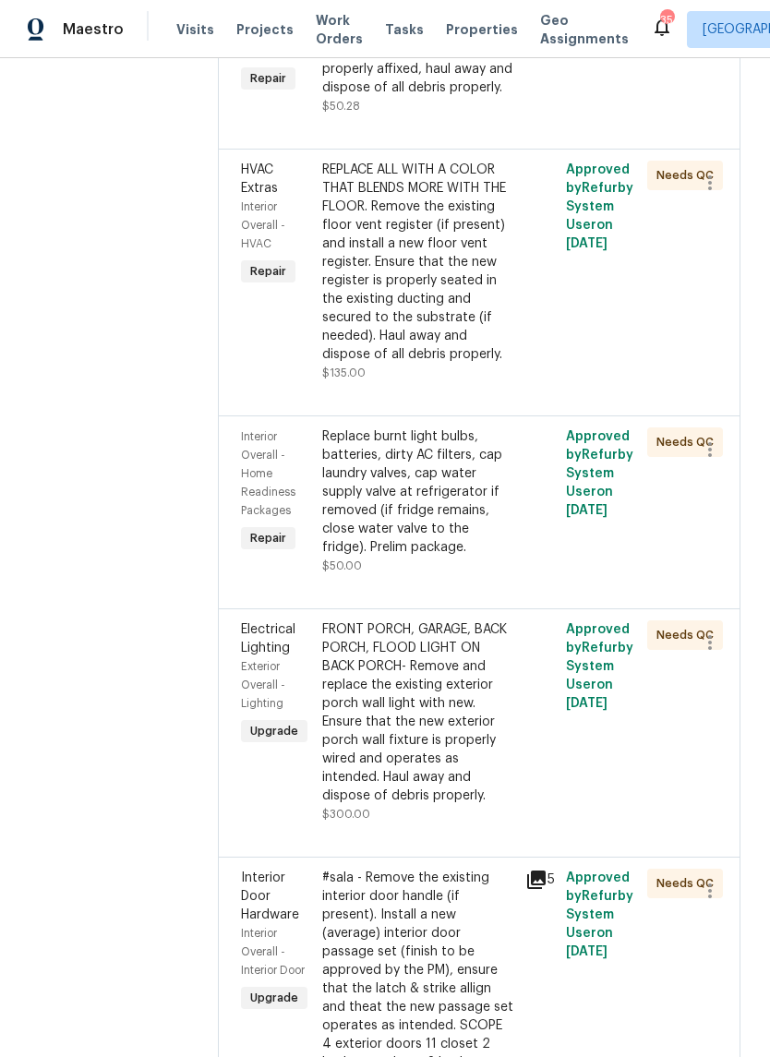
click at [458, 484] on div "Replace burnt light bulbs, batteries, dirty AC filters, cap laundry valves, cap…" at bounding box center [418, 491] width 192 height 129
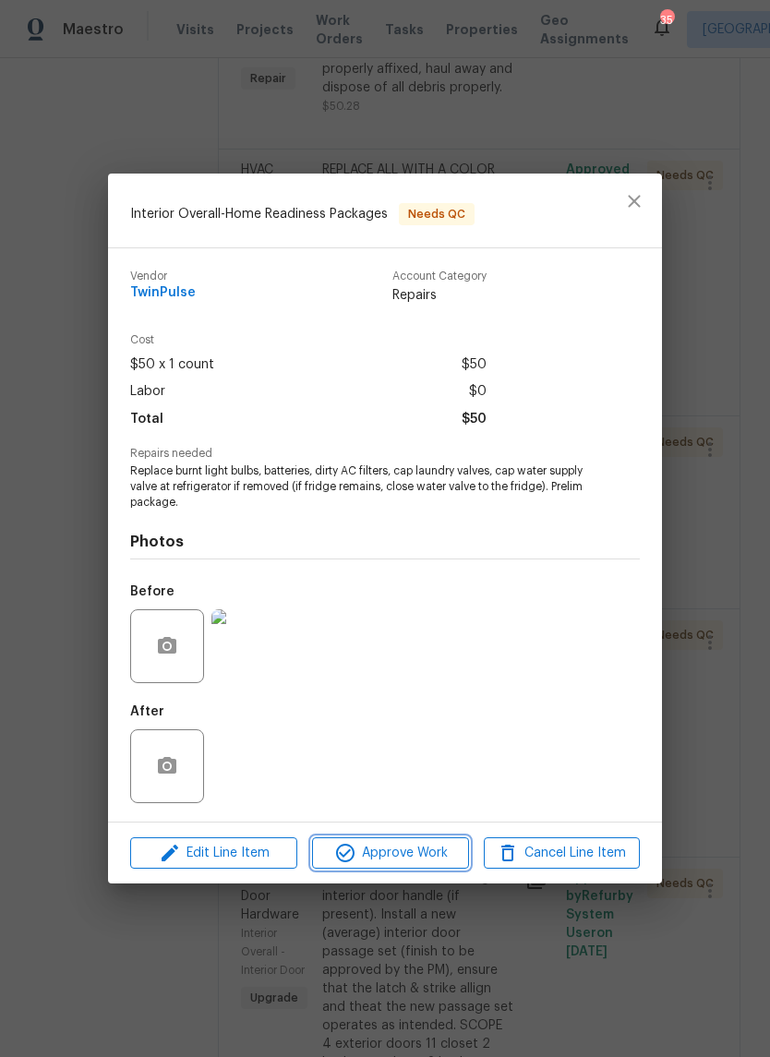
click at [430, 852] on span "Approve Work" at bounding box center [389, 853] width 145 height 23
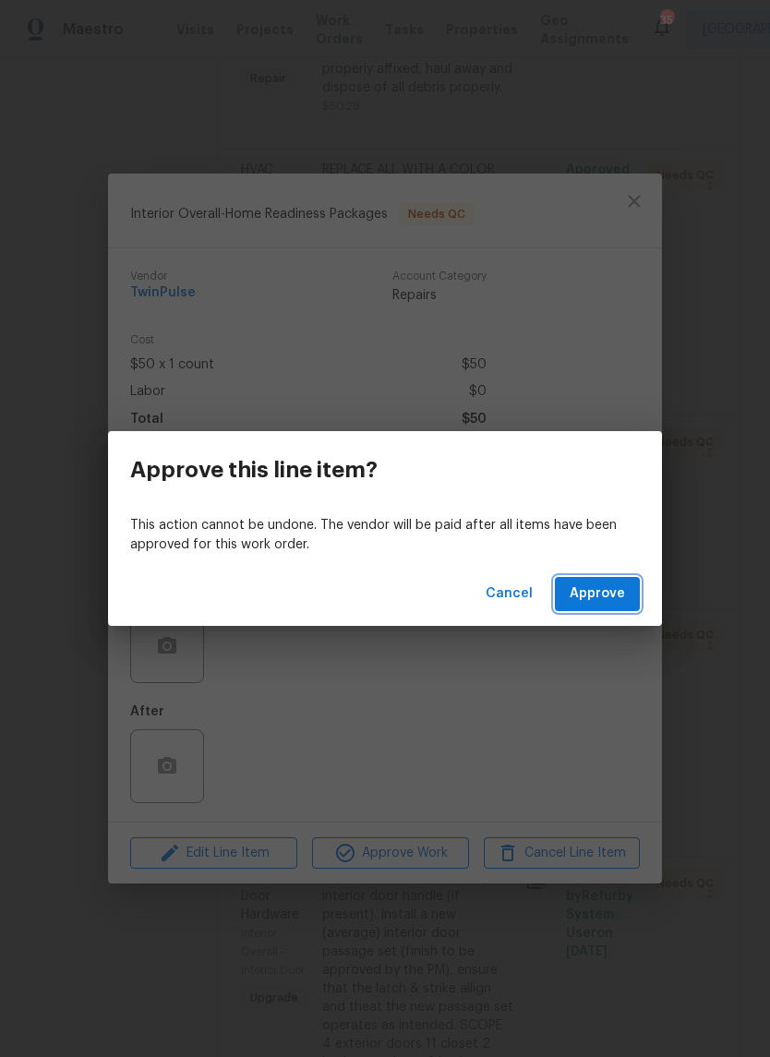
click at [637, 598] on button "Approve" at bounding box center [597, 594] width 85 height 34
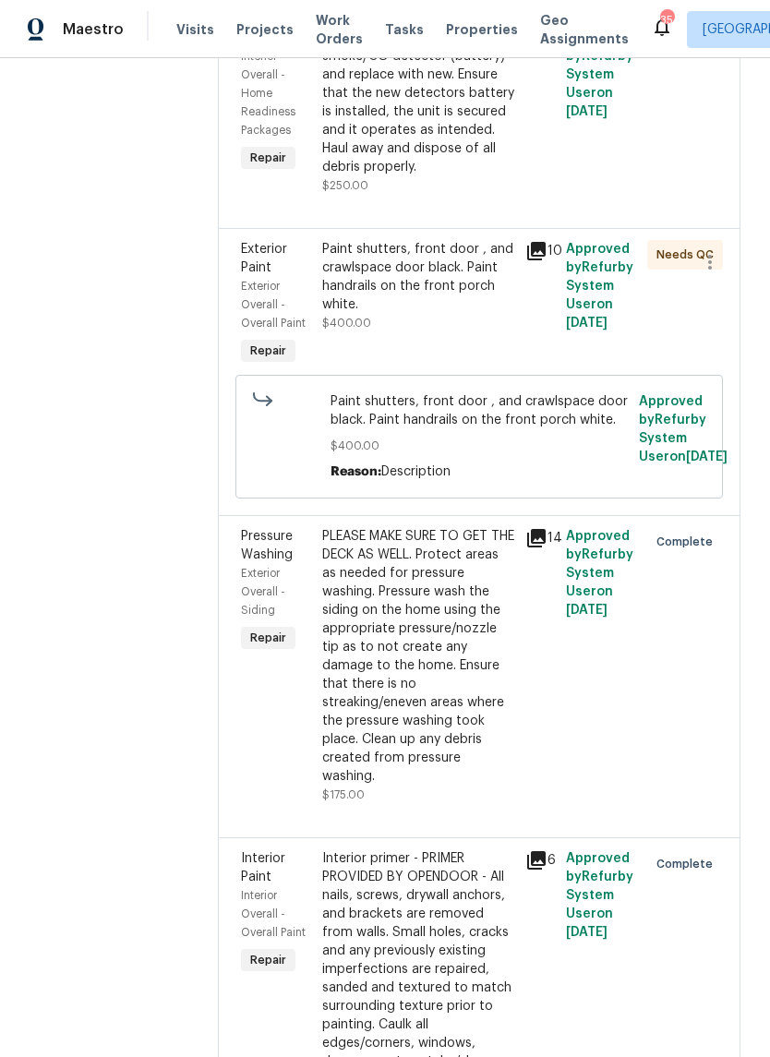
scroll to position [2062, 0]
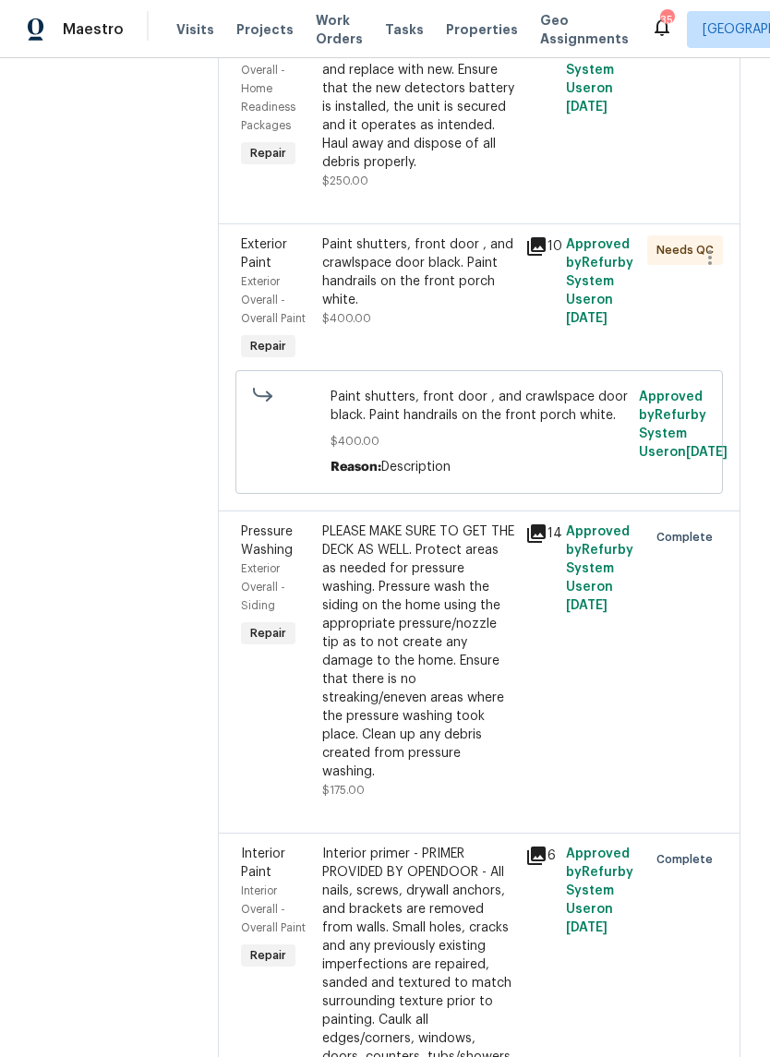
click at [461, 282] on div "Paint shutters, front door , and crawlspace door black. Paint handrails on the …" at bounding box center [418, 272] width 192 height 74
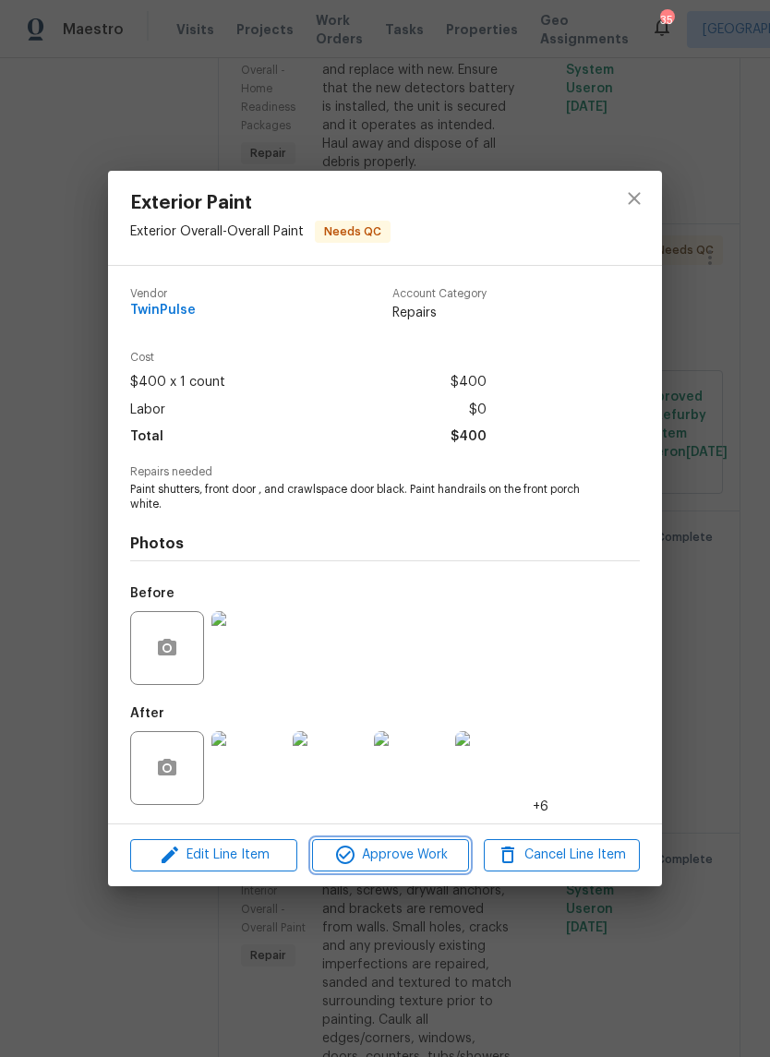
click at [418, 858] on span "Approve Work" at bounding box center [389, 855] width 145 height 23
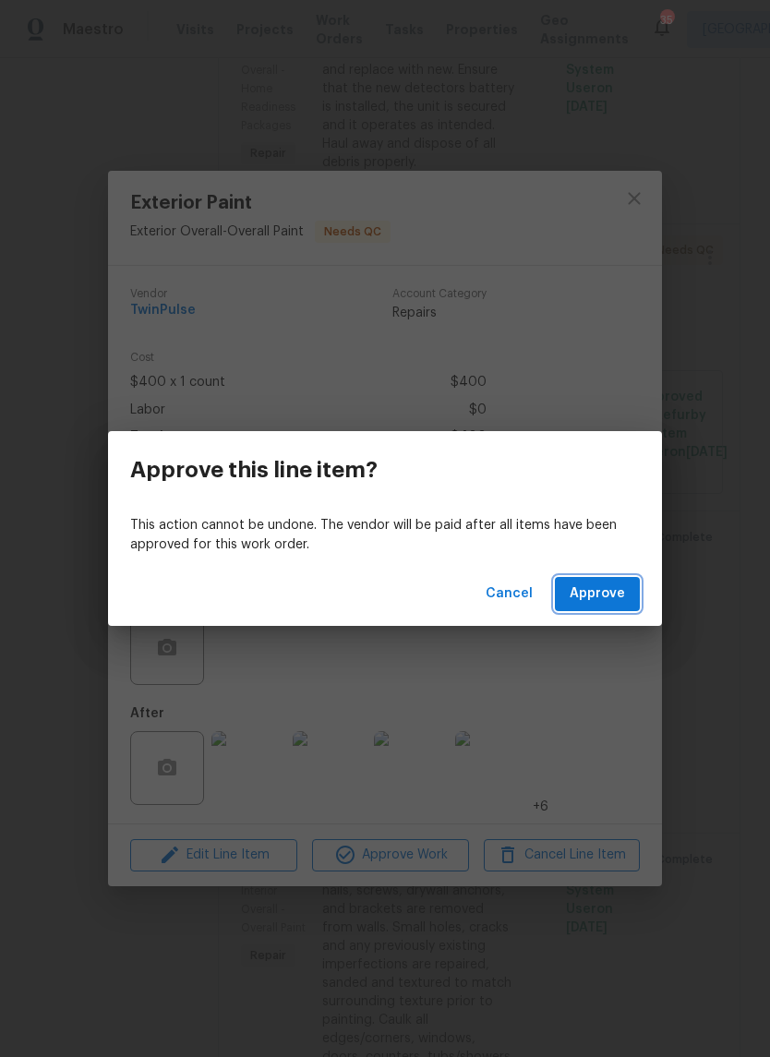
click at [637, 586] on button "Approve" at bounding box center [597, 594] width 85 height 34
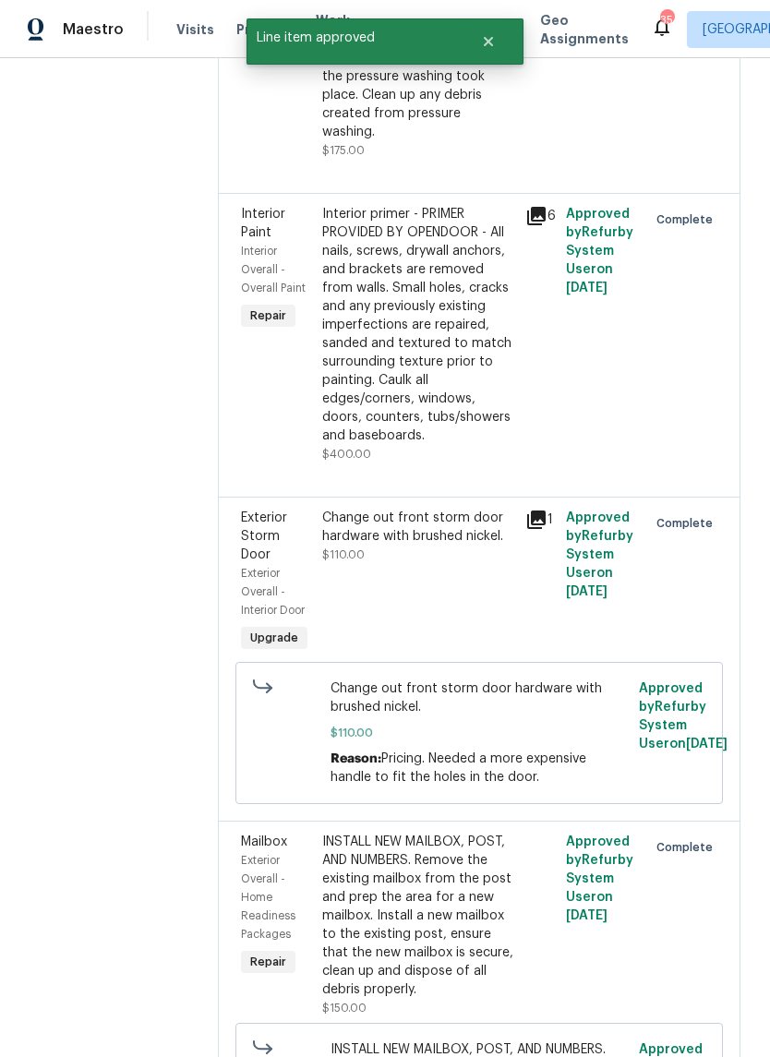
scroll to position [2417, 0]
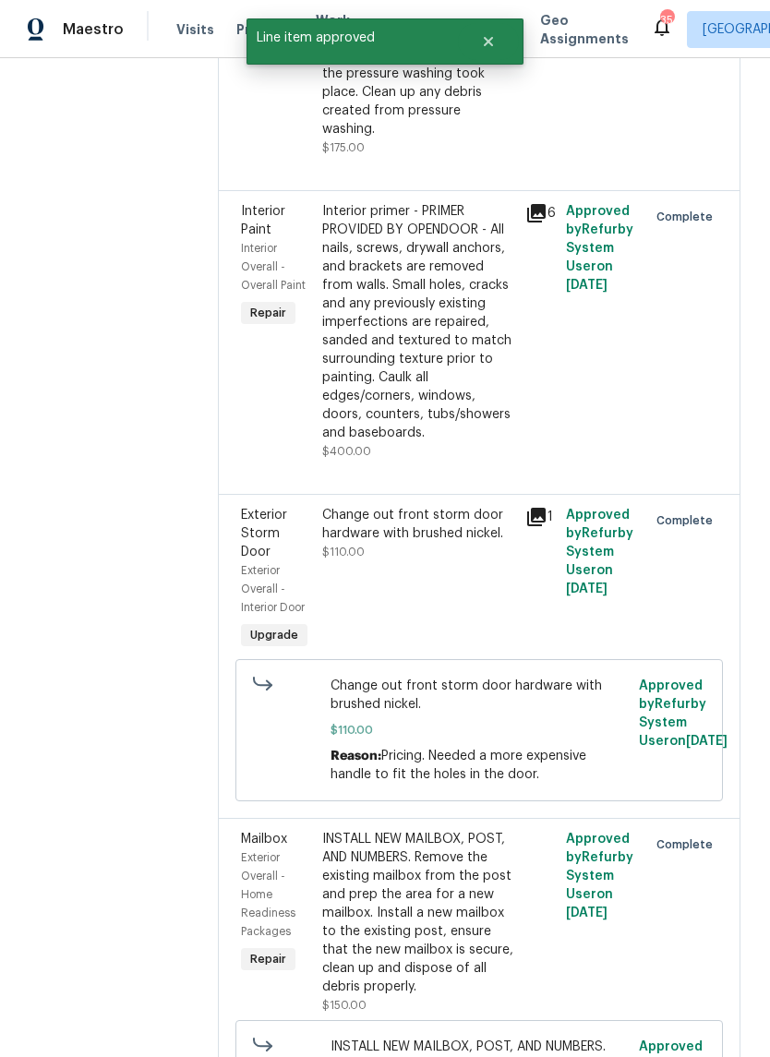
click at [445, 536] on div "Change out front storm door hardware with brushed nickel. $110.00" at bounding box center [418, 579] width 203 height 159
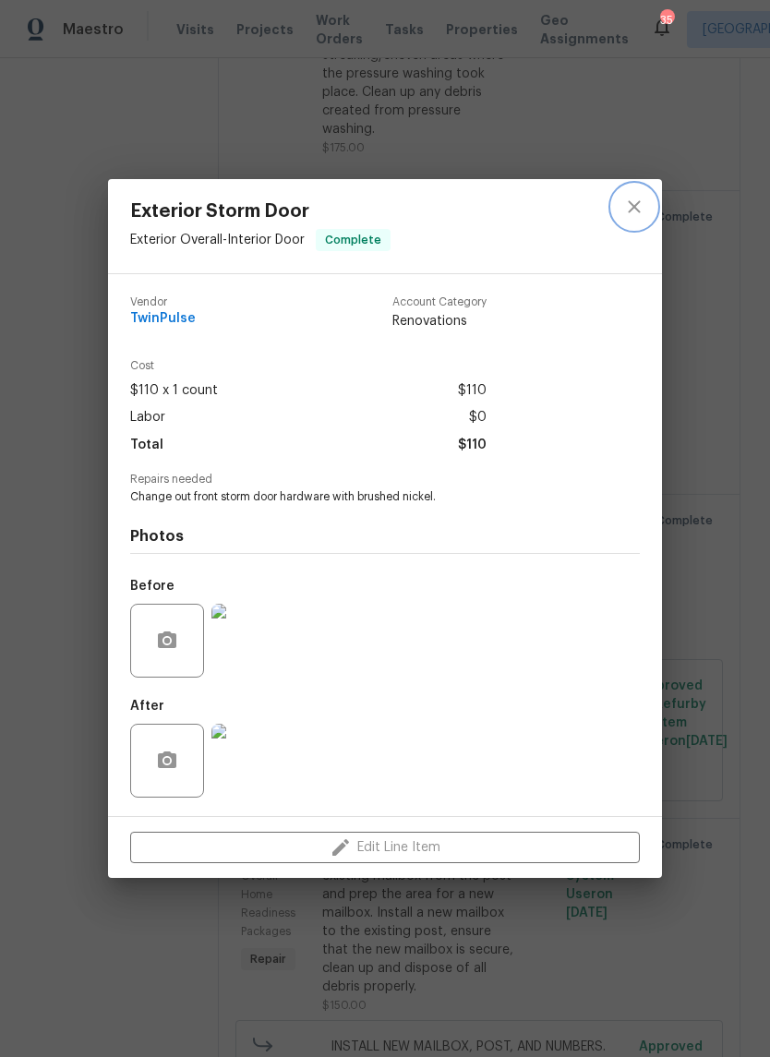
click at [636, 207] on icon "close" at bounding box center [634, 206] width 12 height 12
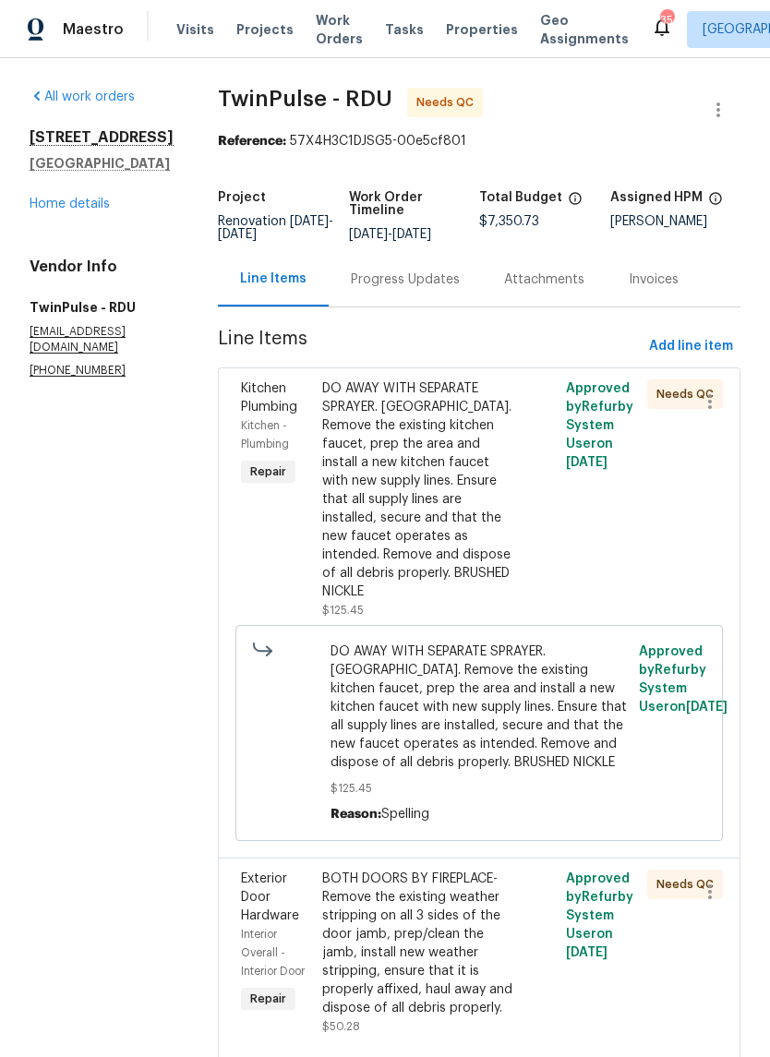
scroll to position [0, 0]
click at [87, 198] on link "Home details" at bounding box center [70, 204] width 80 height 13
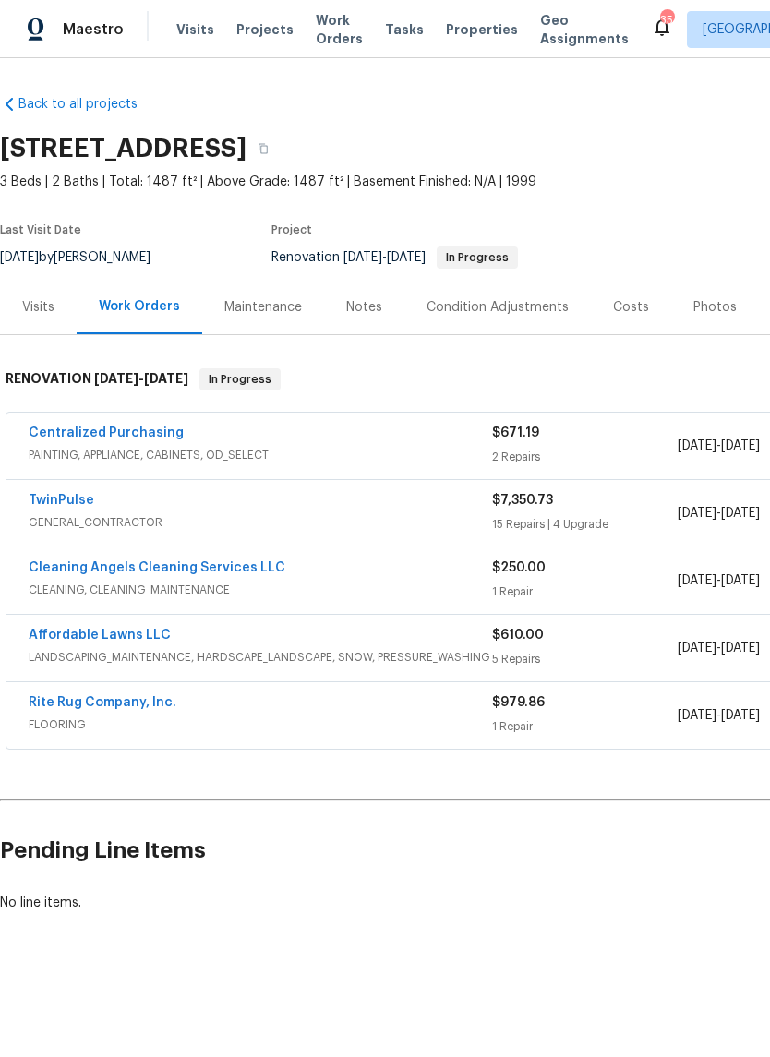
click at [78, 427] on link "Centralized Purchasing" at bounding box center [106, 432] width 155 height 13
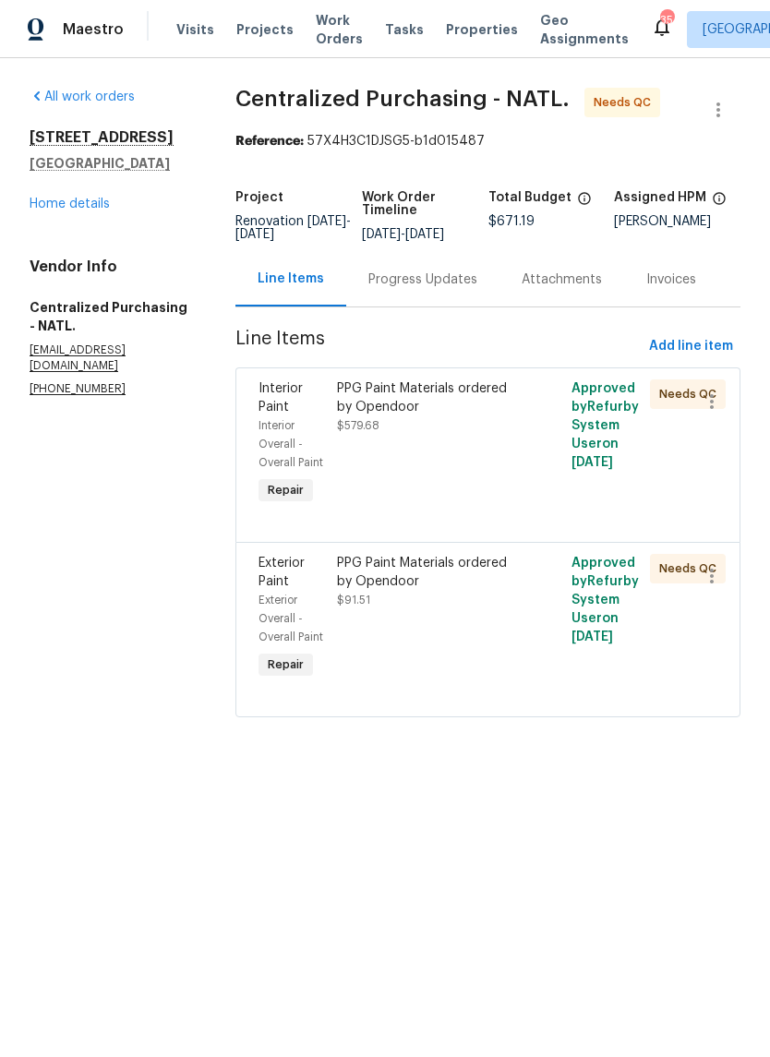
click at [503, 467] on div "PPG Paint Materials ordered by Opendoor $579.68" at bounding box center [429, 444] width 196 height 140
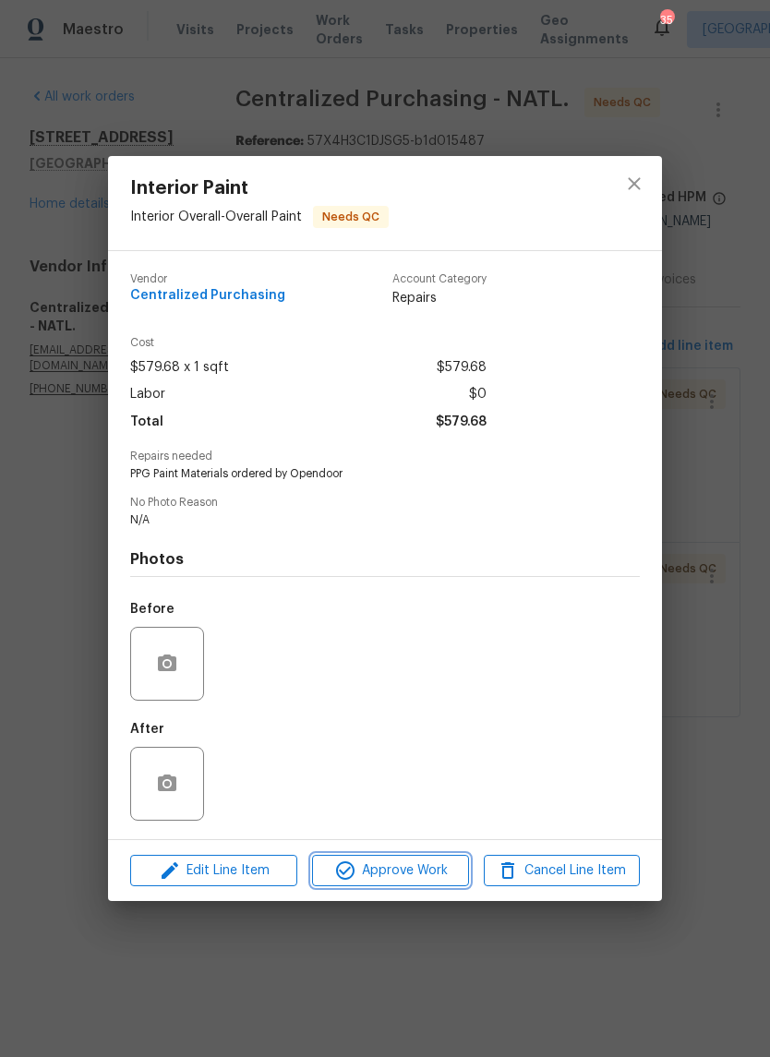
click at [440, 872] on span "Approve Work" at bounding box center [389, 870] width 145 height 23
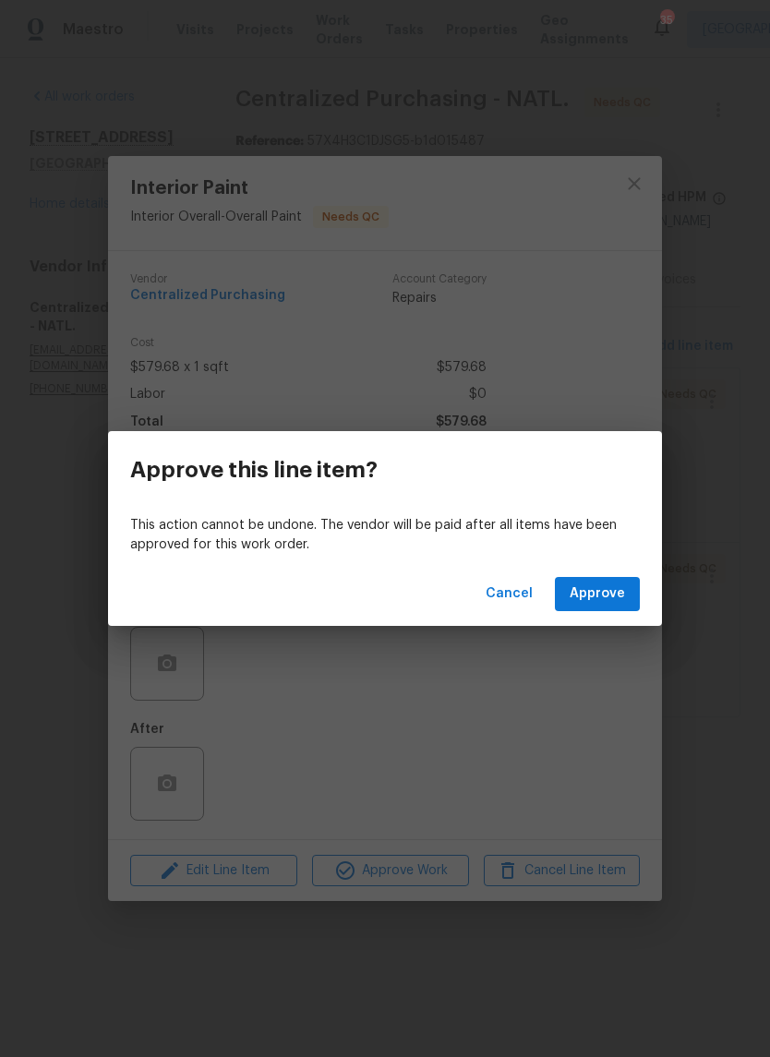
click at [636, 595] on button "Approve" at bounding box center [597, 594] width 85 height 34
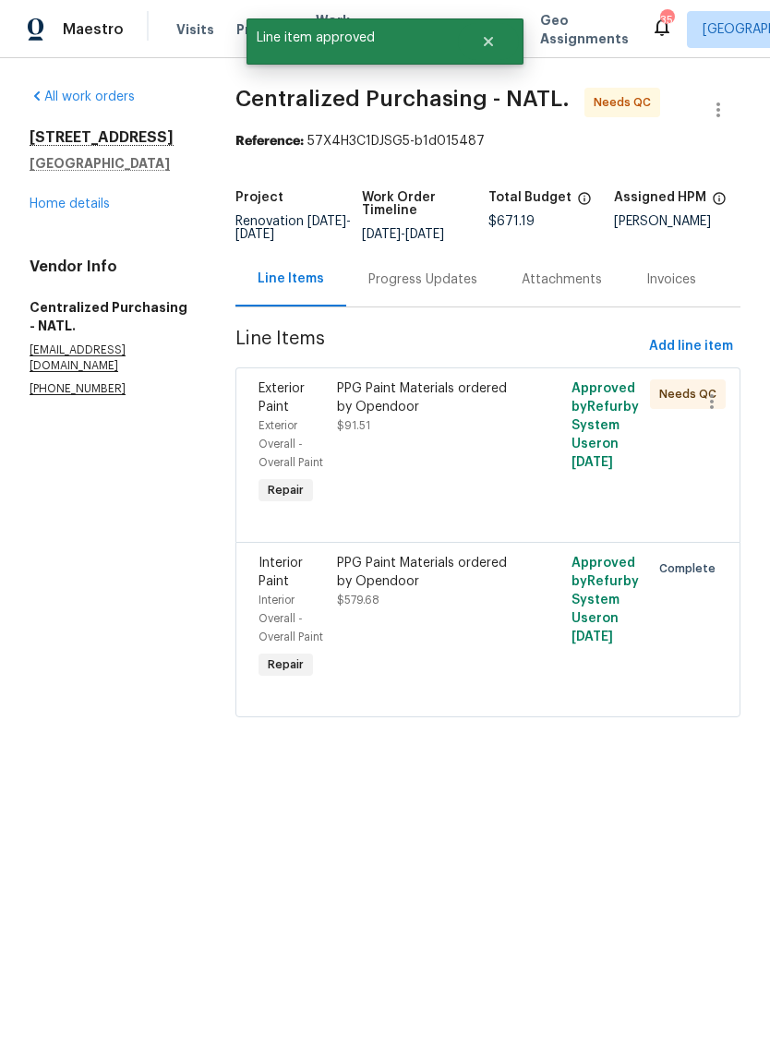
click at [481, 481] on div "PPG Paint Materials ordered by Opendoor $91.51" at bounding box center [429, 444] width 196 height 140
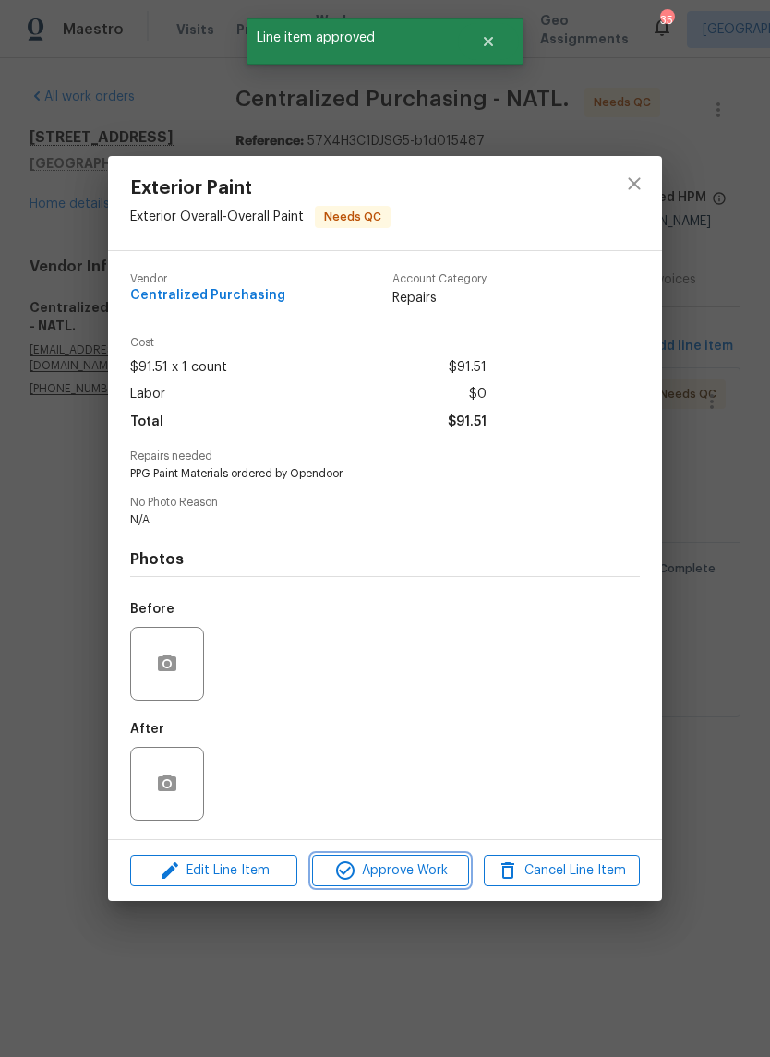
click at [431, 866] on span "Approve Work" at bounding box center [389, 870] width 145 height 23
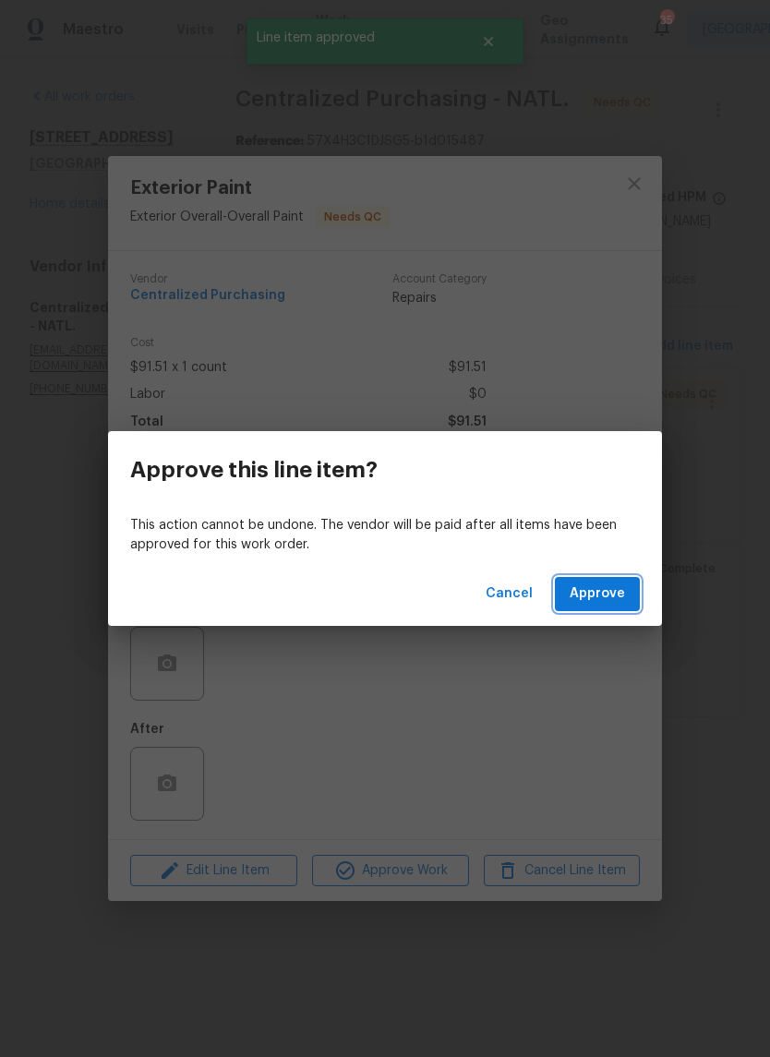
click at [625, 593] on button "Approve" at bounding box center [597, 594] width 85 height 34
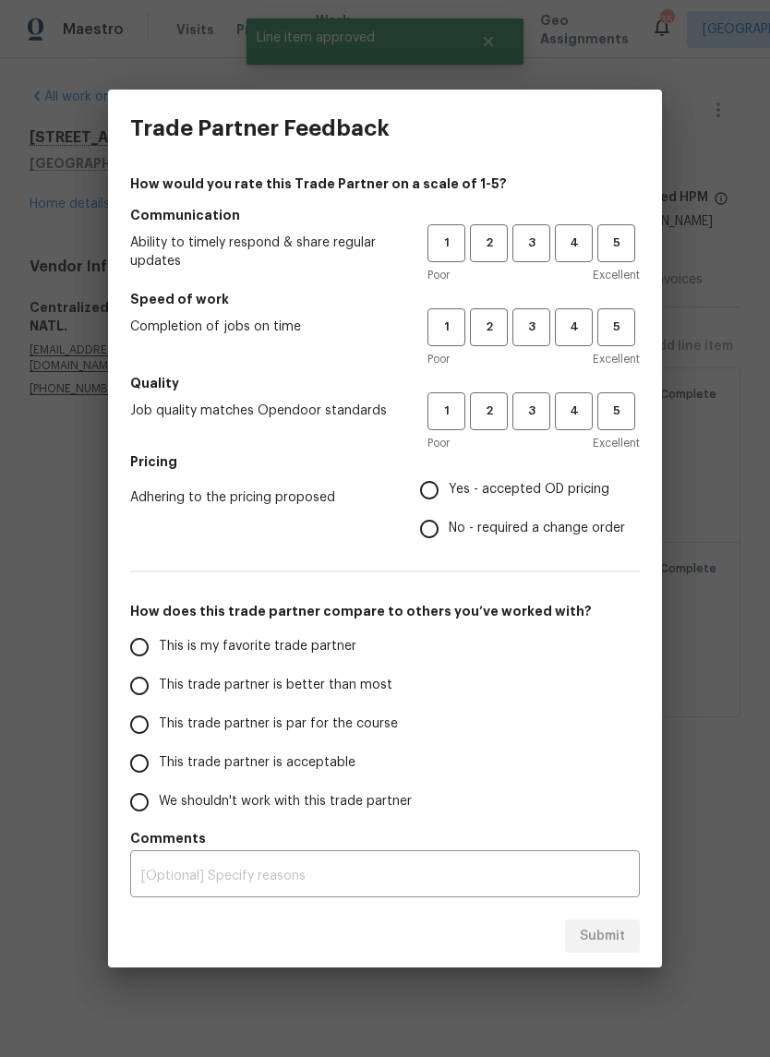
click at [78, 785] on div "Trade Partner Feedback How would you rate this Trade Partner on a scale of 1-5?…" at bounding box center [385, 528] width 770 height 1057
click at [586, 488] on span "Yes - accepted OD pricing" at bounding box center [529, 489] width 161 height 19
click at [449, 488] on input "Yes - accepted OD pricing" at bounding box center [429, 490] width 39 height 39
radio input "true"
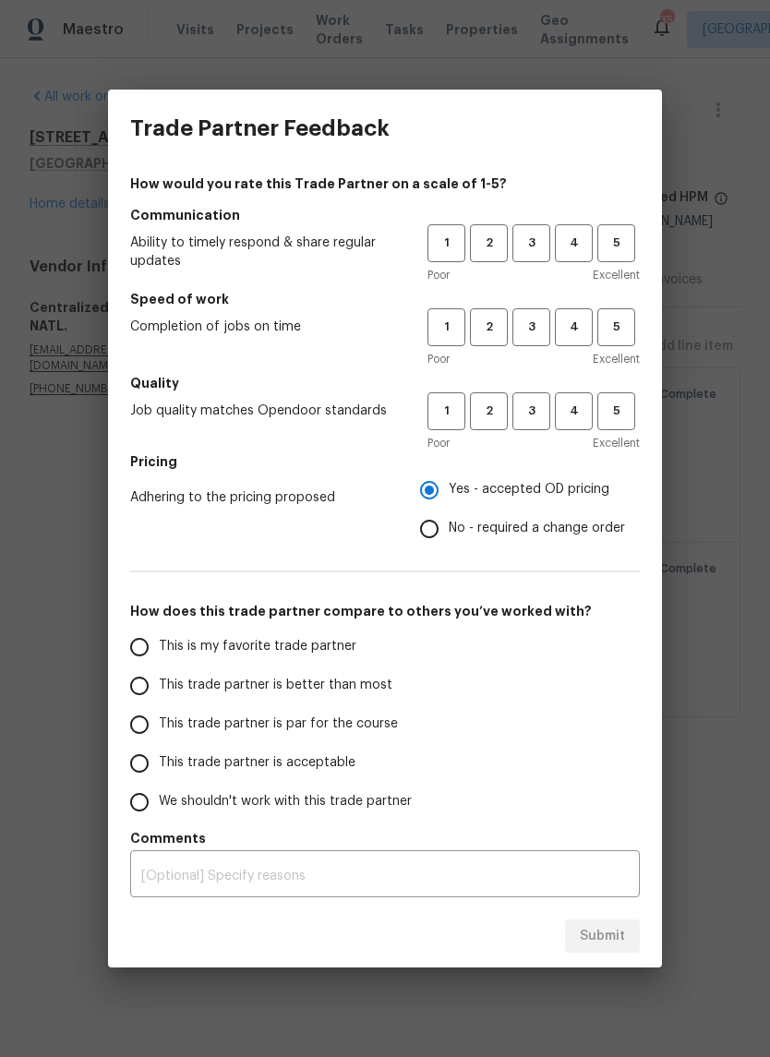
click at [398, 763] on label "This trade partner is acceptable" at bounding box center [266, 763] width 292 height 39
click at [159, 763] on input "This trade partner is acceptable" at bounding box center [139, 763] width 39 height 39
click at [534, 249] on span "3" at bounding box center [531, 243] width 34 height 21
radio input "true"
click at [533, 312] on button "3" at bounding box center [531, 327] width 38 height 38
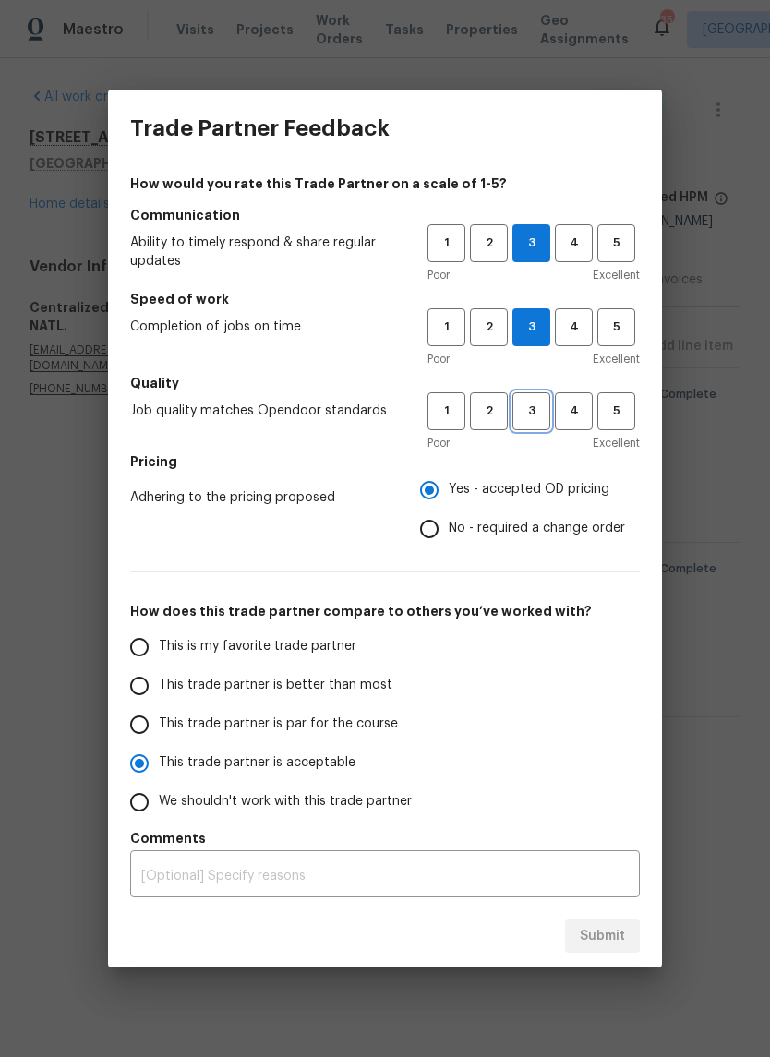
click at [538, 413] on span "3" at bounding box center [531, 411] width 34 height 21
click at [617, 941] on span "Submit" at bounding box center [602, 936] width 45 height 23
radio input "false"
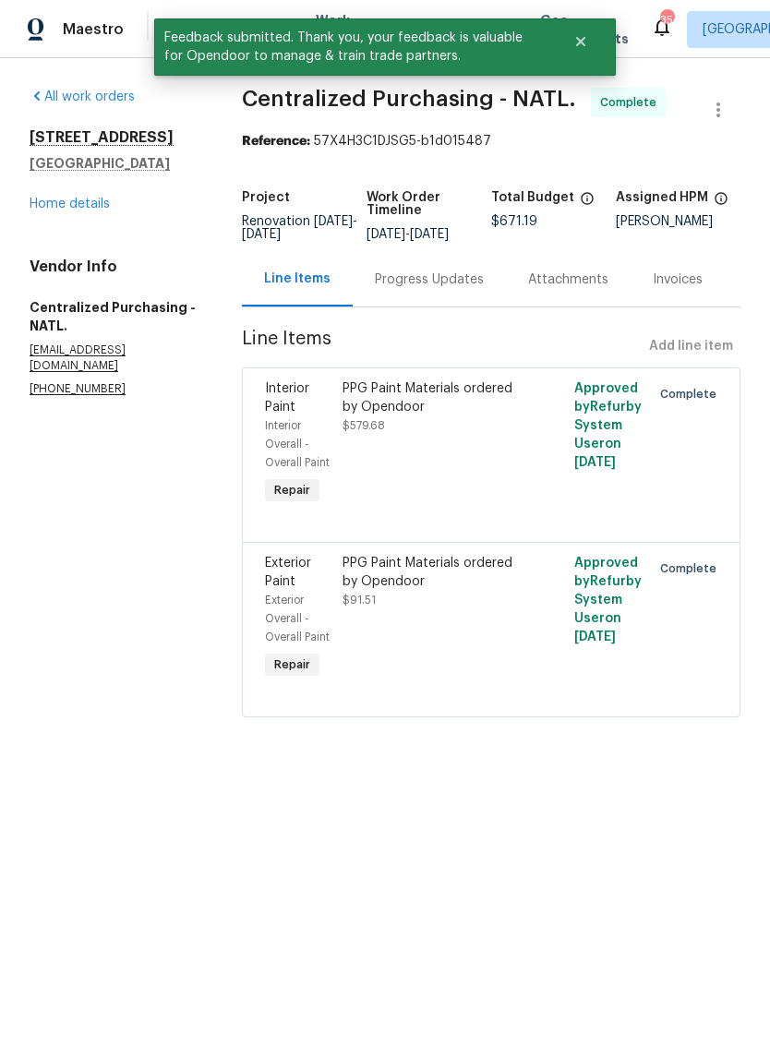
click at [70, 198] on link "Home details" at bounding box center [70, 204] width 80 height 13
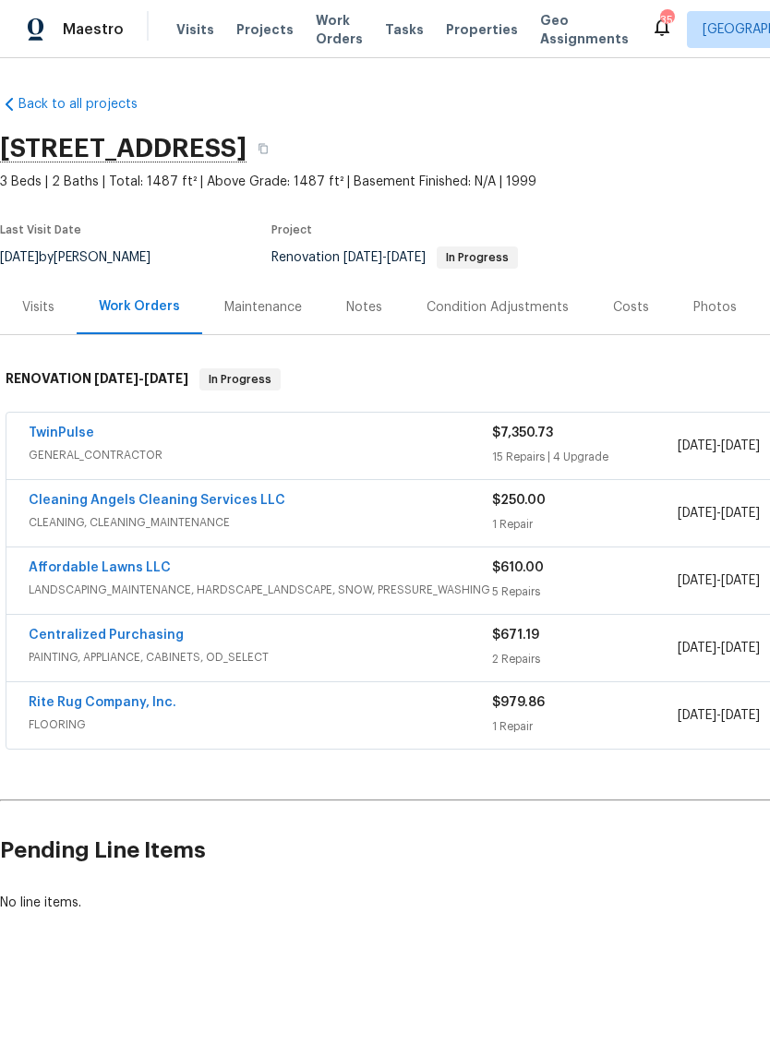
click at [373, 318] on div "Notes" at bounding box center [364, 307] width 80 height 54
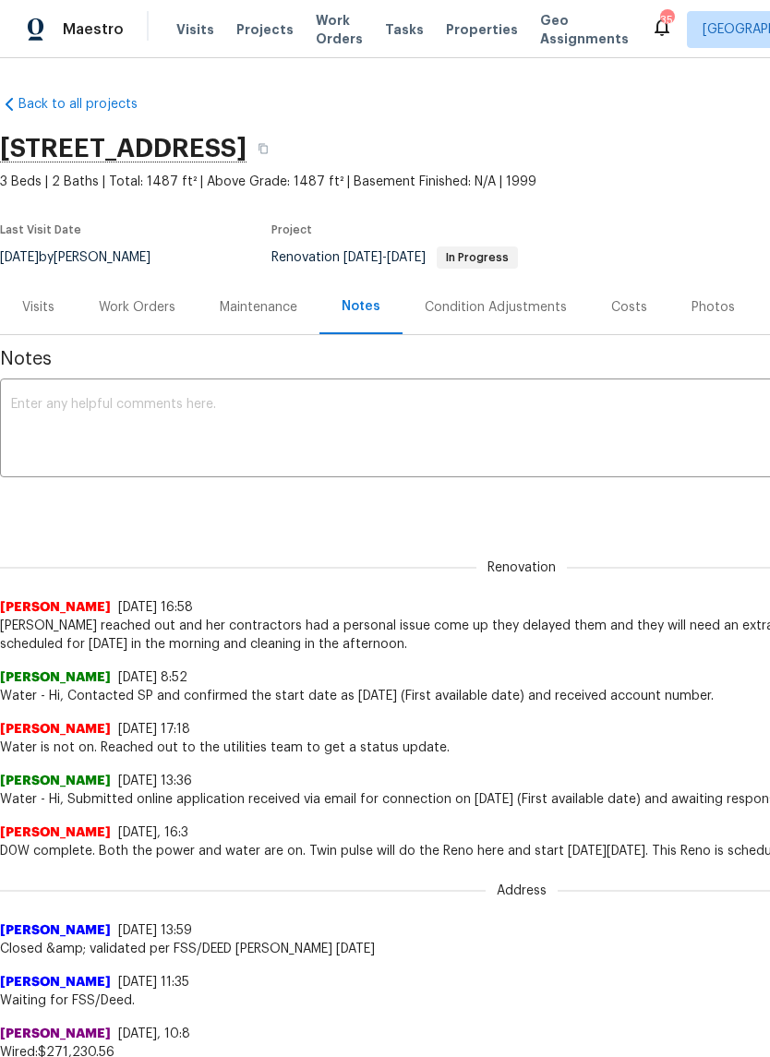
click at [81, 424] on textarea at bounding box center [521, 430] width 1021 height 65
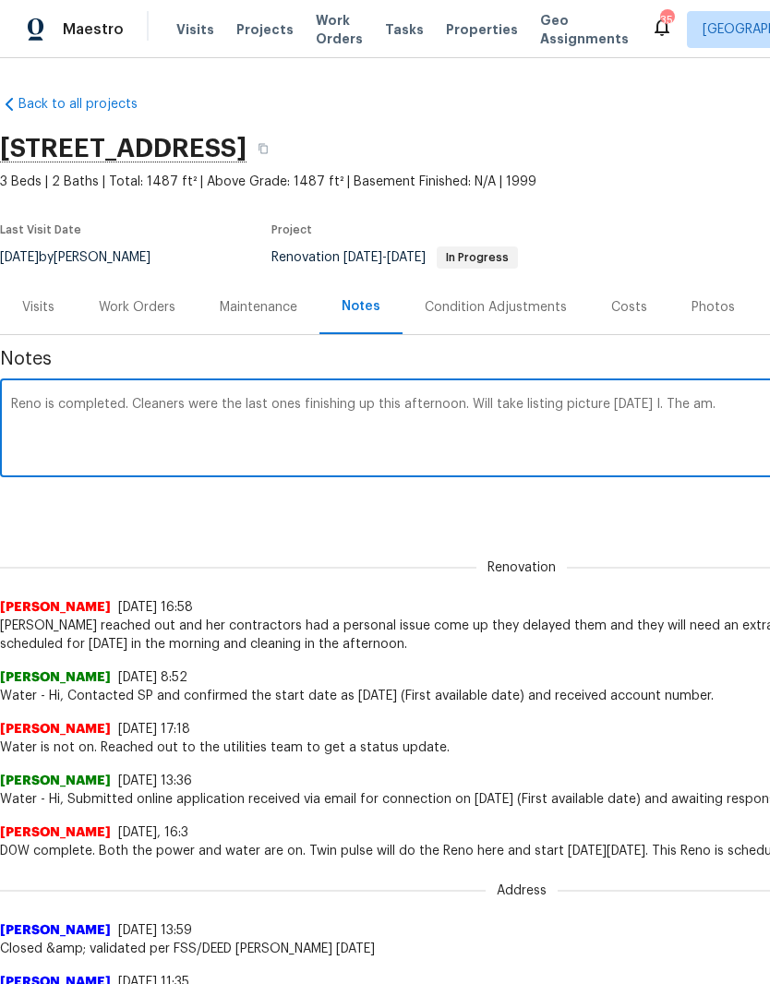
click at [728, 399] on textarea "Reno is completed. Cleaners were the last ones finishing up this afternoon. Wil…" at bounding box center [521, 430] width 1021 height 65
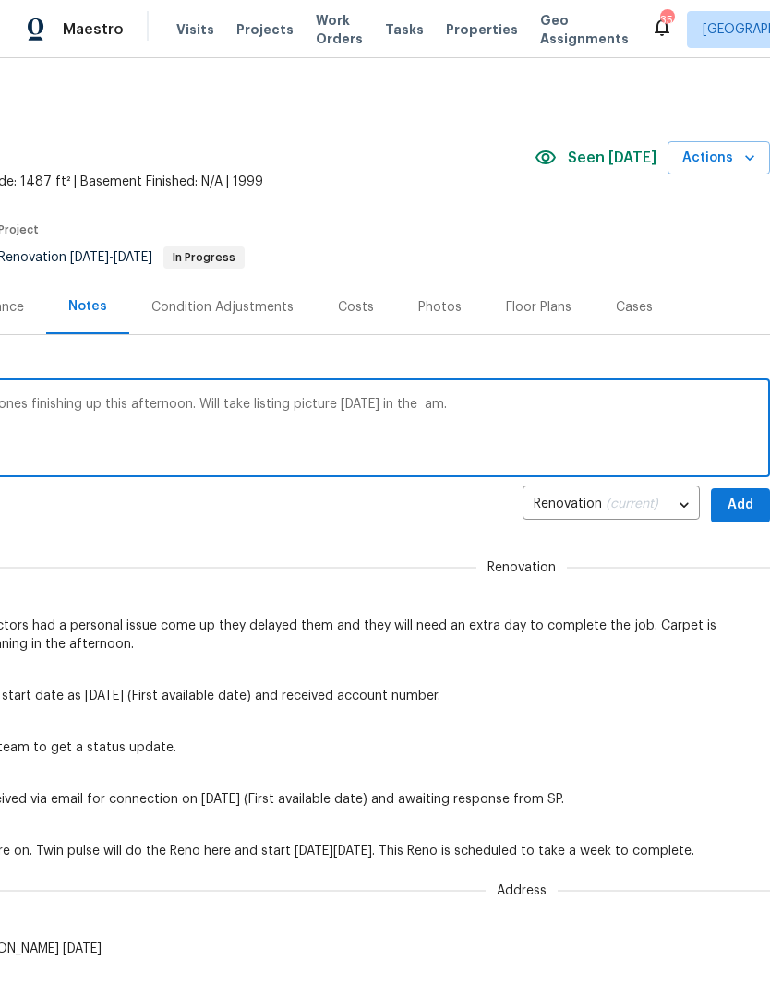
scroll to position [0, 273]
type textarea "Reno is completed. Cleaners were the last ones finishing up this afternoon. Wil…"
click at [749, 501] on span "Add" at bounding box center [740, 505] width 30 height 23
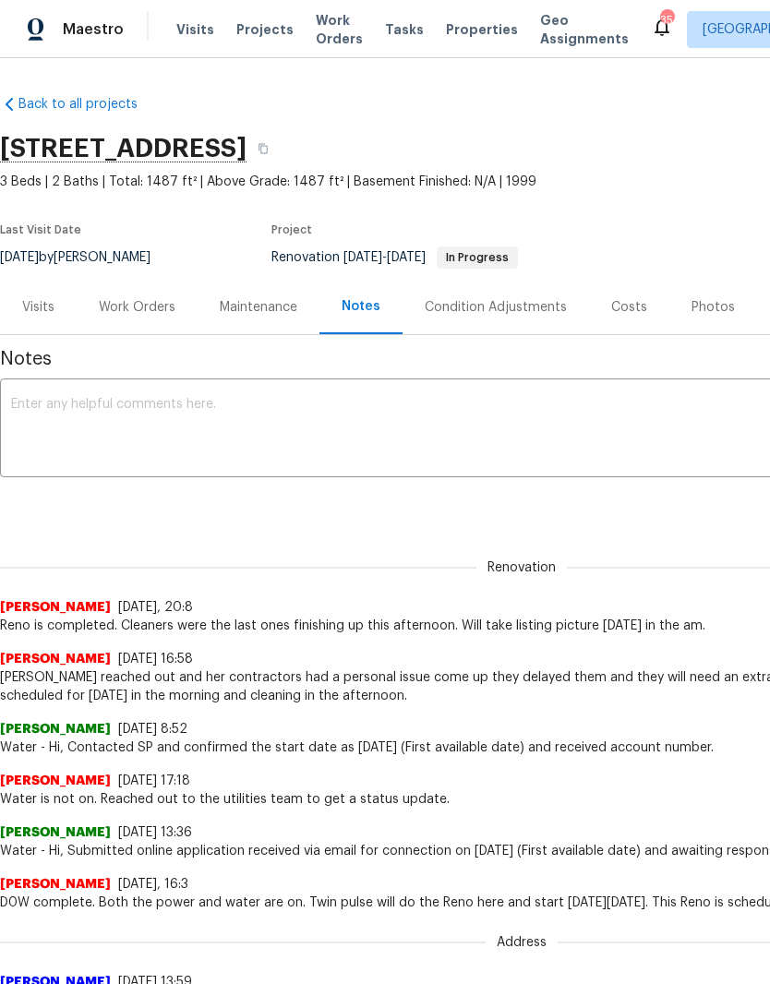
scroll to position [0, -1]
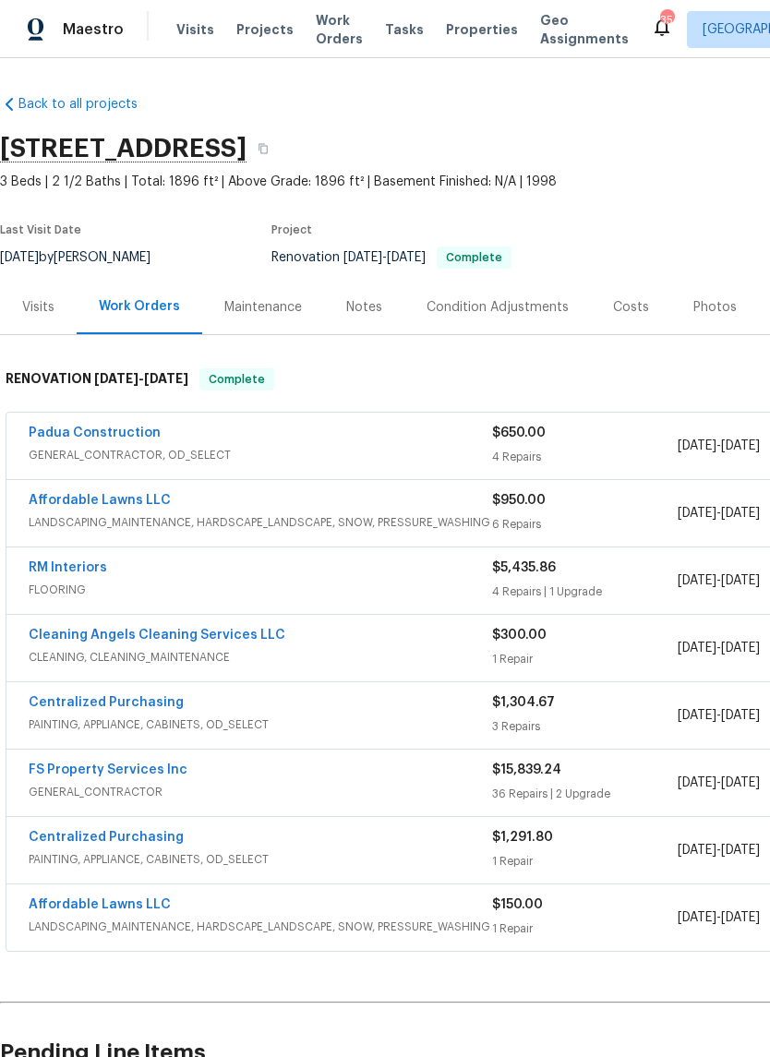
click at [37, 317] on div "Visits" at bounding box center [38, 307] width 77 height 54
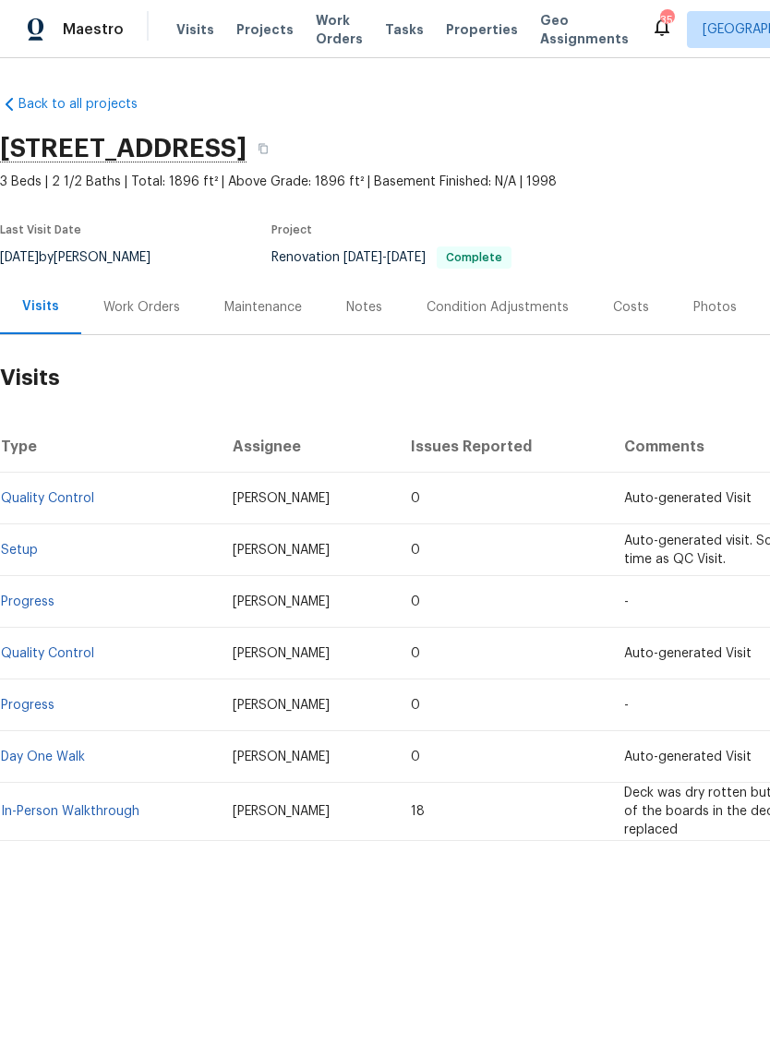
click at [361, 308] on div "Notes" at bounding box center [364, 307] width 36 height 18
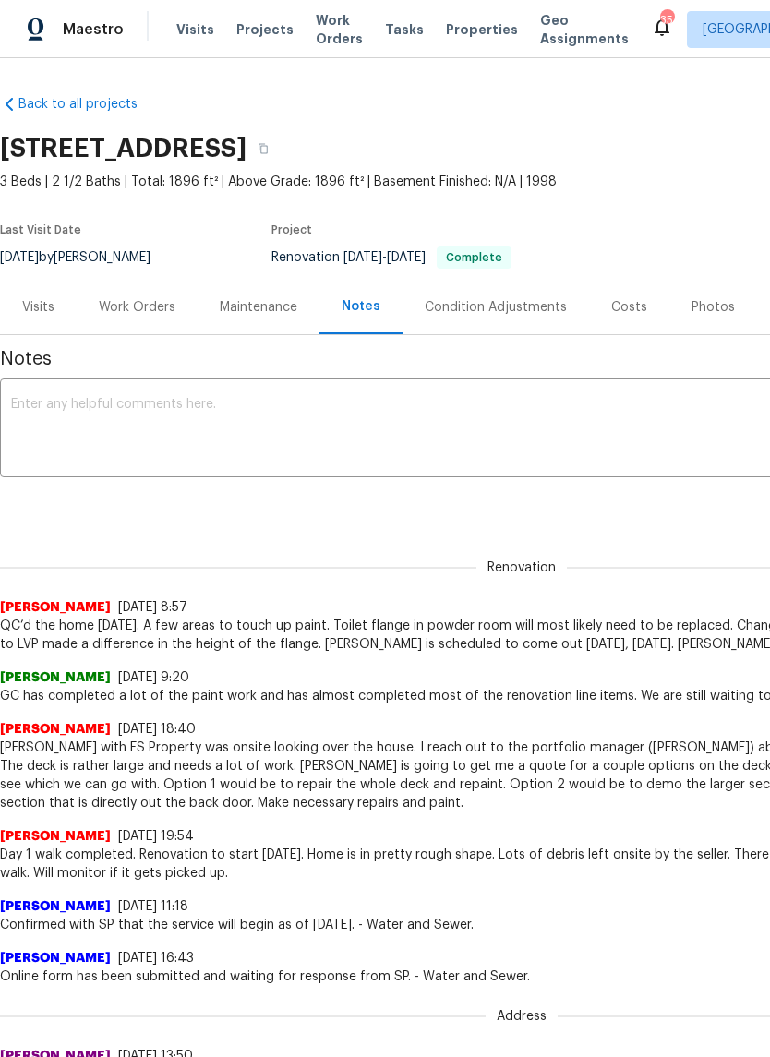
click at [56, 415] on textarea at bounding box center [521, 430] width 1021 height 65
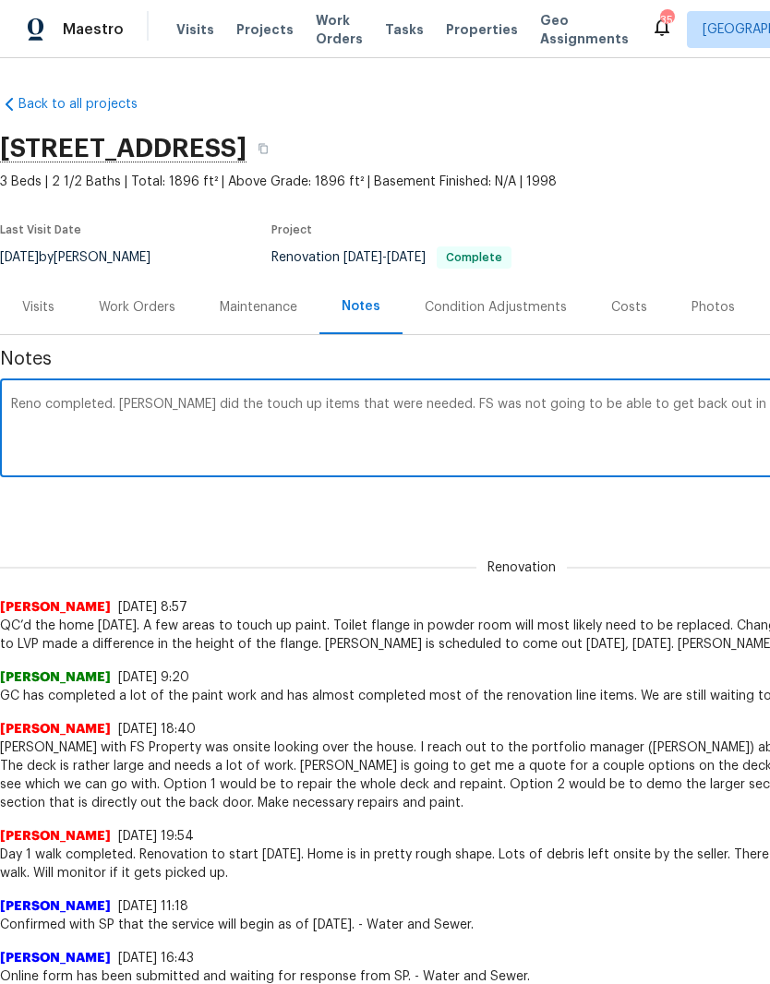
scroll to position [0, 273]
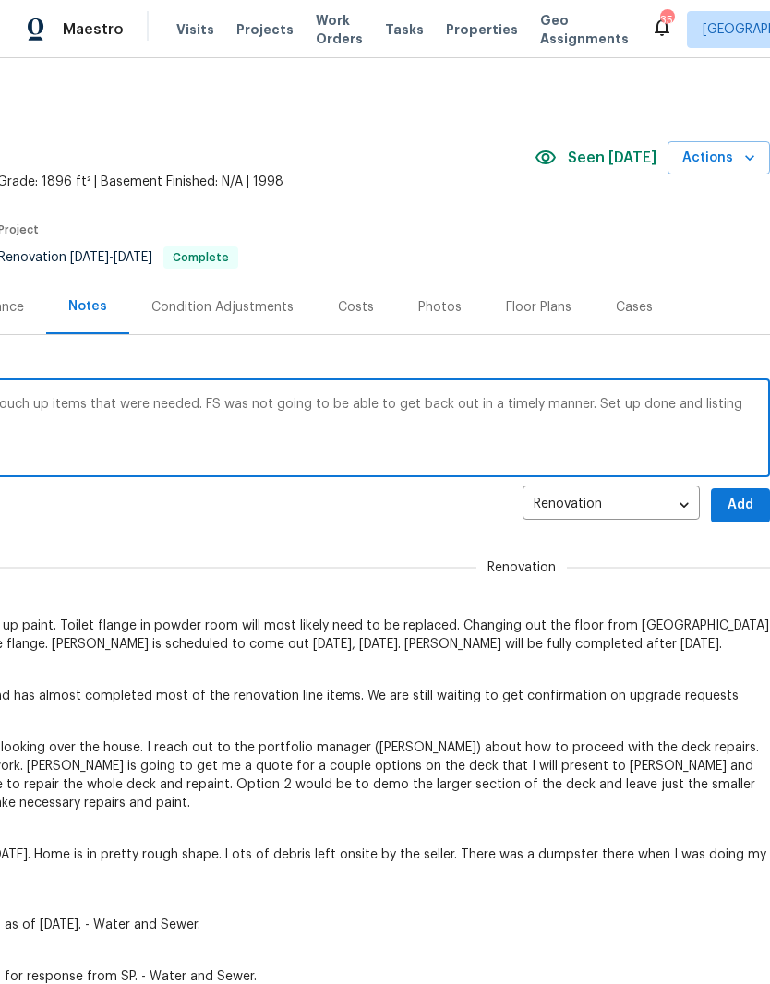
type textarea "Reno completed. [PERSON_NAME] did the touch up items that were needed. FS was n…"
click at [750, 507] on span "Add" at bounding box center [740, 505] width 30 height 23
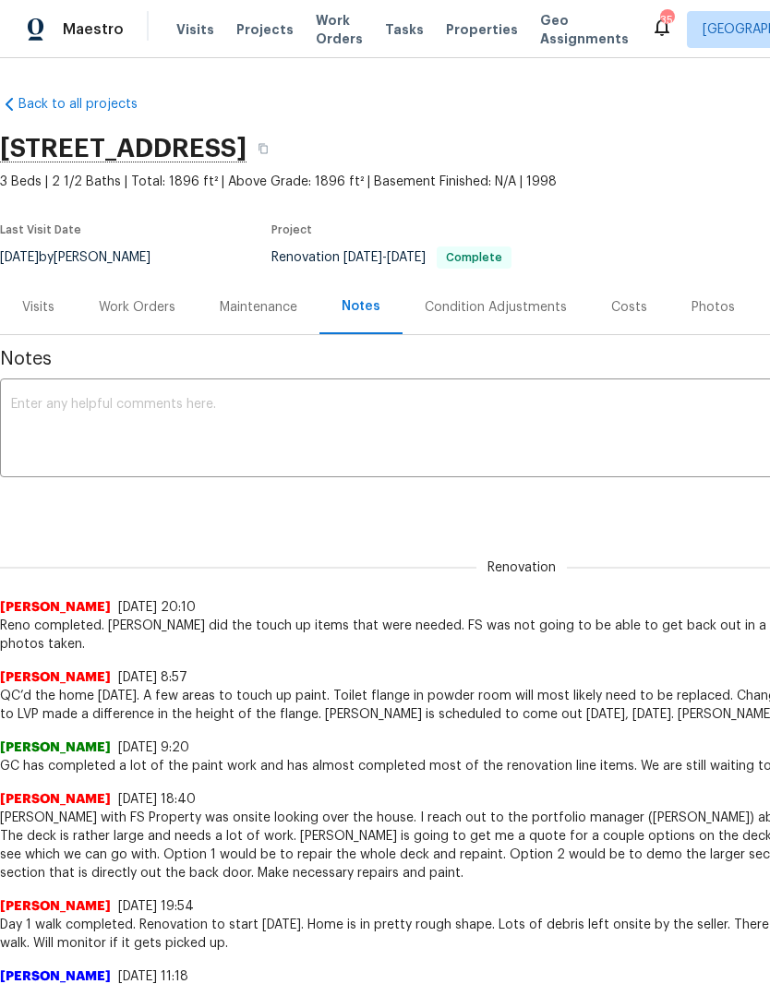
scroll to position [0, 0]
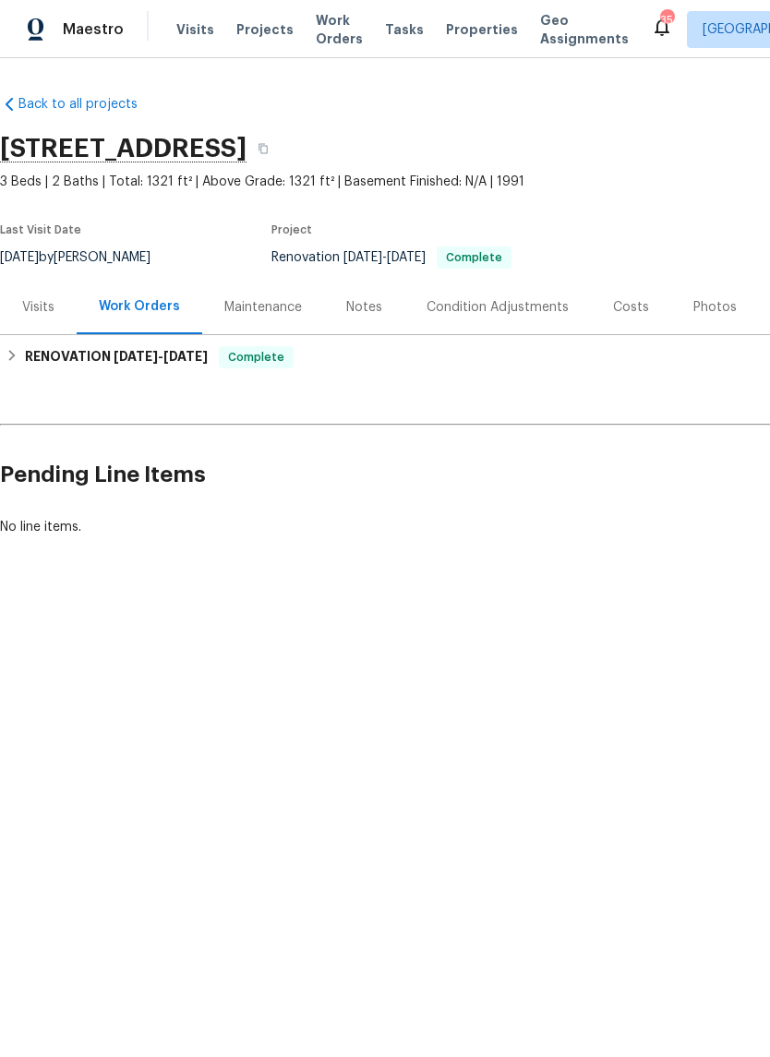
click at [362, 312] on div "Notes" at bounding box center [364, 307] width 36 height 18
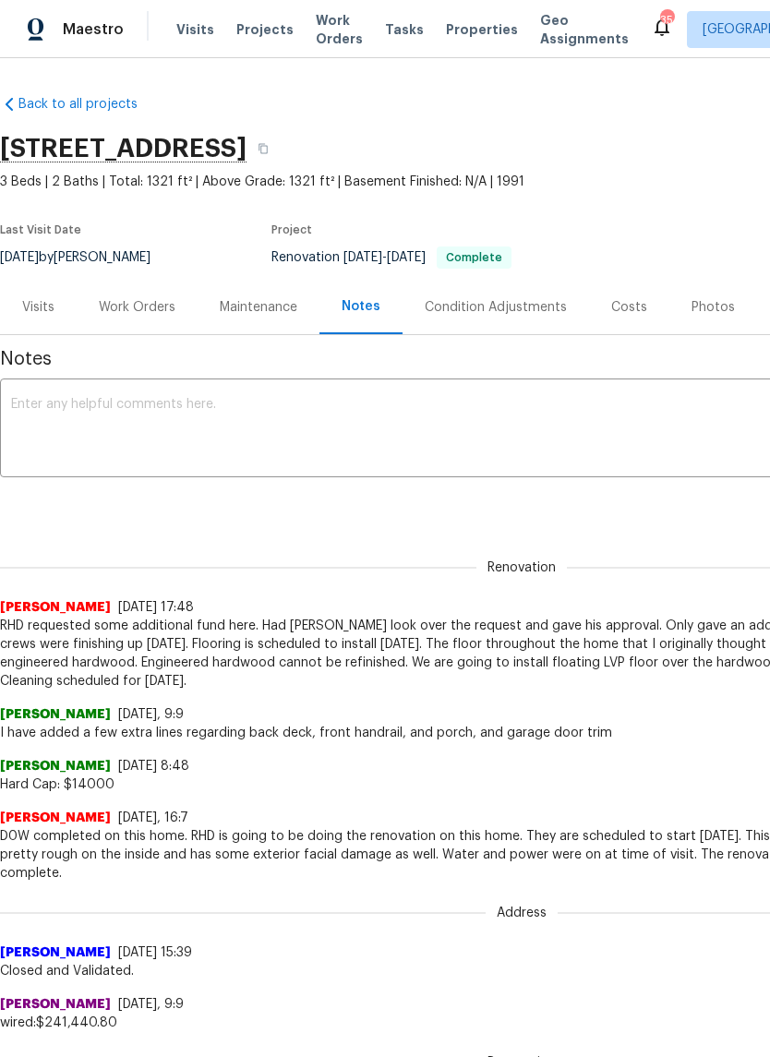
click at [462, 448] on textarea at bounding box center [521, 430] width 1021 height 65
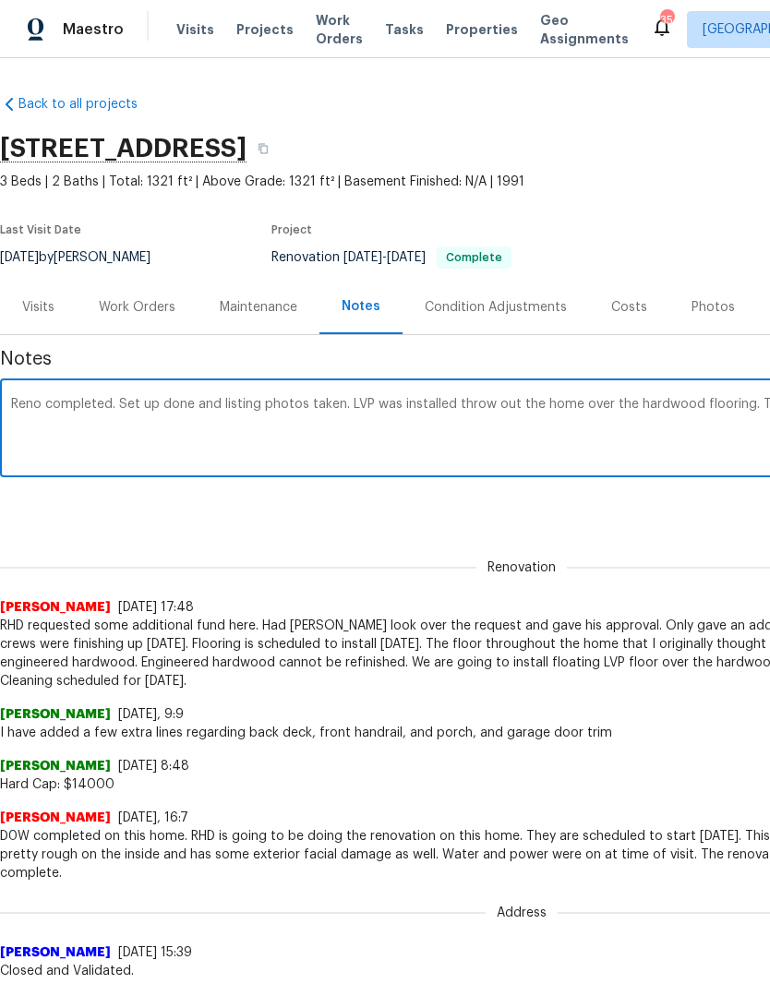
scroll to position [0, 273]
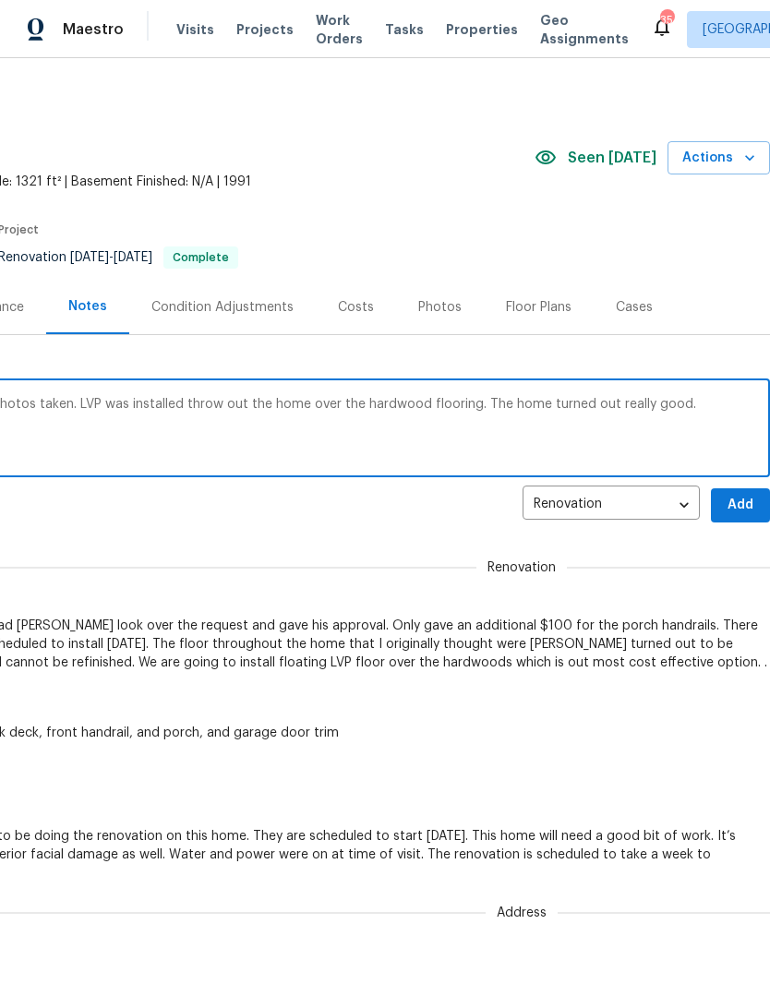
type textarea "Reno completed. Set up done and listing photos taken. LVP was installed throw o…"
click at [749, 505] on span "Add" at bounding box center [740, 505] width 30 height 23
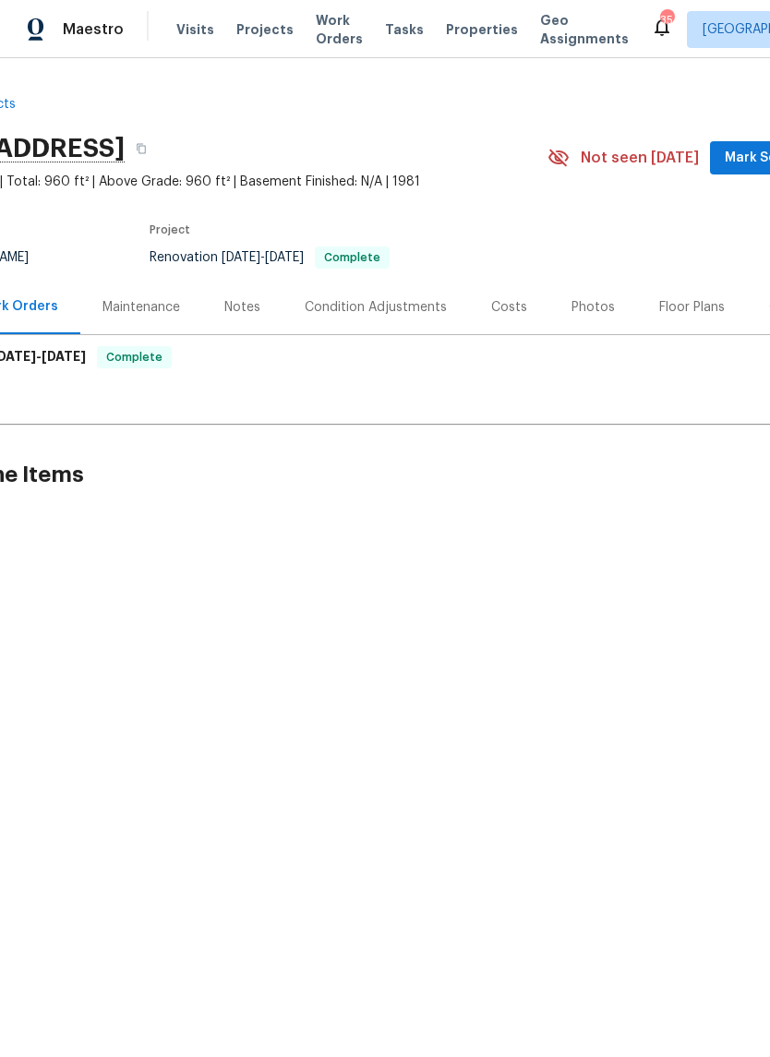
scroll to position [0, 128]
click at [236, 303] on div "Notes" at bounding box center [236, 307] width 36 height 18
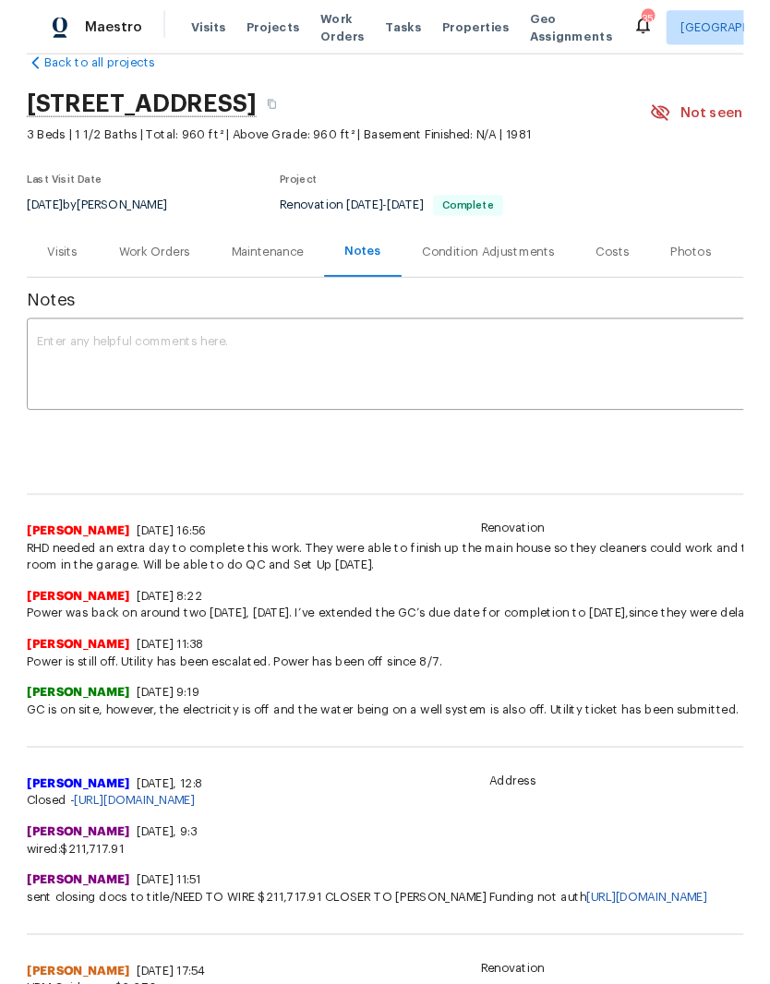
scroll to position [37, 0]
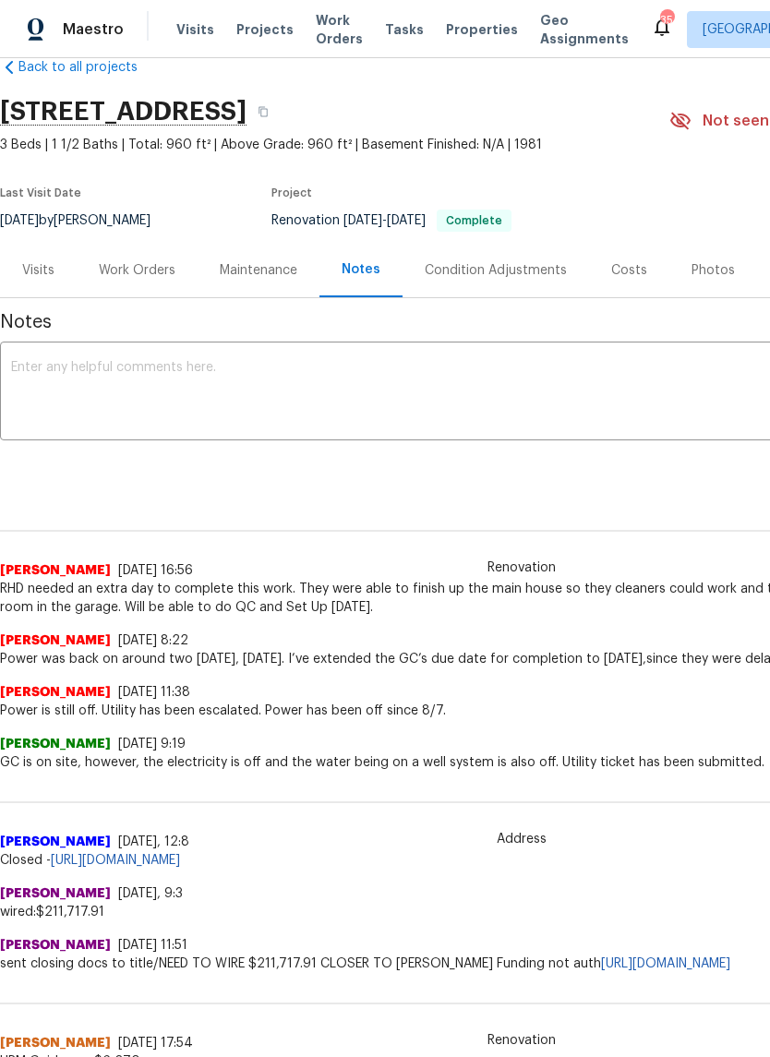
click at [585, 402] on textarea at bounding box center [521, 393] width 1021 height 65
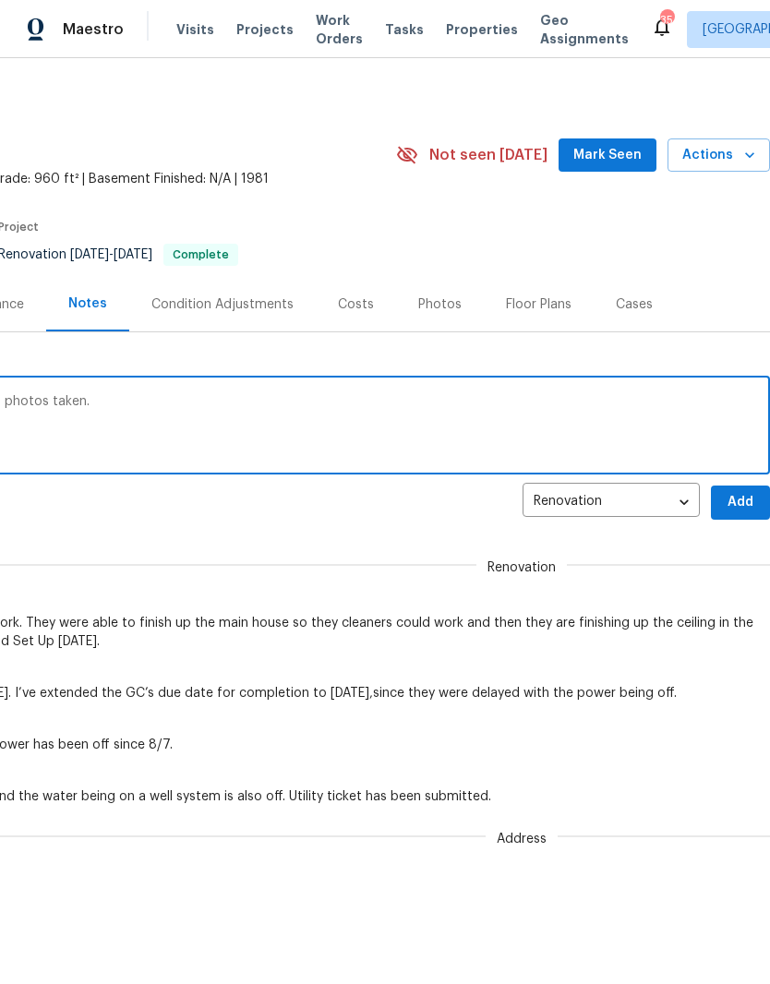
scroll to position [1, 273]
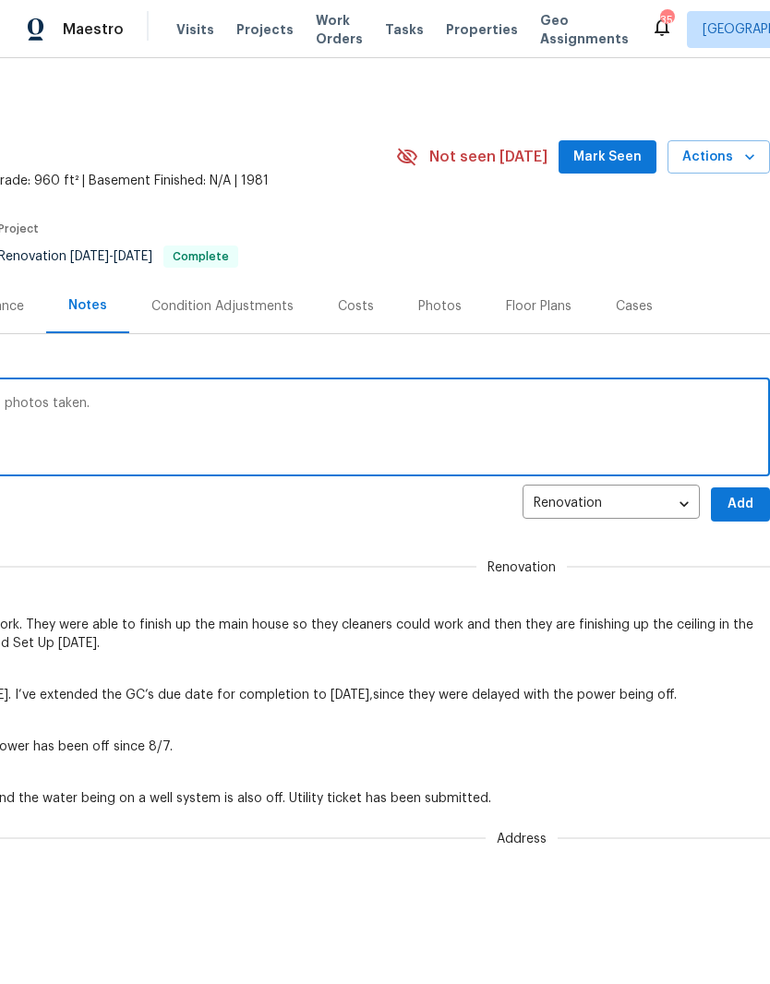
type textarea "Reno is completed. Set up done and listing photos taken."
click at [753, 500] on span "Add" at bounding box center [740, 504] width 30 height 23
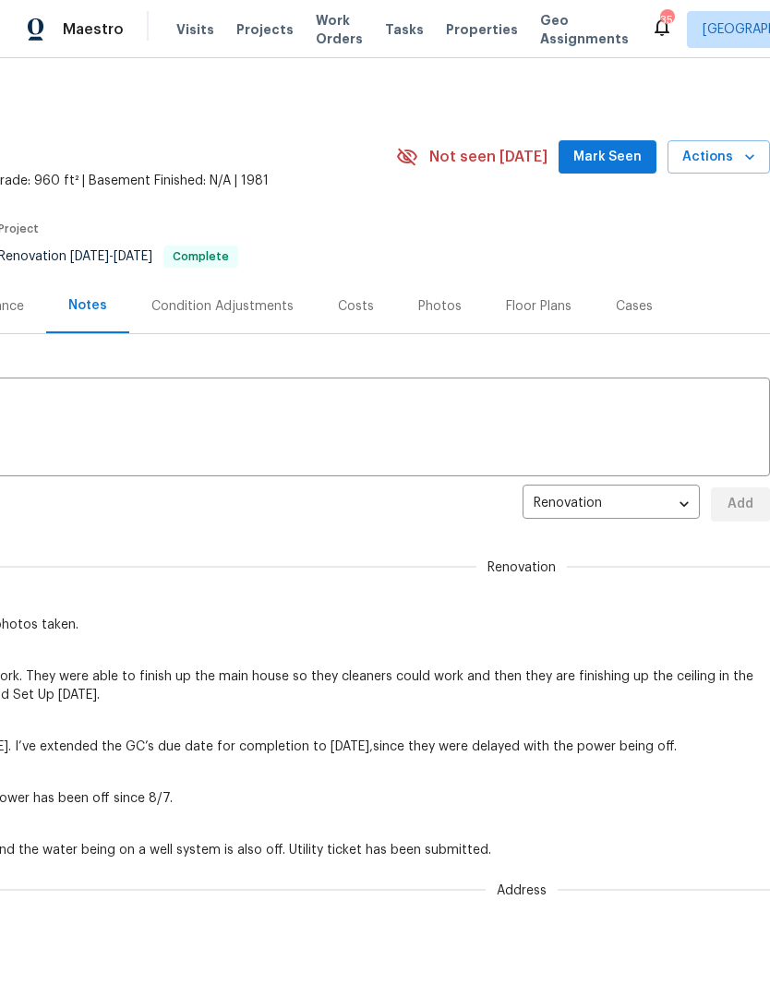
click at [621, 143] on button "Mark Seen" at bounding box center [607, 157] width 98 height 34
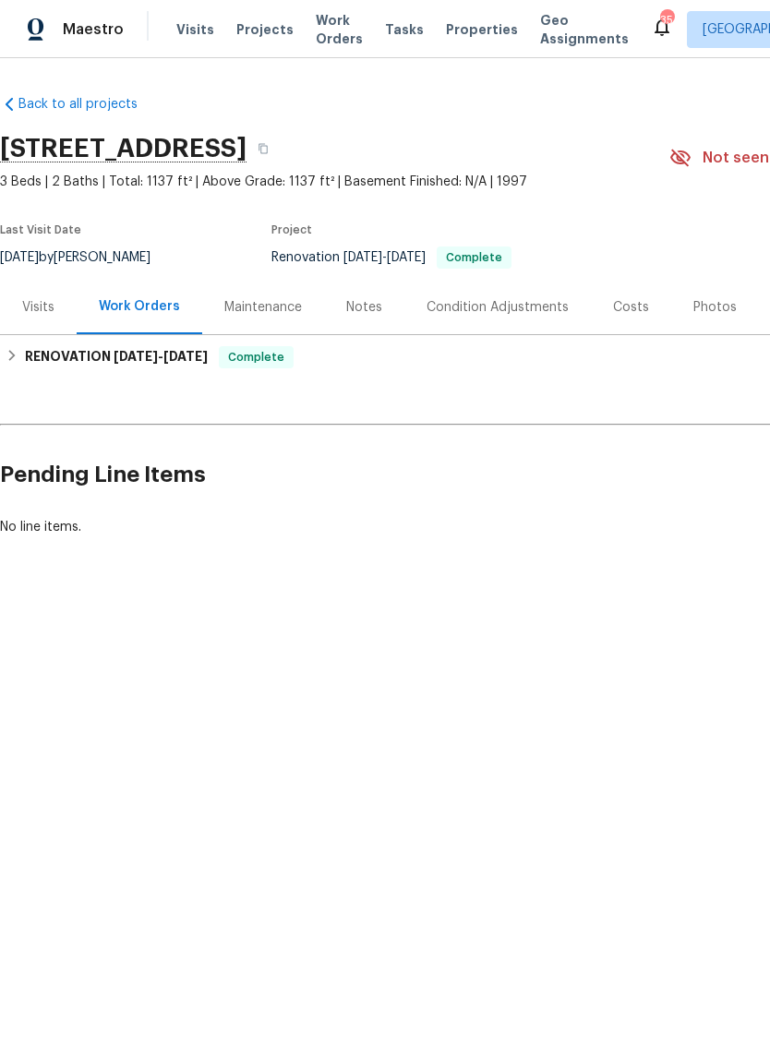
click at [357, 303] on div "Notes" at bounding box center [364, 307] width 36 height 18
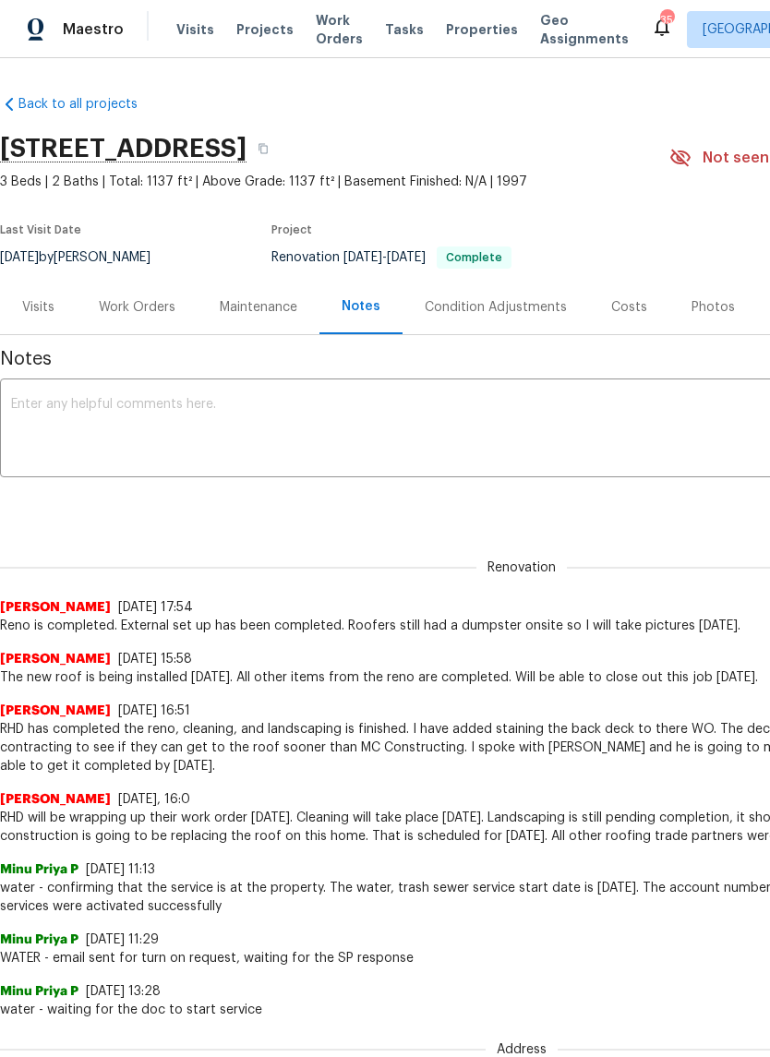
click at [66, 401] on textarea at bounding box center [521, 430] width 1021 height 65
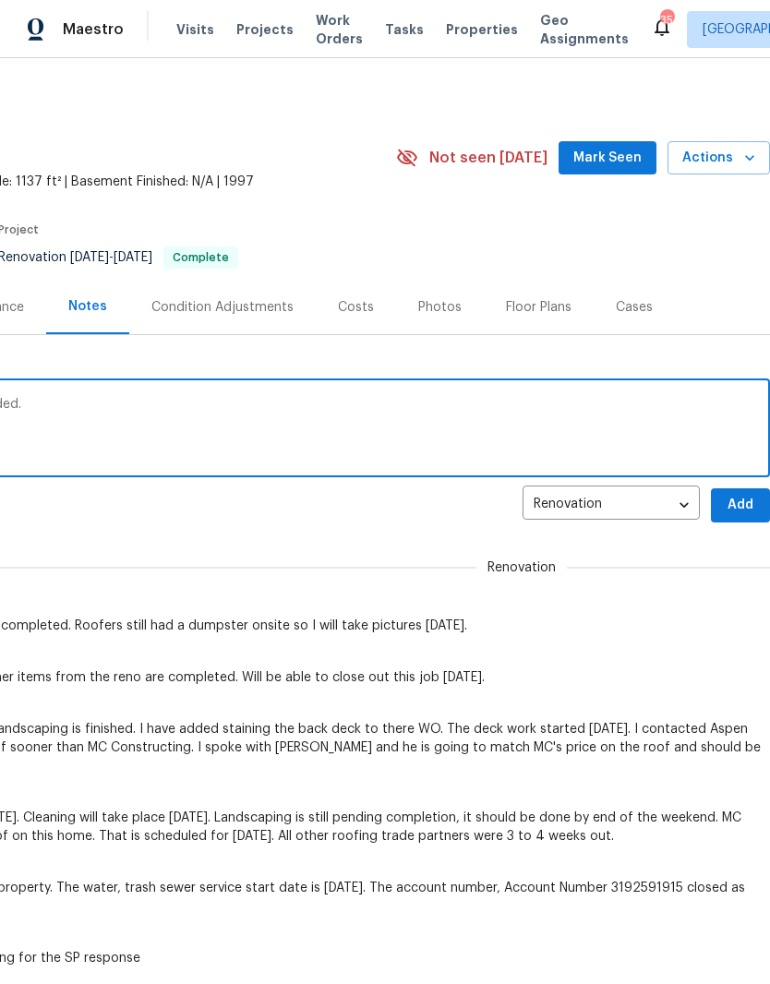
scroll to position [0, 273]
type textarea "Listing photos have been taken and uploaded."
click at [745, 498] on span "Add" at bounding box center [740, 505] width 30 height 23
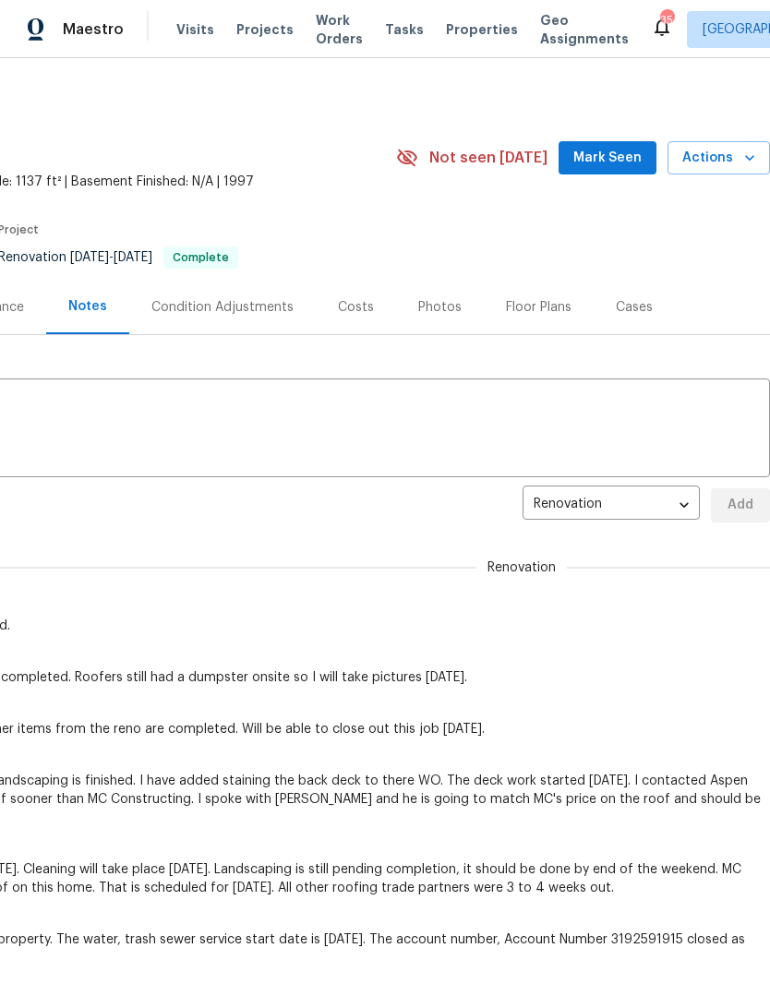
click at [632, 146] on button "Mark Seen" at bounding box center [607, 158] width 98 height 34
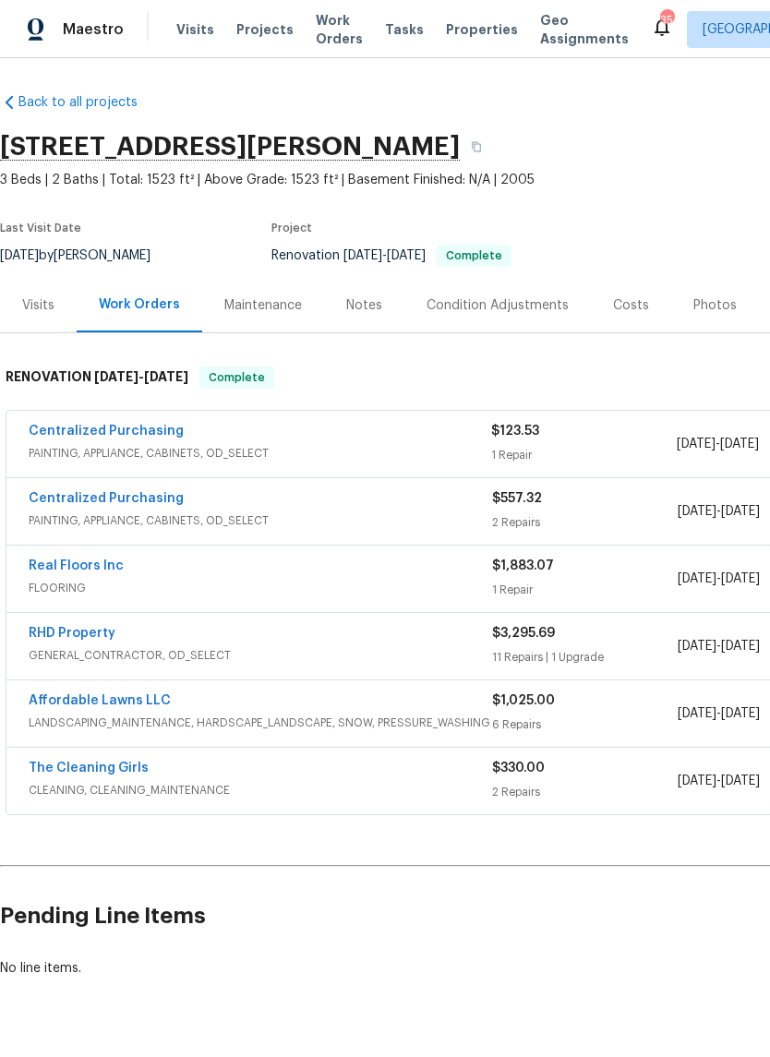
scroll to position [2, 0]
click at [354, 309] on div "Notes" at bounding box center [364, 305] width 36 height 18
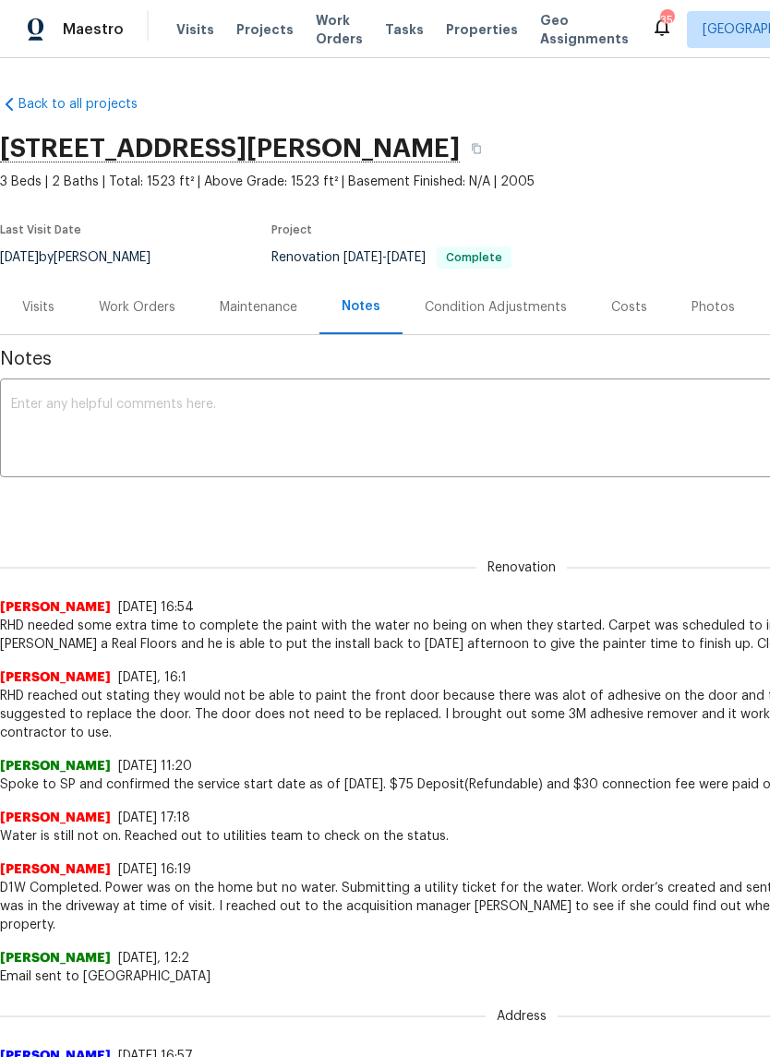
click at [67, 424] on textarea at bounding box center [521, 430] width 1021 height 65
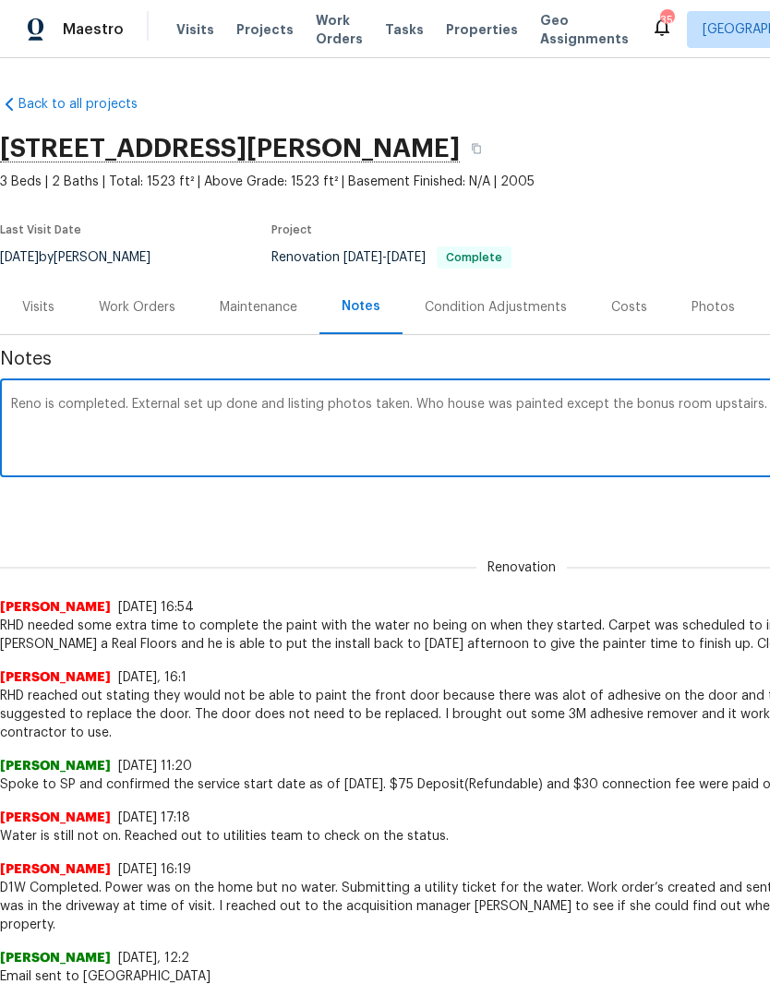
scroll to position [0, 273]
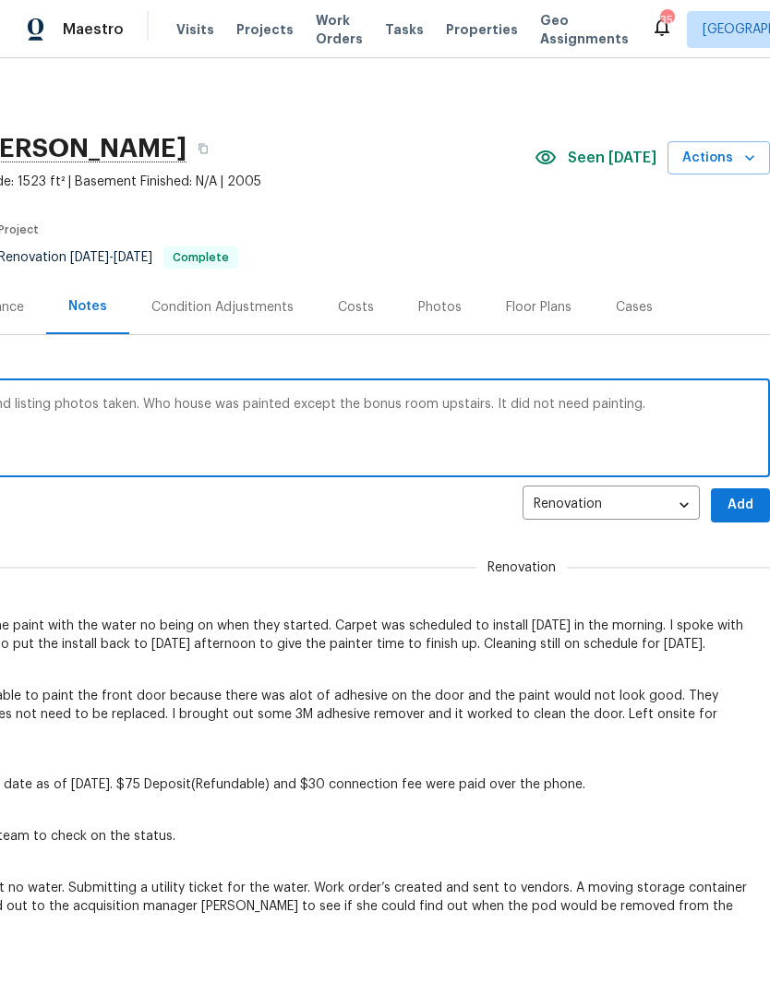
type textarea "Reno is completed. External set up done and listing photos taken. Who house was…"
click at [749, 500] on span "Add" at bounding box center [740, 505] width 30 height 23
